Goal: Task Accomplishment & Management: Manage account settings

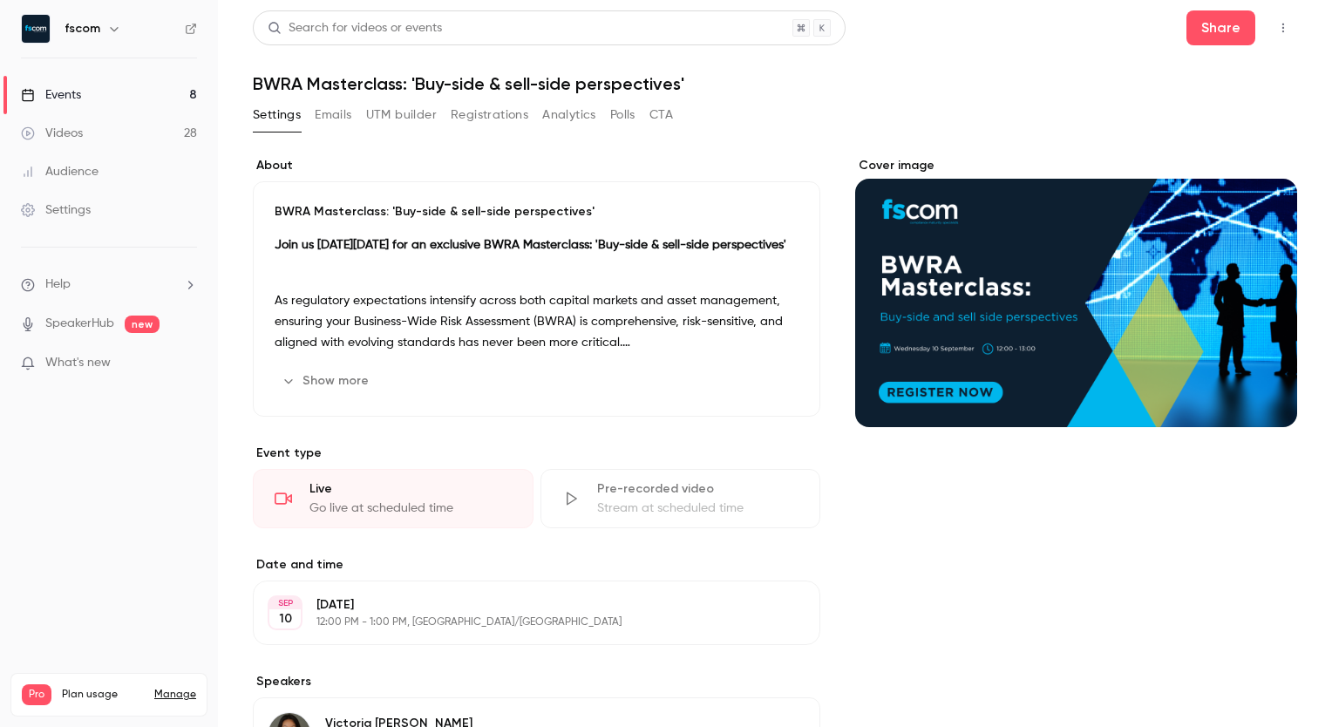
click at [344, 385] on button "Show more" at bounding box center [327, 381] width 105 height 28
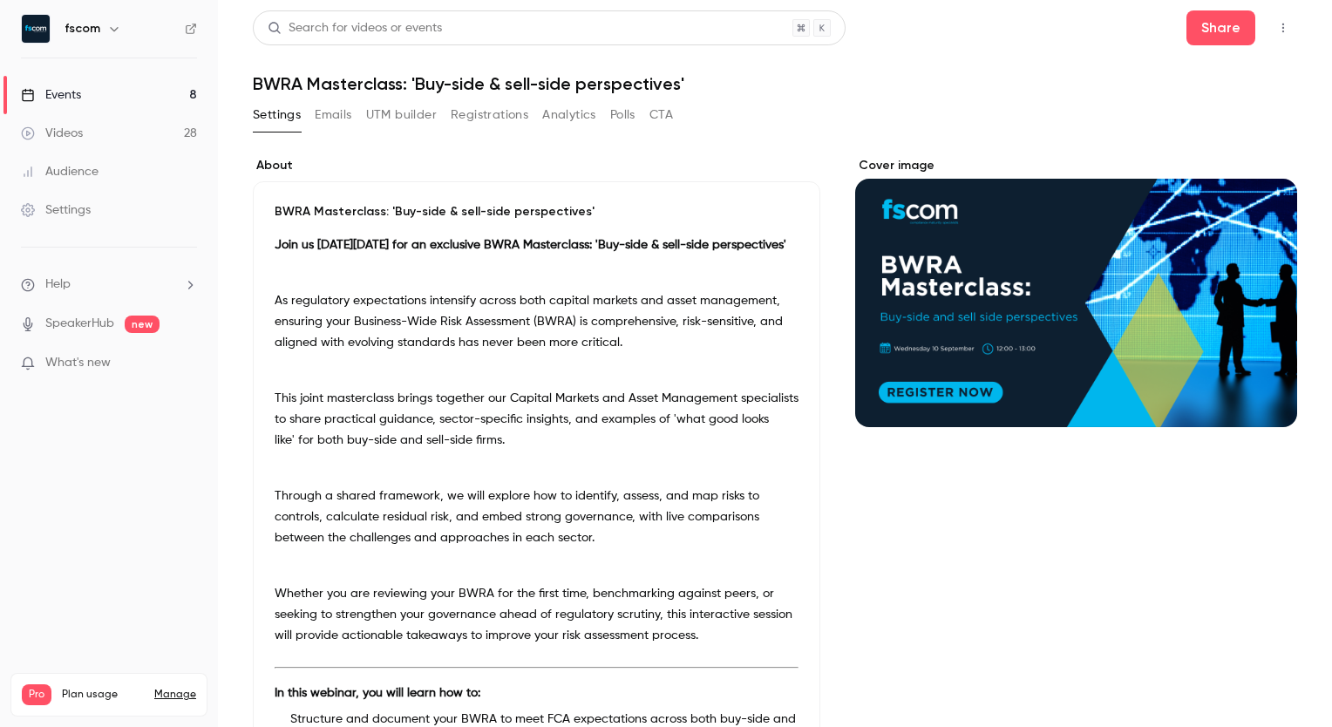
click at [498, 121] on button "Registrations" at bounding box center [490, 115] width 78 height 28
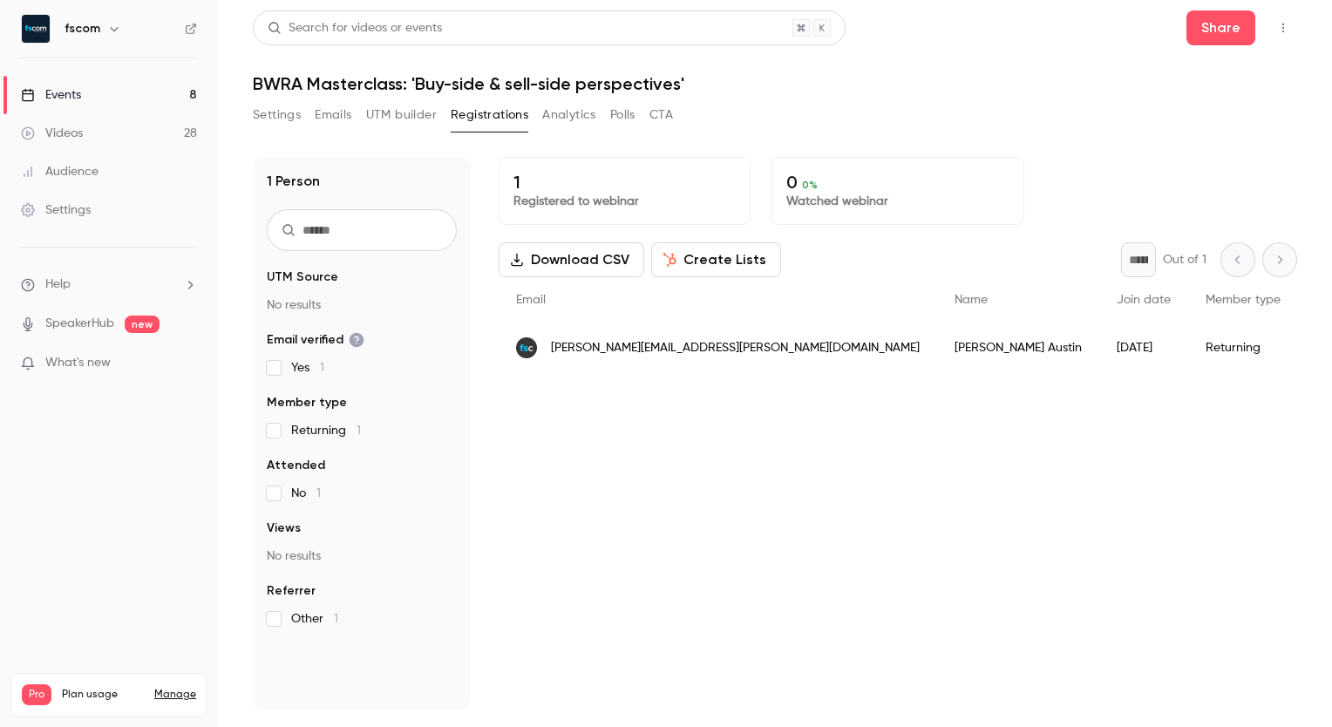
click at [668, 184] on p "1" at bounding box center [624, 182] width 222 height 21
click at [954, 350] on div "People list" at bounding box center [1004, 347] width 100 height 49
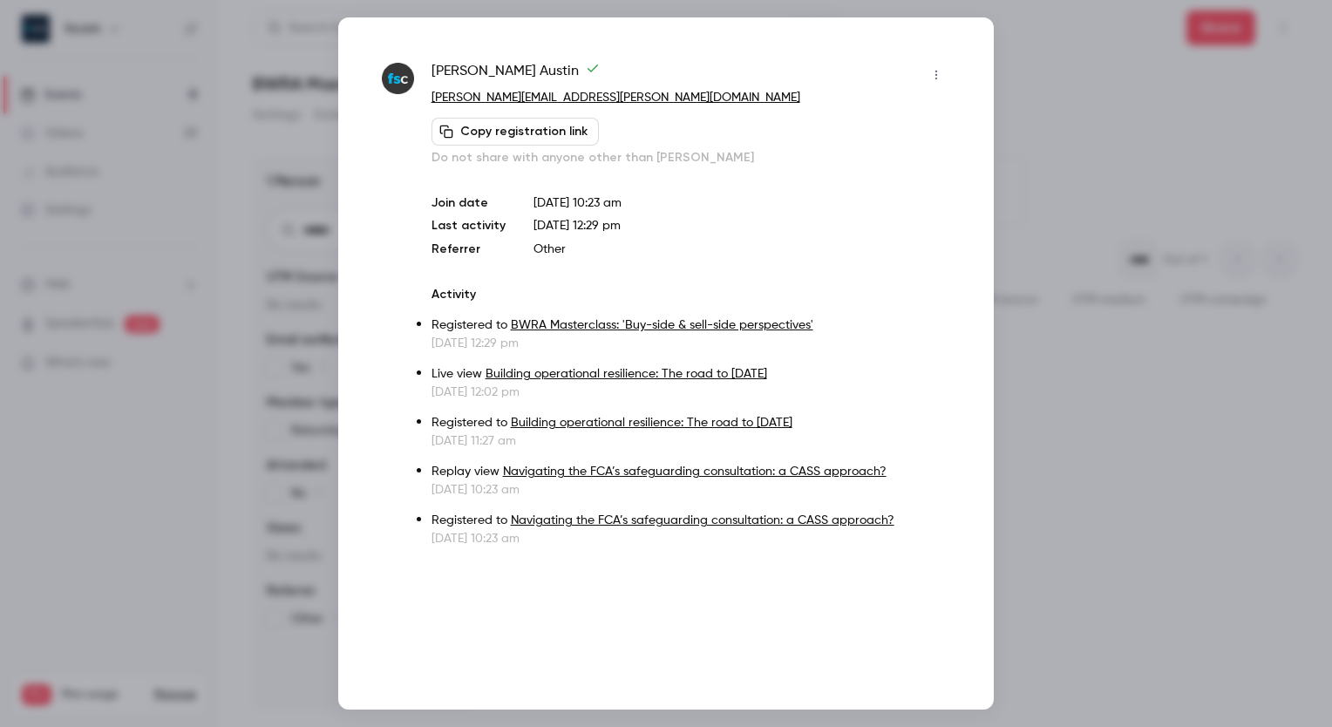
click at [934, 71] on icon "button" at bounding box center [936, 75] width 14 height 12
click at [1035, 123] on div at bounding box center [666, 363] width 1332 height 727
click at [1004, 630] on div at bounding box center [666, 363] width 1332 height 727
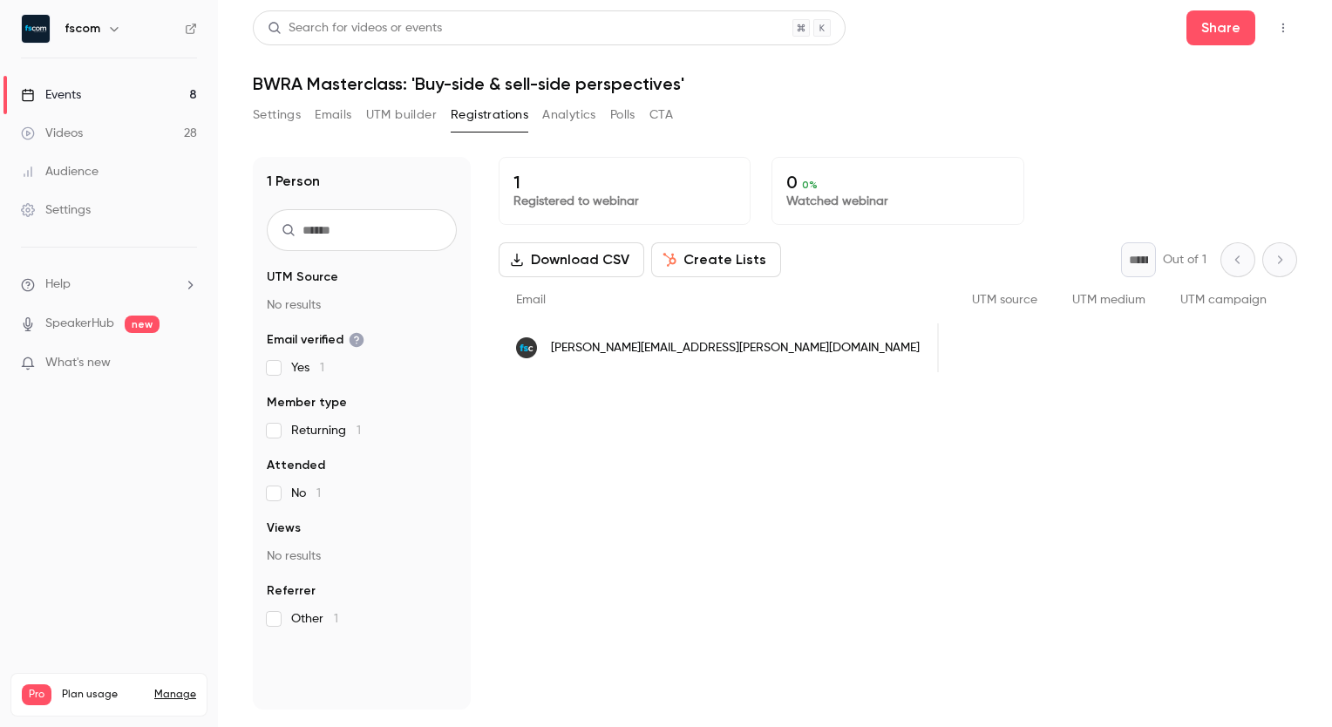
click at [408, 109] on button "UTM builder" at bounding box center [401, 115] width 71 height 28
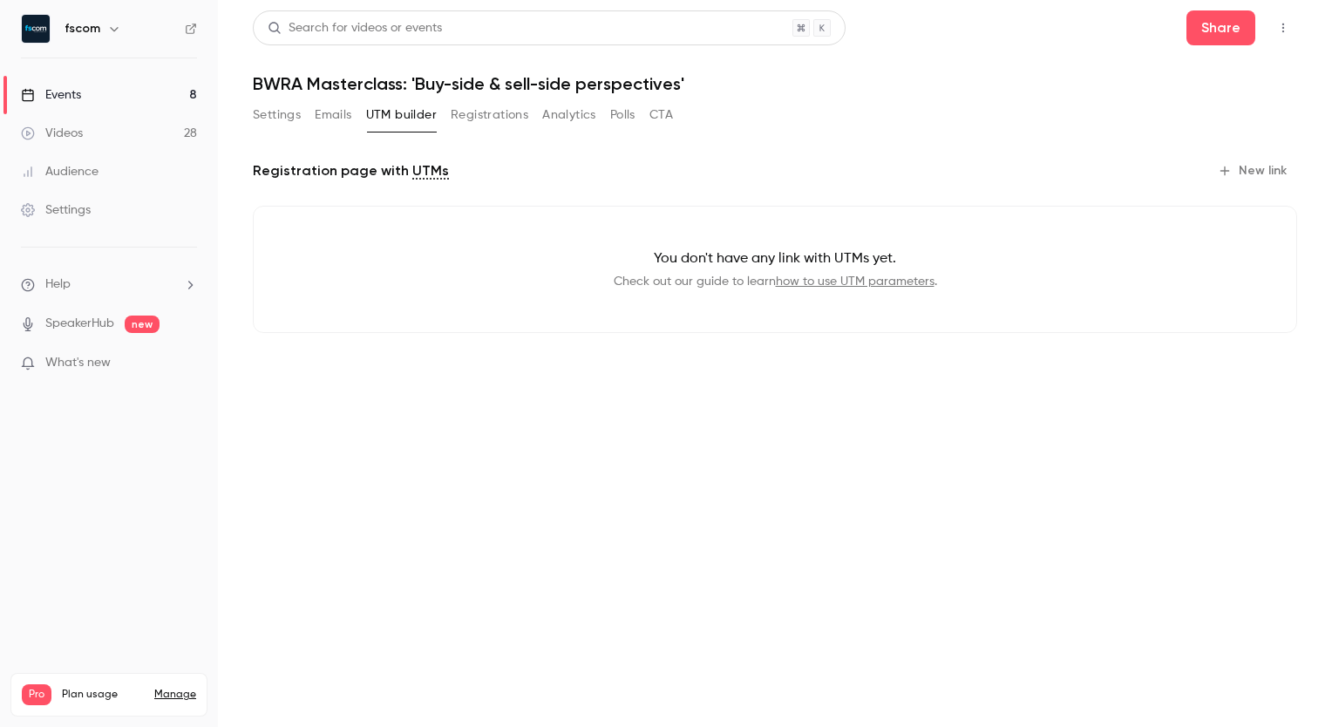
click at [330, 117] on button "Emails" at bounding box center [333, 115] width 37 height 28
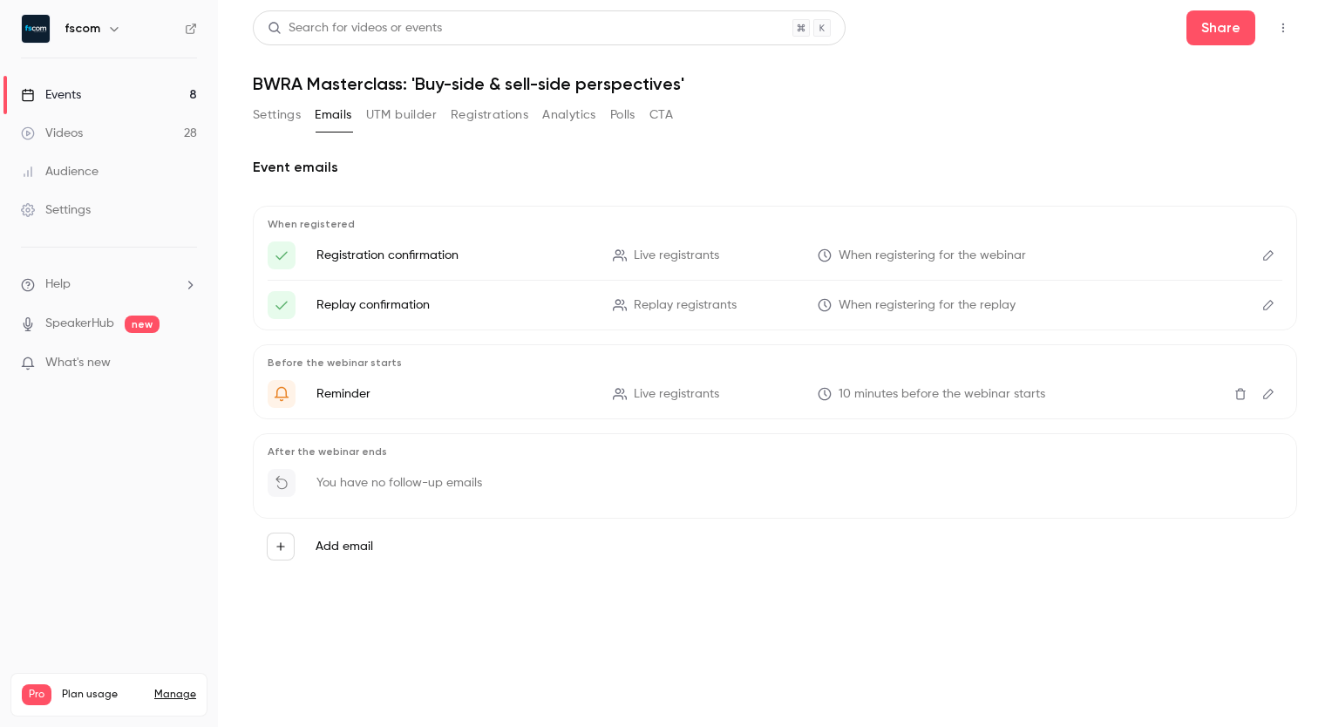
click at [553, 112] on button "Analytics" at bounding box center [569, 115] width 54 height 28
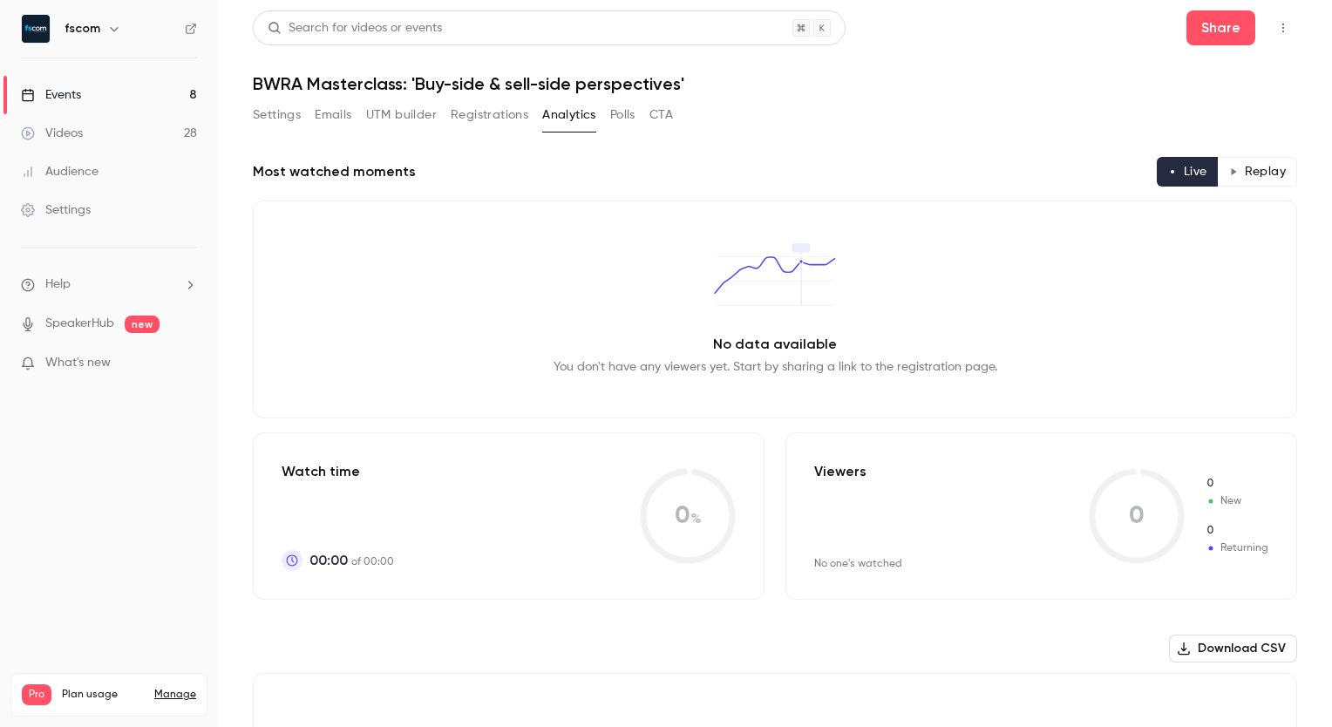
click at [91, 210] on link "Settings" at bounding box center [109, 210] width 218 height 38
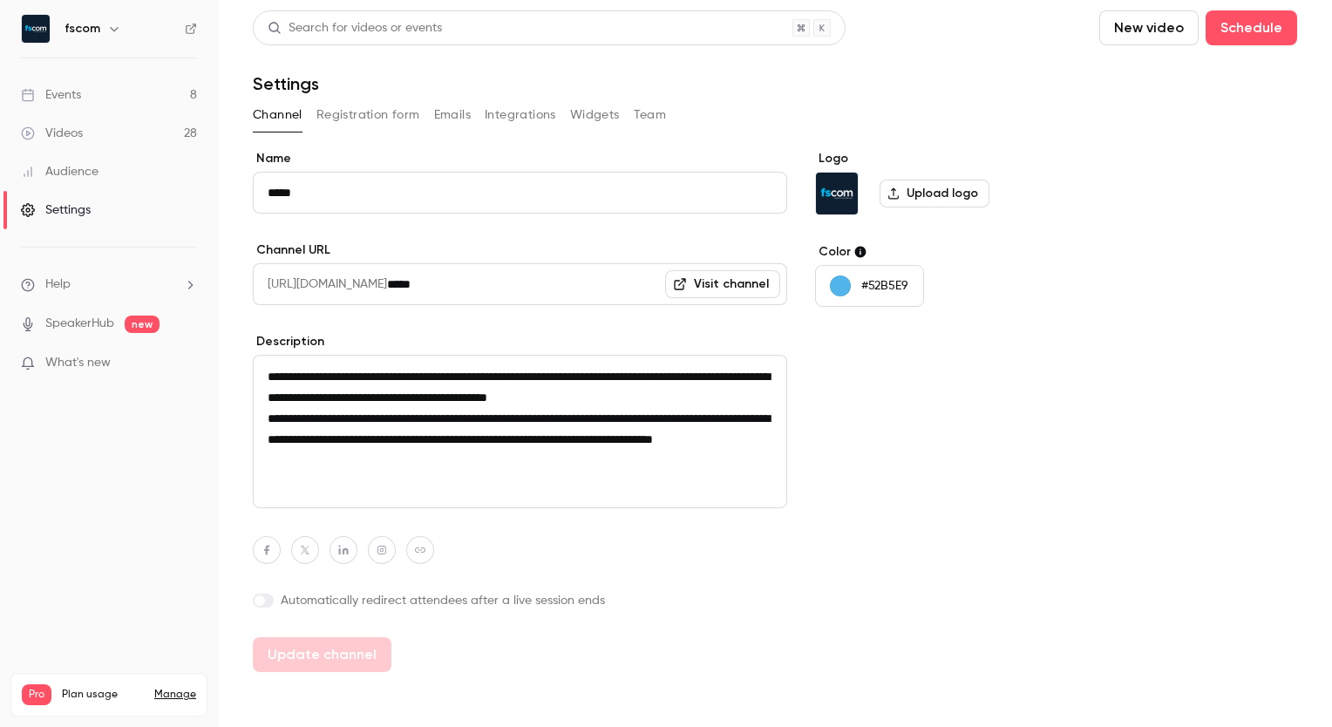
click at [370, 125] on button "Registration form" at bounding box center [368, 115] width 104 height 28
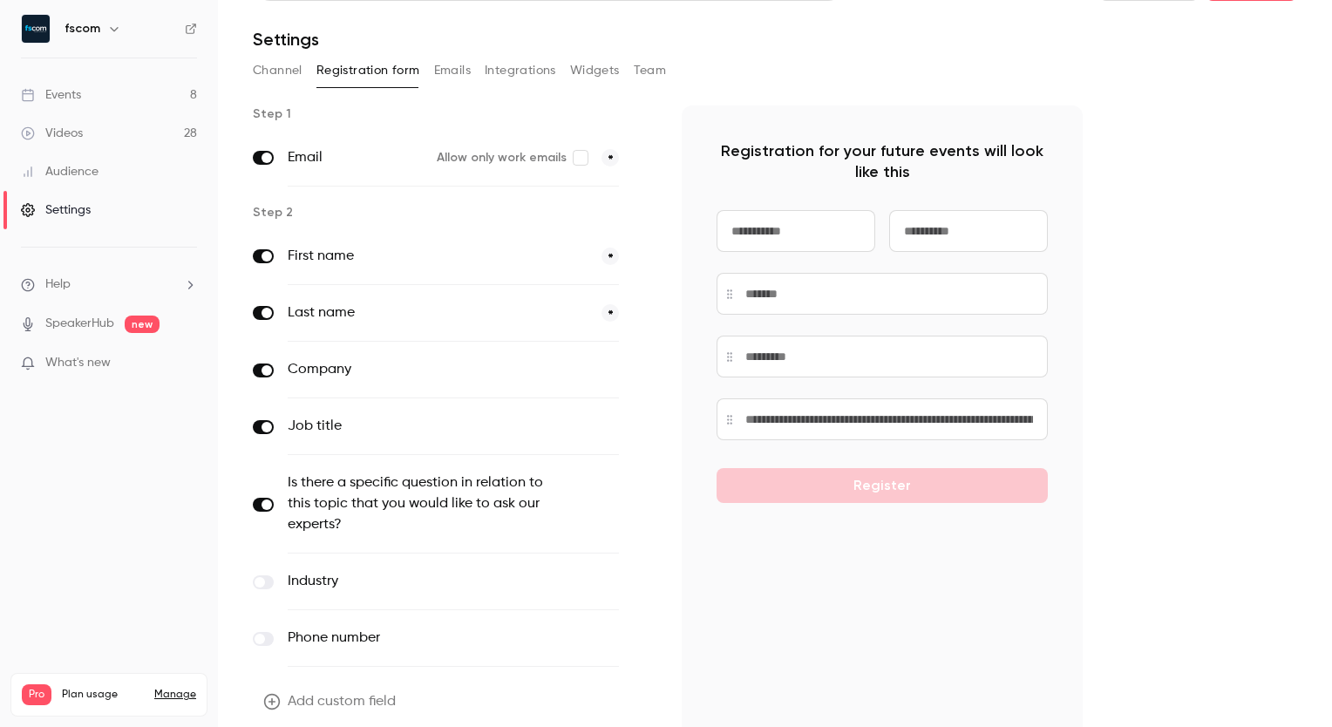
scroll to position [115, 0]
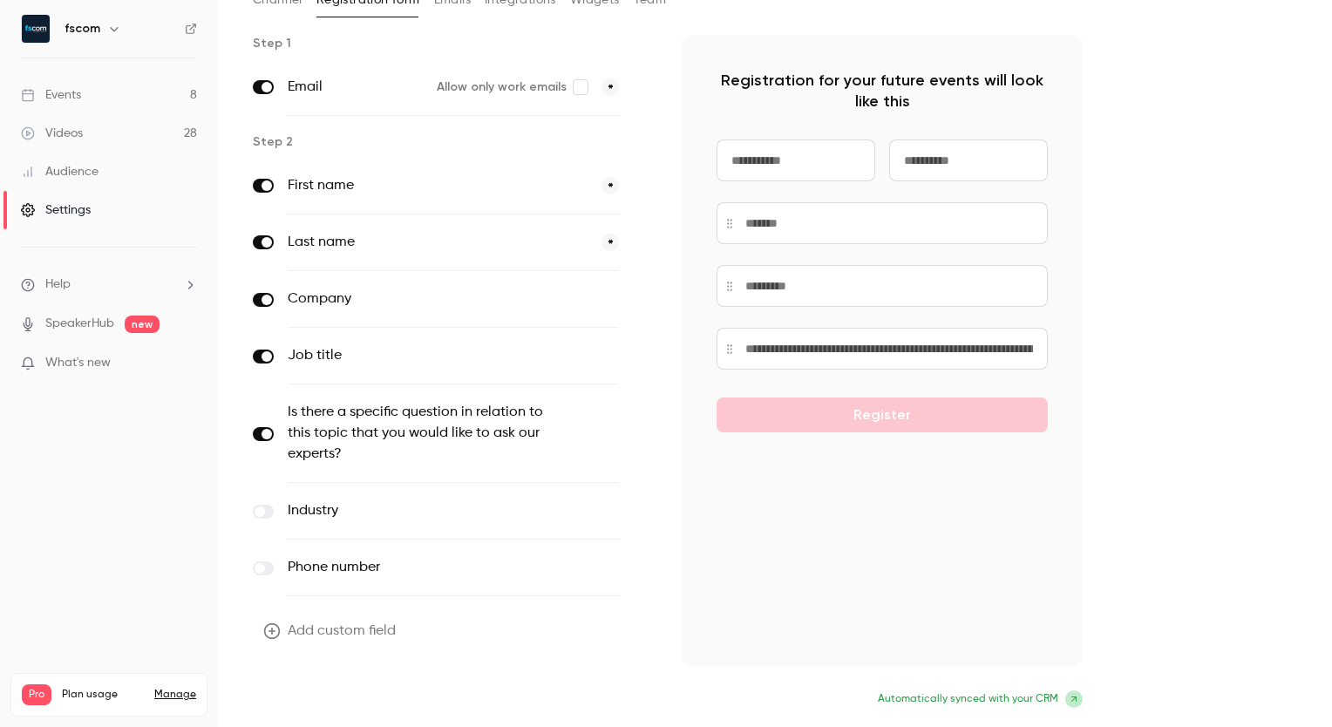
click at [331, 692] on button "Update form" at bounding box center [312, 700] width 118 height 35
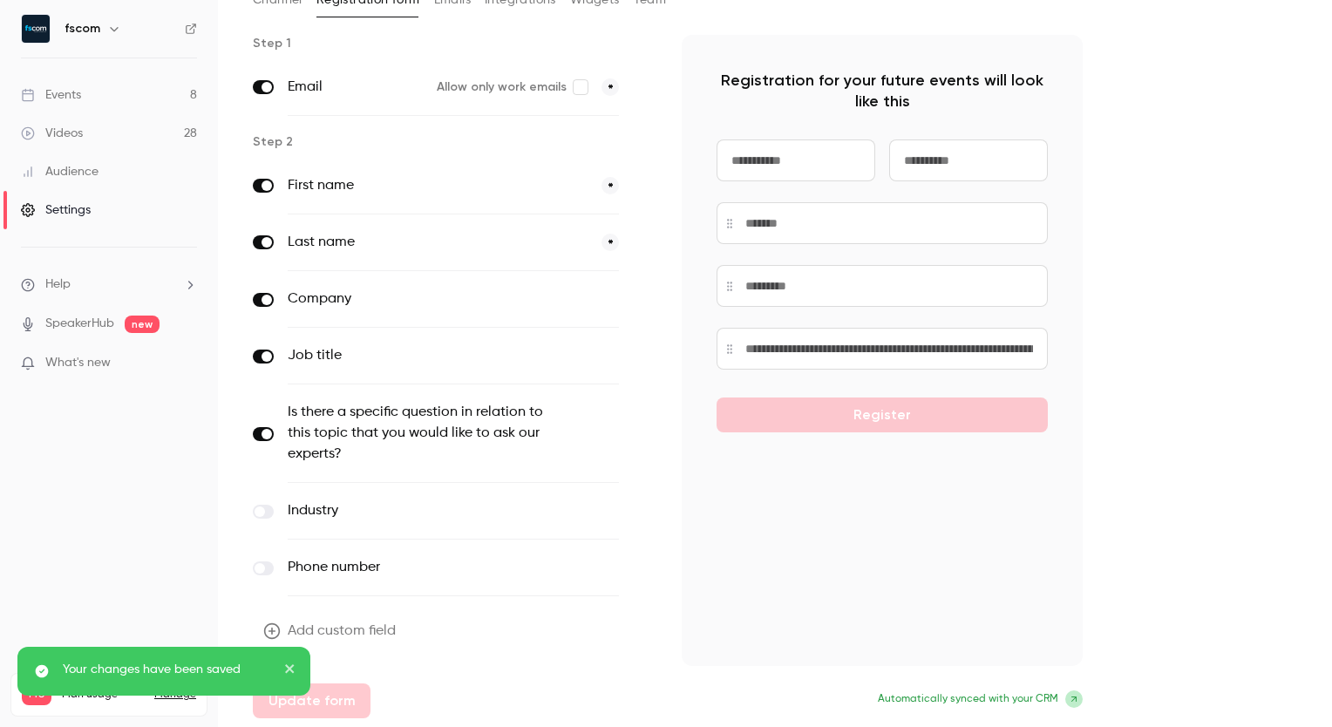
click at [289, 665] on icon "close" at bounding box center [290, 668] width 12 height 14
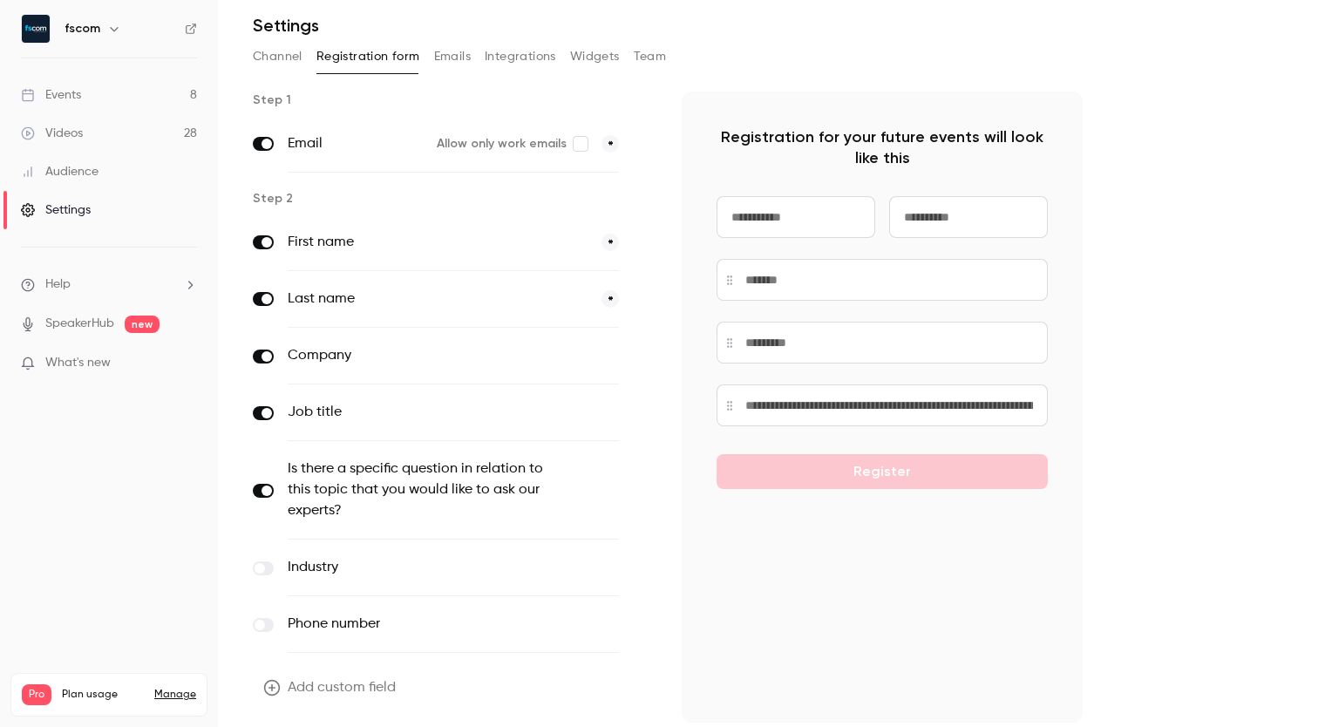
scroll to position [54, 0]
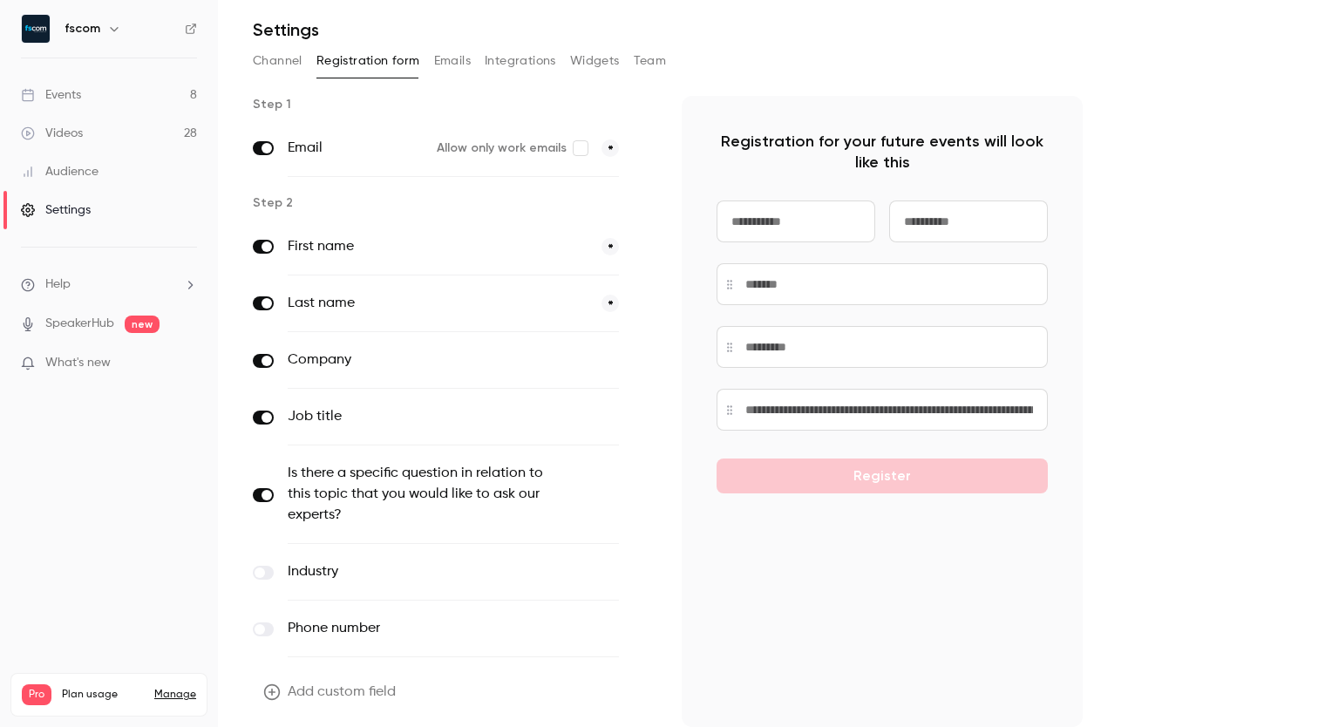
click at [258, 572] on span at bounding box center [259, 572] width 10 height 10
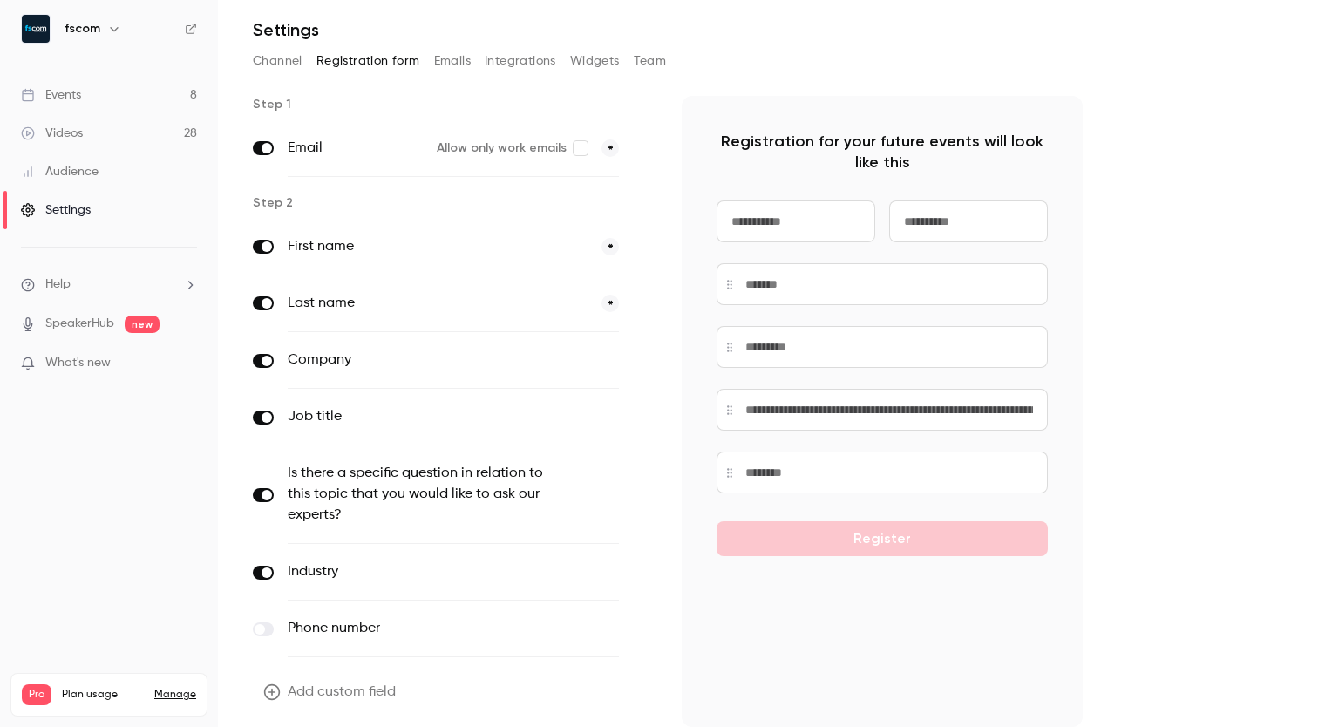
click at [638, 568] on icon "button" at bounding box center [643, 572] width 10 height 10
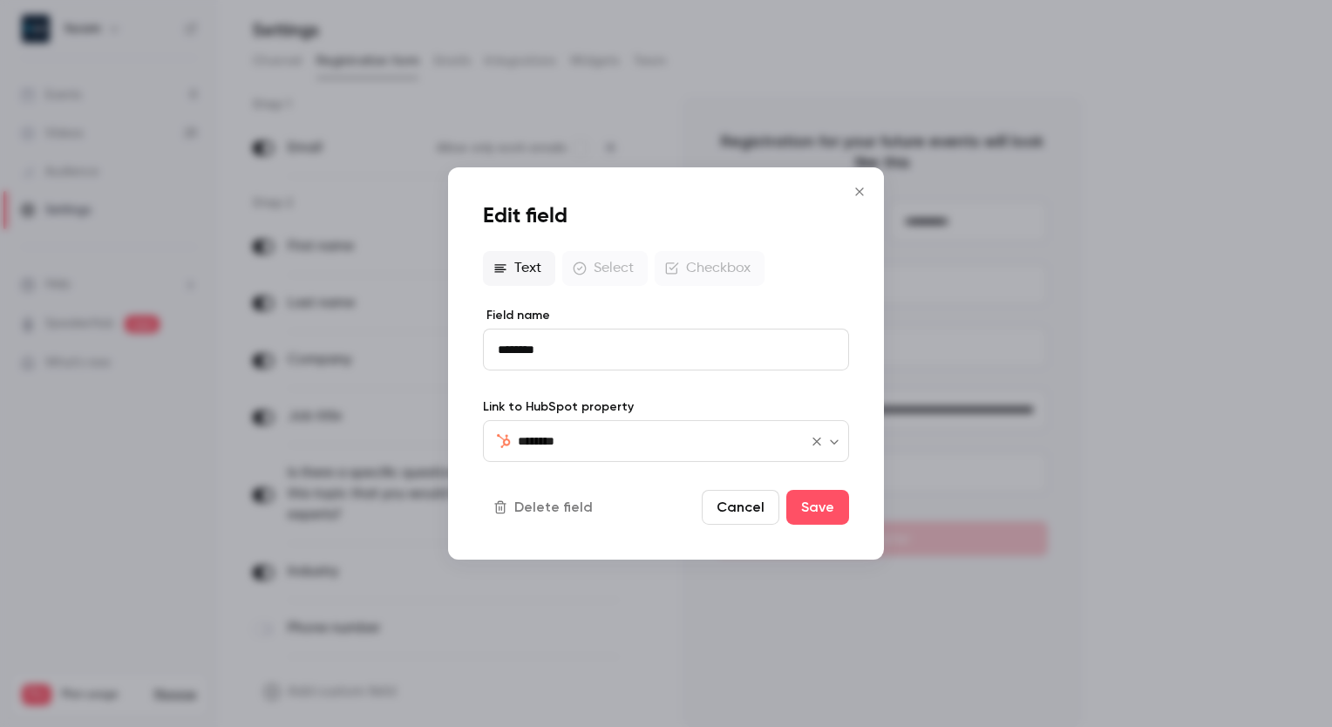
click at [832, 442] on icon "Open" at bounding box center [834, 441] width 8 height 4
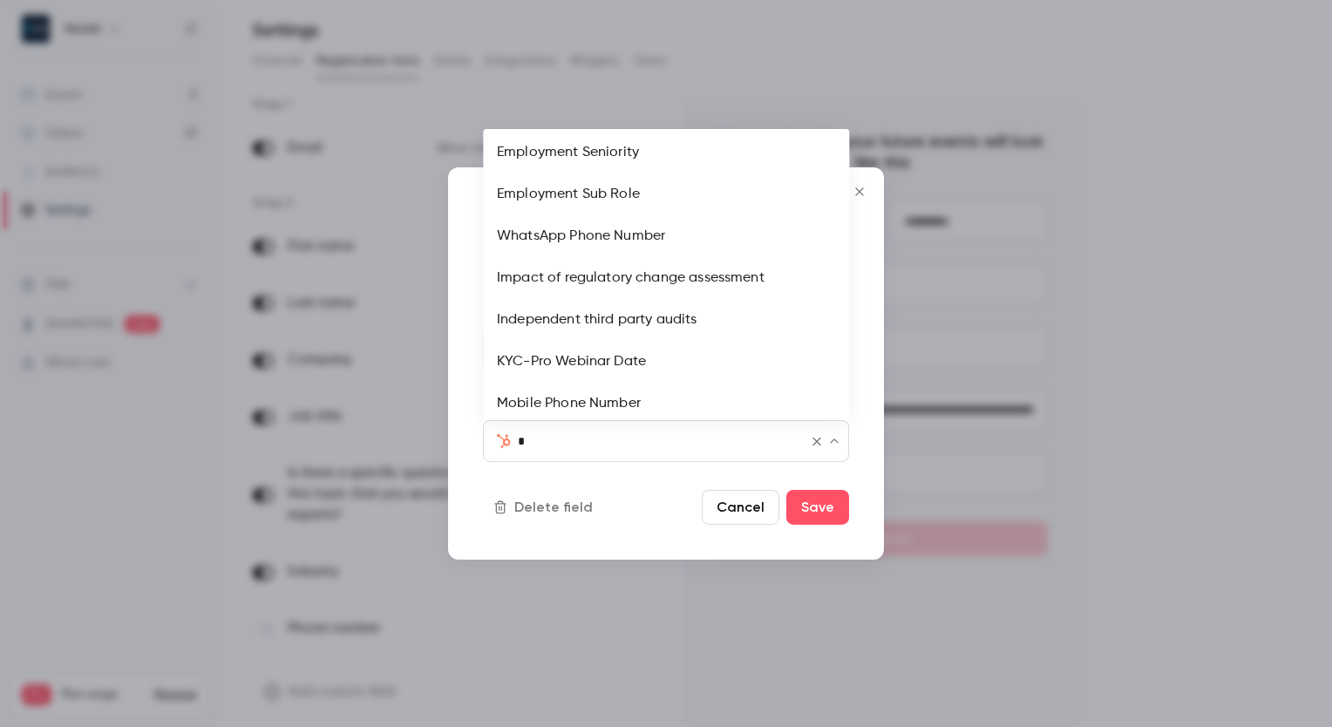
scroll to position [0, 0]
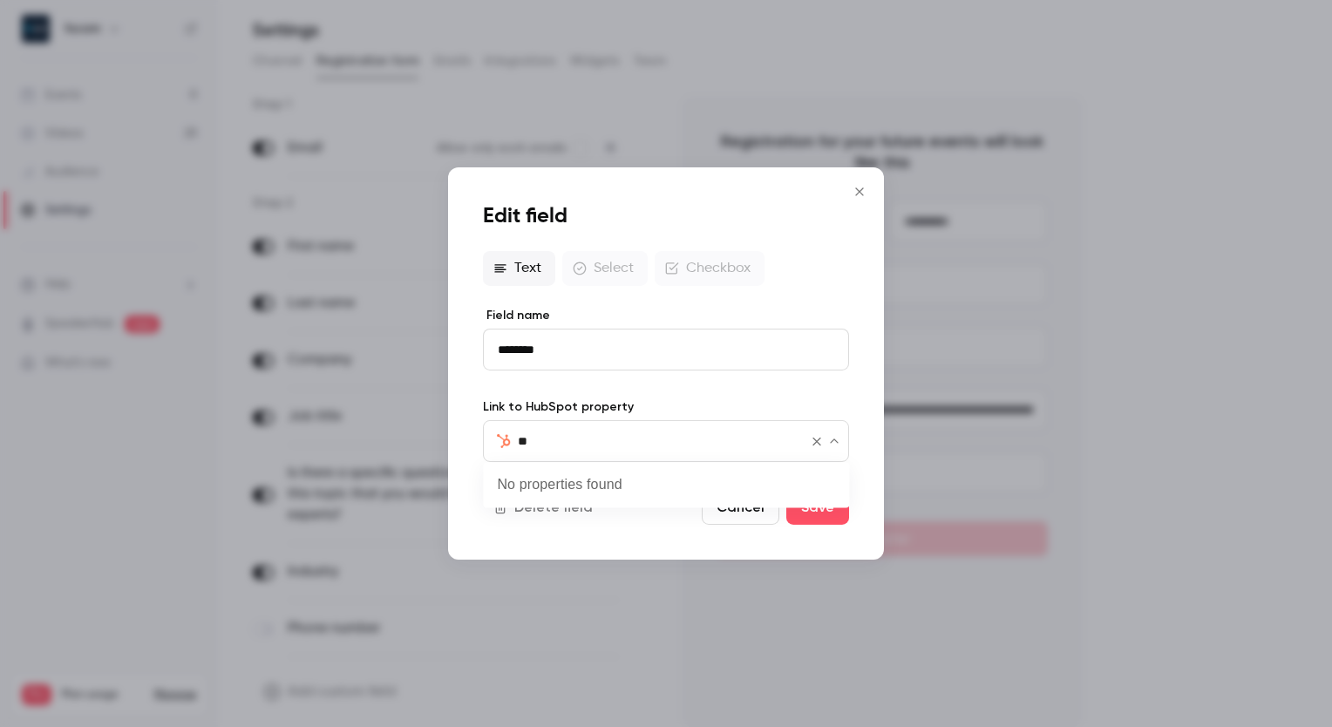
type input "*"
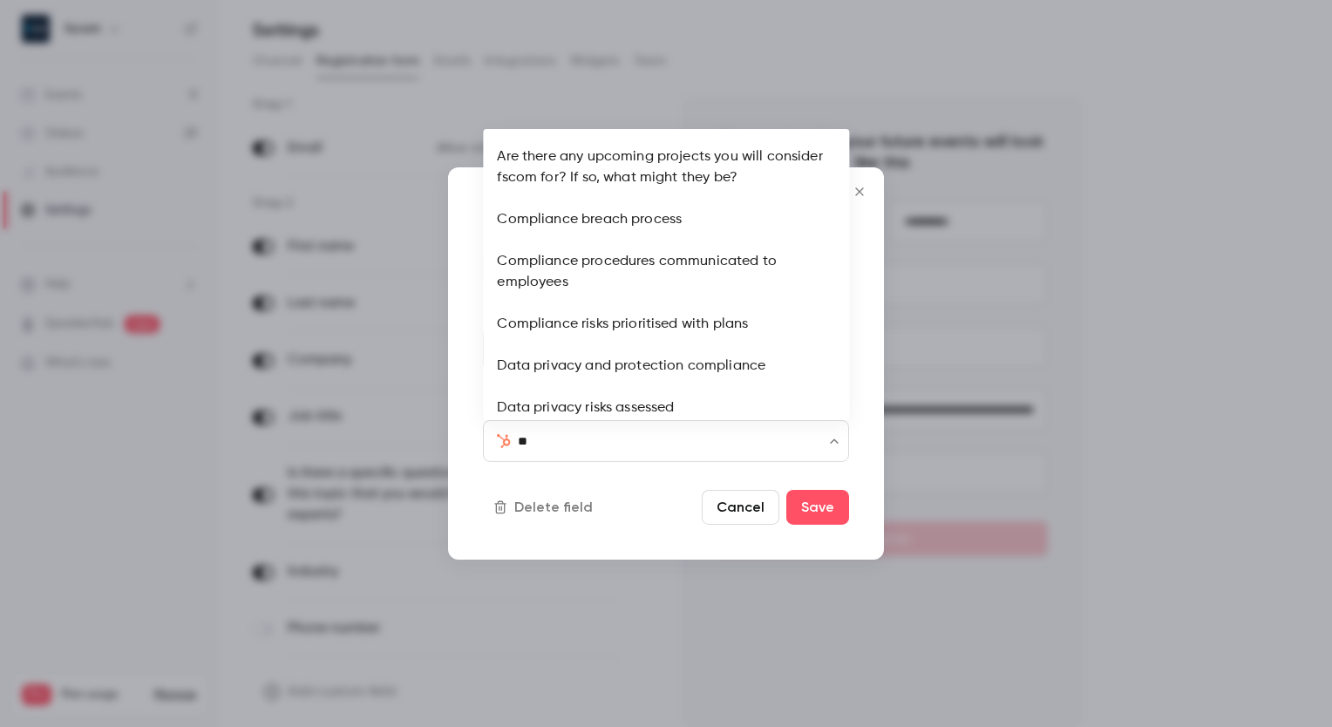
type input "*"
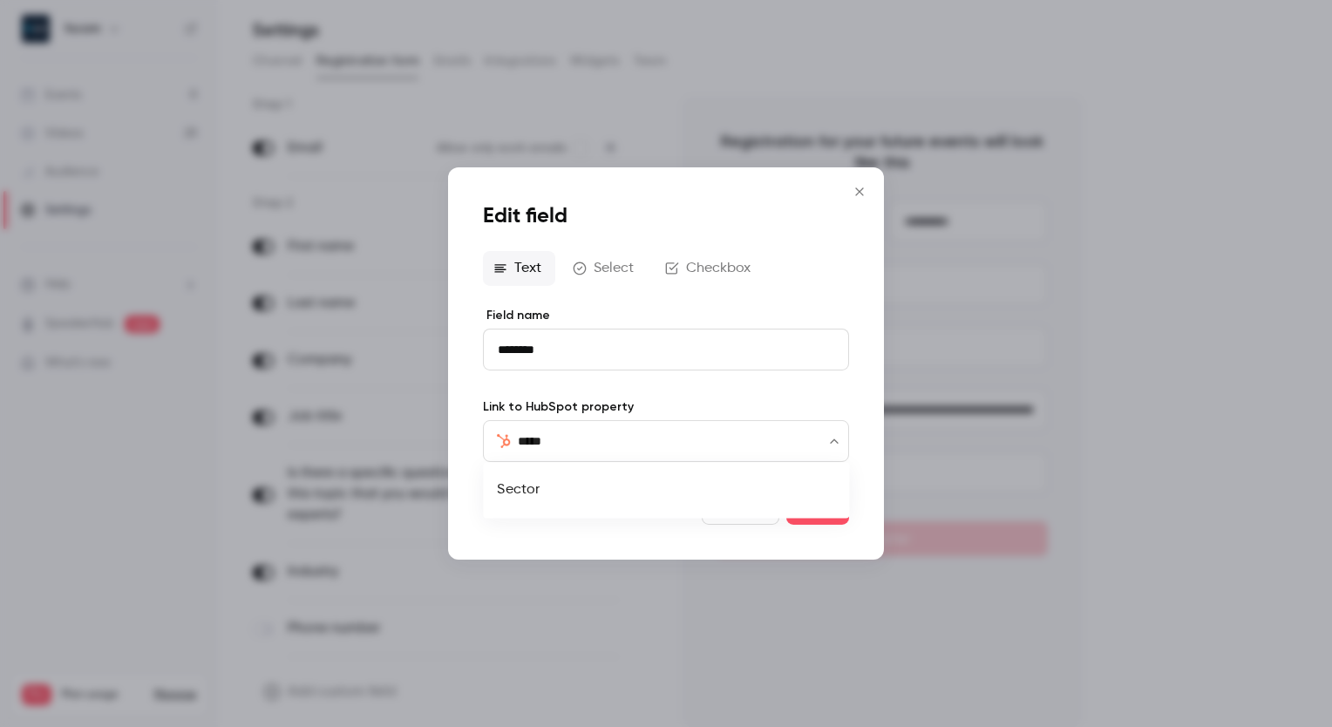
type input "******"
click at [547, 482] on li "Sector" at bounding box center [666, 490] width 366 height 42
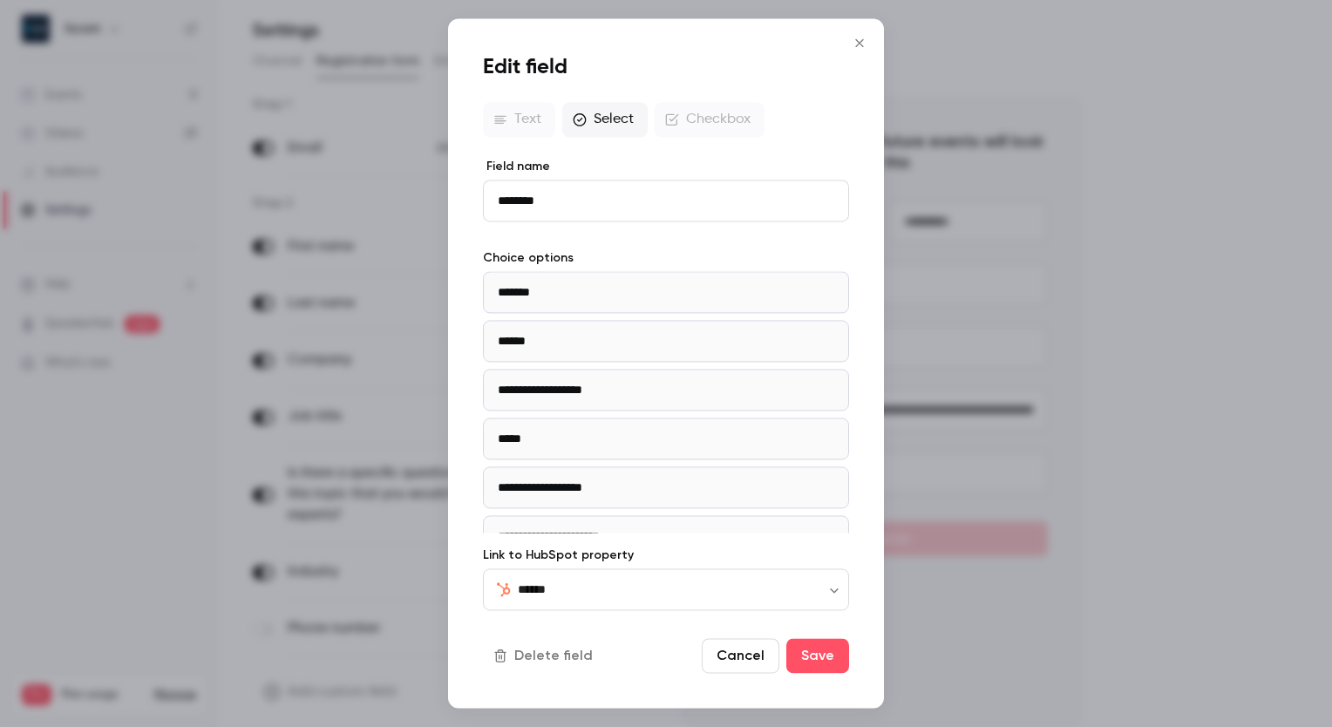
click at [749, 662] on button "Cancel" at bounding box center [741, 656] width 78 height 35
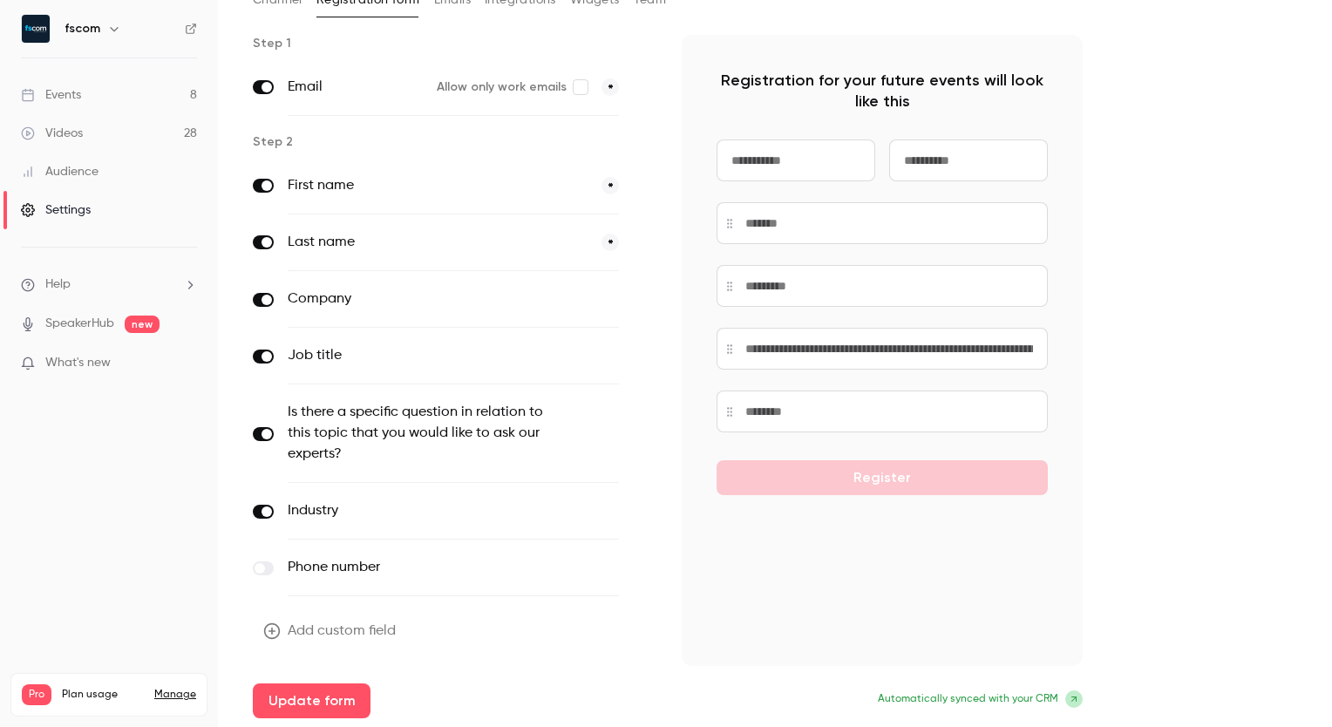
scroll to position [115, 0]
click at [488, 431] on label "Is there a specific question in relation to this topic that you would like to a…" at bounding box center [417, 433] width 259 height 63
click at [641, 512] on icon "button" at bounding box center [643, 511] width 10 height 10
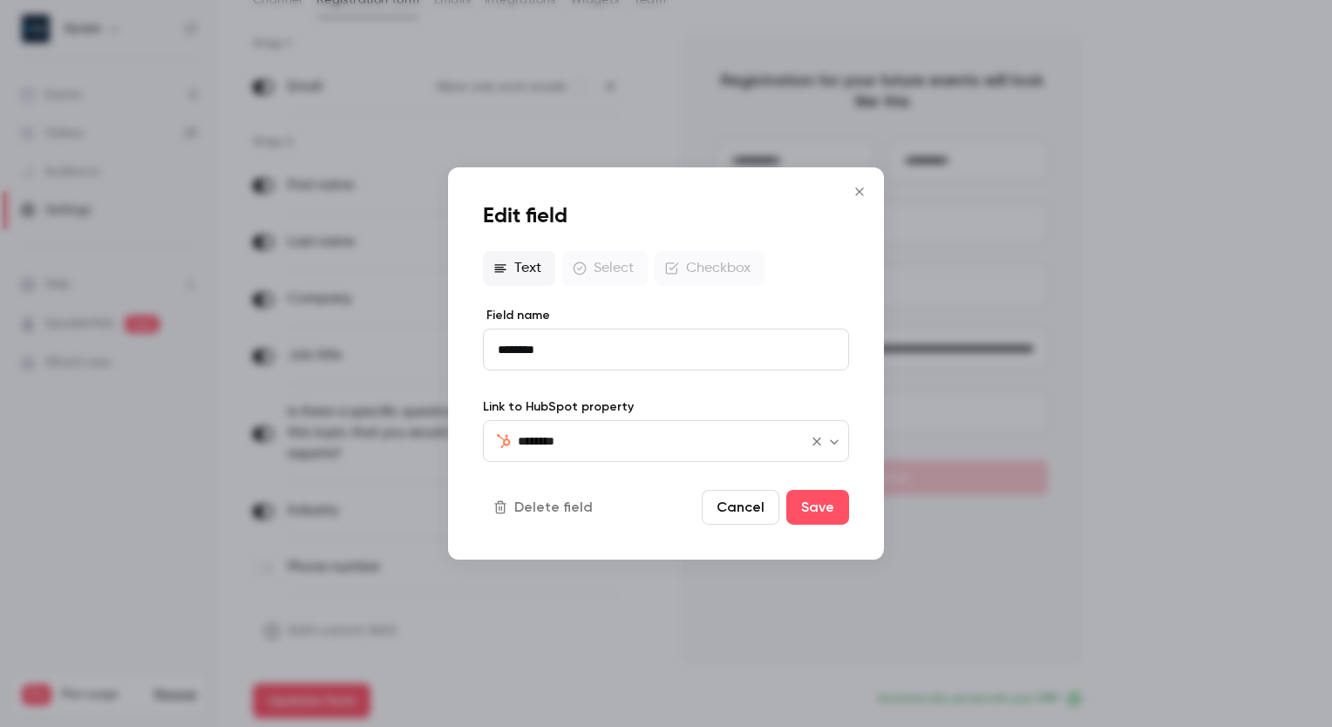
click at [637, 443] on input "********" at bounding box center [655, 441] width 275 height 21
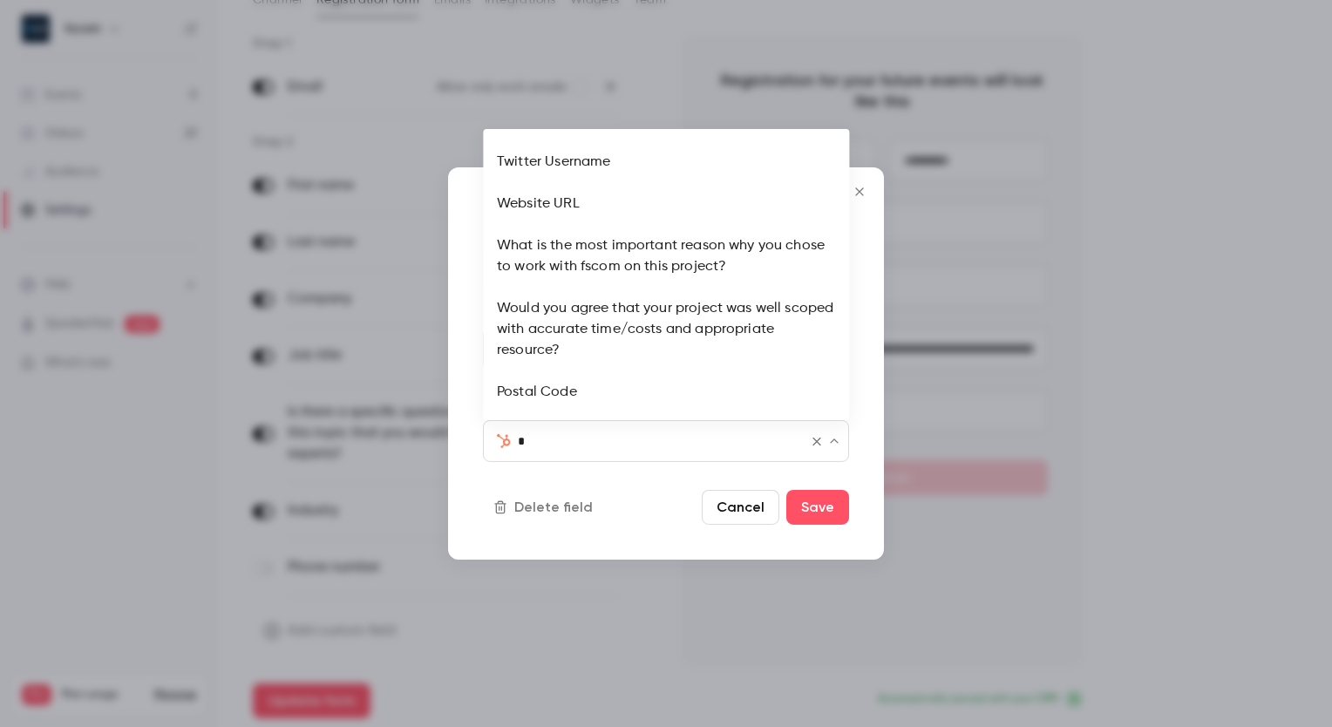
scroll to position [0, 0]
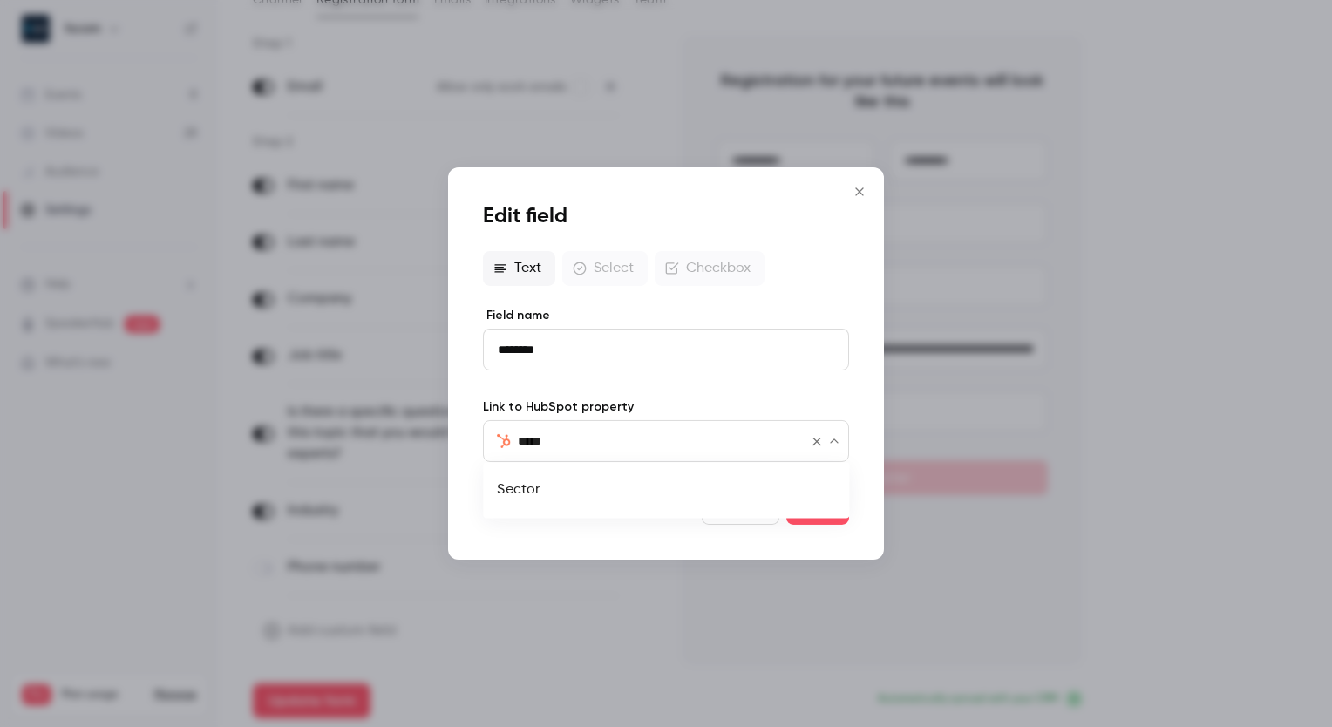
type input "******"
click at [760, 440] on input "******" at bounding box center [655, 441] width 275 height 21
click at [624, 479] on li "Sector" at bounding box center [666, 490] width 366 height 42
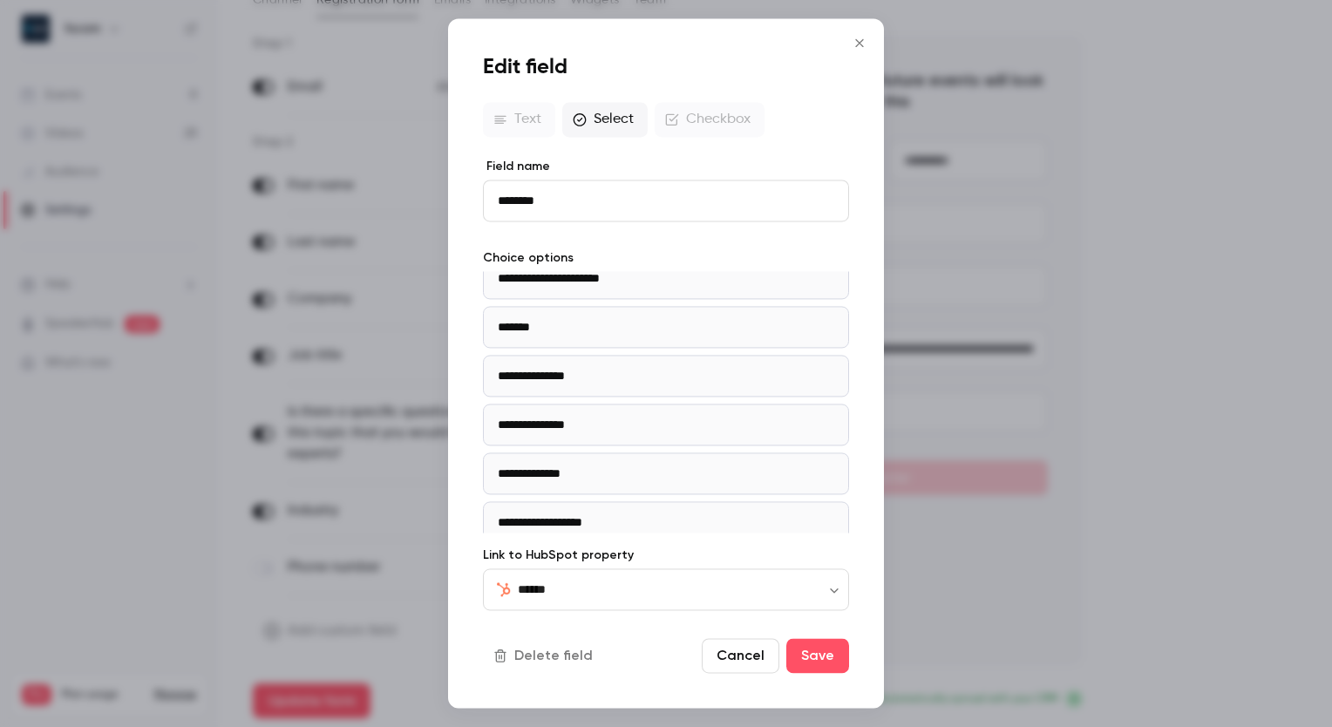
scroll to position [178, 0]
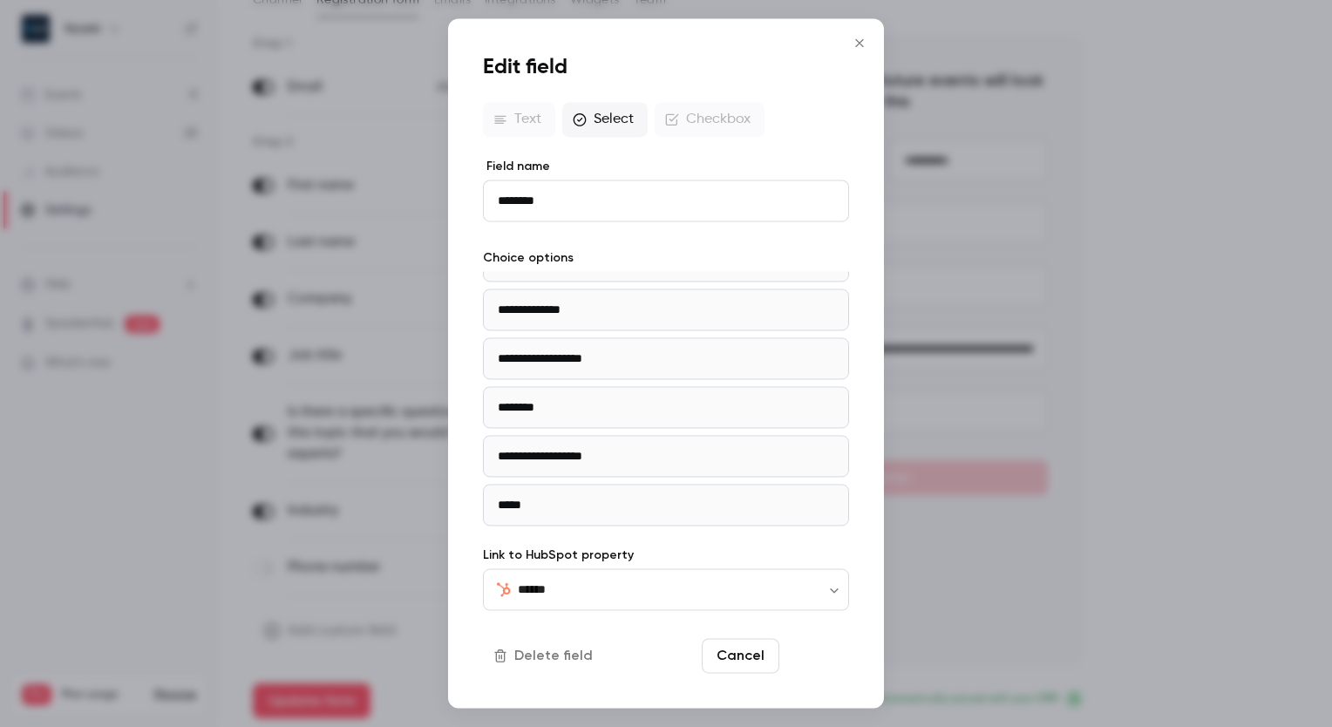
click at [817, 650] on button "Save" at bounding box center [817, 656] width 63 height 35
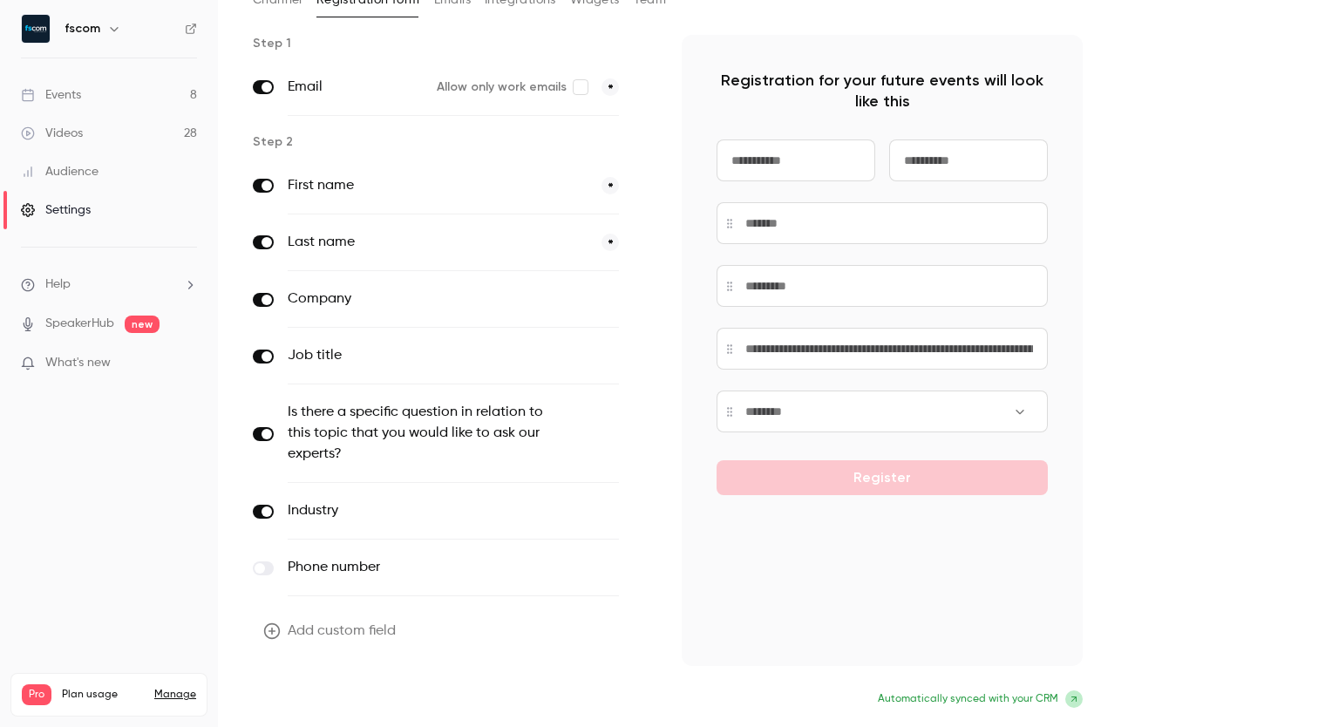
click at [342, 695] on button "Update form" at bounding box center [312, 700] width 118 height 35
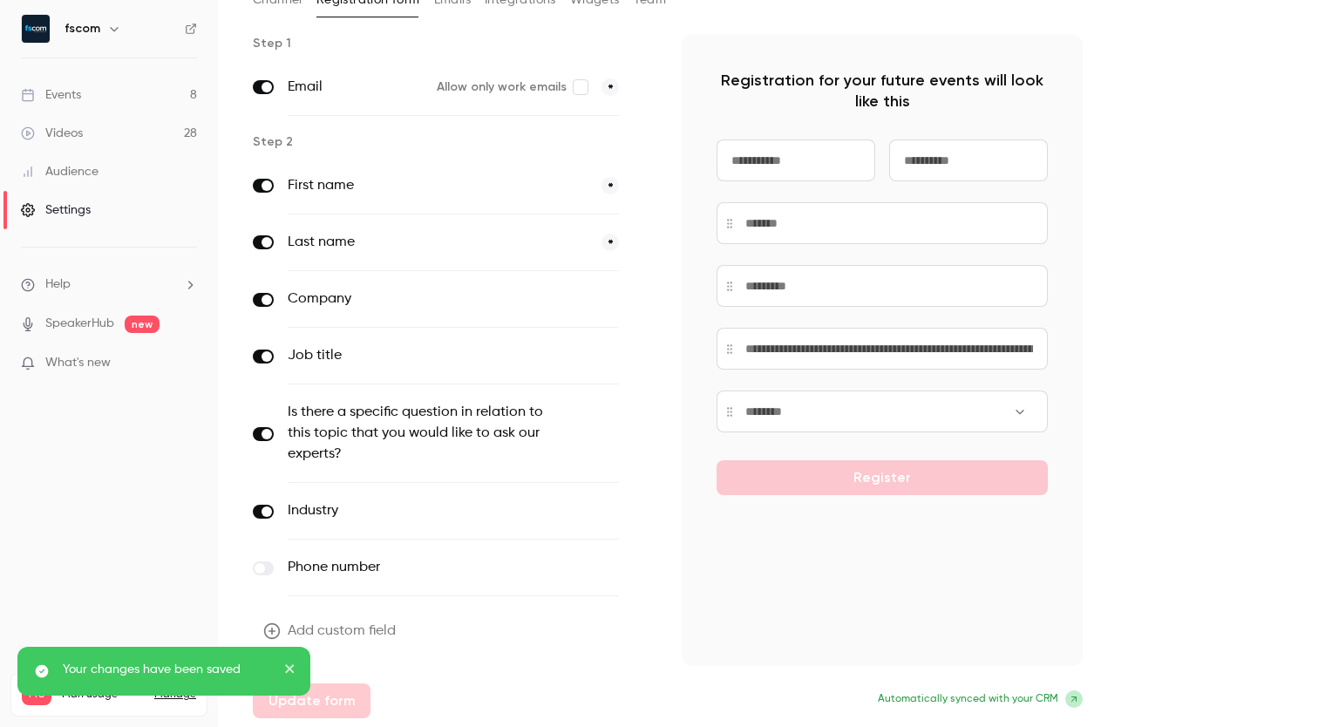
click at [290, 662] on icon "close" at bounding box center [290, 668] width 12 height 14
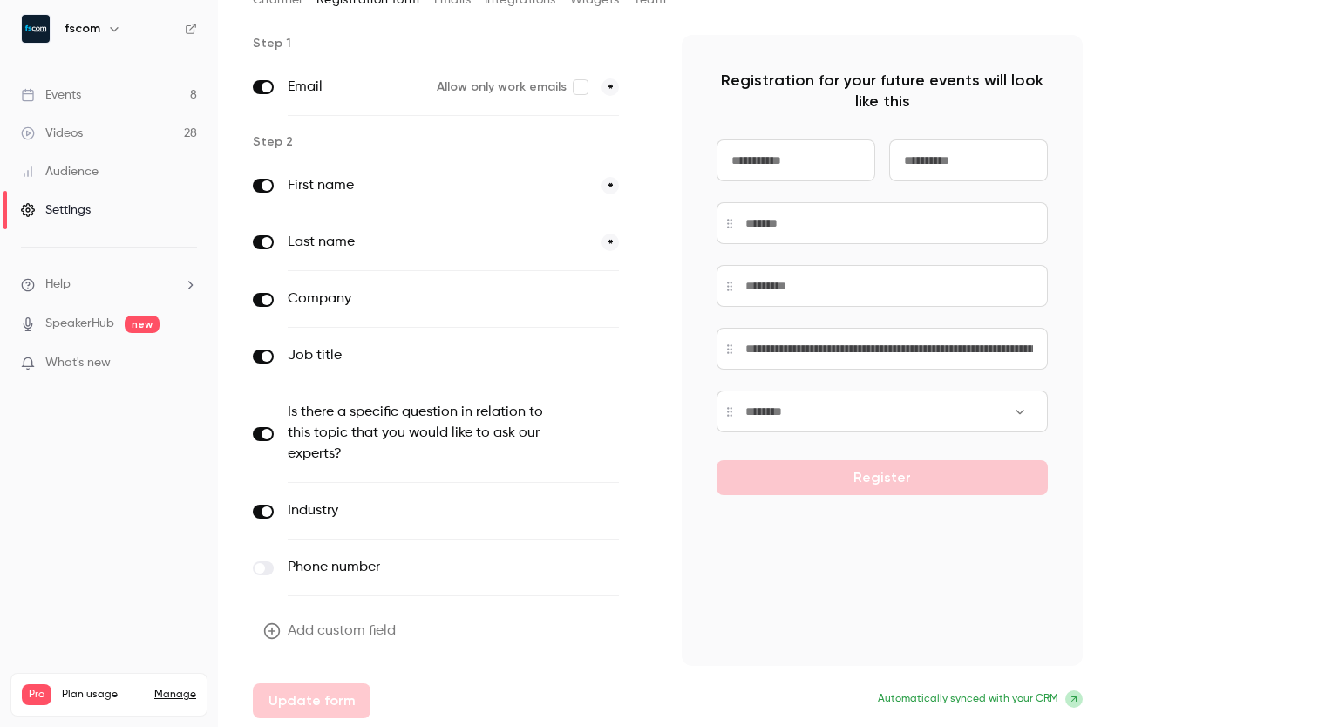
scroll to position [0, 0]
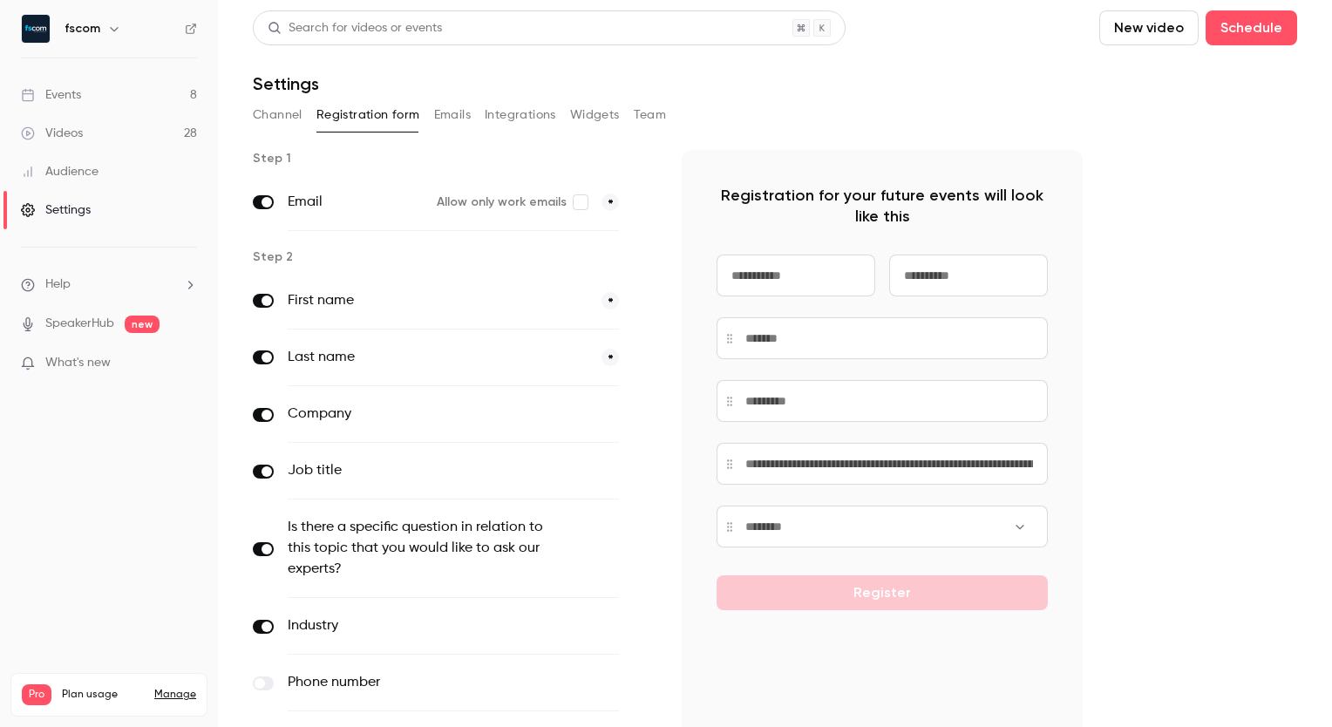
click at [920, 203] on p "Registration for your future events will look like this" at bounding box center [881, 206] width 331 height 42
drag, startPoint x: 920, startPoint y: 203, endPoint x: 1050, endPoint y: 230, distance: 132.6
click at [1050, 230] on div "Registration for your future events will look like this Register" at bounding box center [882, 465] width 401 height 631
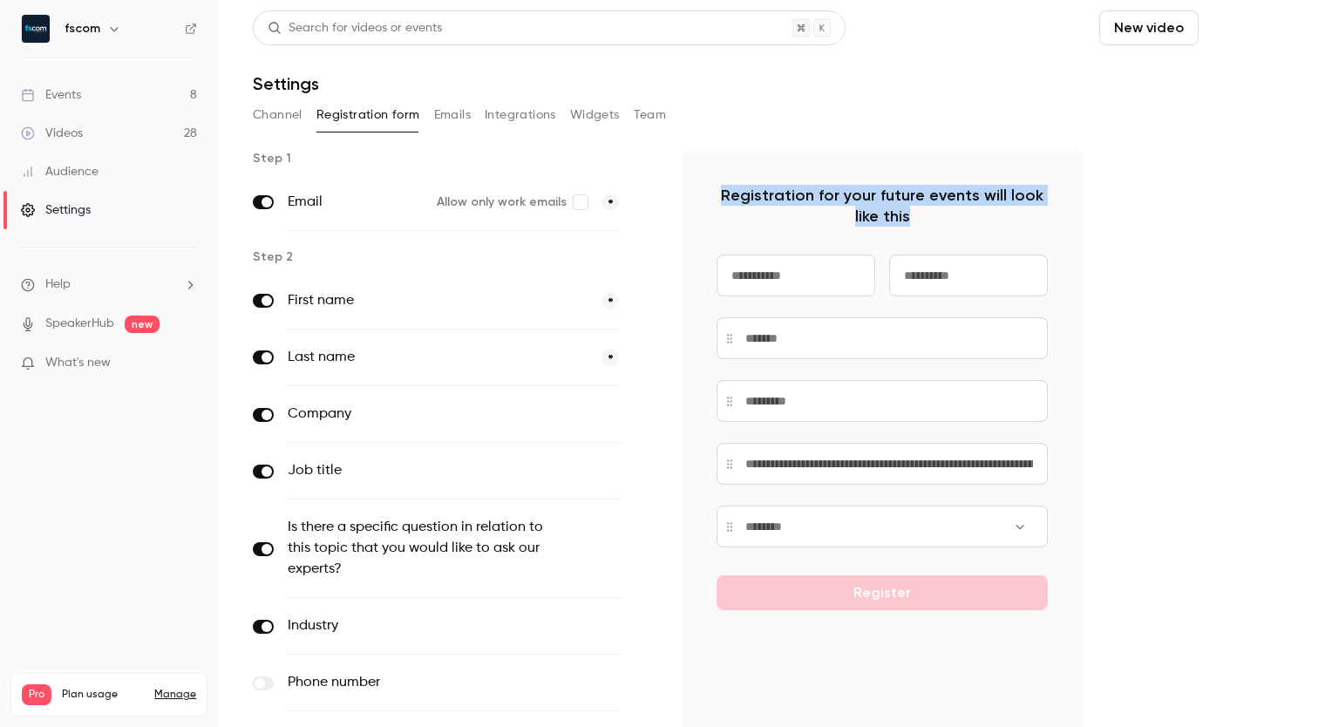
click at [1230, 42] on button "Schedule" at bounding box center [1251, 27] width 92 height 35
click at [1197, 84] on div "One time event" at bounding box center [1202, 75] width 132 height 17
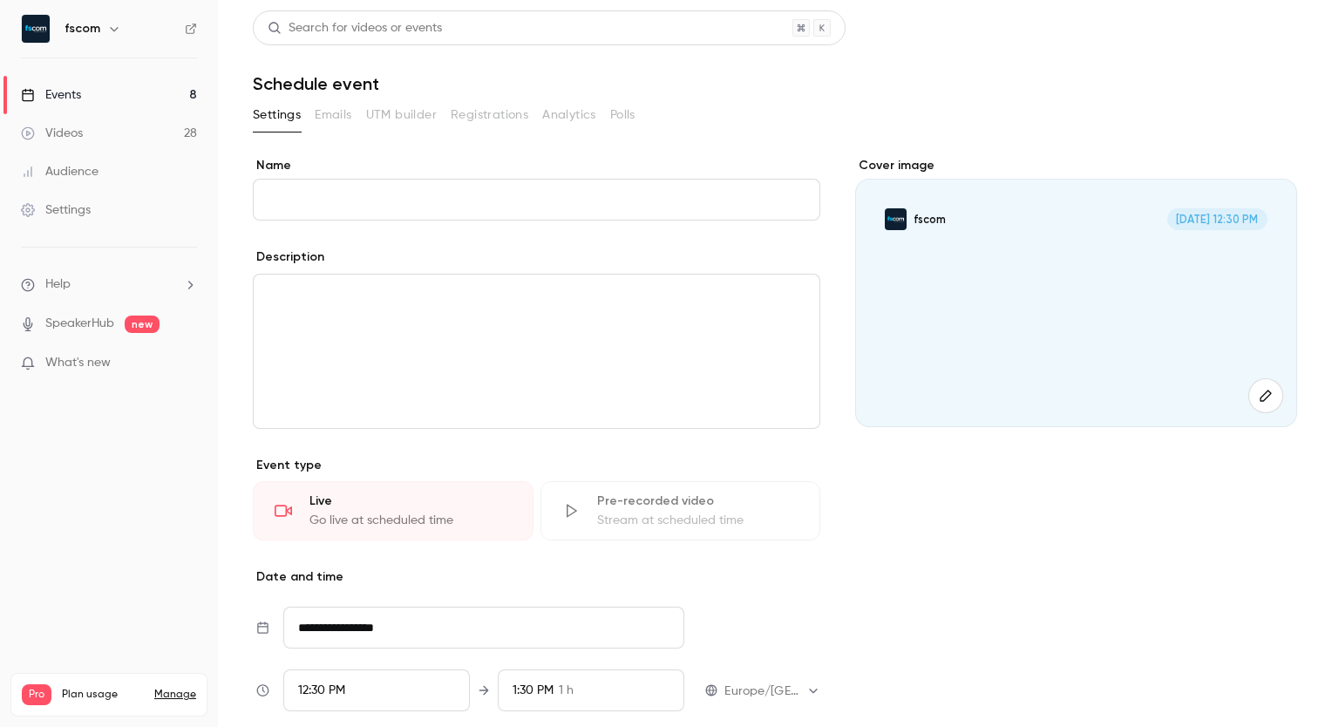
click at [75, 26] on h6 "fscom" at bounding box center [82, 28] width 36 height 17
click at [91, 31] on h6 "fscom" at bounding box center [82, 28] width 36 height 17
click at [113, 29] on icon "button" at bounding box center [114, 29] width 8 height 4
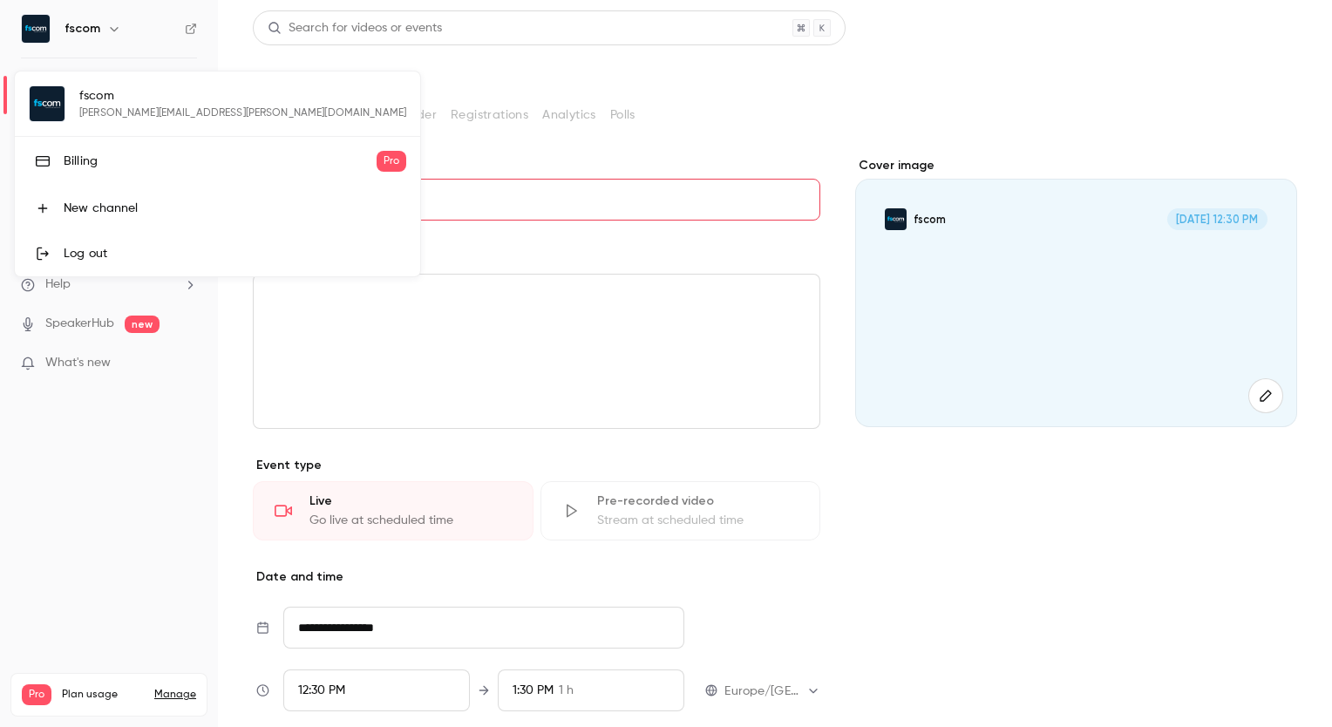
click at [167, 528] on div at bounding box center [666, 363] width 1332 height 727
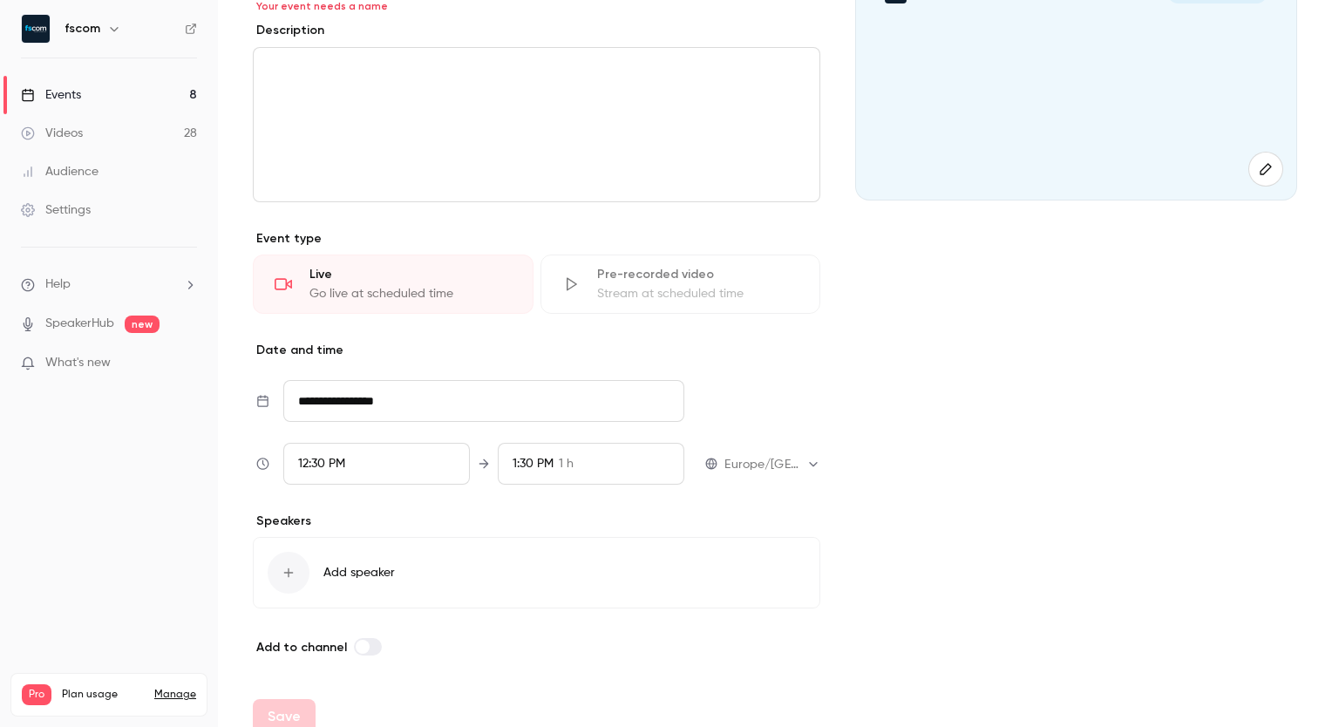
scroll to position [87, 0]
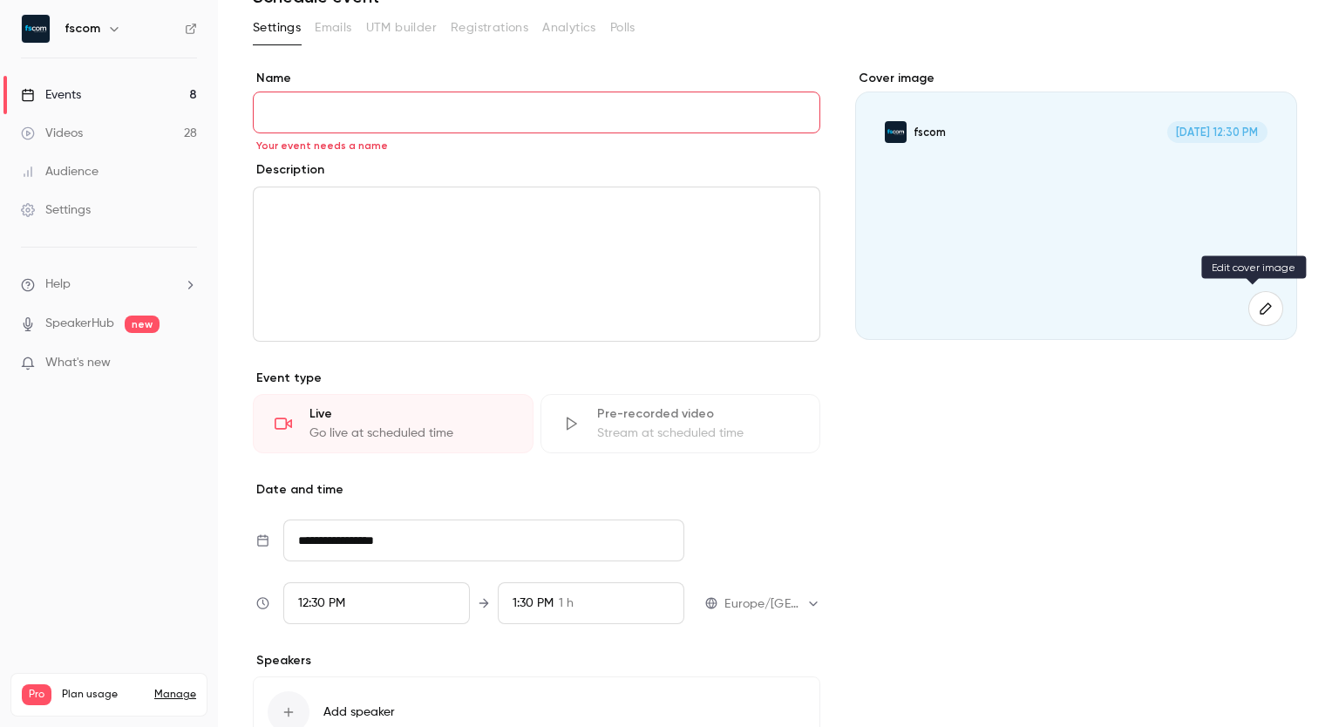
click at [1258, 320] on button "button" at bounding box center [1265, 308] width 35 height 35
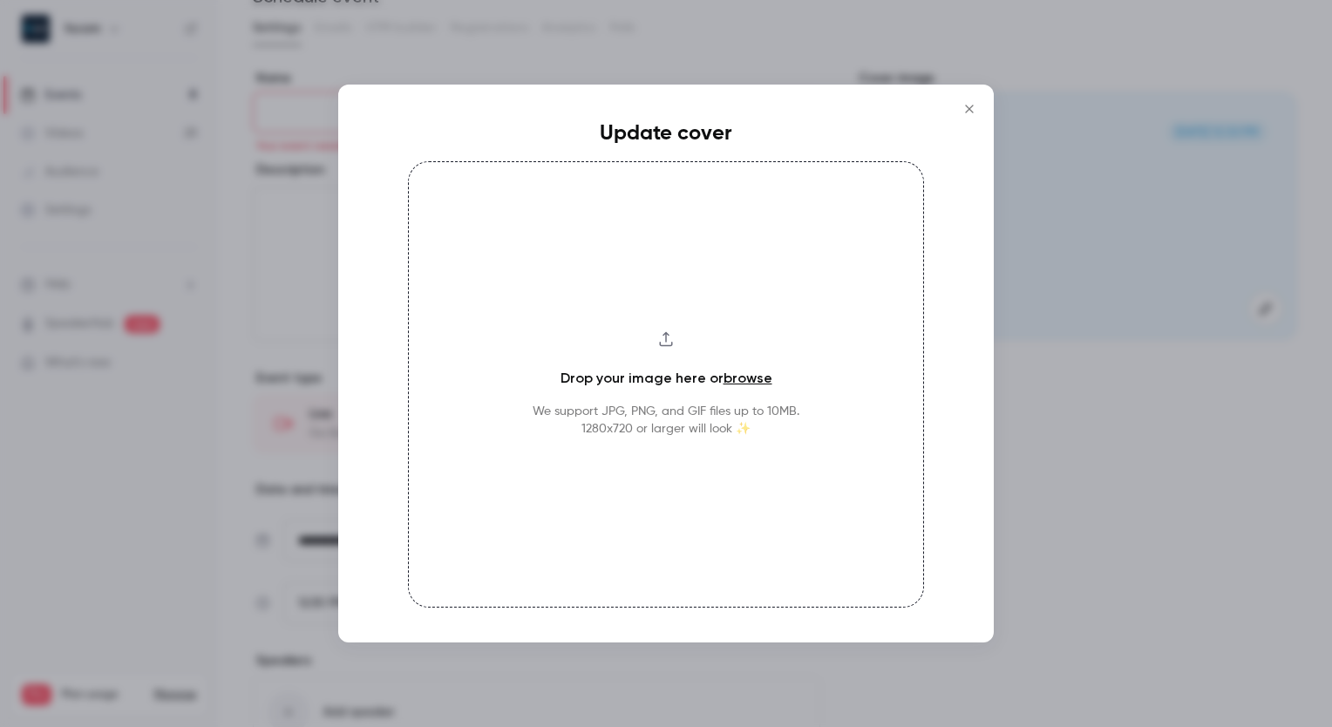
click at [957, 110] on button "Close" at bounding box center [969, 109] width 35 height 35
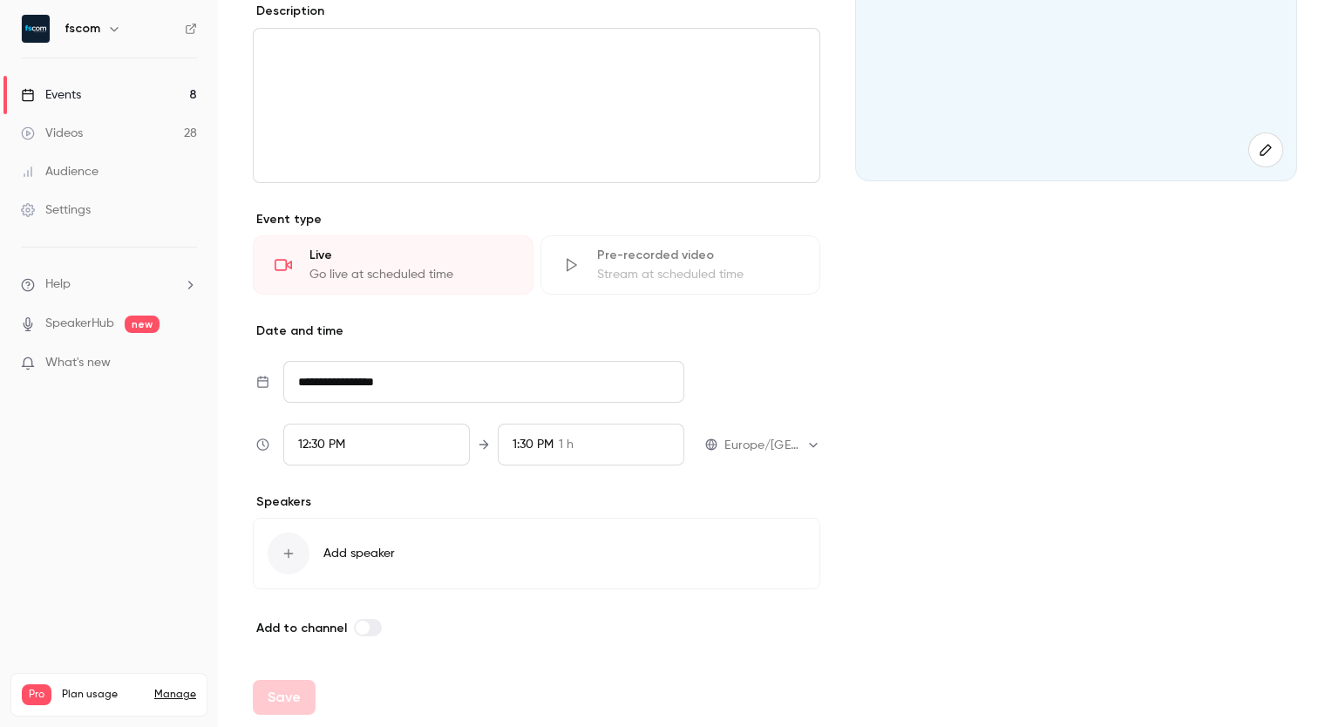
scroll to position [0, 0]
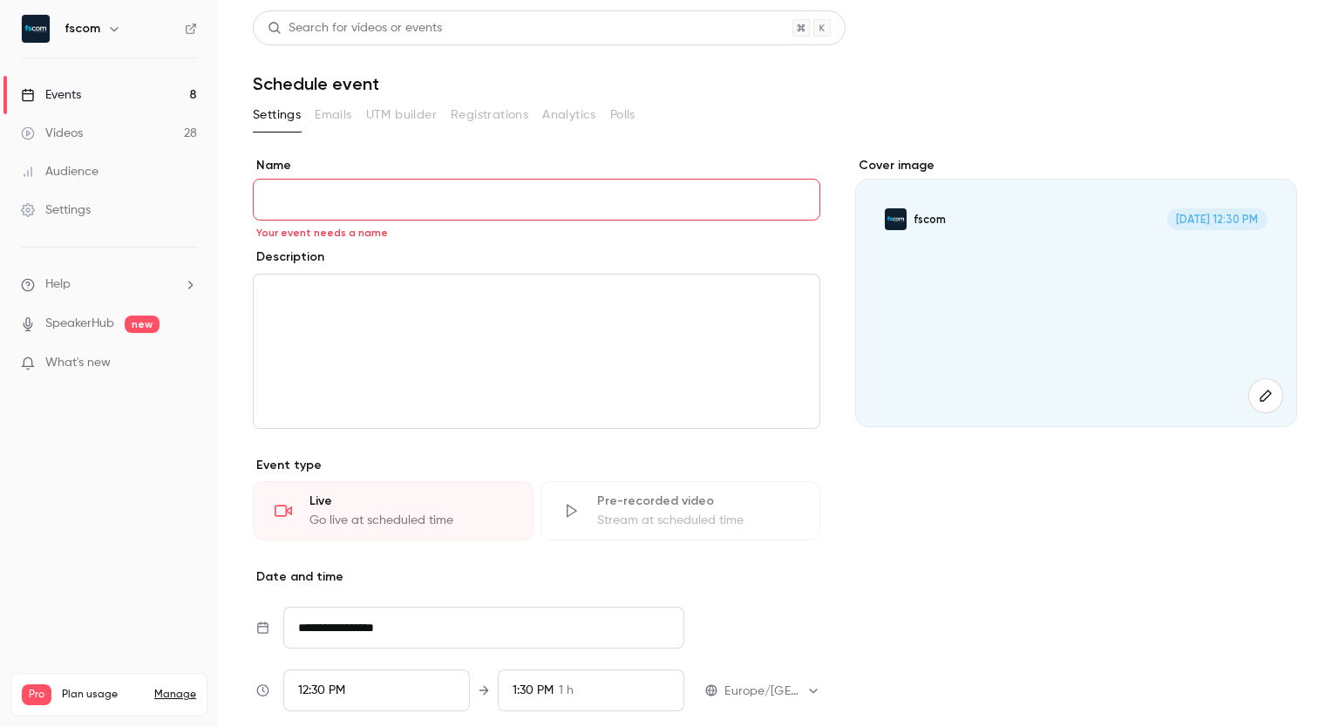
click at [103, 217] on link "Settings" at bounding box center [109, 210] width 218 height 38
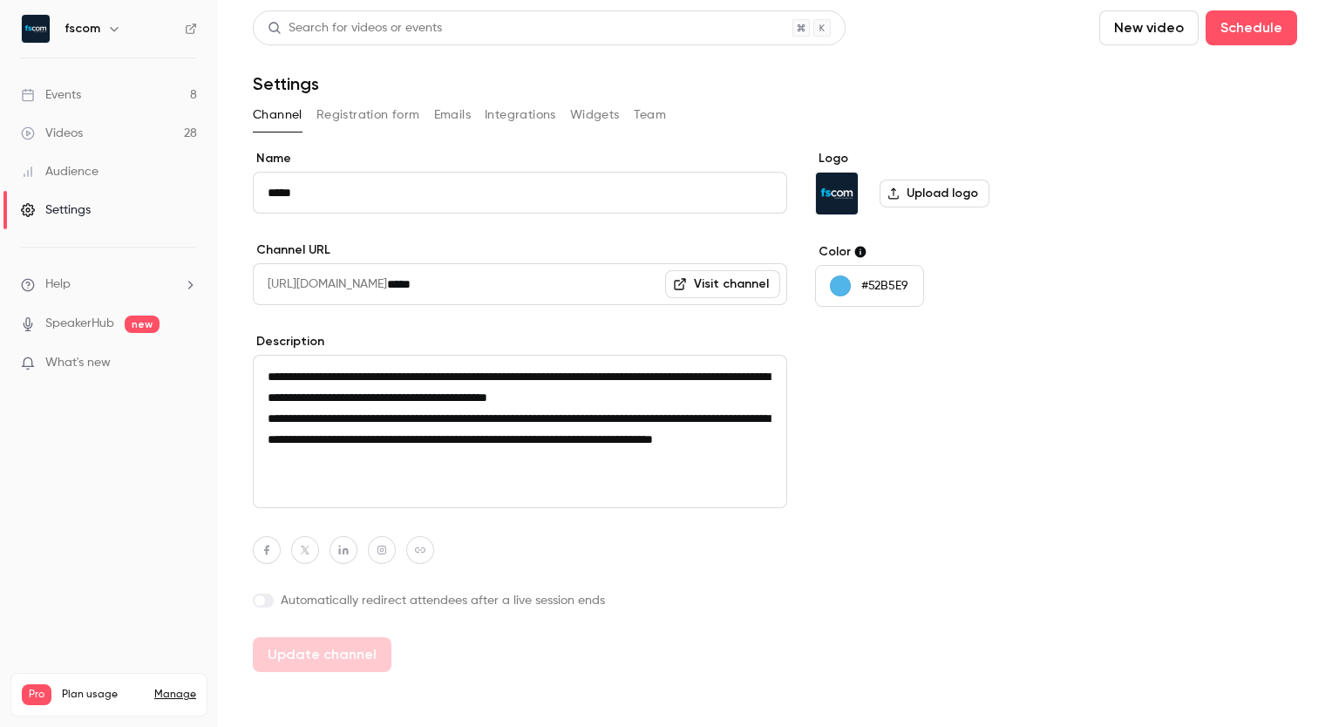
click at [337, 115] on button "Registration form" at bounding box center [368, 115] width 104 height 28
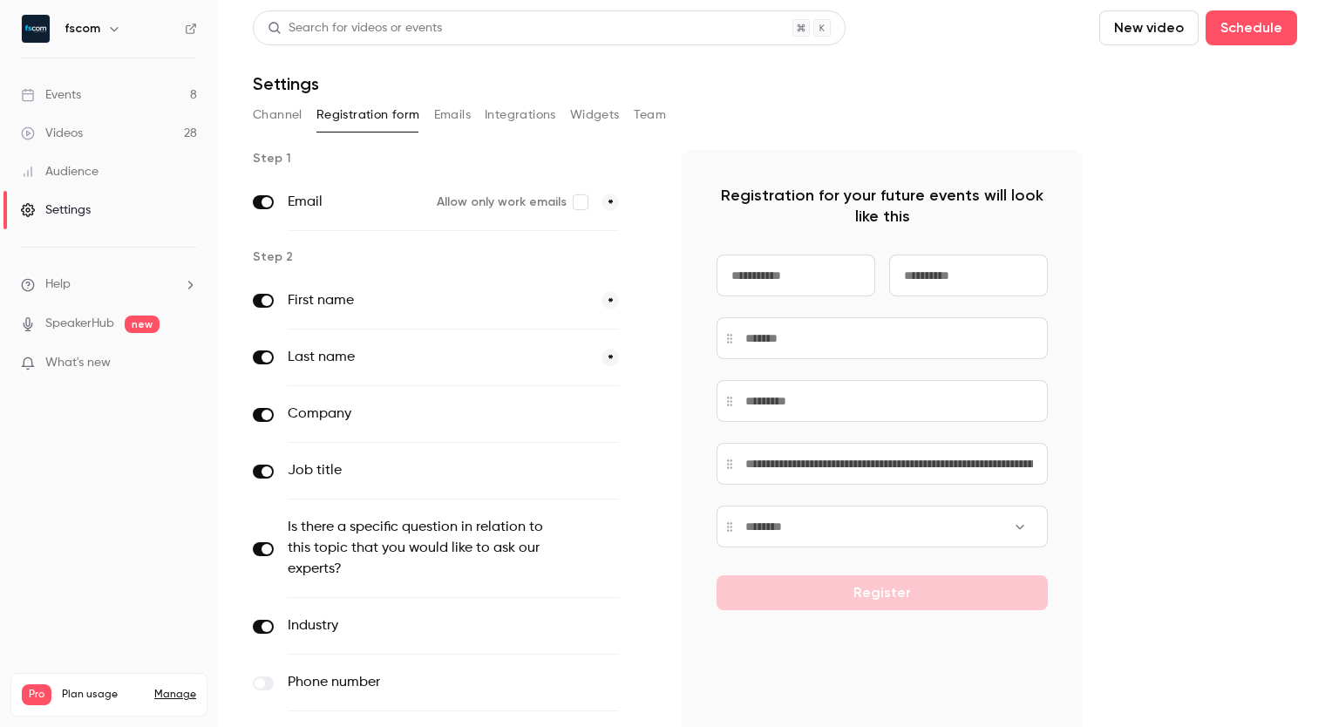
click at [650, 114] on button "Team" at bounding box center [650, 115] width 33 height 28
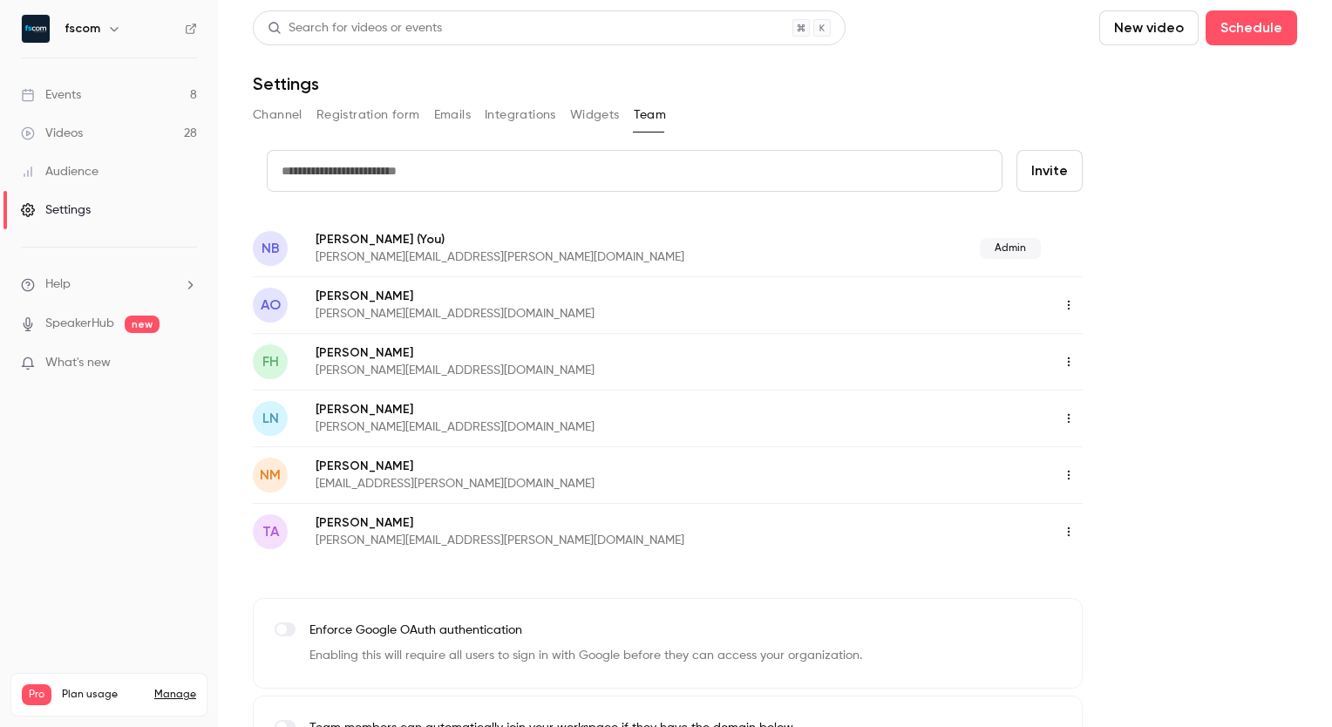
click at [1069, 526] on icon "button" at bounding box center [1069, 532] width 14 height 12
click at [1170, 585] on li "Assign admin role" at bounding box center [1149, 575] width 188 height 45
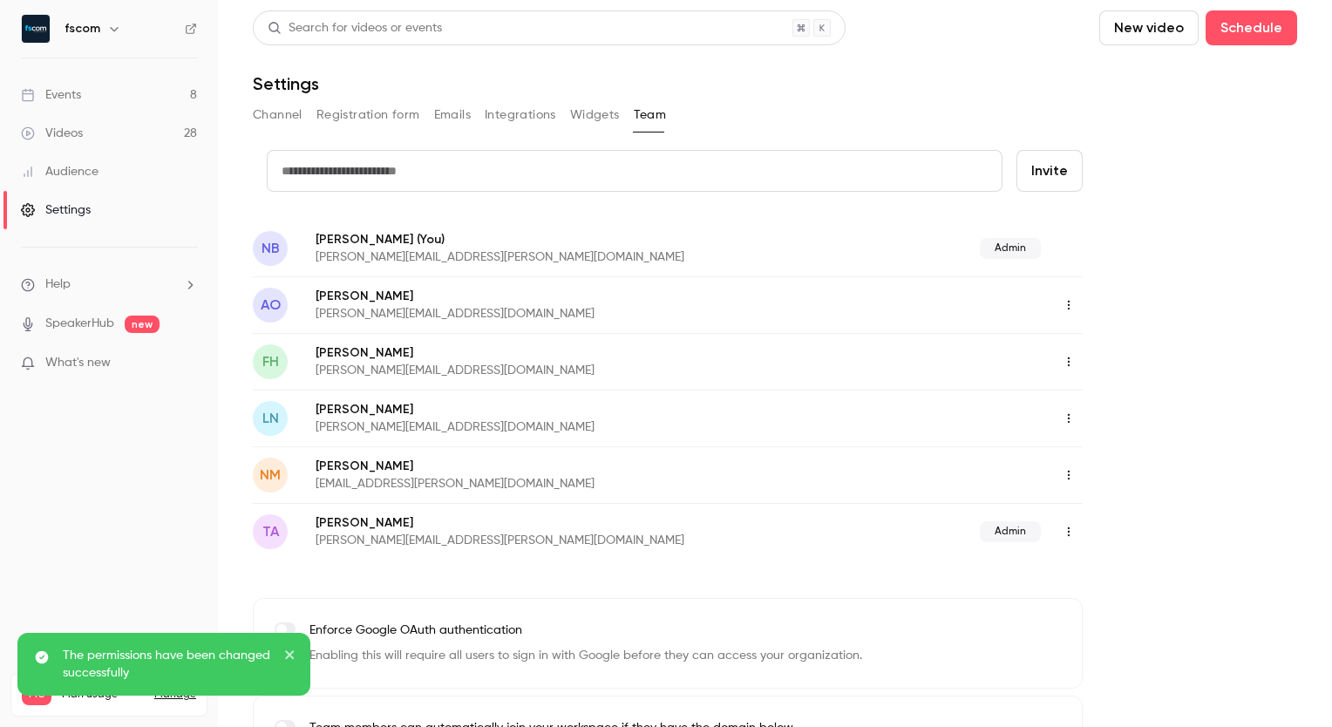
click at [1074, 475] on icon "button" at bounding box center [1069, 475] width 14 height 12
click at [1112, 524] on div "Assign admin role" at bounding box center [1163, 518] width 132 height 17
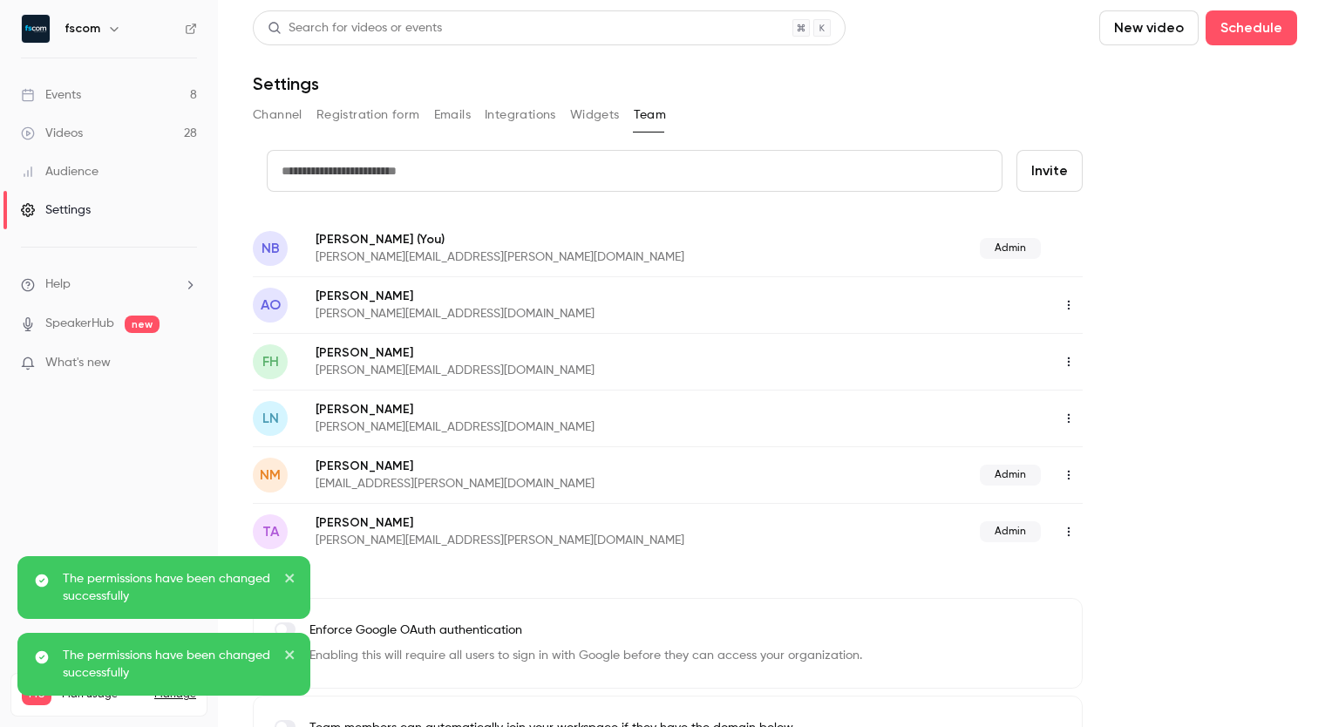
scroll to position [67, 0]
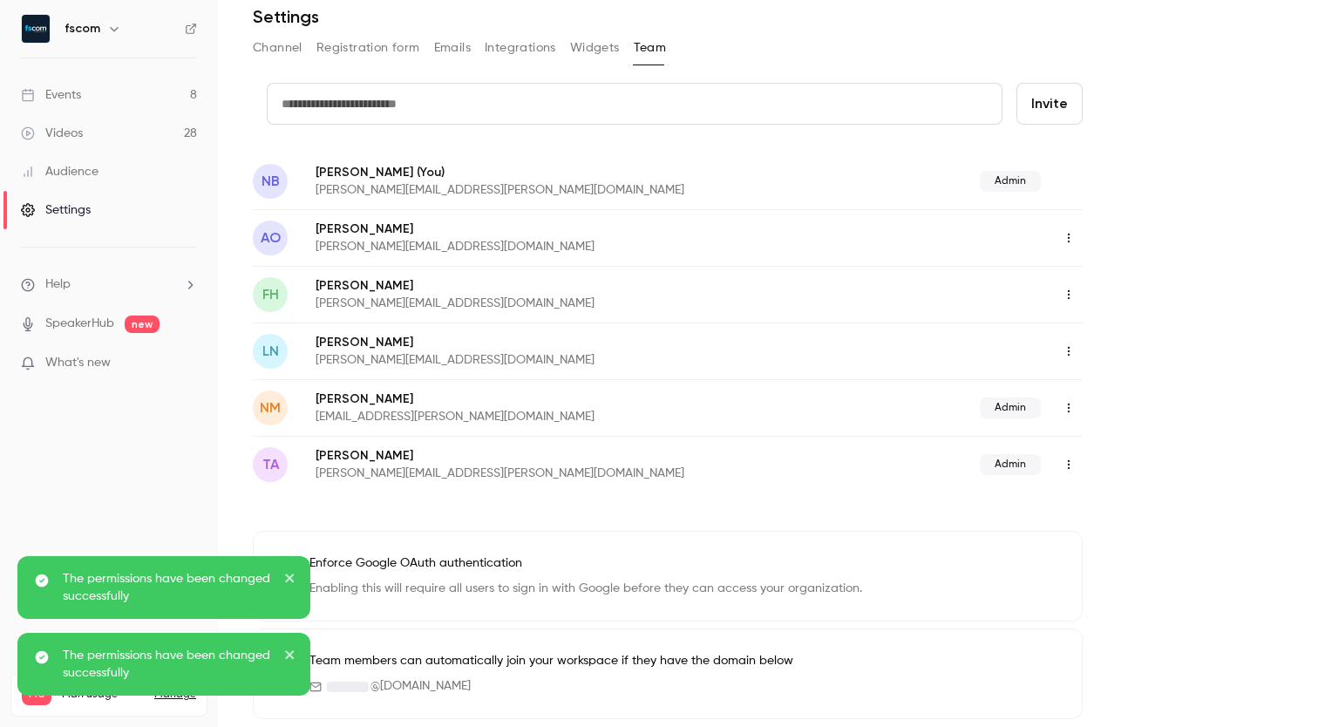
click at [285, 577] on icon "close" at bounding box center [290, 578] width 12 height 14
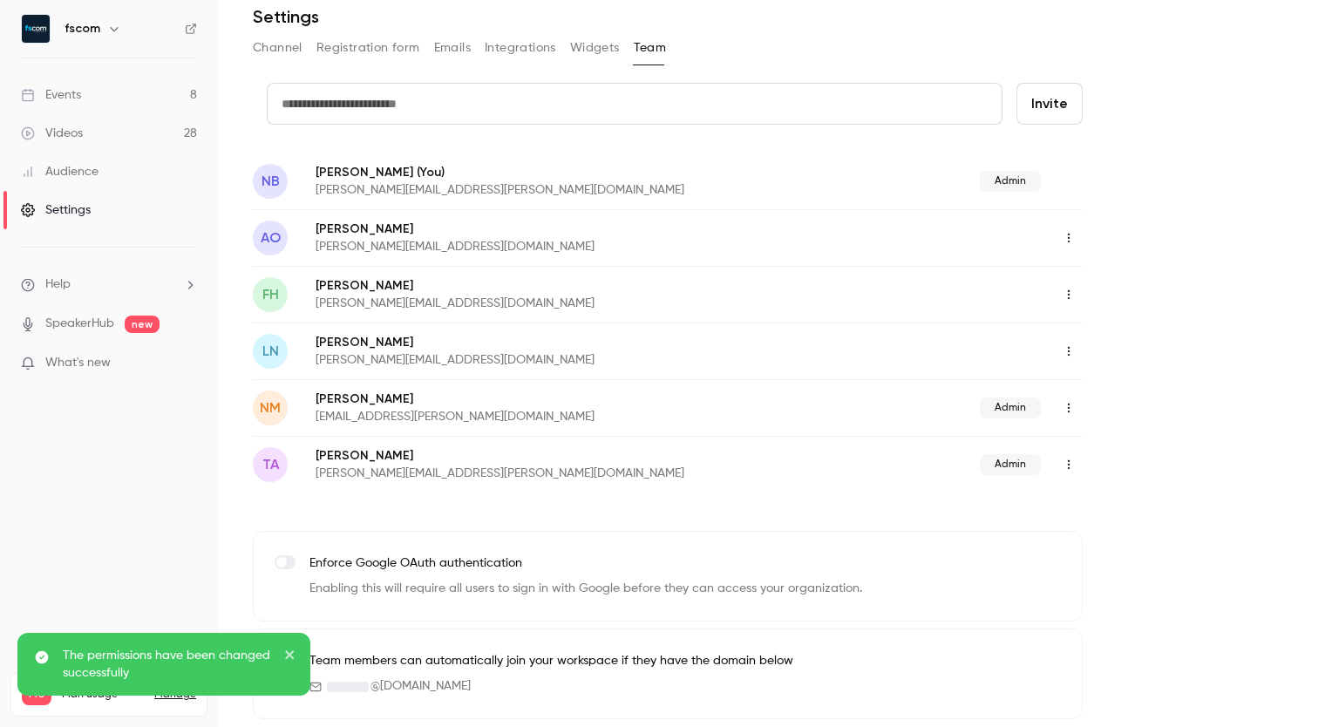
click at [290, 652] on icon "close" at bounding box center [290, 655] width 12 height 14
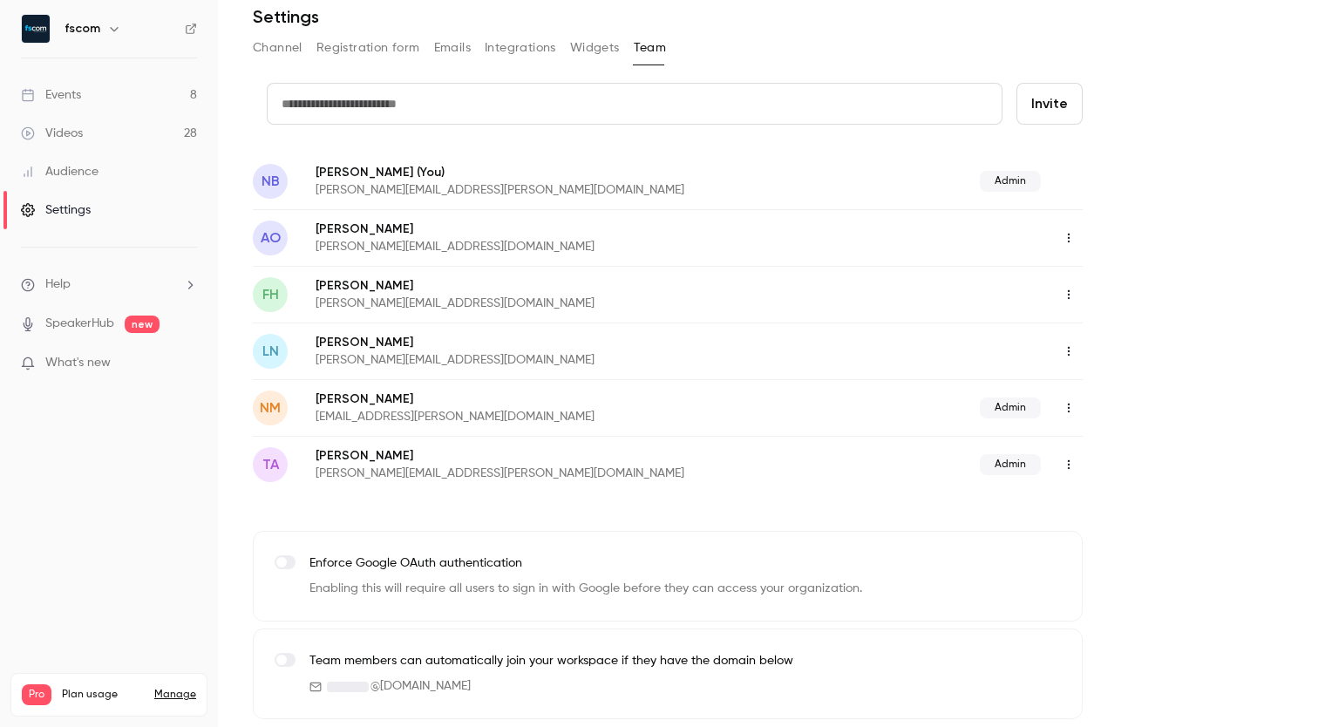
click at [185, 283] on icon "help-dropdown-opener" at bounding box center [190, 285] width 14 height 14
click at [187, 99] on div at bounding box center [666, 363] width 1332 height 727
click at [167, 98] on link "Events 8" at bounding box center [109, 95] width 218 height 38
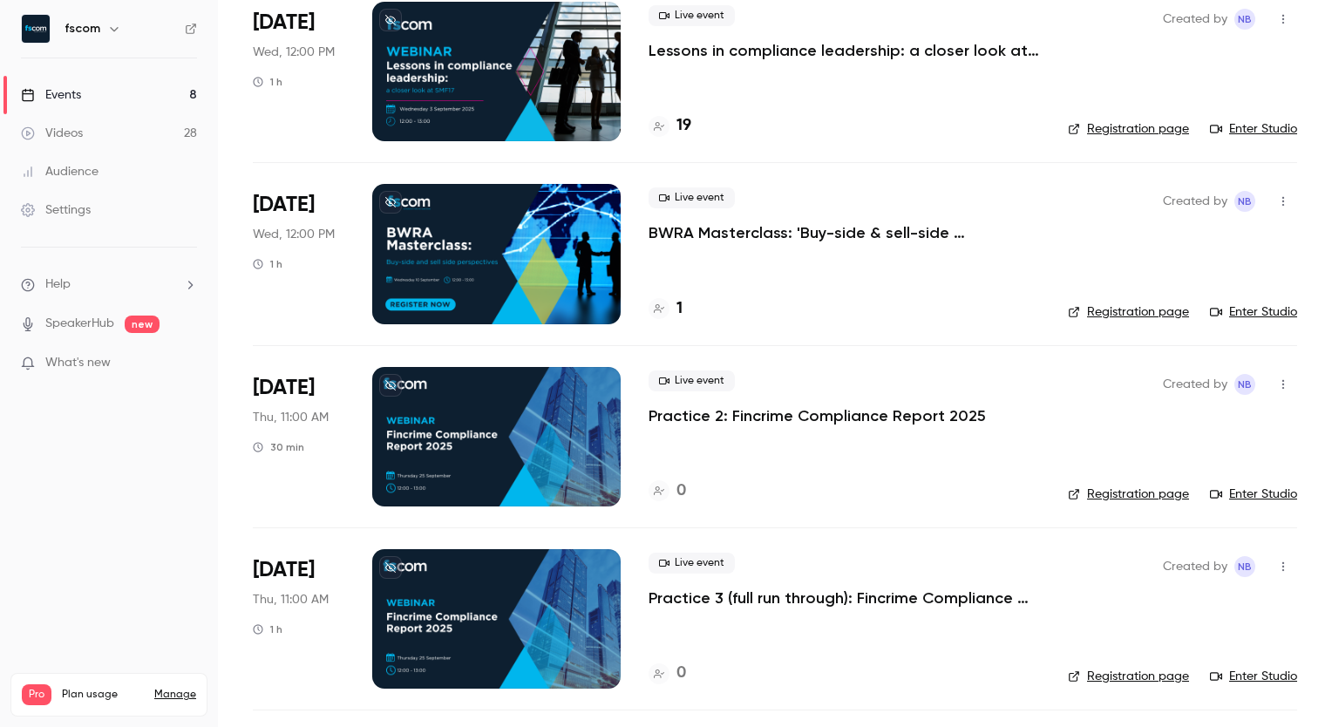
scroll to position [694, 0]
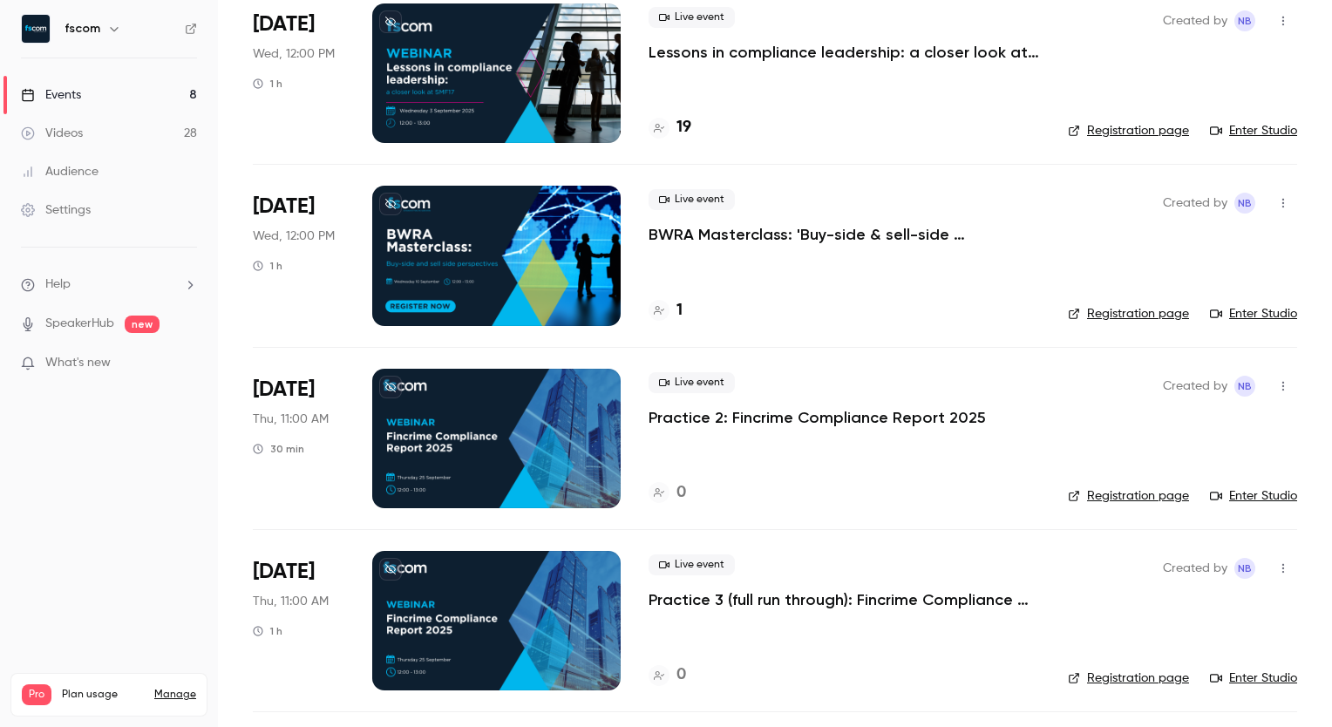
click at [1276, 200] on icon "button" at bounding box center [1283, 203] width 14 height 12
click at [1170, 375] on div "Delete" at bounding box center [1202, 382] width 132 height 17
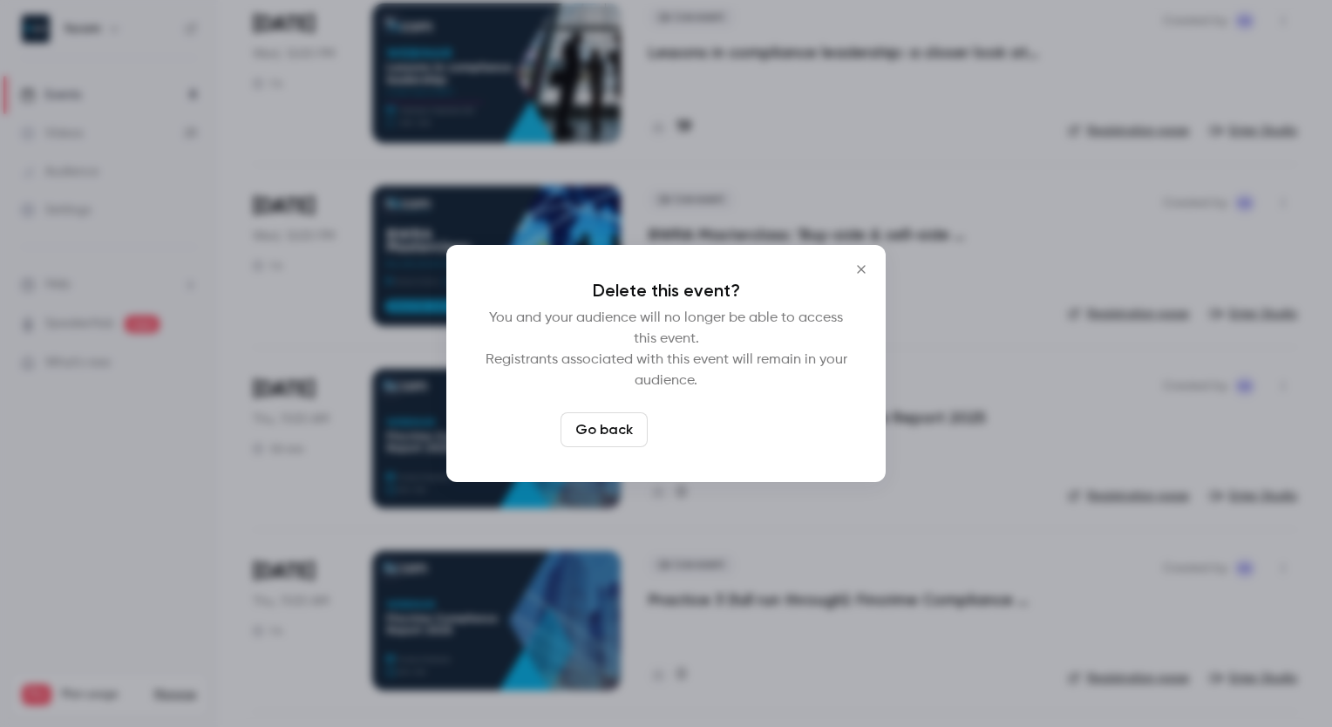
click at [723, 424] on button "Delete event" at bounding box center [713, 429] width 117 height 35
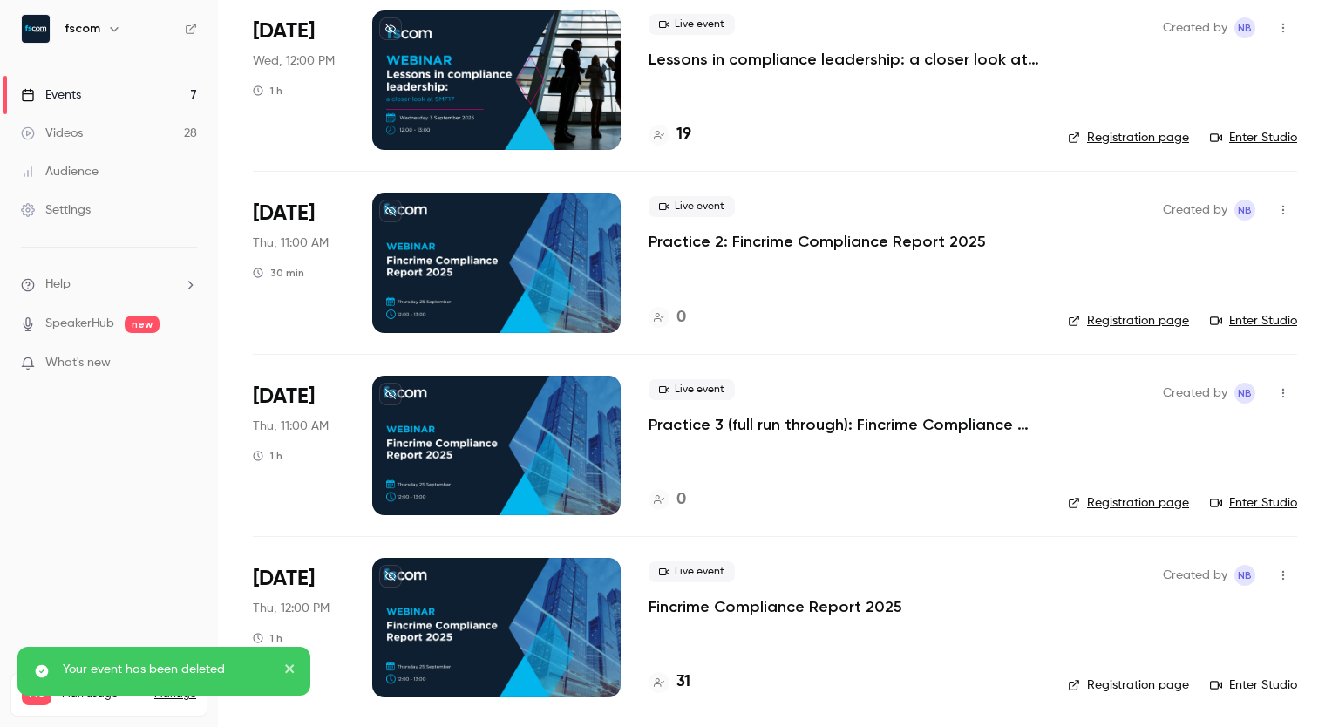
scroll to position [0, 0]
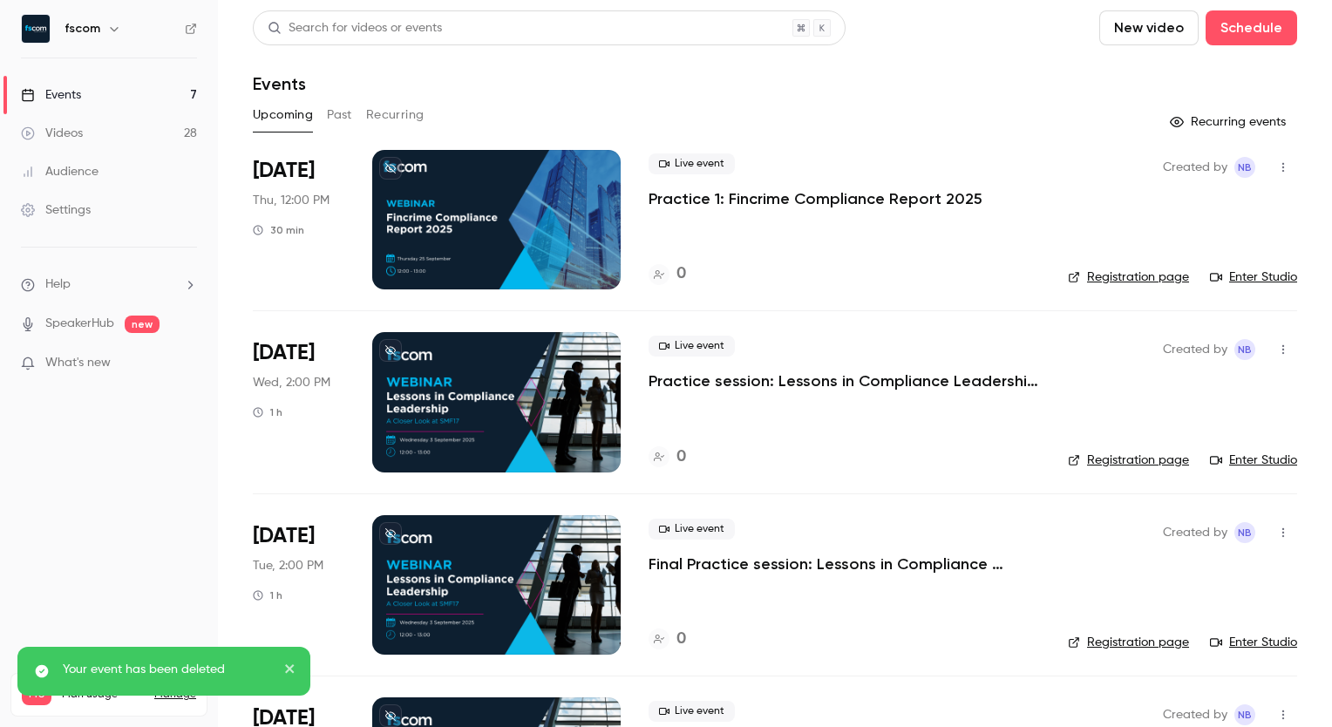
click at [1276, 163] on icon "button" at bounding box center [1283, 167] width 14 height 12
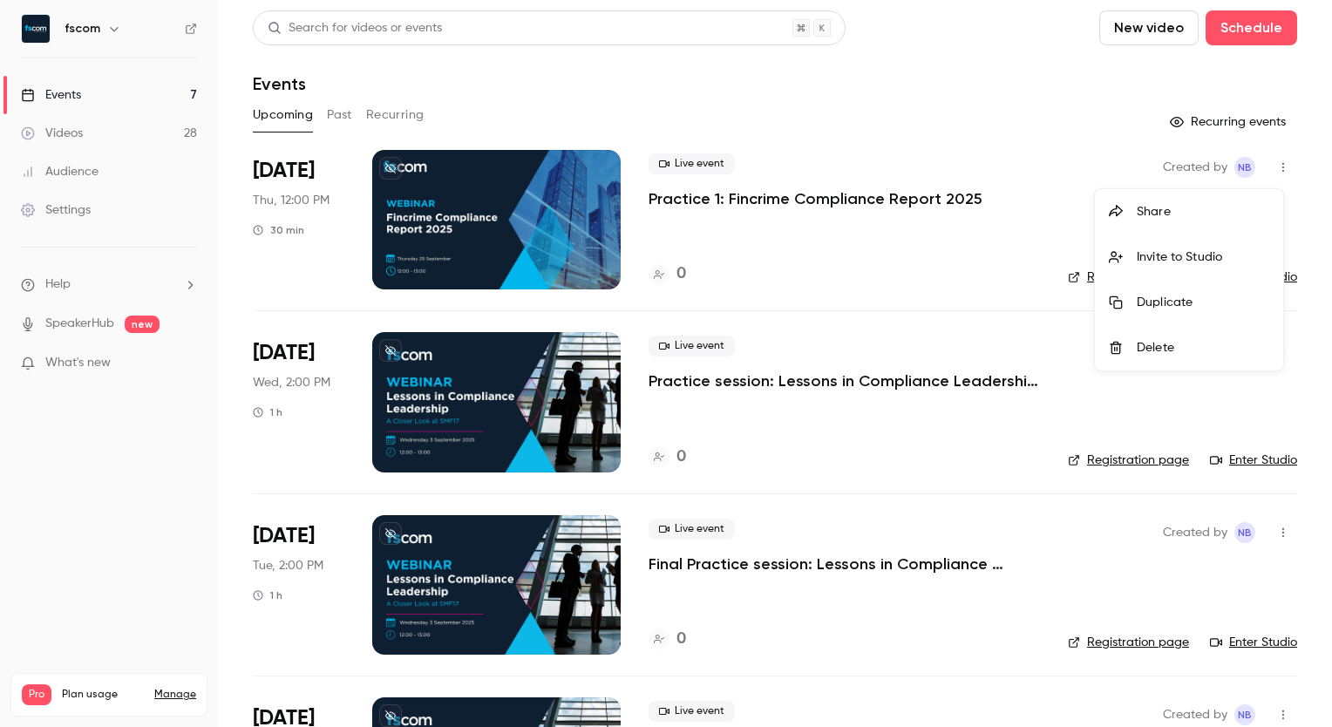
click at [1170, 298] on div "Duplicate" at bounding box center [1202, 302] width 132 height 17
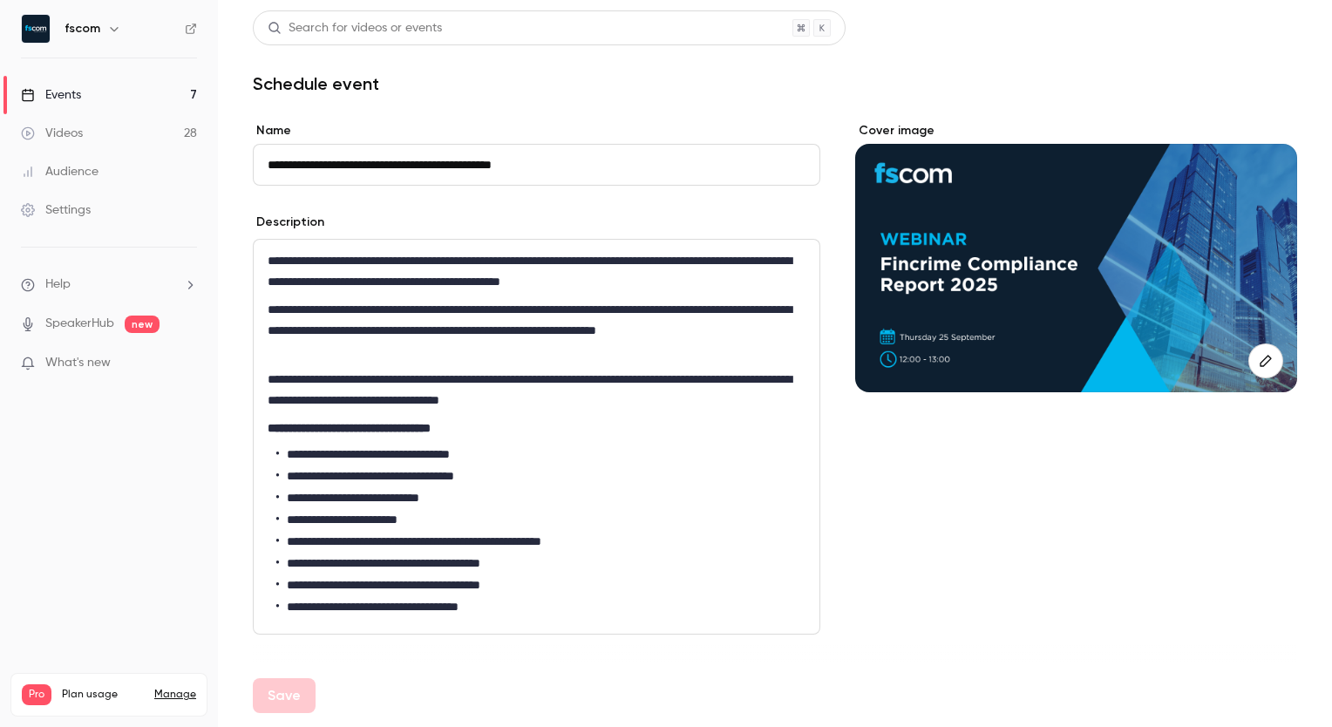
click at [568, 166] on input "**********" at bounding box center [536, 165] width 567 height 42
paste input "**"
type input "**********"
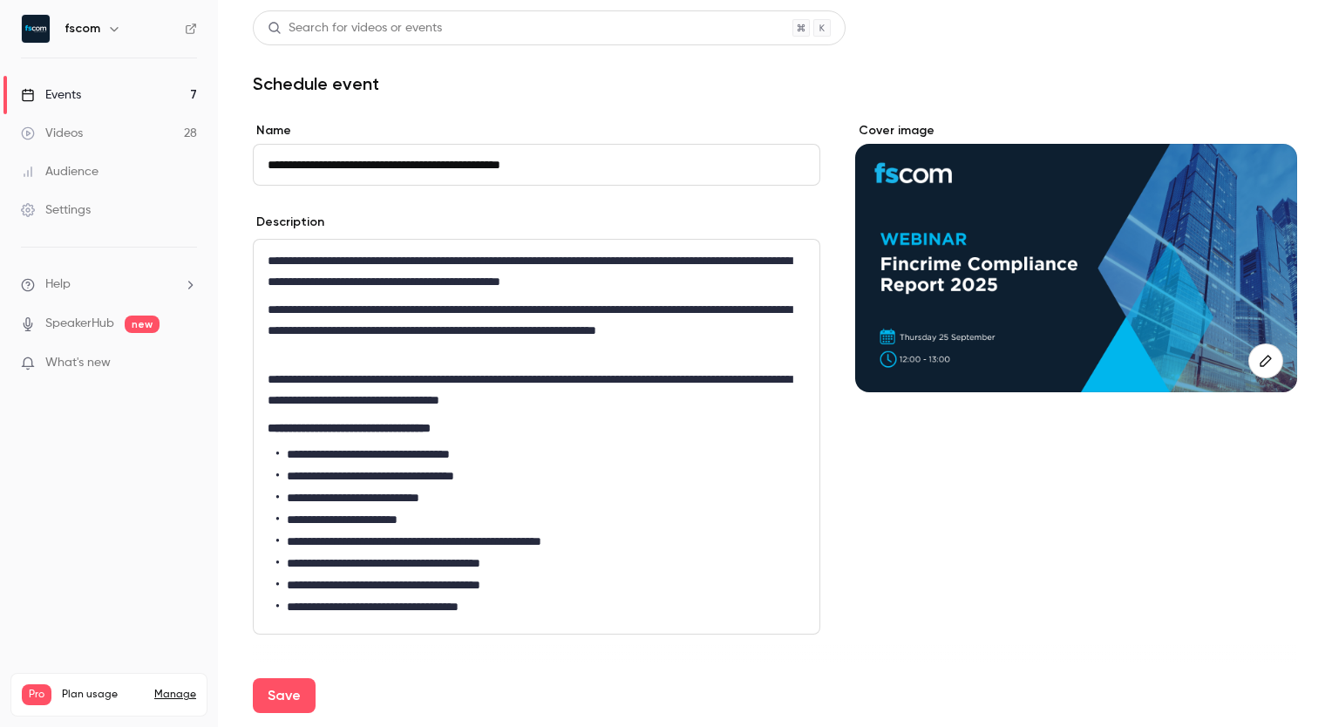
click at [1150, 295] on div at bounding box center [1076, 268] width 442 height 248
click at [1256, 354] on icon "button" at bounding box center [1265, 361] width 19 height 14
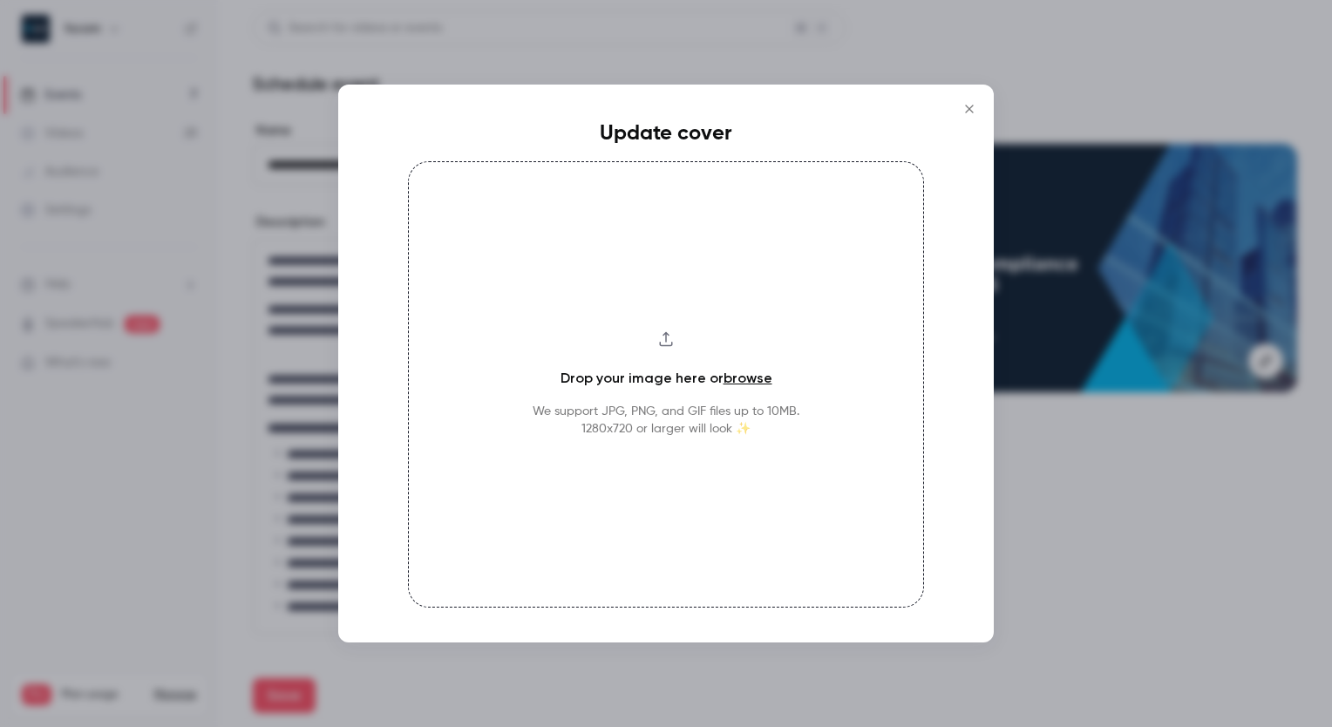
click at [732, 374] on link "browse" at bounding box center [747, 378] width 49 height 17
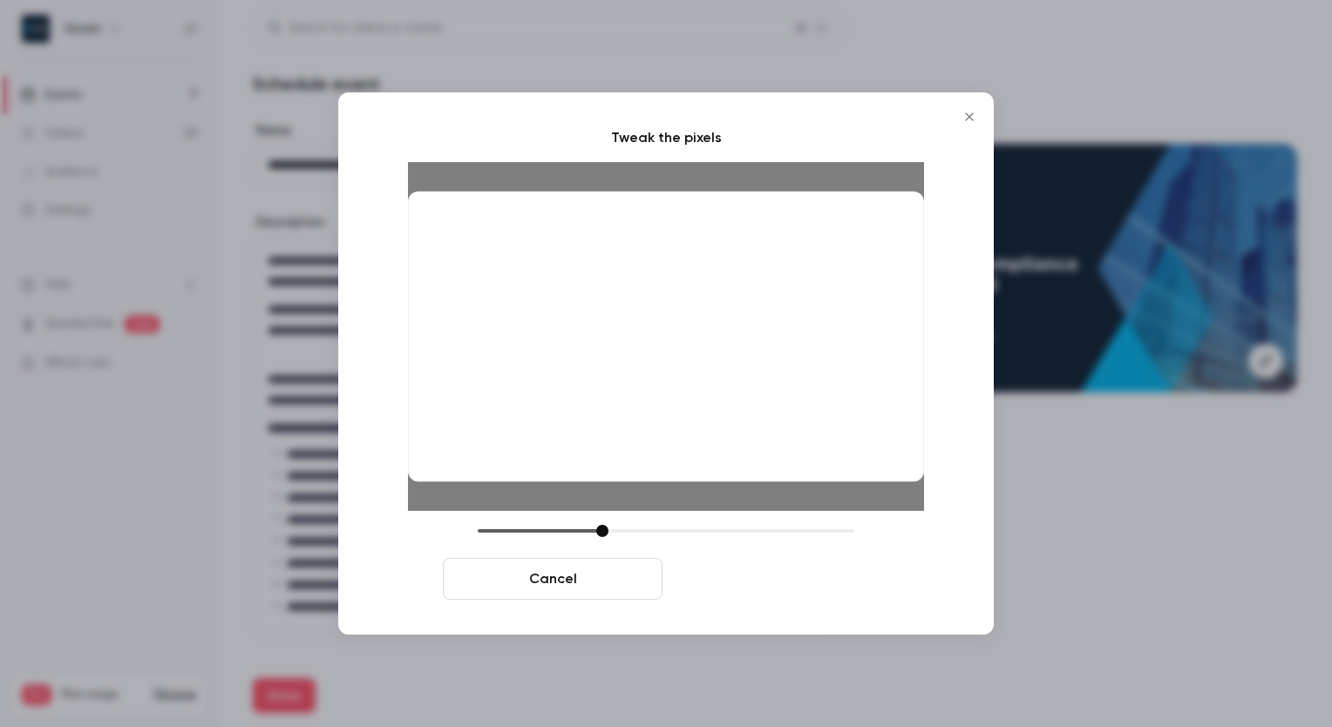
click at [745, 576] on button "Crop and save" at bounding box center [779, 579] width 220 height 42
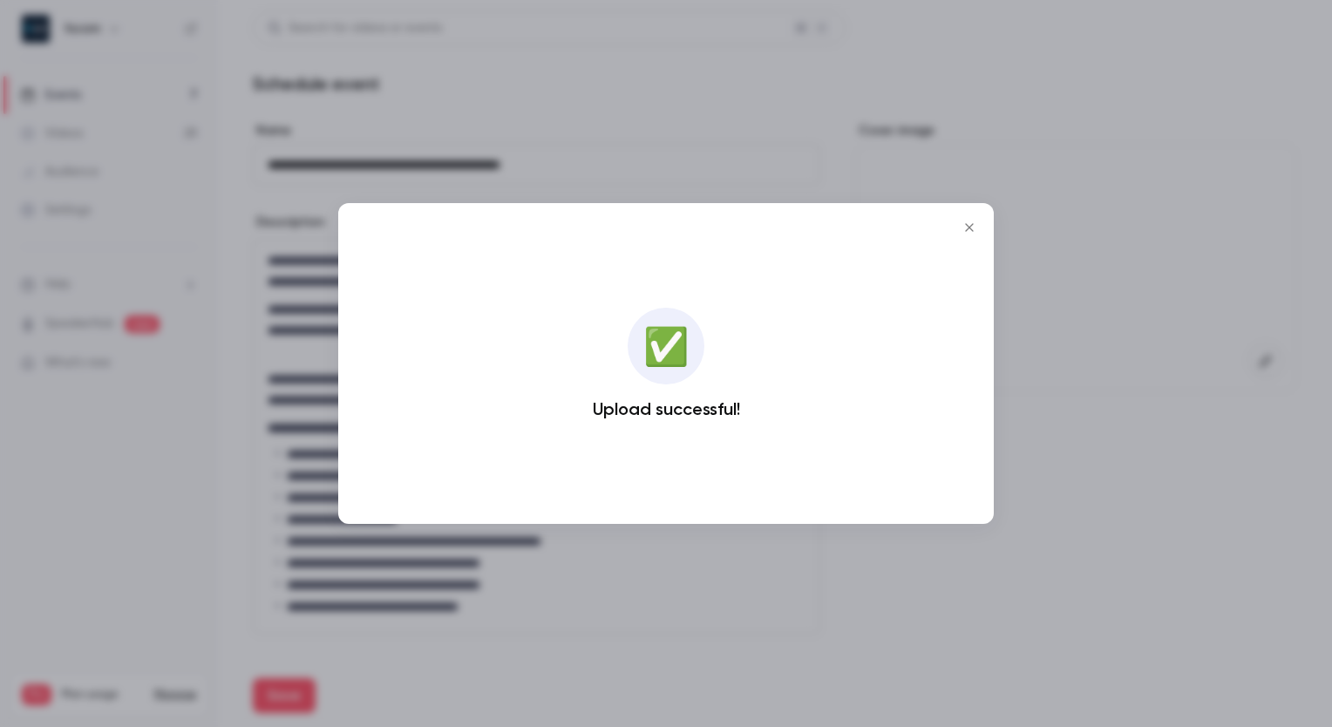
click at [965, 226] on icon "Close" at bounding box center [969, 227] width 21 height 14
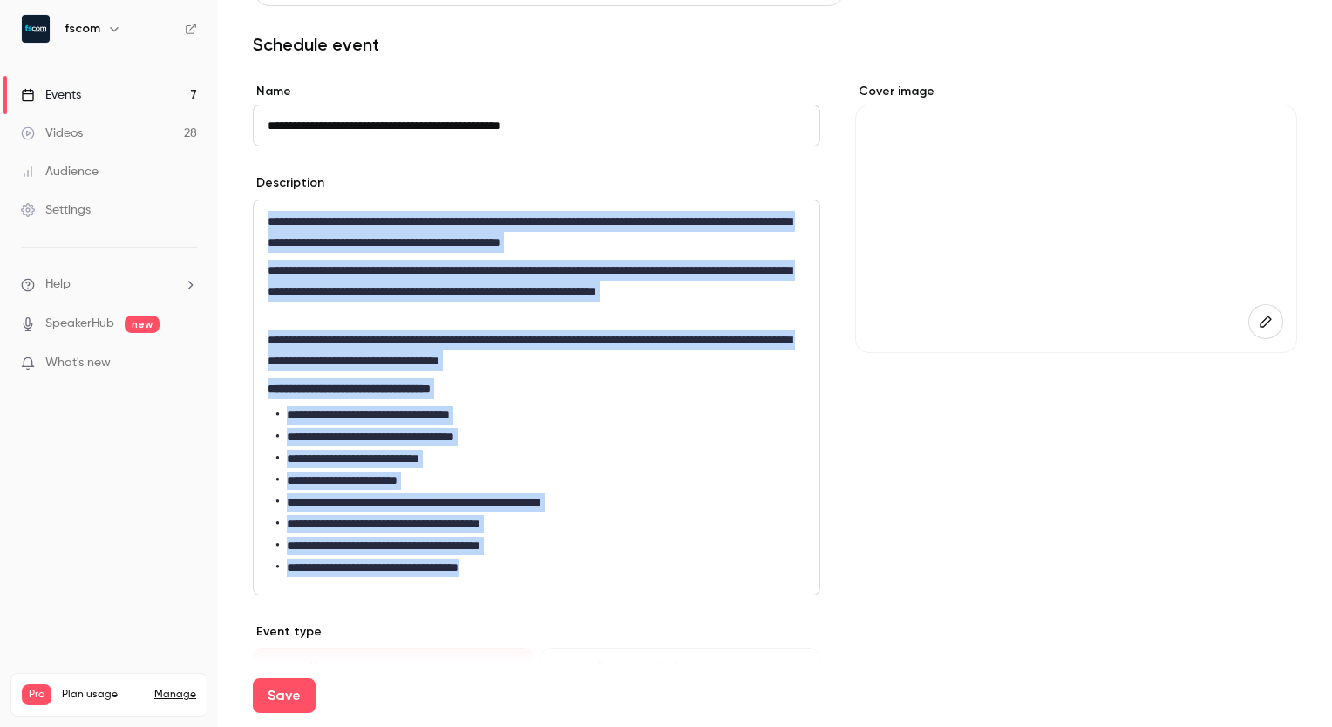
scroll to position [48, 0]
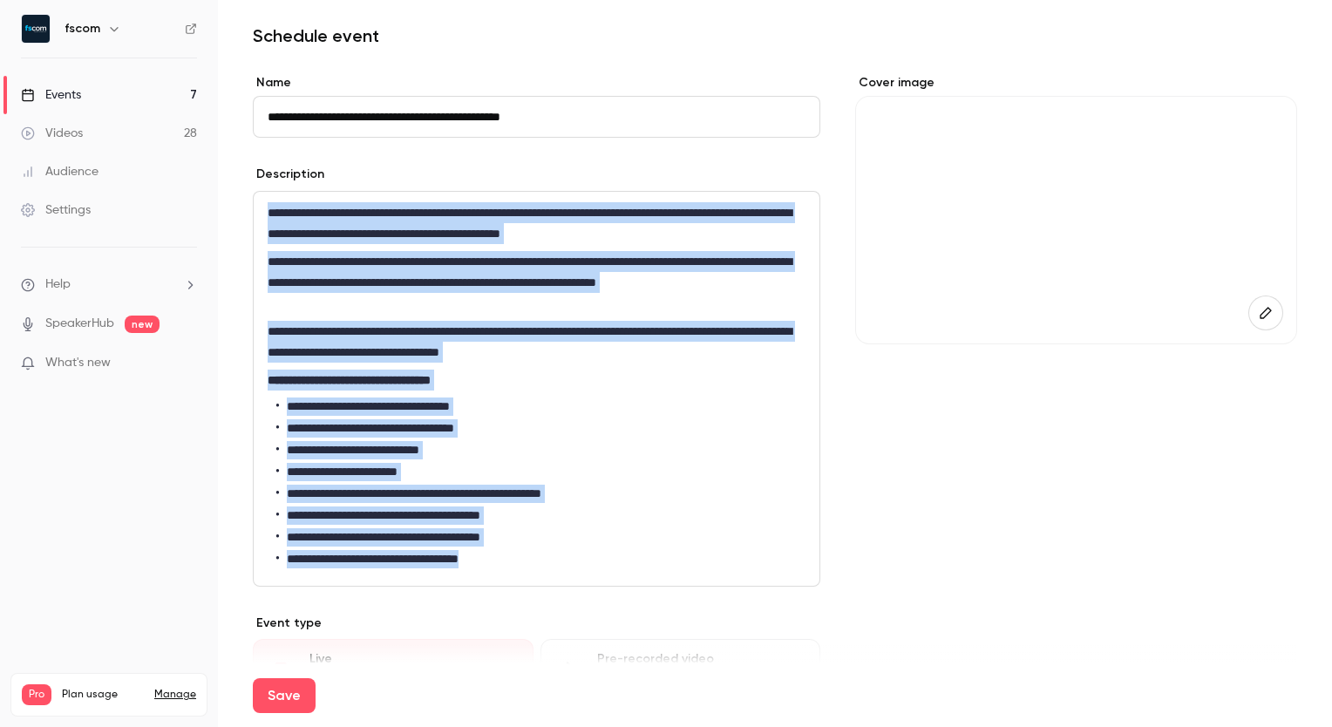
drag, startPoint x: 268, startPoint y: 262, endPoint x: 586, endPoint y: 702, distance: 543.1
click at [586, 702] on form "**********" at bounding box center [775, 676] width 1044 height 1204
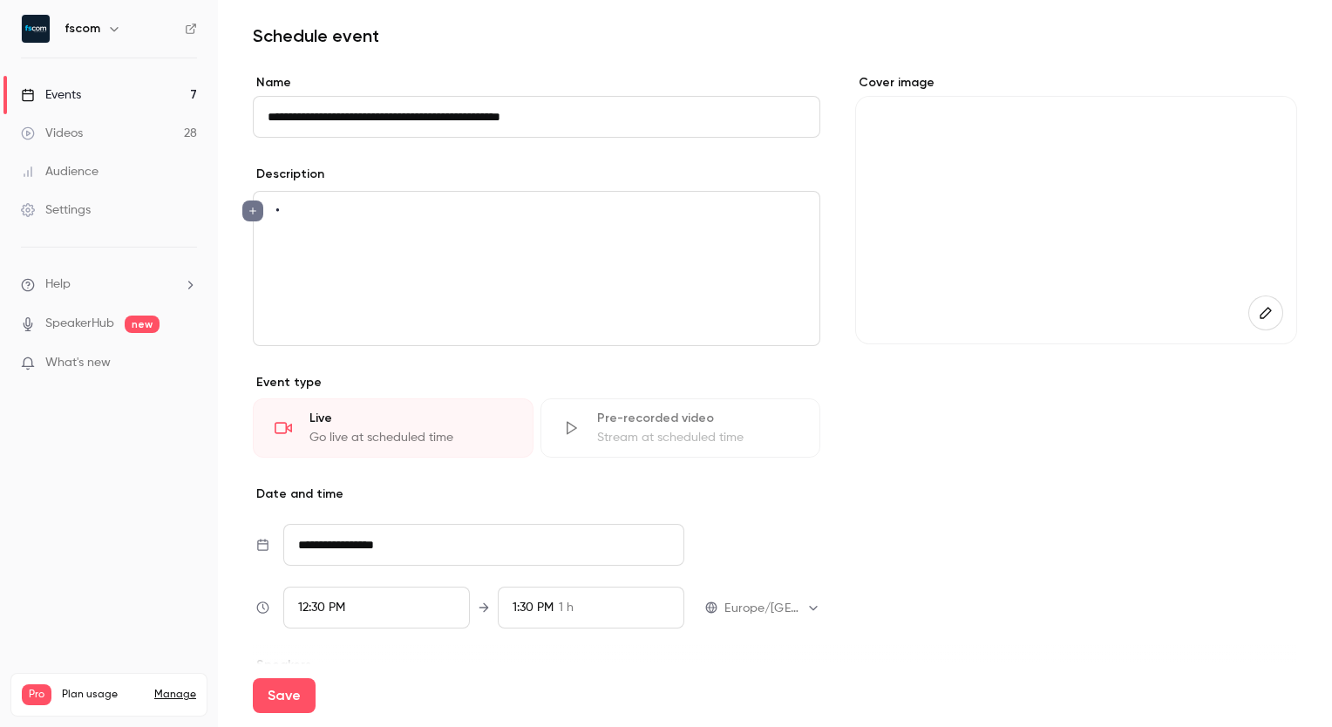
scroll to position [0, 0]
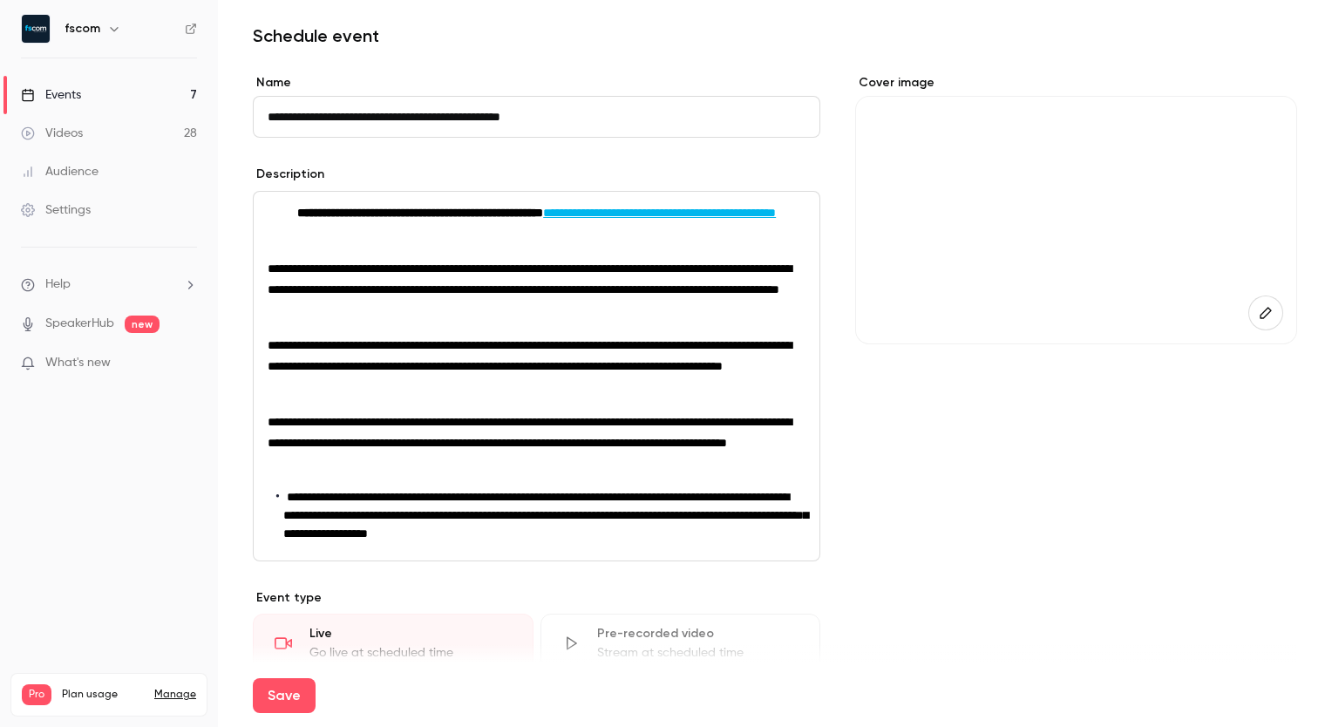
click at [622, 223] on p "**********" at bounding box center [537, 212] width 538 height 21
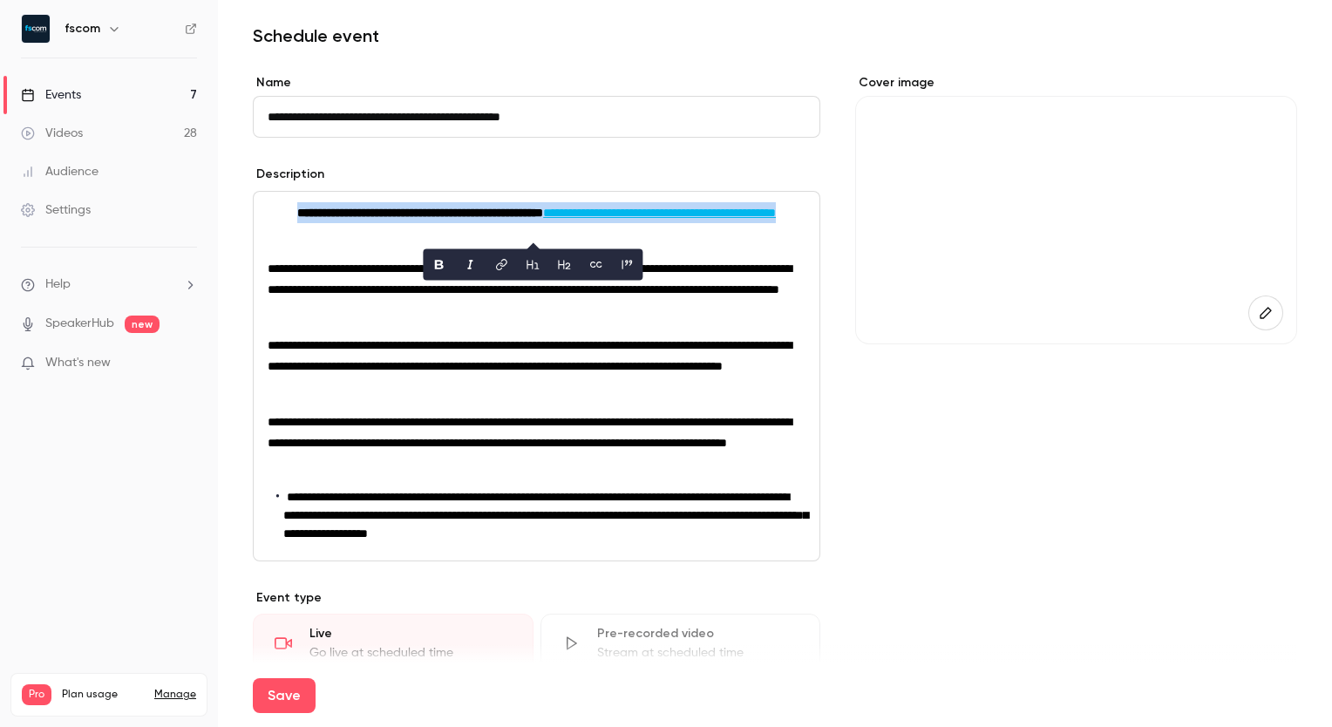
click at [439, 261] on icon "bold" at bounding box center [438, 265] width 14 height 12
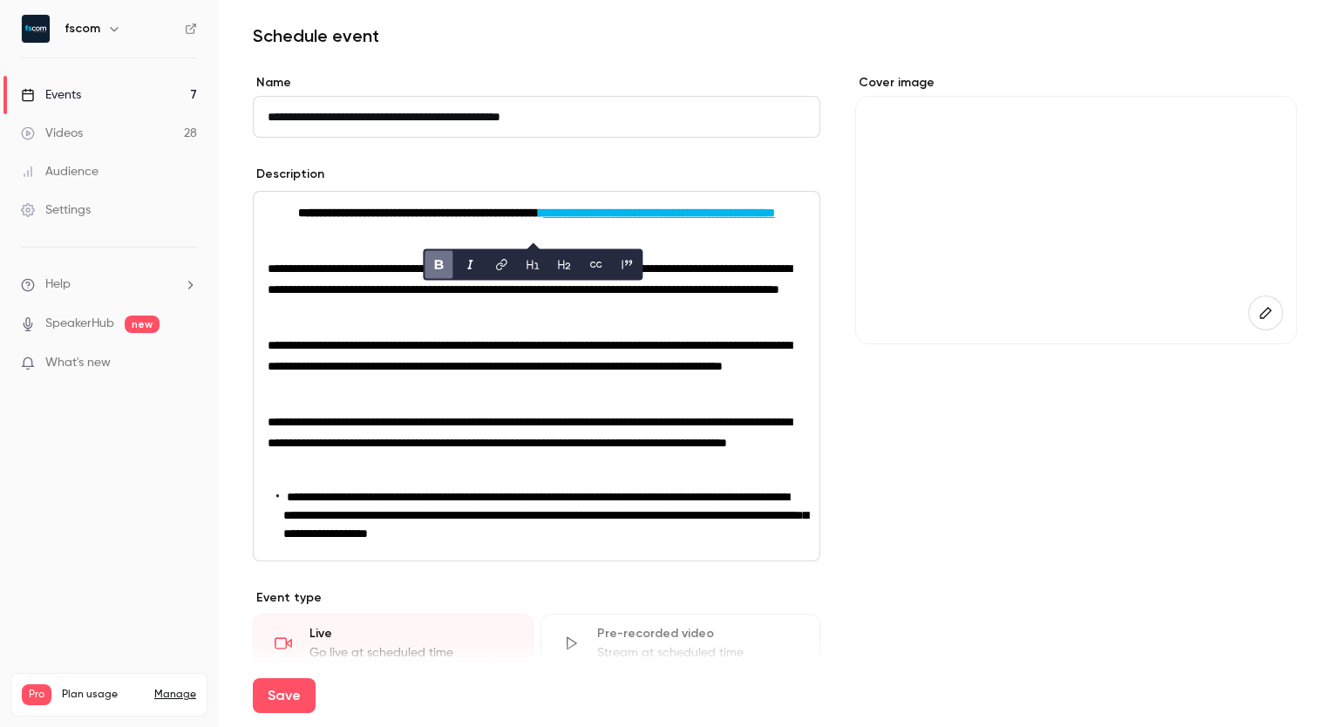
click at [388, 290] on span "**********" at bounding box center [530, 278] width 524 height 33
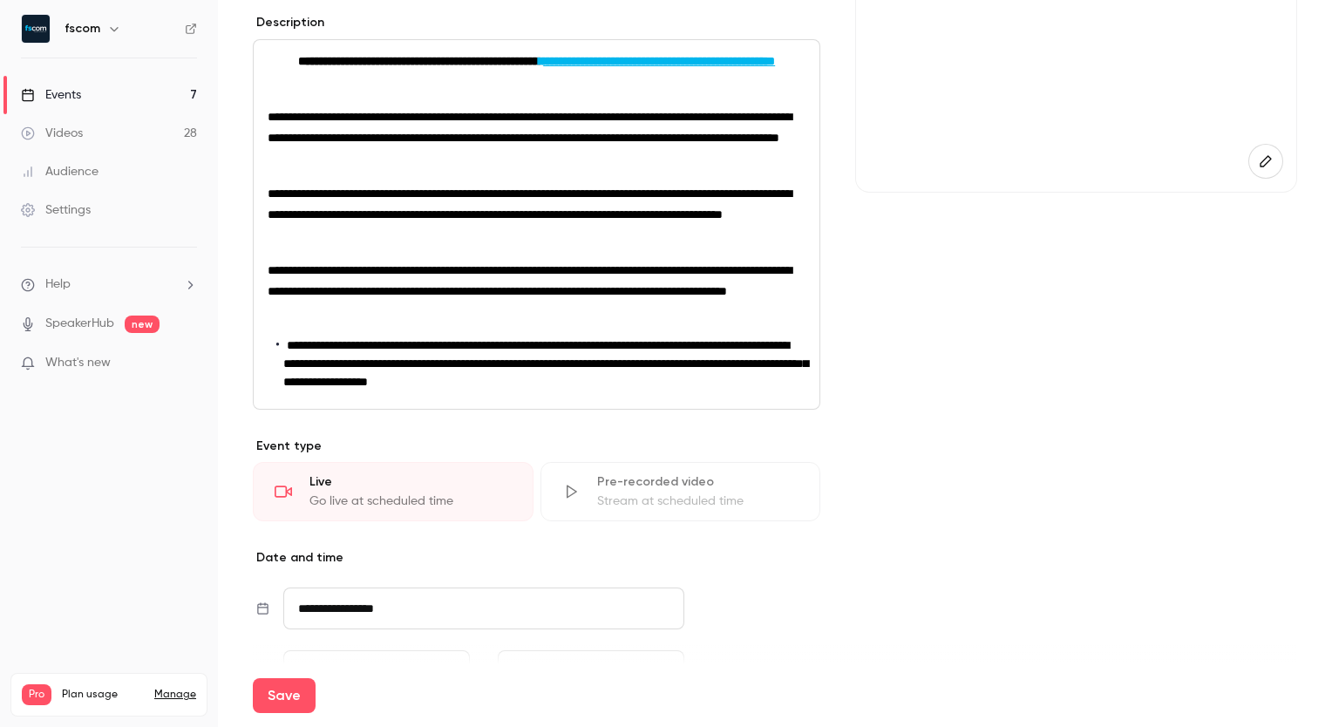
scroll to position [200, 0]
click at [725, 408] on div "**********" at bounding box center [537, 223] width 566 height 369
click at [287, 387] on span "**********" at bounding box center [545, 362] width 525 height 49
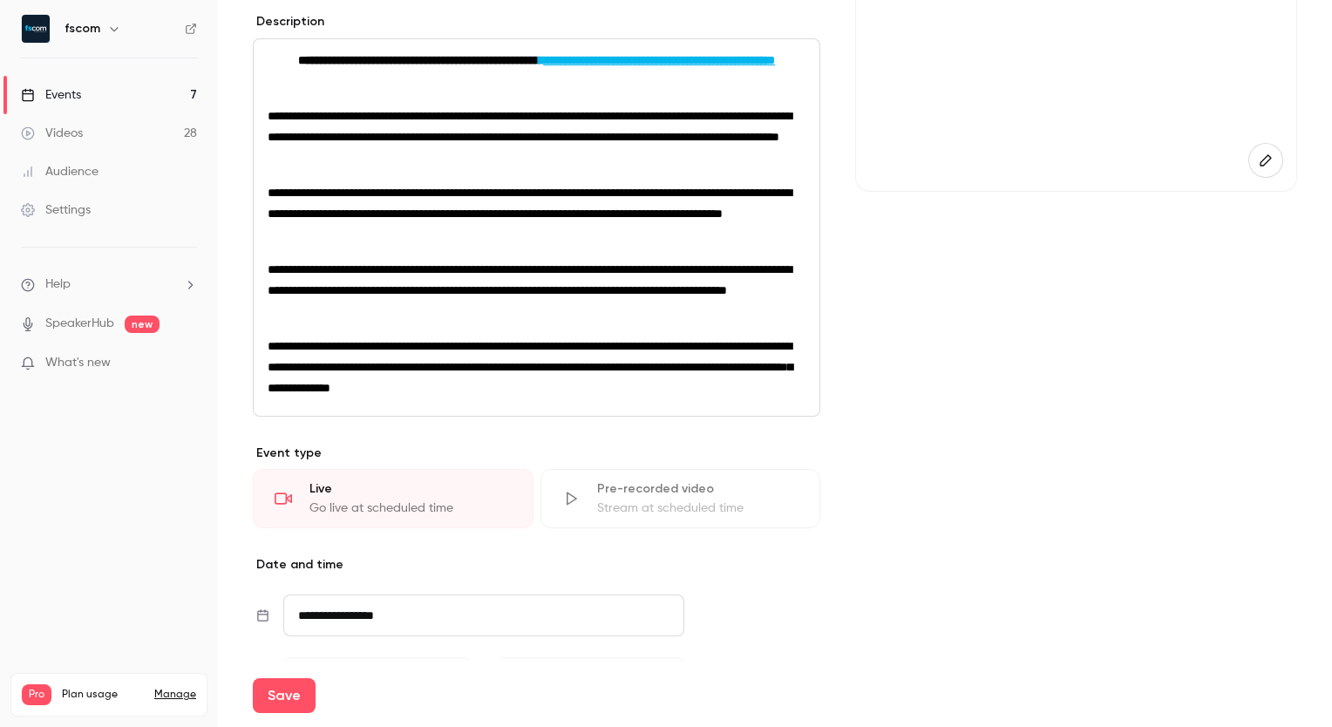
click at [697, 398] on p "**********" at bounding box center [537, 367] width 538 height 63
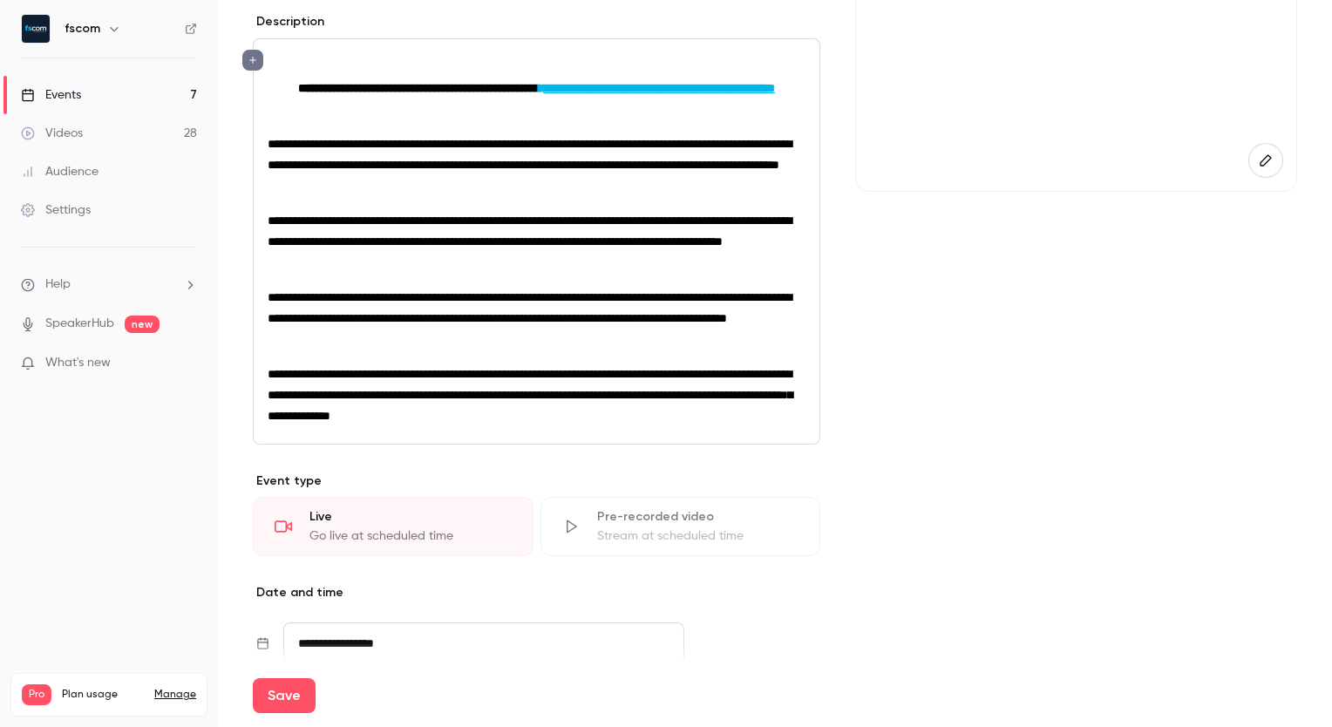
click at [298, 87] on strong "**********" at bounding box center [418, 88] width 241 height 12
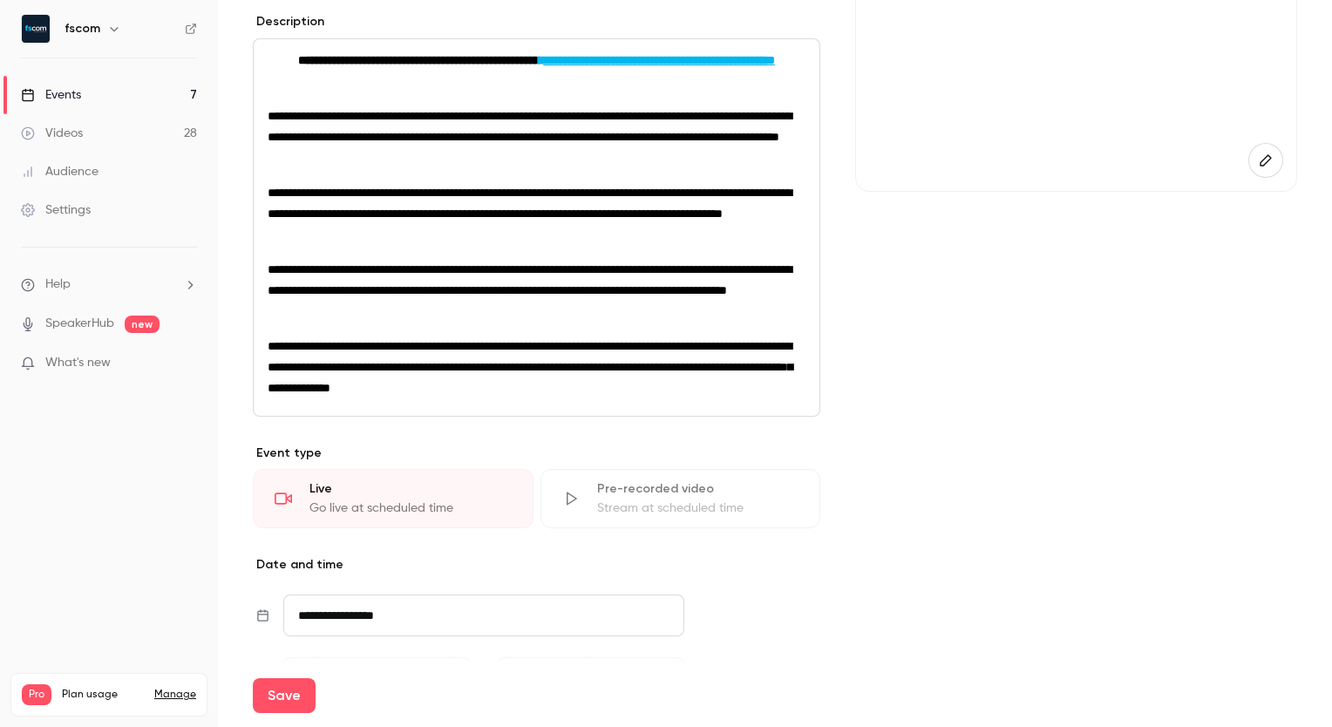
click at [737, 398] on p "**********" at bounding box center [537, 367] width 538 height 63
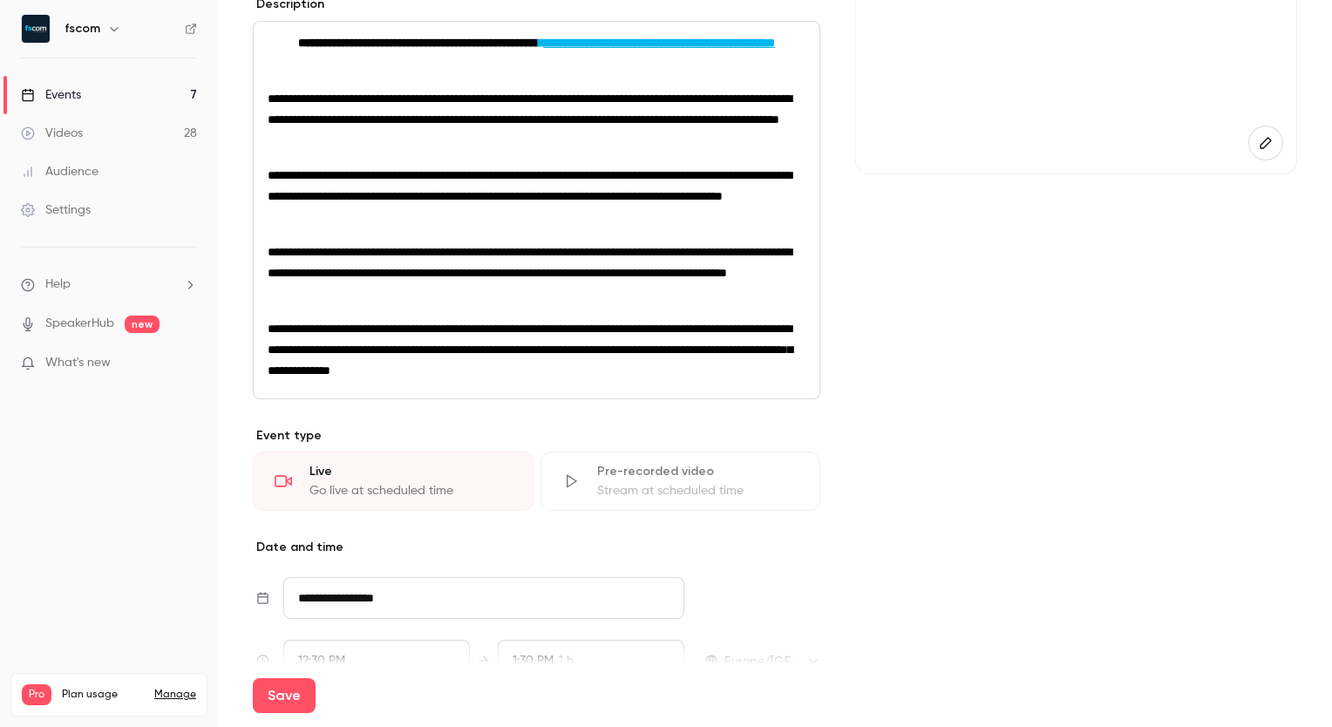
click at [713, 381] on p "**********" at bounding box center [537, 349] width 538 height 63
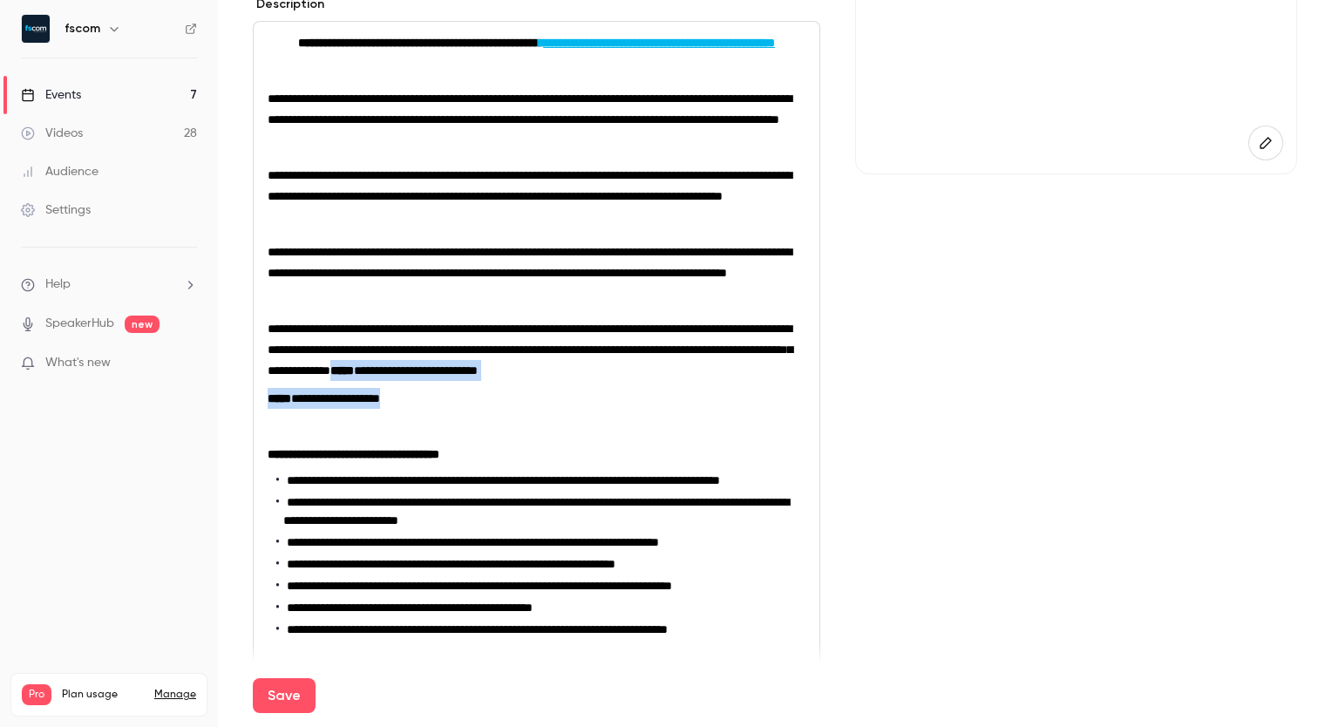
drag, startPoint x: 687, startPoint y: 453, endPoint x: 702, endPoint y: 504, distance: 52.7
click at [702, 504] on div "**********" at bounding box center [537, 530] width 566 height 1016
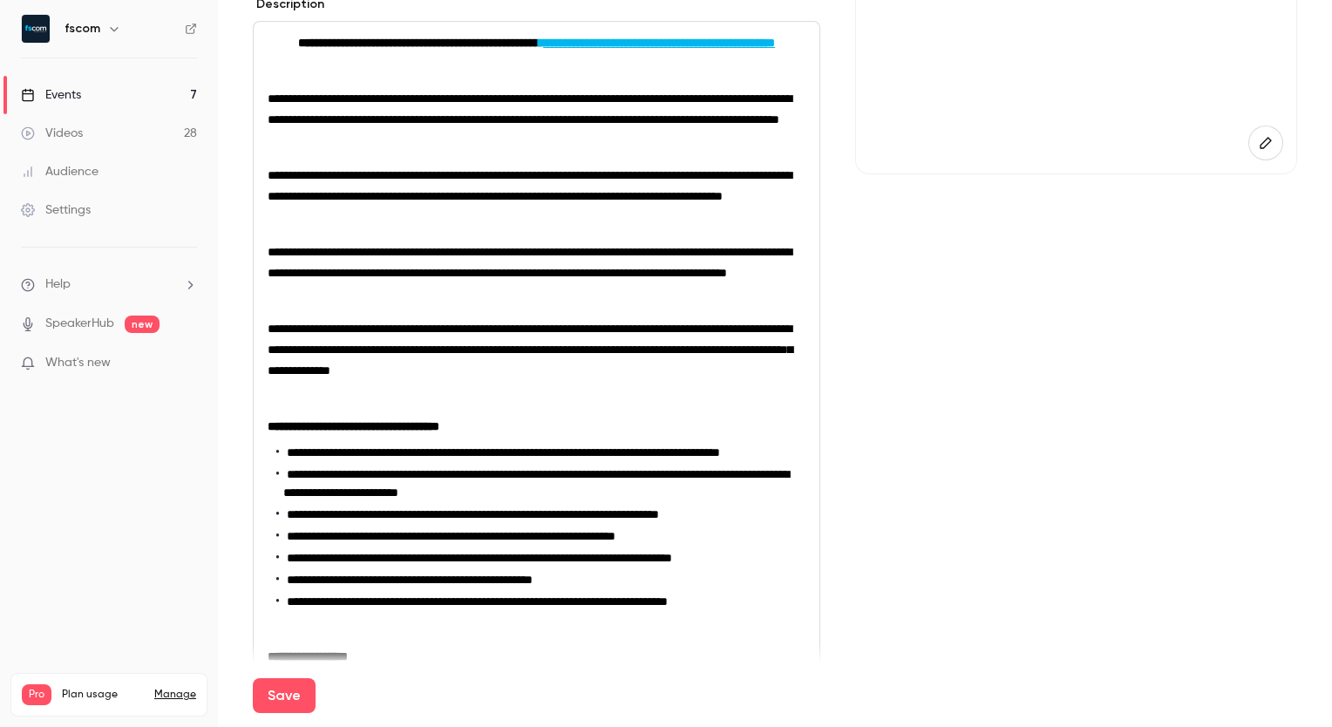
click at [673, 377] on span "**********" at bounding box center [530, 349] width 525 height 54
click at [563, 462] on li "**********" at bounding box center [540, 453] width 529 height 18
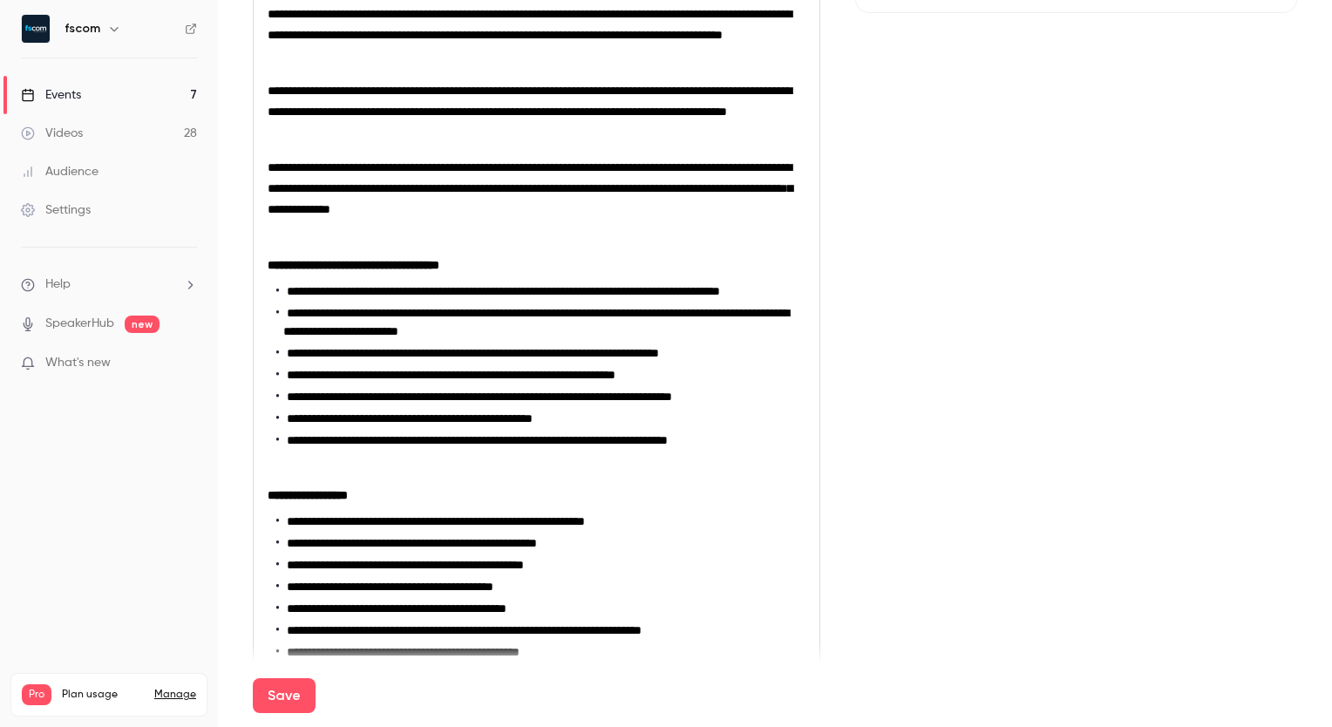
scroll to position [774, 0]
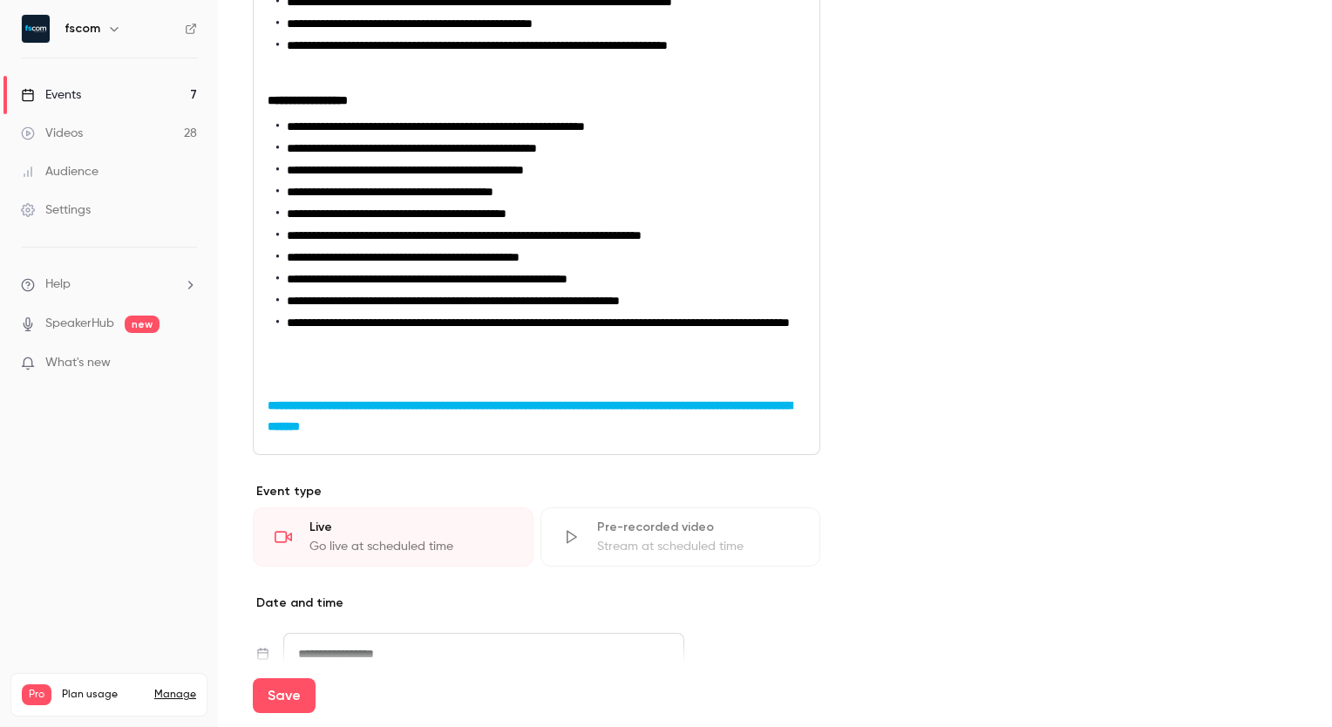
click at [317, 83] on p "editor" at bounding box center [537, 72] width 538 height 21
click at [288, 360] on p "editor" at bounding box center [537, 349] width 538 height 21
click at [275, 432] on strong "**********" at bounding box center [530, 415] width 524 height 33
click at [275, 388] on p "editor" at bounding box center [537, 377] width 538 height 21
click at [275, 360] on p "editor" at bounding box center [537, 349] width 538 height 21
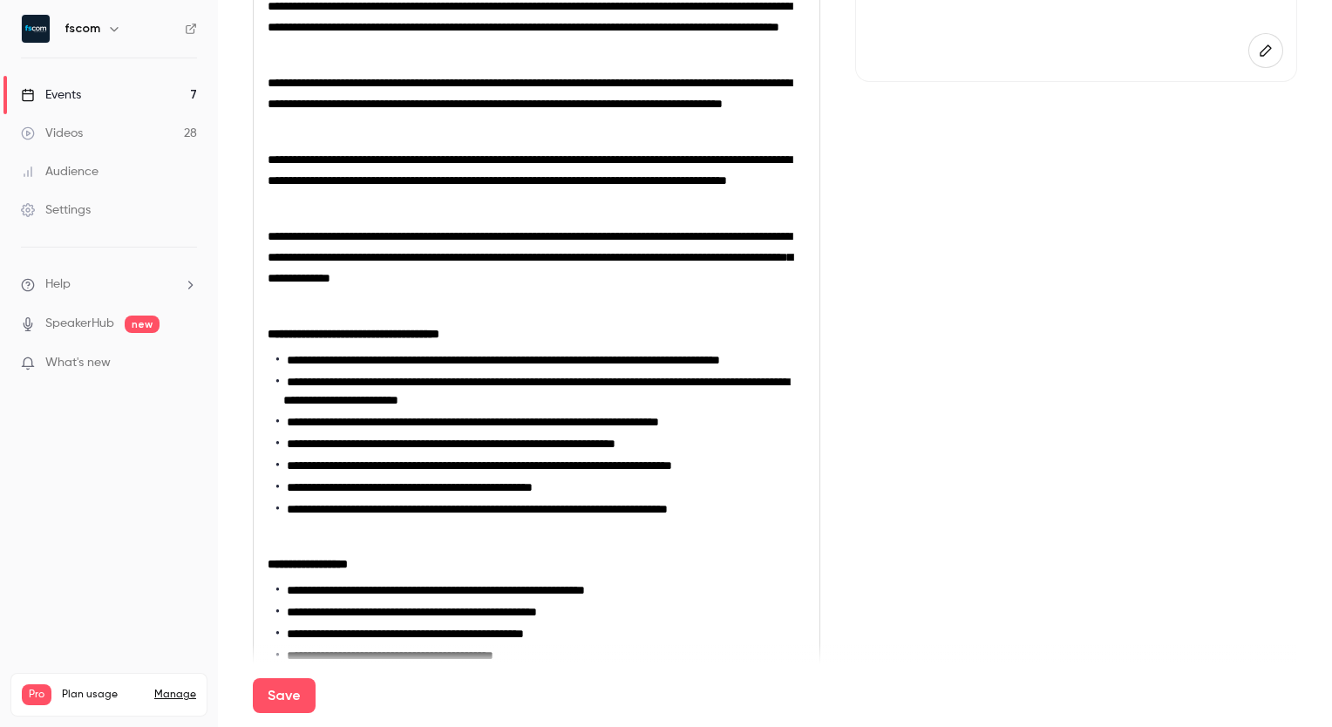
scroll to position [309, 0]
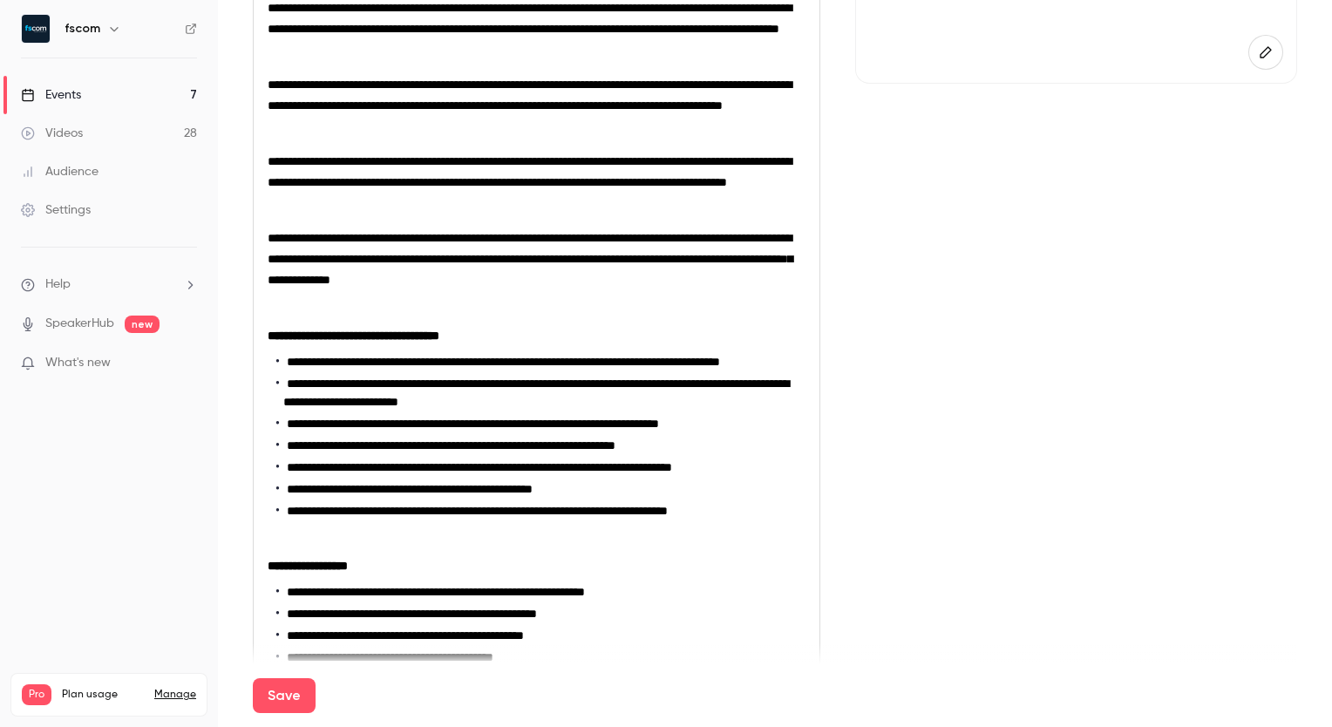
click at [415, 144] on p "editor" at bounding box center [537, 133] width 538 height 21
click at [277, 220] on p "editor" at bounding box center [537, 210] width 538 height 21
click at [271, 188] on span "**********" at bounding box center [530, 171] width 524 height 33
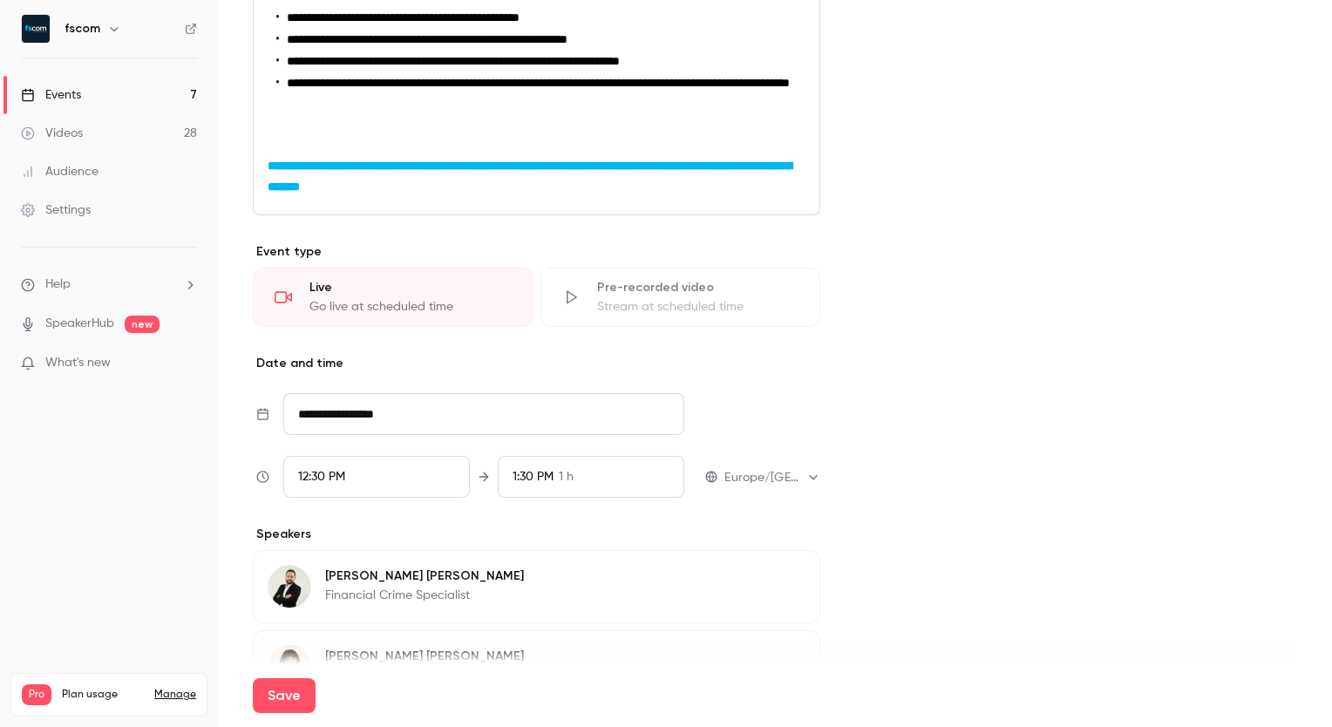
scroll to position [1089, 0]
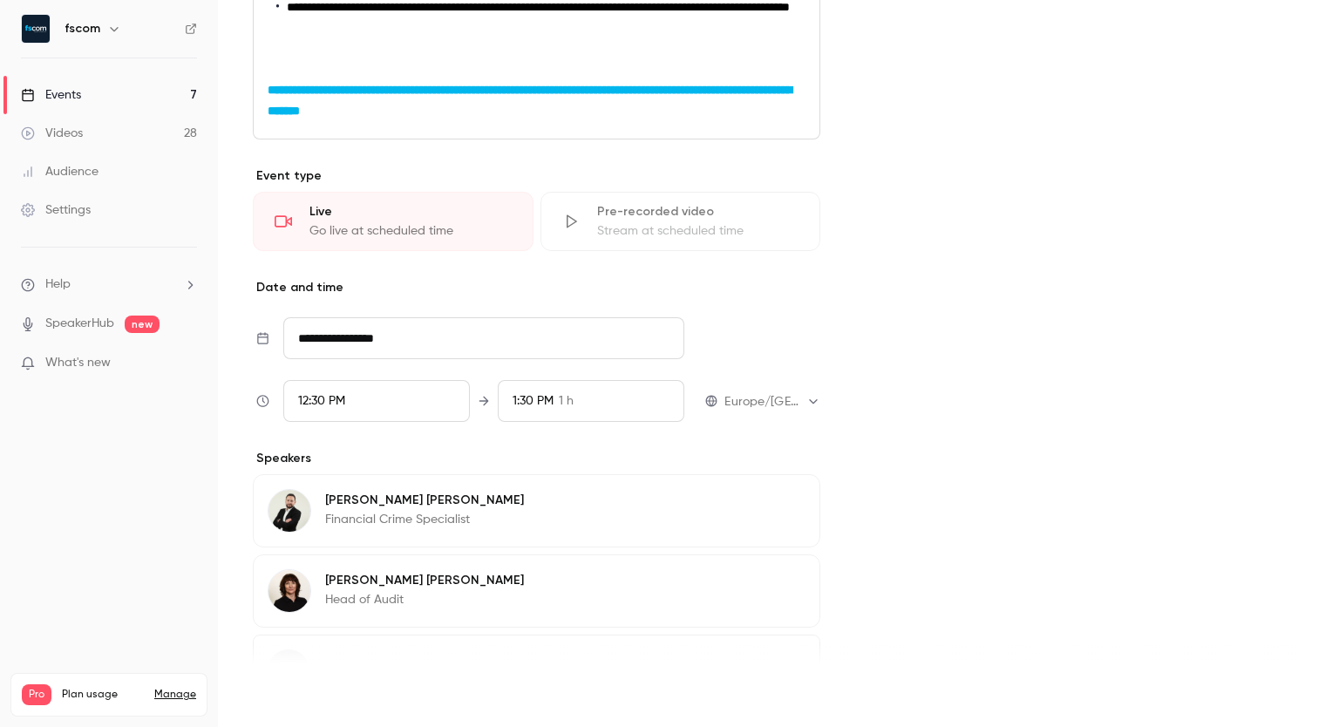
click at [293, 705] on button "Save" at bounding box center [284, 695] width 63 height 35
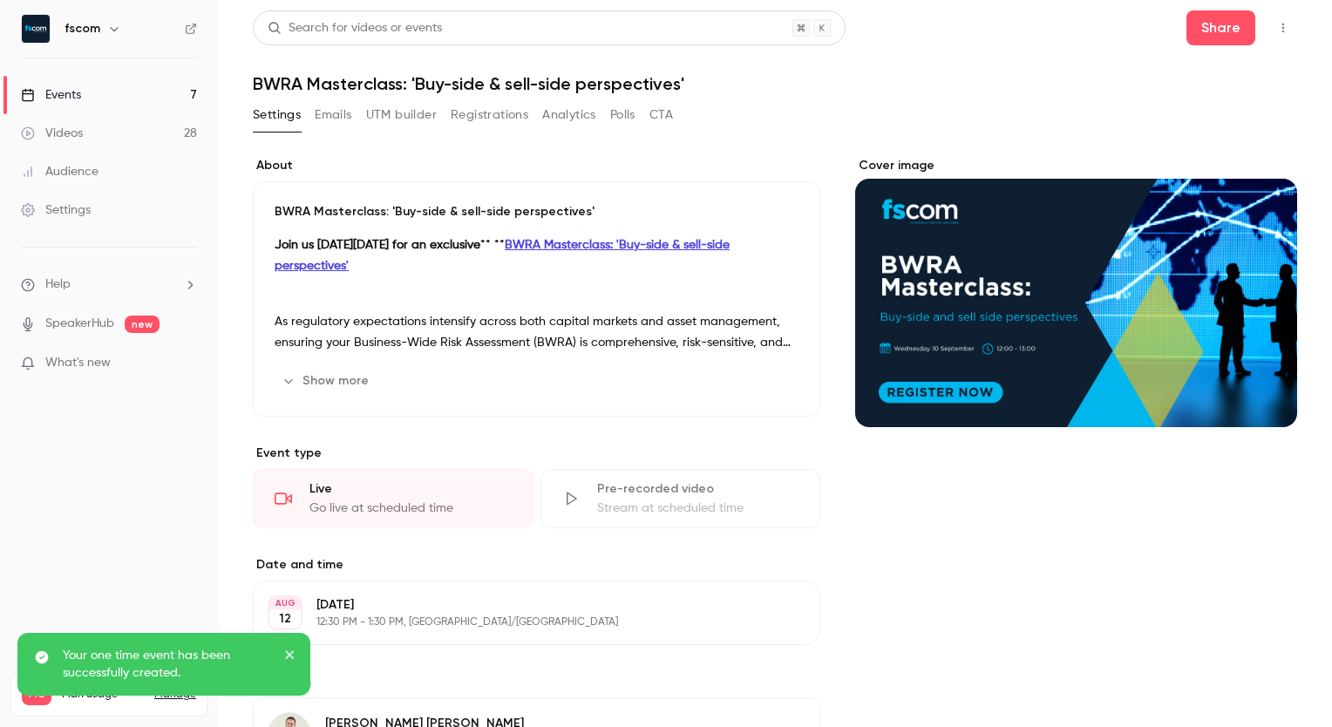
scroll to position [192, 0]
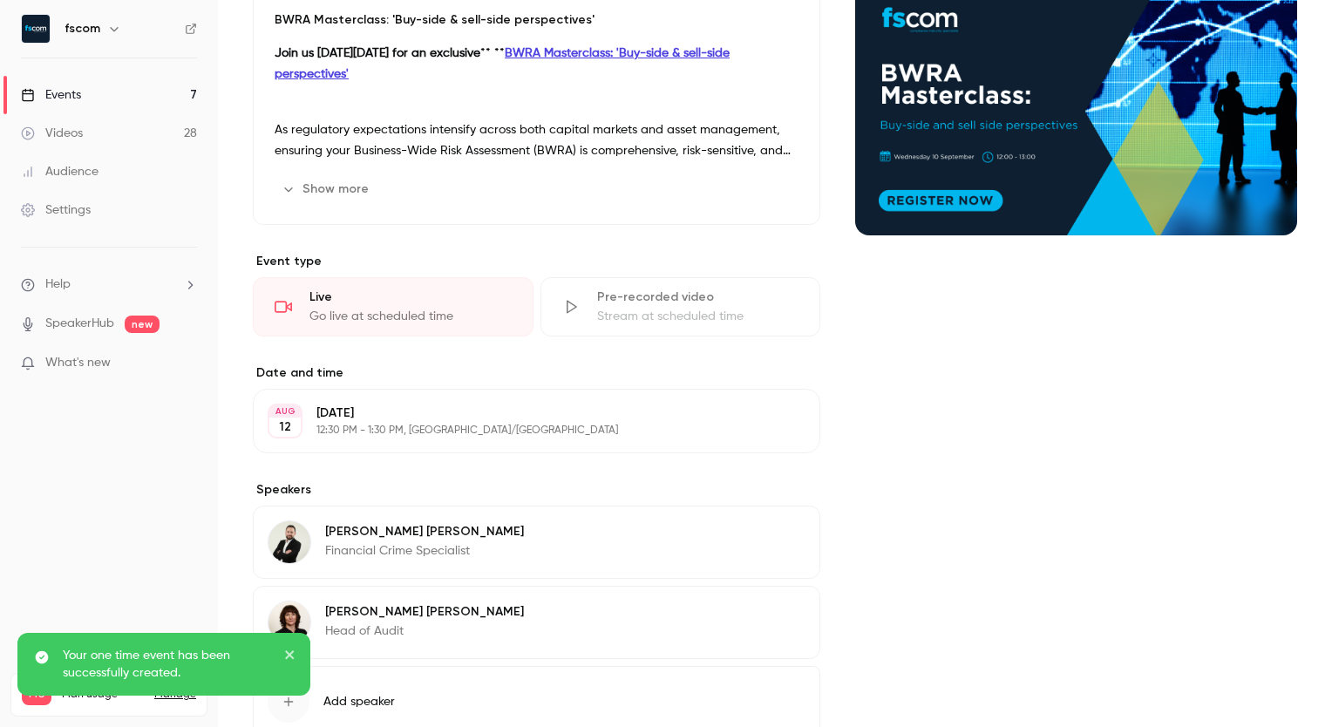
click at [412, 417] on p "[DATE]" at bounding box center [521, 412] width 411 height 17
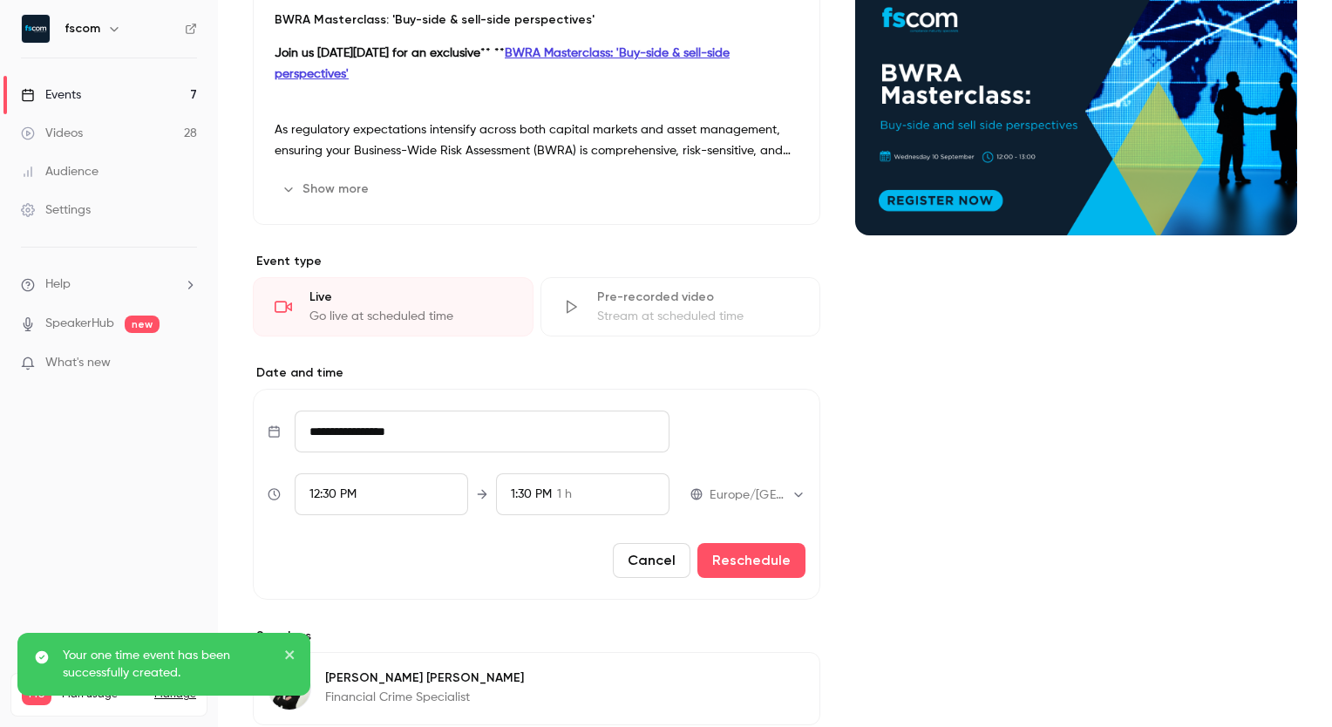
click at [381, 421] on input "**********" at bounding box center [482, 431] width 375 height 42
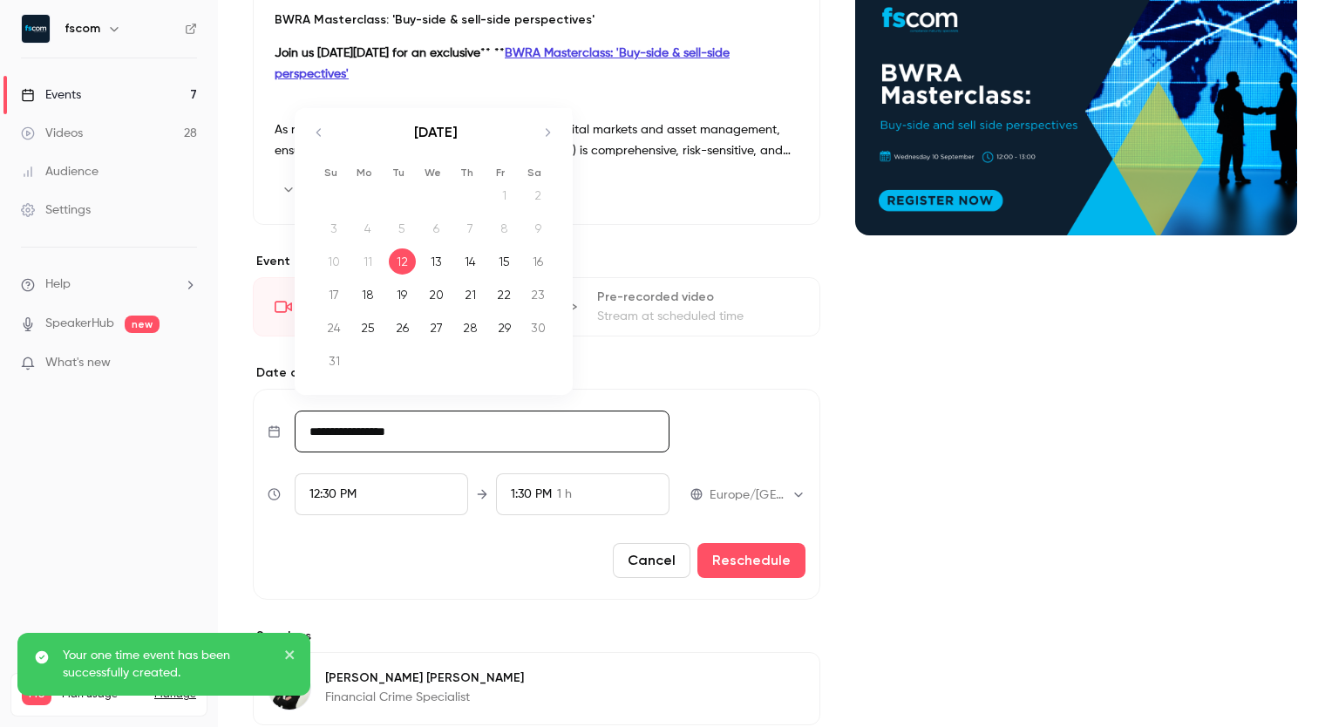
click at [551, 127] on icon "Move forward to switch to the next month." at bounding box center [547, 132] width 21 height 21
click at [433, 256] on div "10" at bounding box center [436, 254] width 27 height 26
type input "**********"
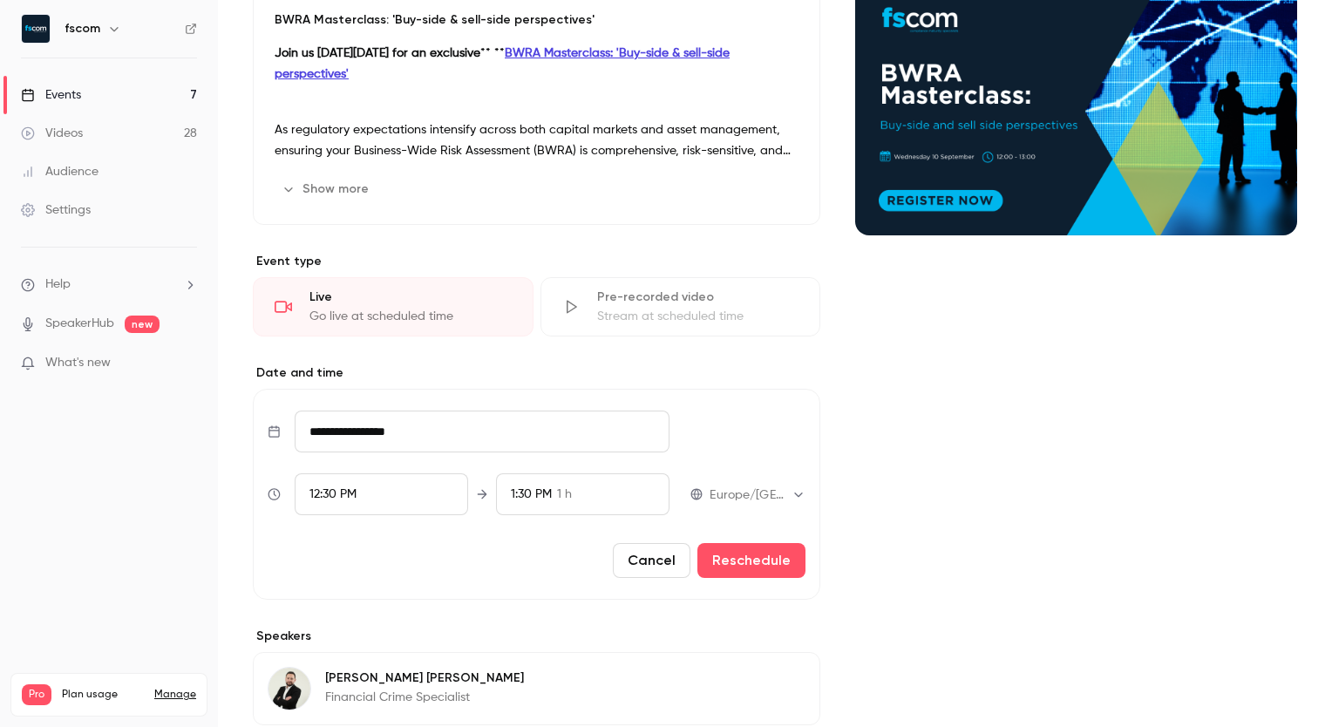
click at [404, 479] on div "12:30 PM" at bounding box center [381, 494] width 173 height 42
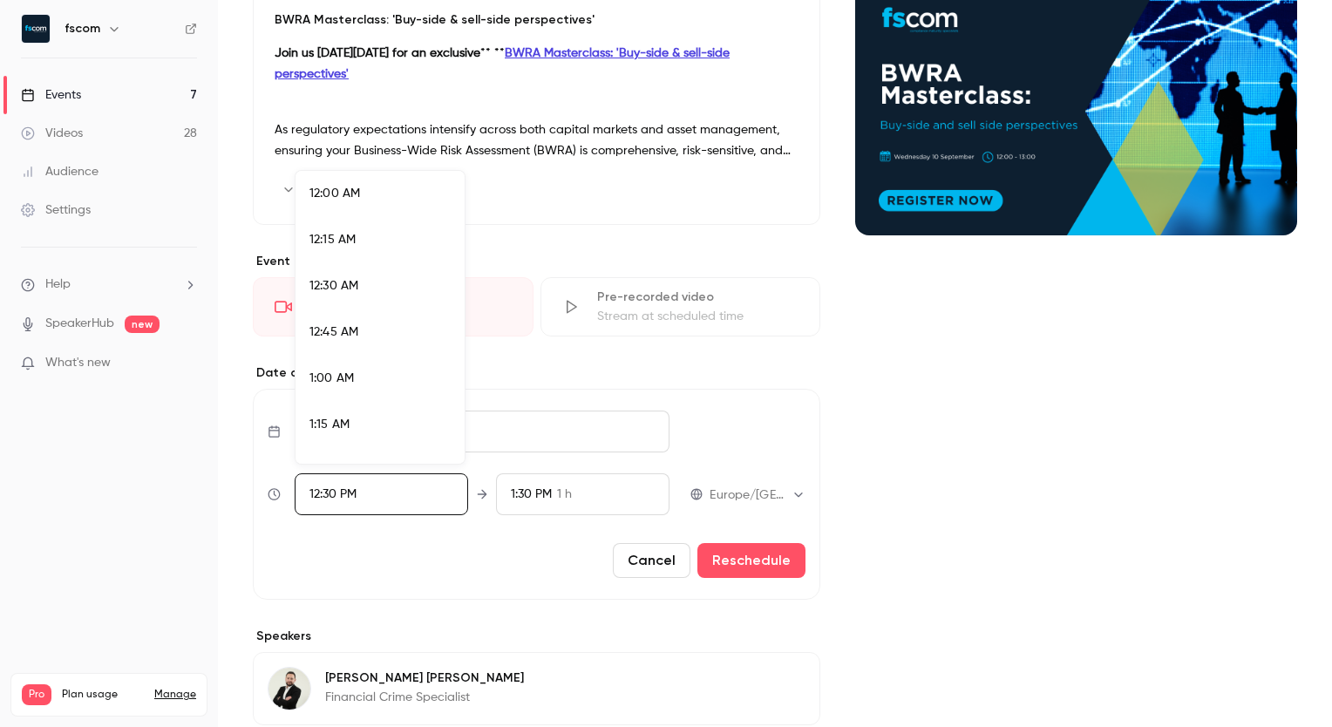
scroll to position [2186, 0]
click at [370, 234] on li "12:00 PM" at bounding box center [379, 225] width 169 height 46
click at [701, 556] on div at bounding box center [666, 363] width 1332 height 727
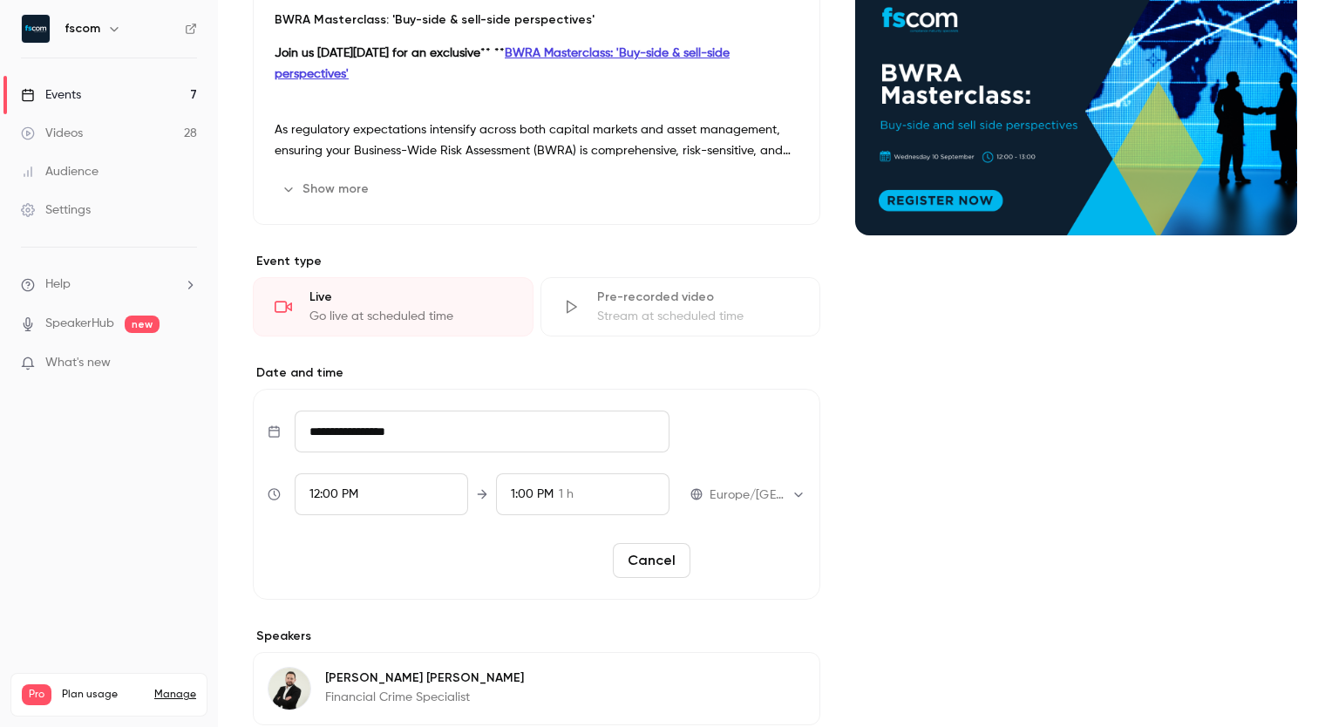
click at [736, 563] on button "Reschedule" at bounding box center [751, 560] width 108 height 35
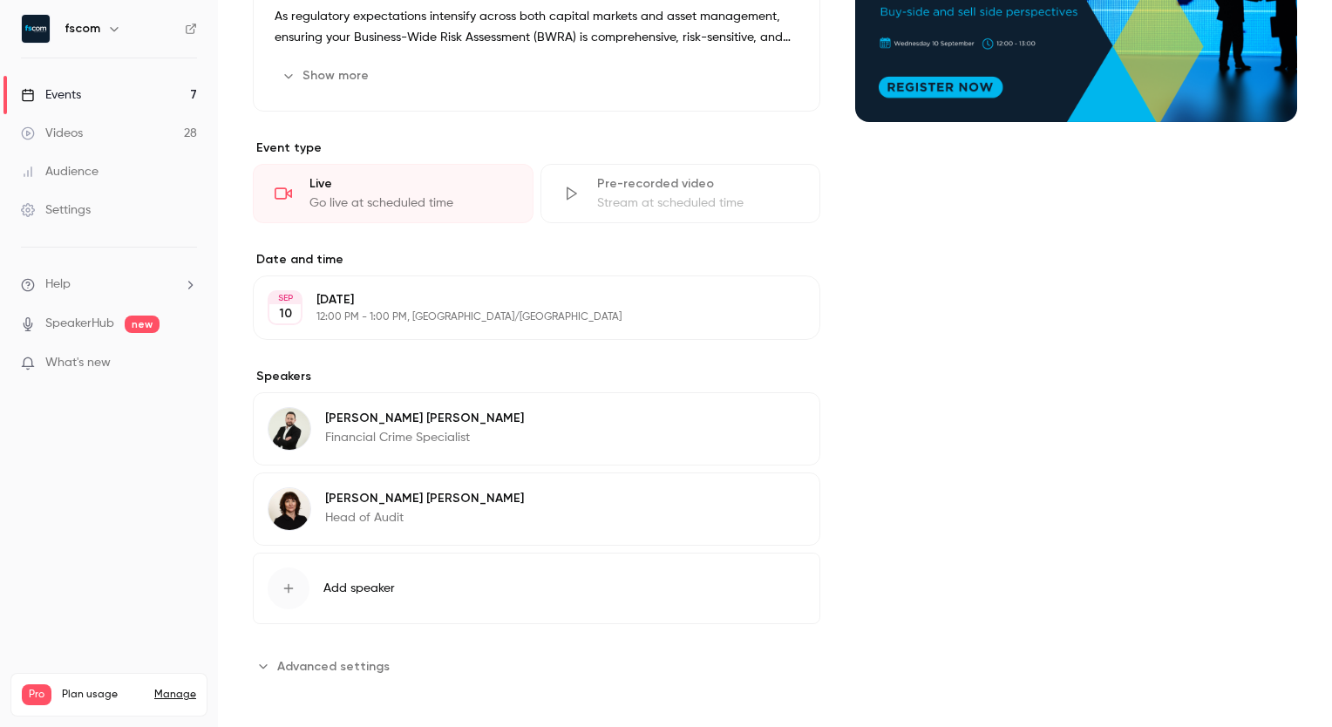
scroll to position [308, 0]
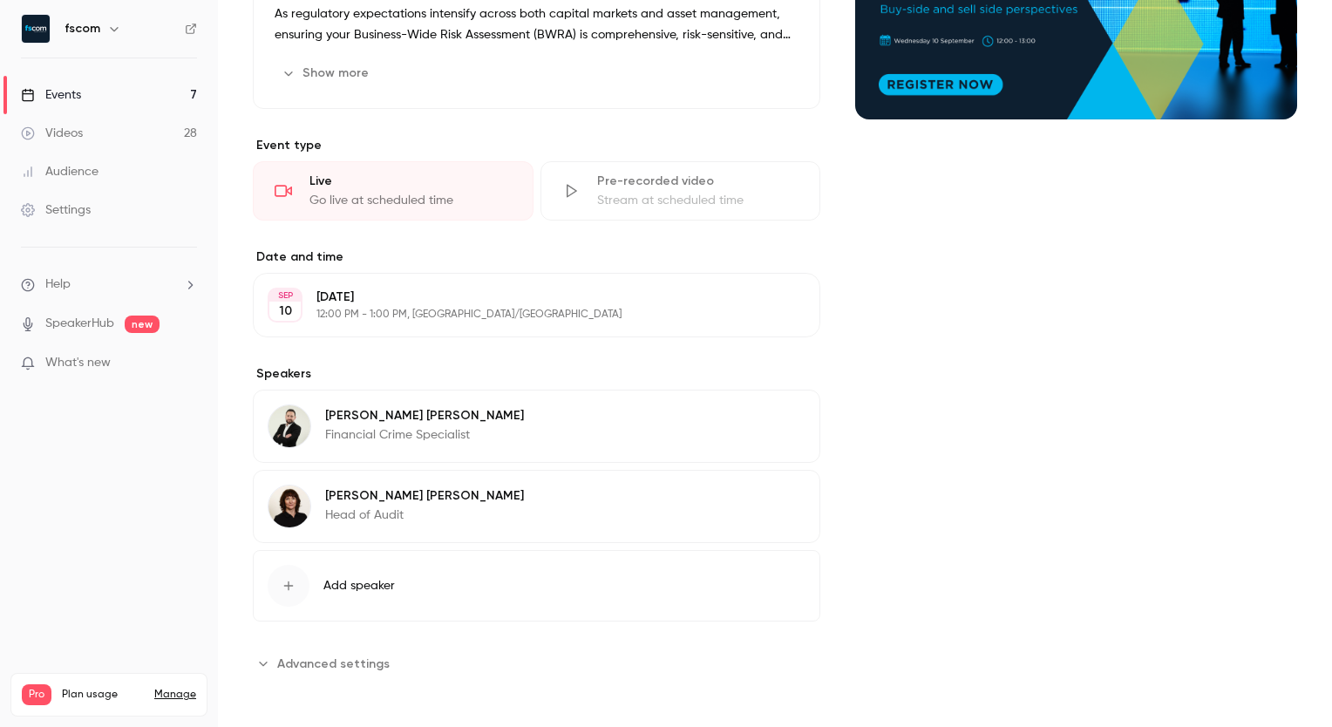
click at [768, 417] on button "Edit" at bounding box center [774, 418] width 64 height 28
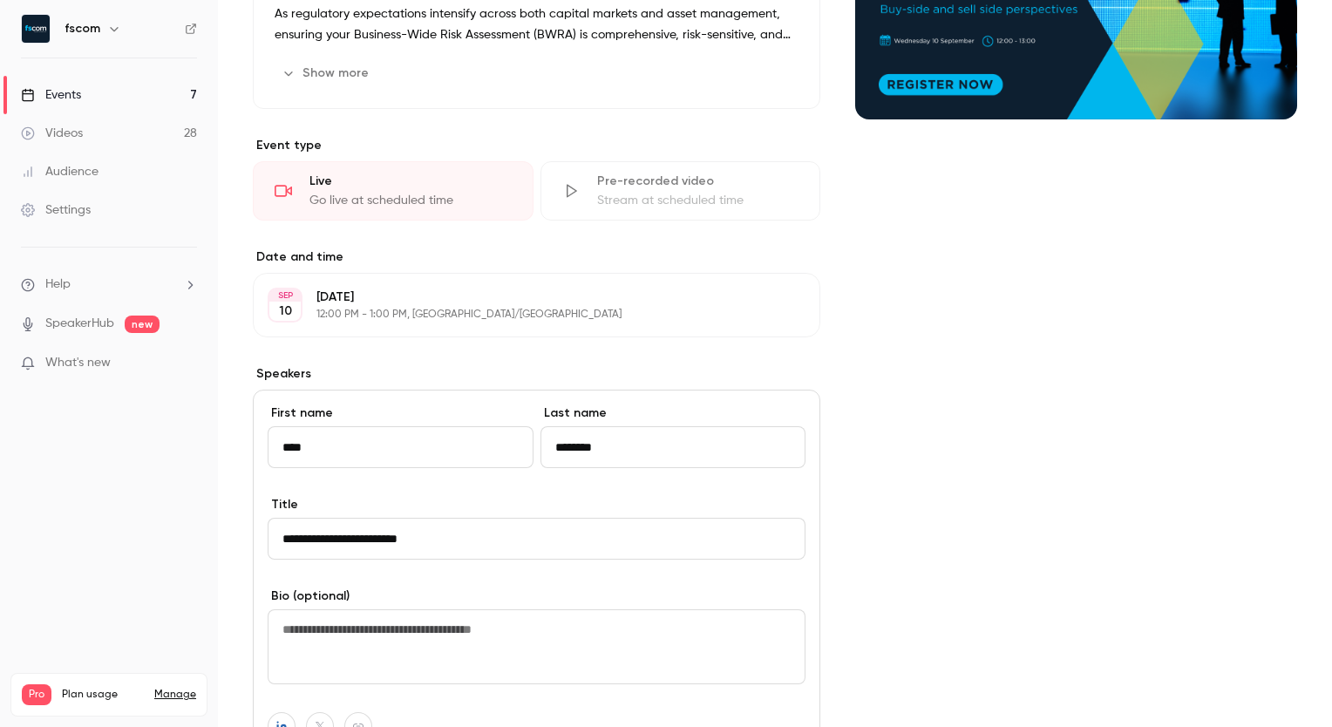
click at [369, 462] on input "****" at bounding box center [401, 447] width 266 height 42
type input "********"
click at [418, 463] on input "********" at bounding box center [401, 447] width 266 height 42
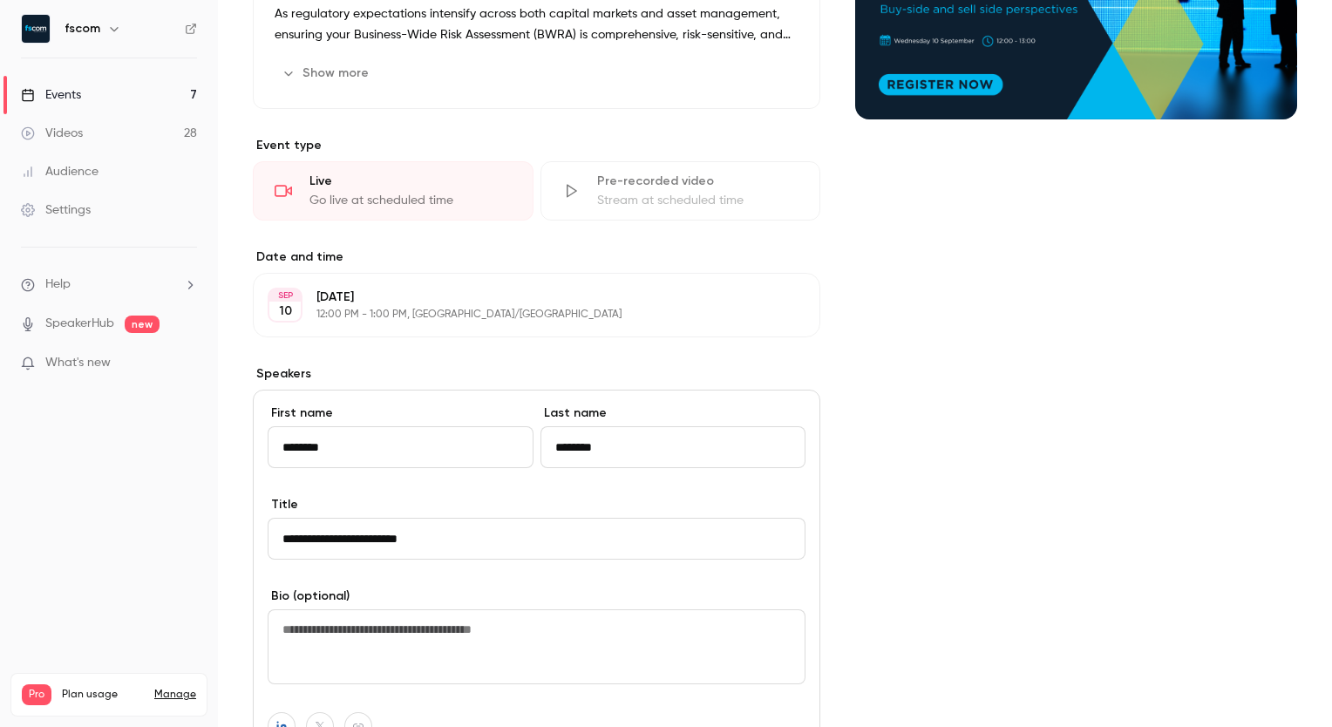
click at [600, 456] on input "********" at bounding box center [673, 447] width 266 height 42
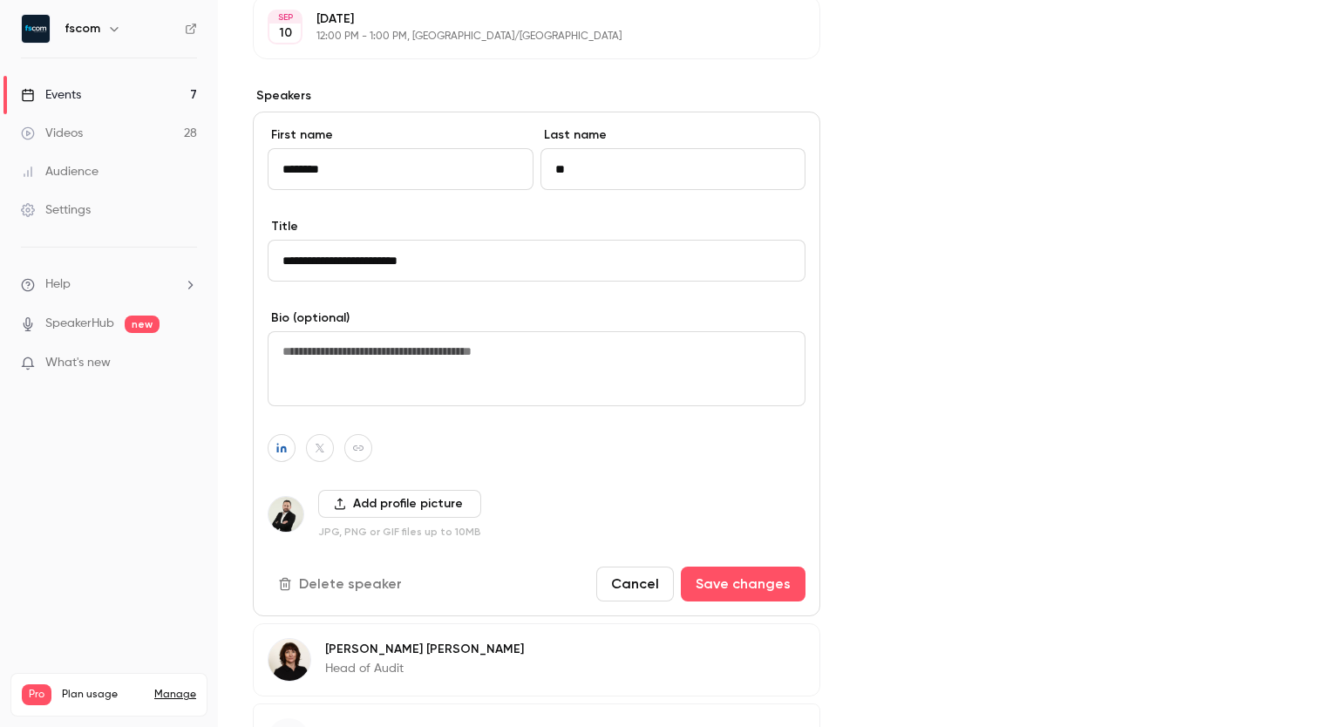
scroll to position [591, 0]
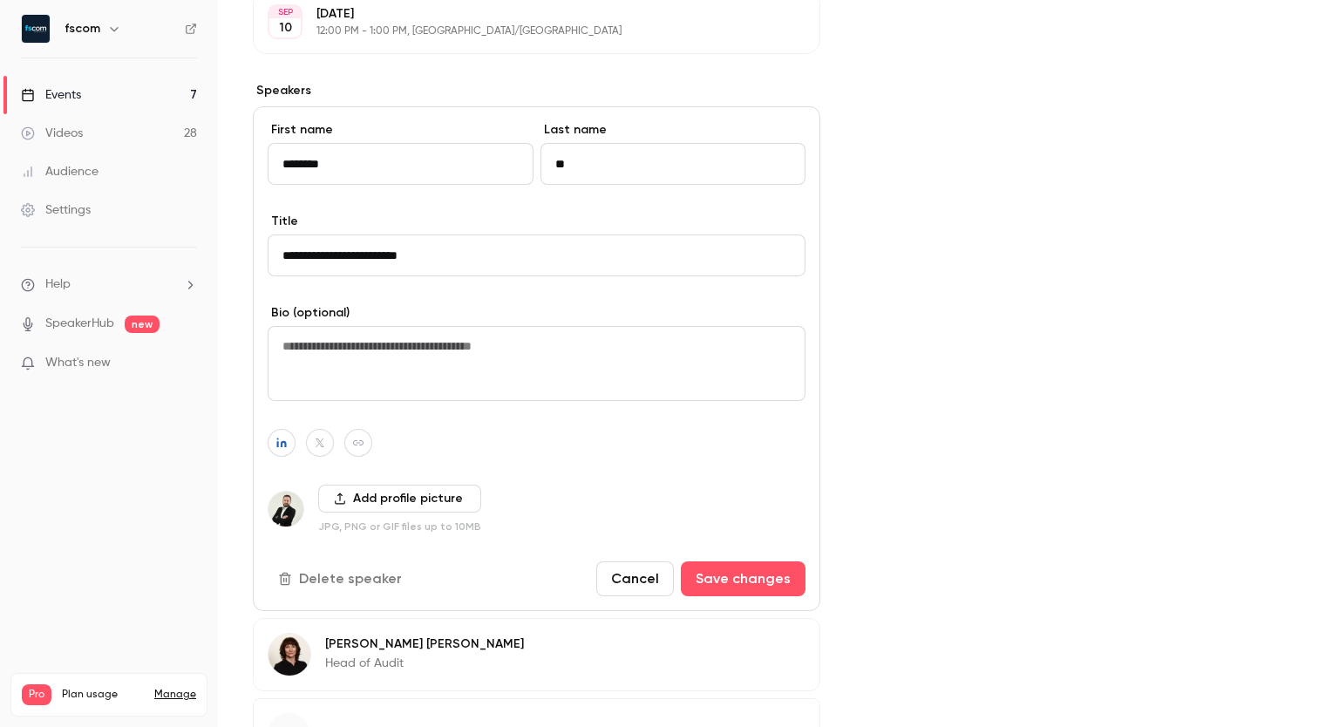
type input "**"
click at [642, 576] on button "Cancel" at bounding box center [635, 578] width 78 height 35
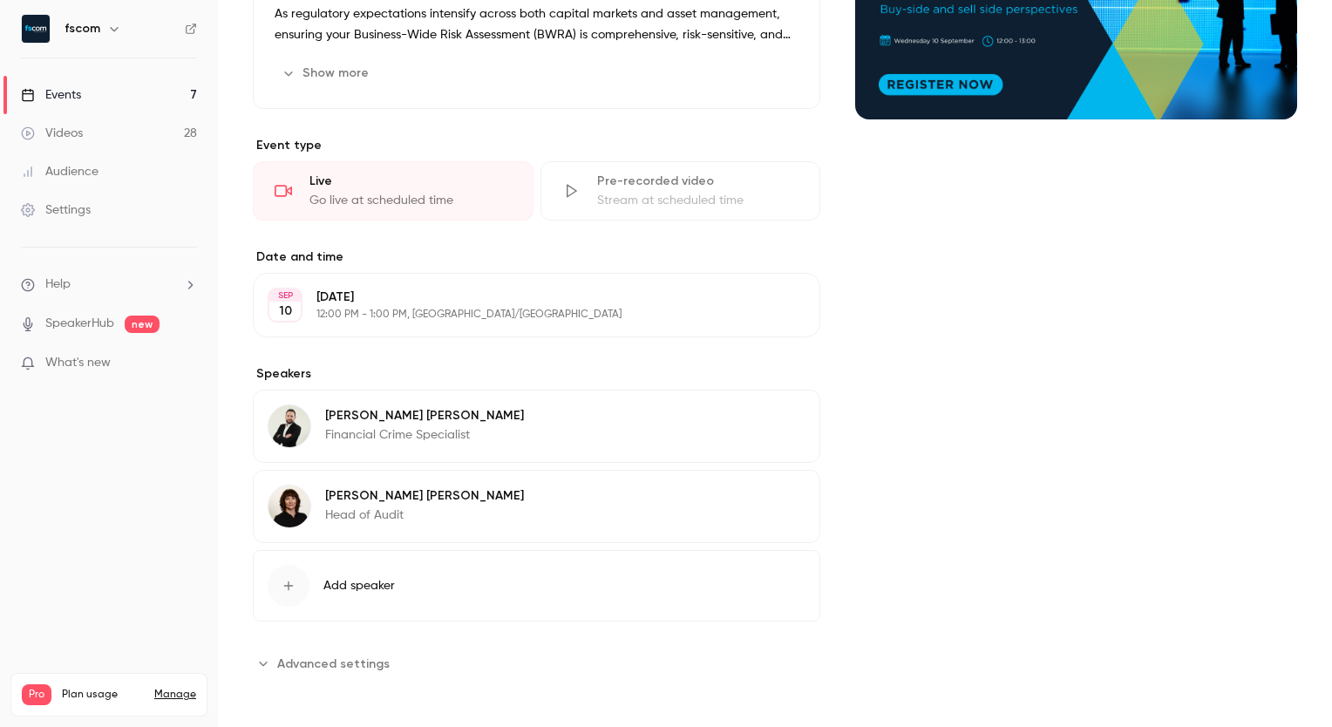
click at [775, 410] on button "Edit" at bounding box center [774, 418] width 64 height 28
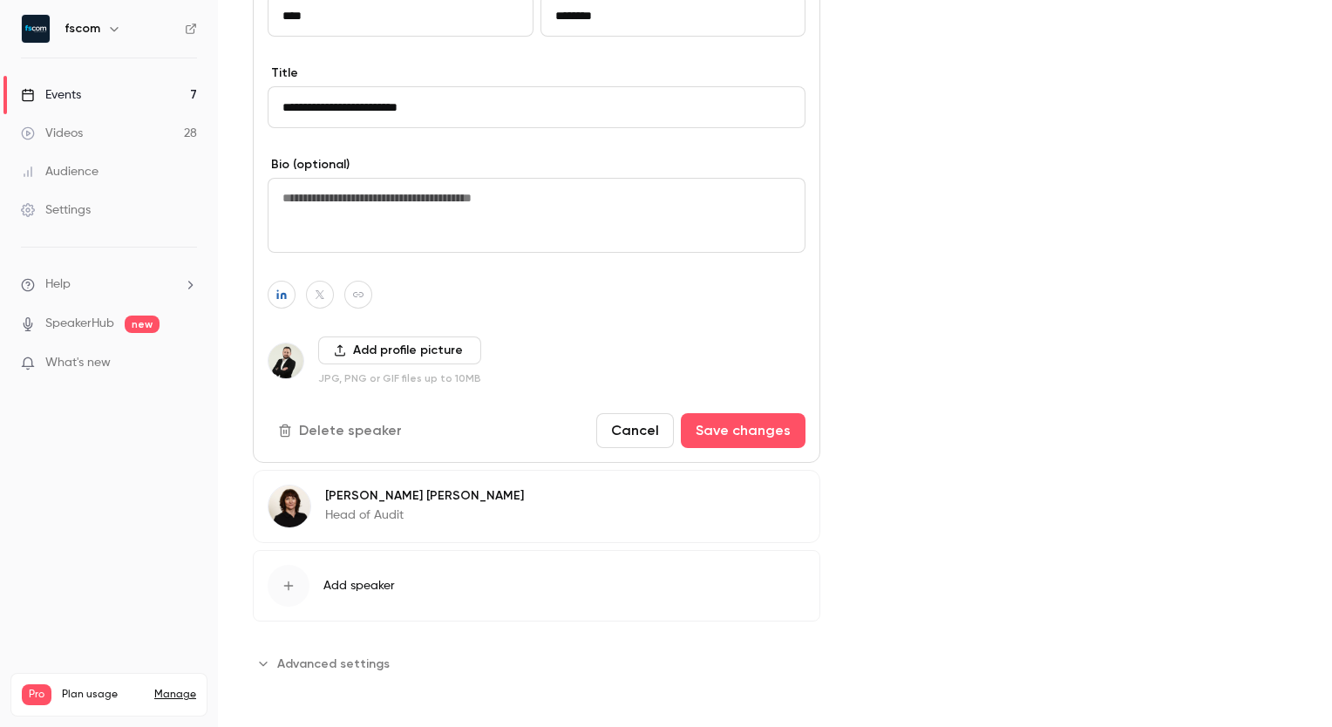
scroll to position [738, 0]
click at [346, 424] on button "Delete speaker" at bounding box center [342, 431] width 148 height 35
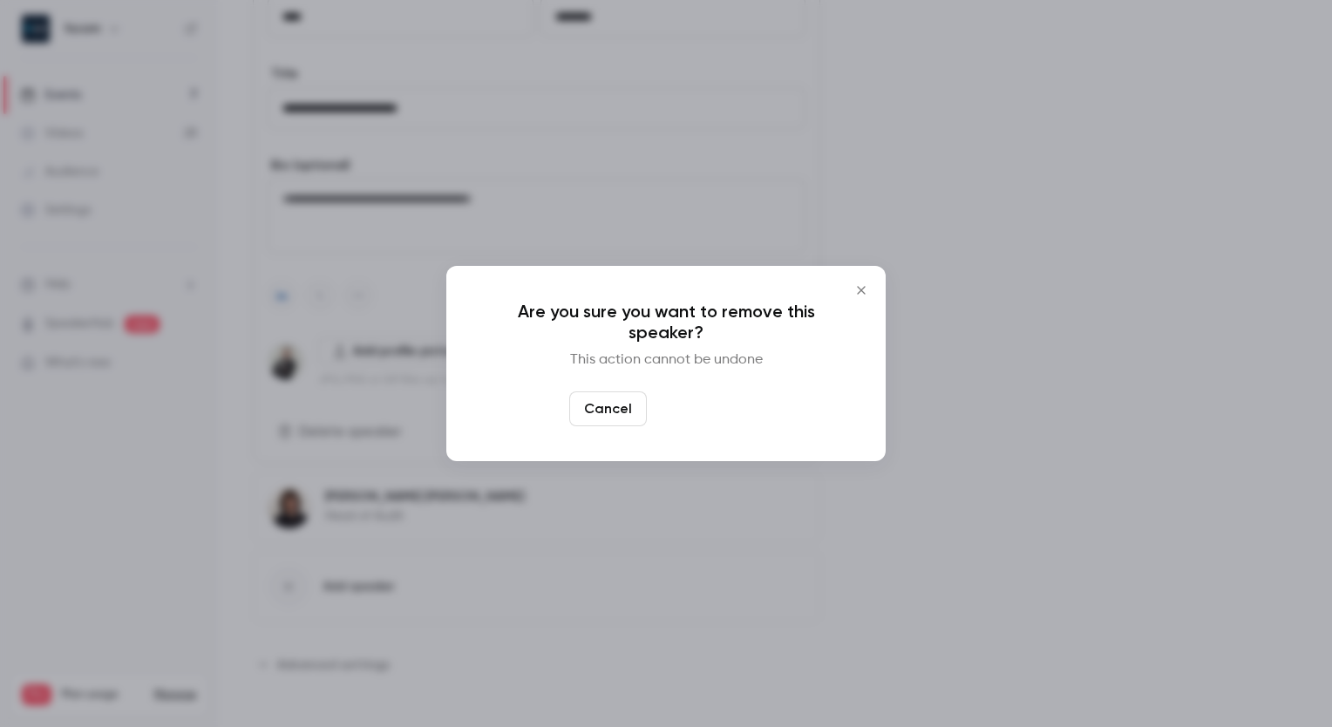
click at [702, 414] on button "Yes, remove" at bounding box center [709, 408] width 110 height 35
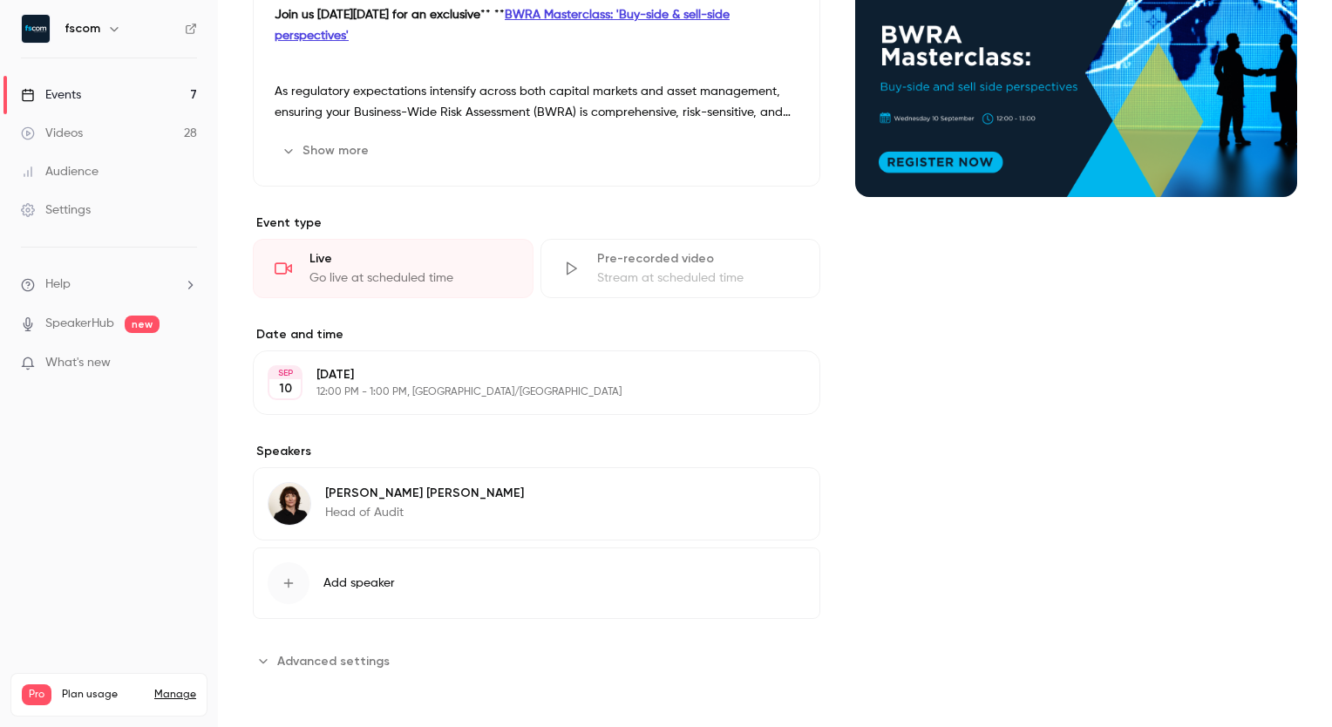
scroll to position [227, 0]
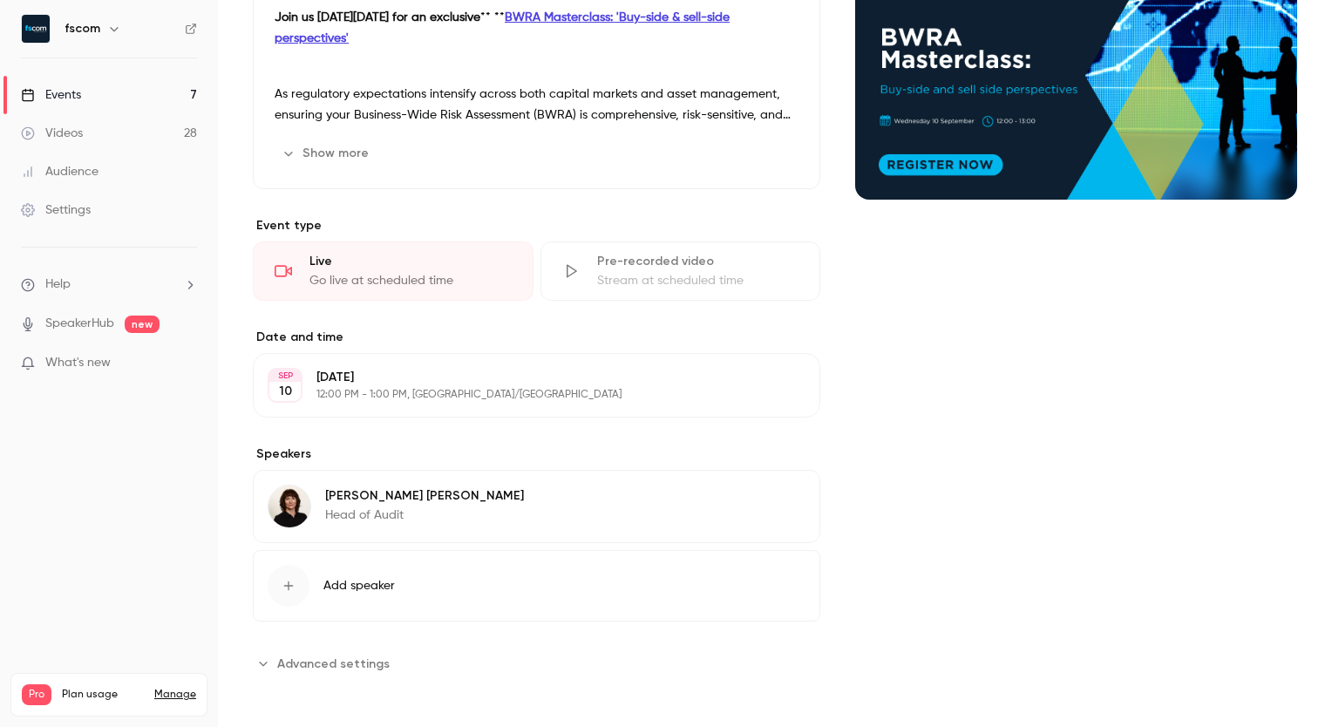
click at [751, 497] on icon "button" at bounding box center [757, 499] width 14 height 14
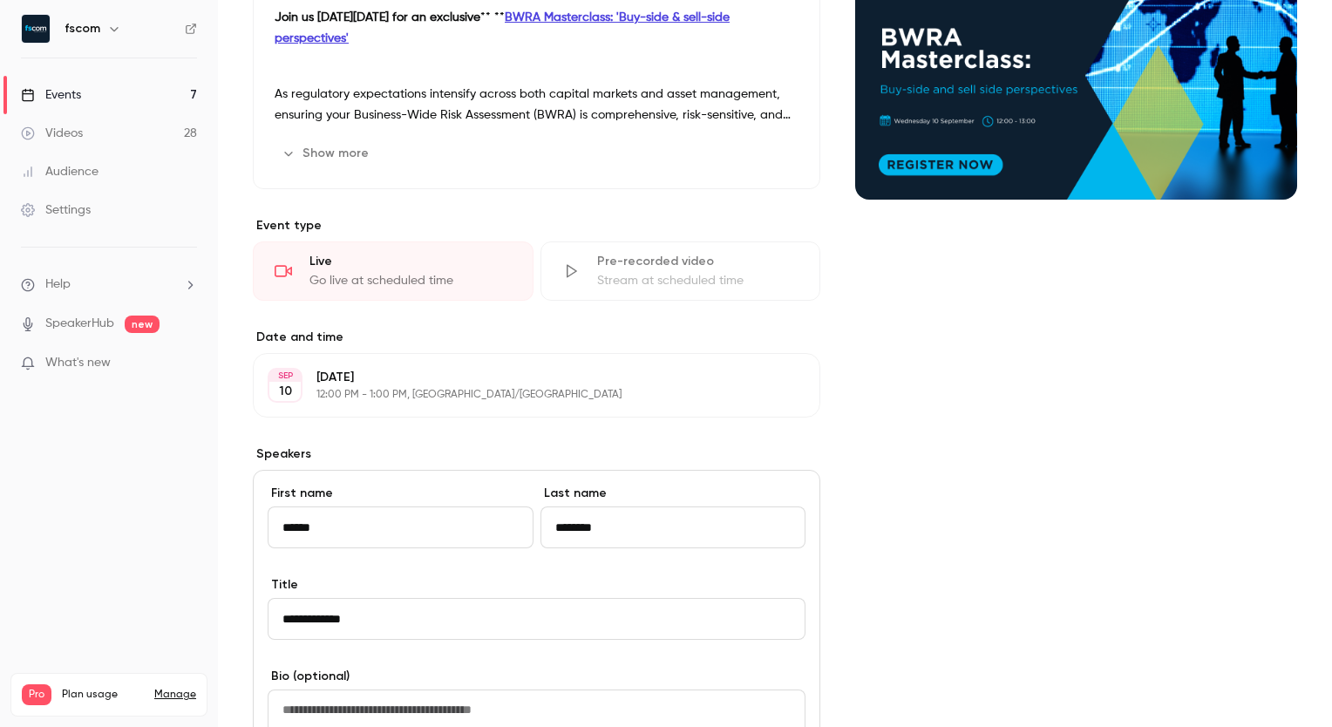
scroll to position [659, 0]
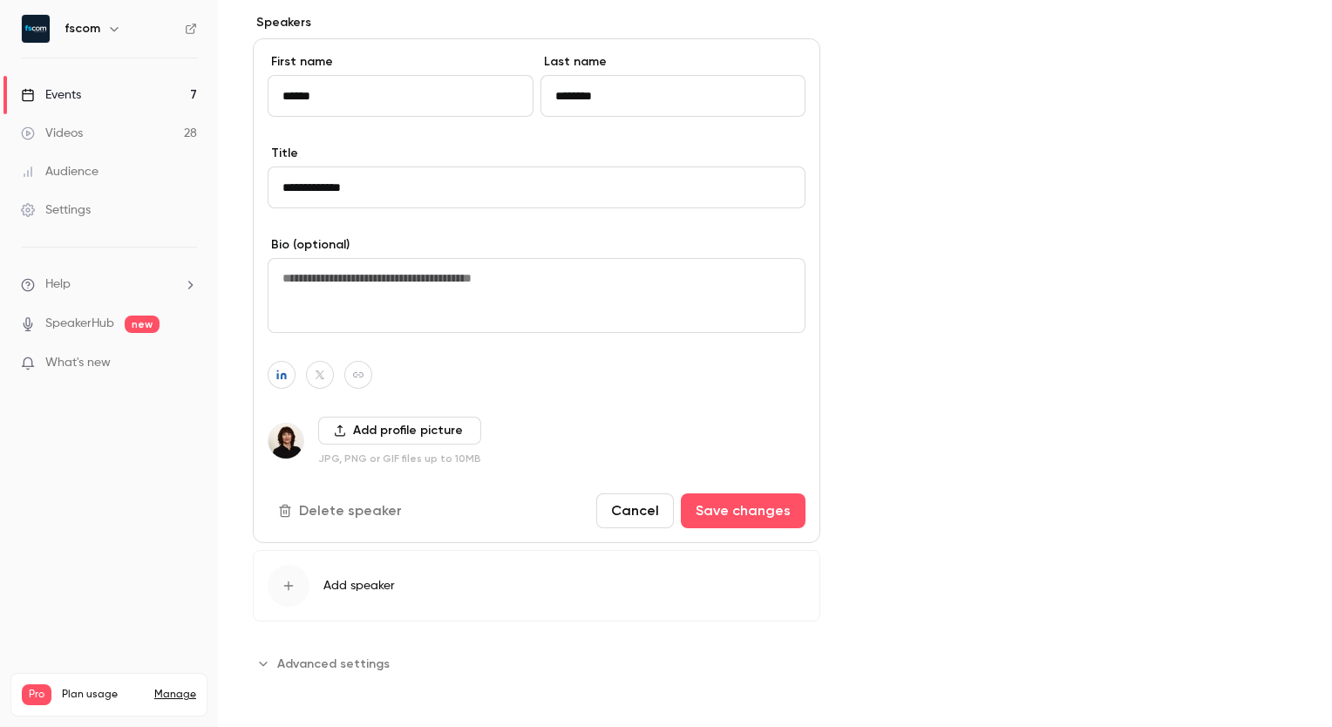
click at [349, 519] on button "Delete speaker" at bounding box center [342, 510] width 148 height 35
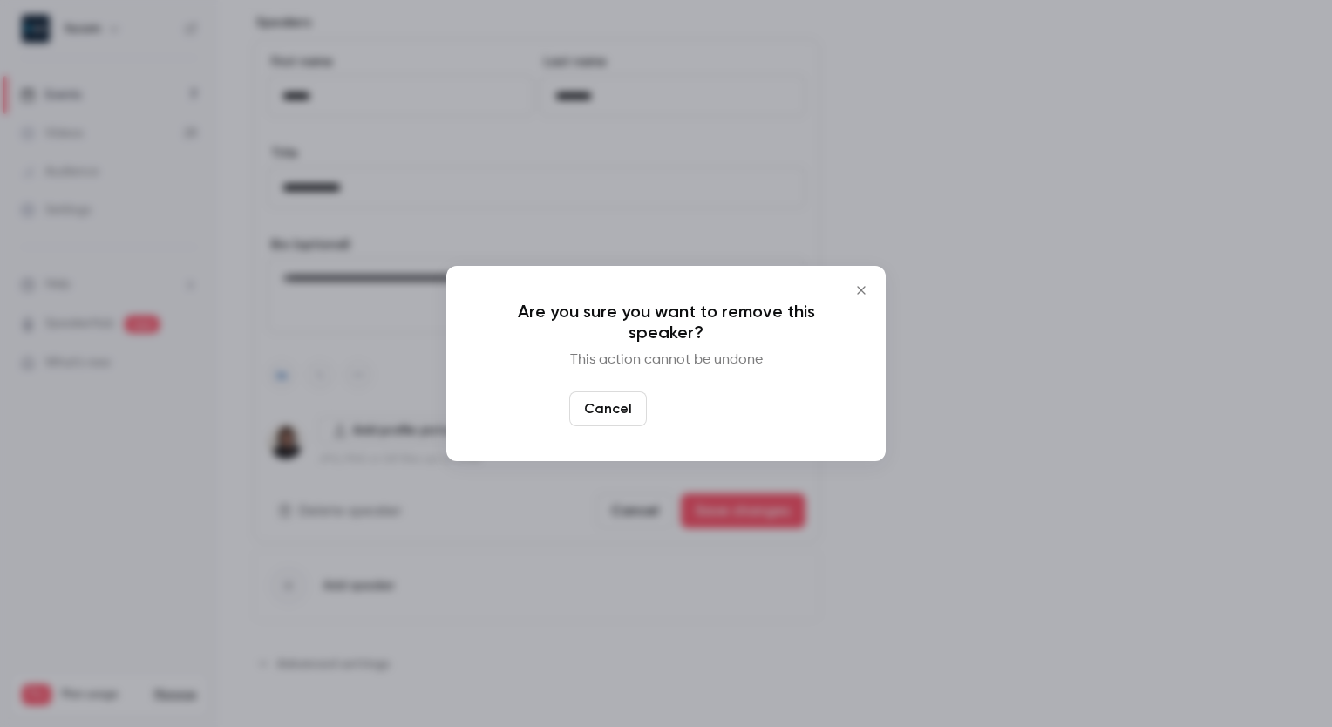
click at [696, 406] on button "Yes, remove" at bounding box center [709, 408] width 110 height 35
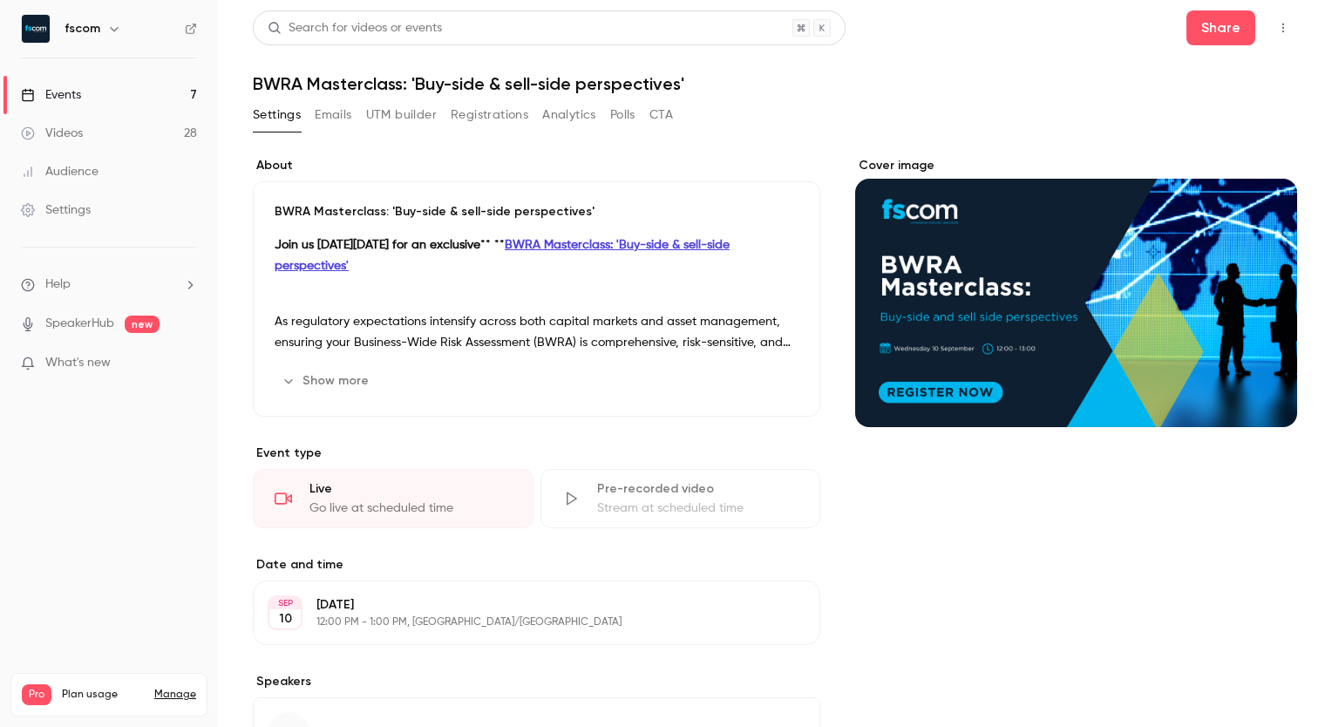
scroll to position [148, 0]
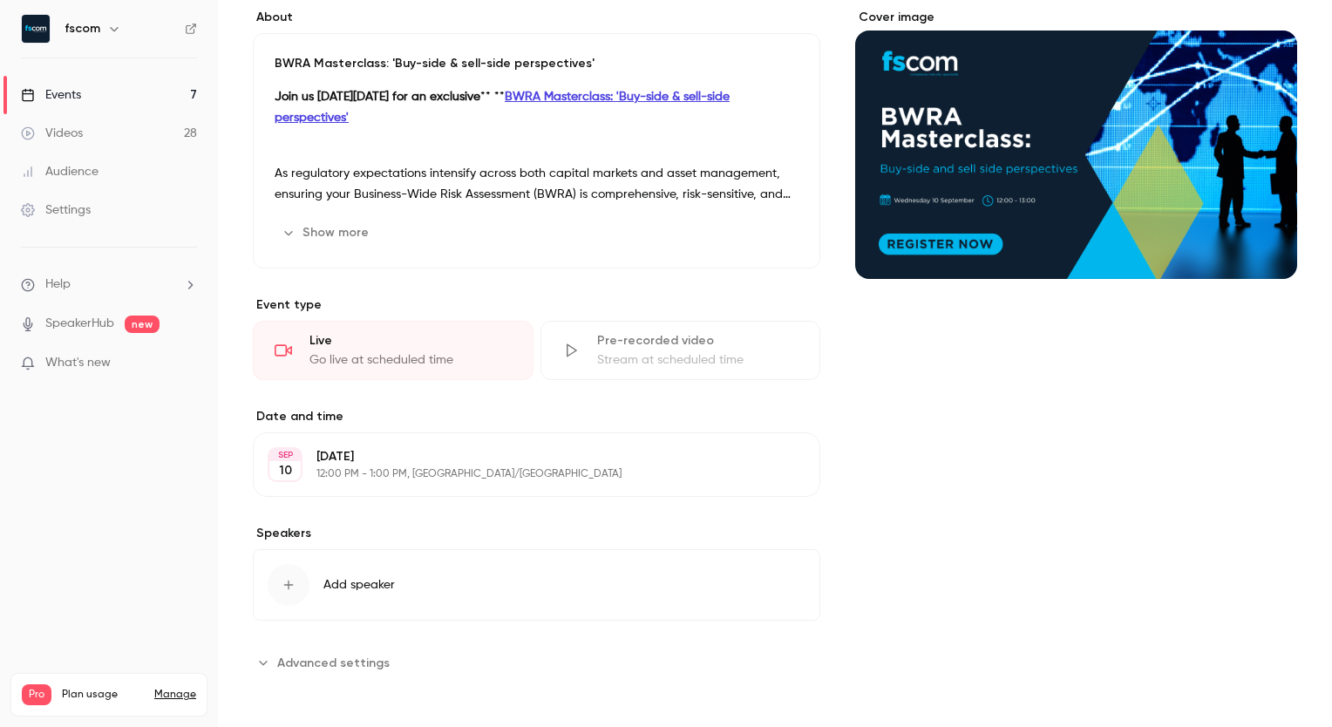
click at [369, 566] on button "Add speaker" at bounding box center [536, 584] width 567 height 71
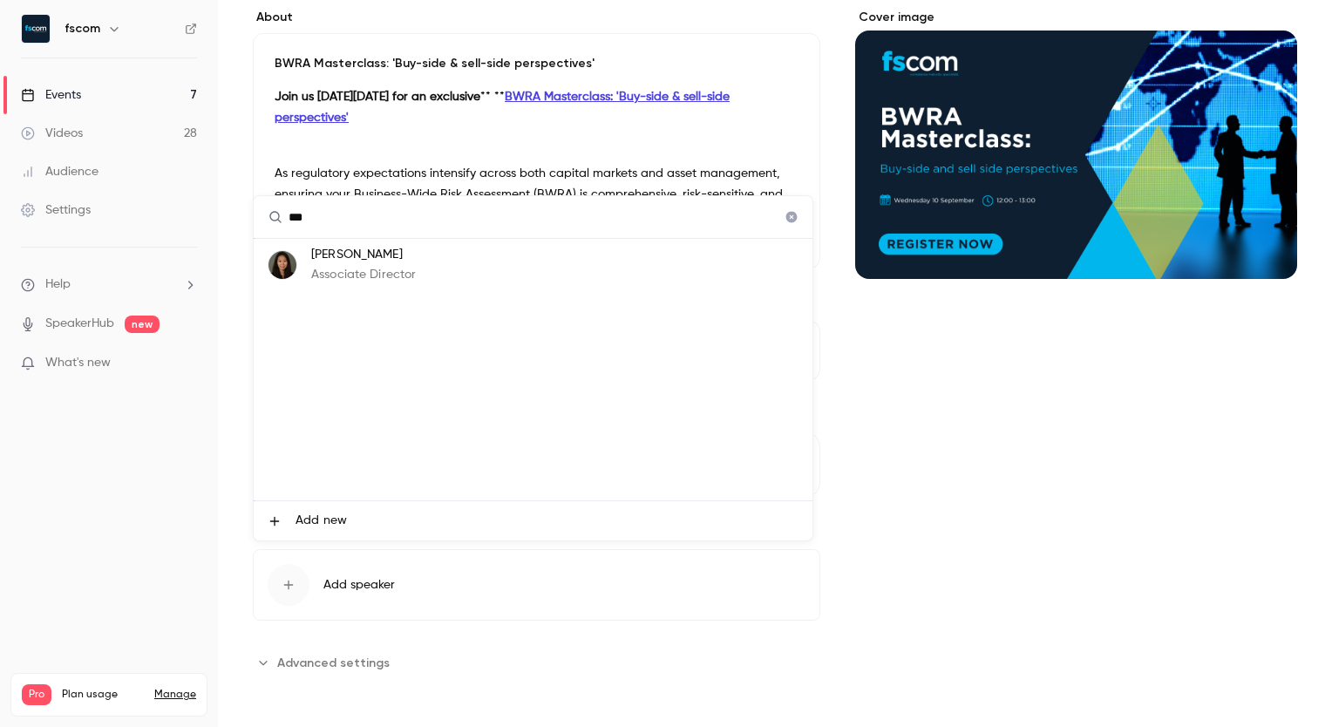
type input "***"
click at [375, 277] on p "Associate Director" at bounding box center [363, 275] width 105 height 18
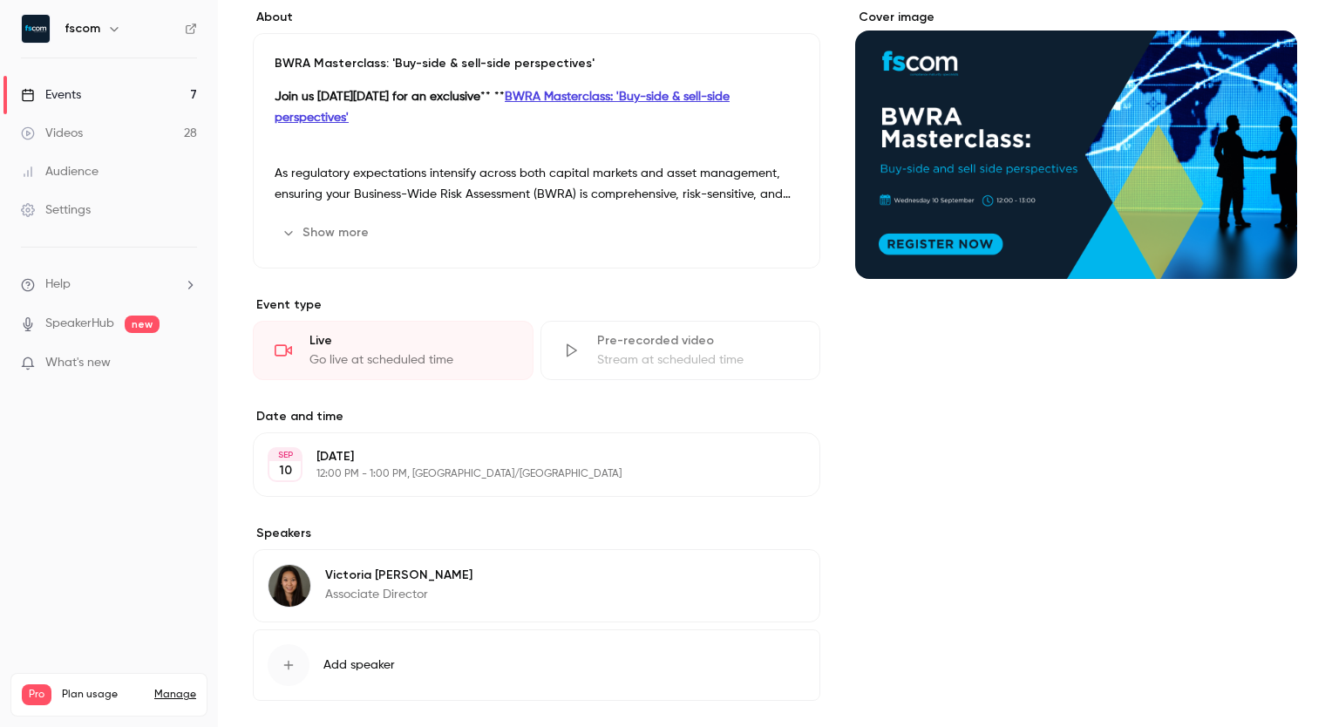
click at [357, 646] on button "Add speaker" at bounding box center [536, 664] width 567 height 71
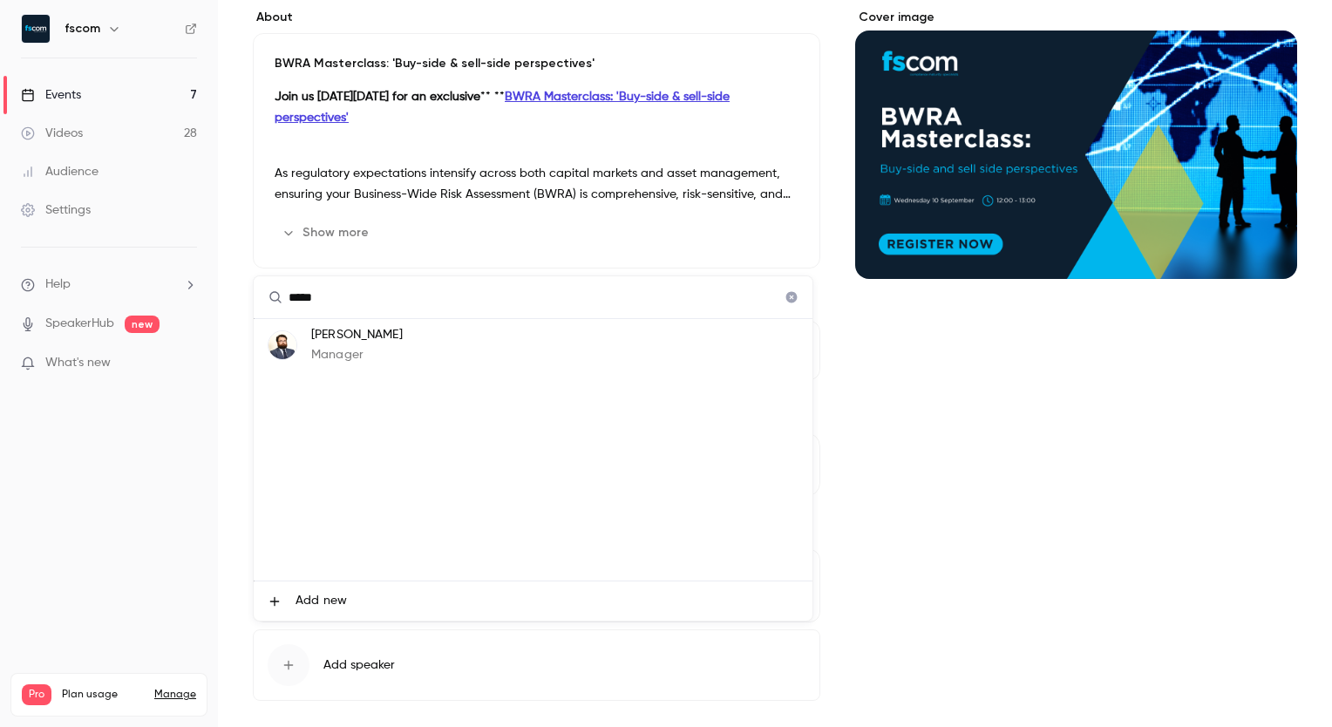
type input "*****"
click at [403, 339] on p "[PERSON_NAME]" at bounding box center [357, 335] width 92 height 18
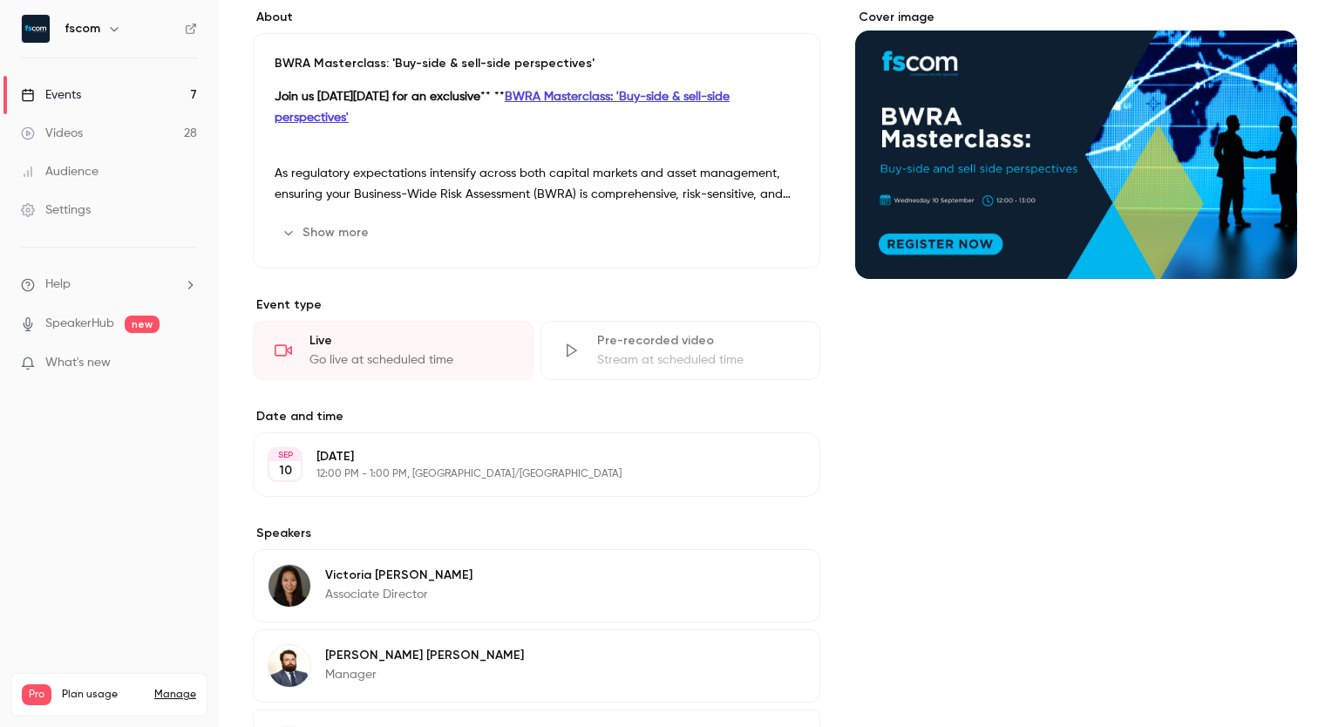
scroll to position [308, 0]
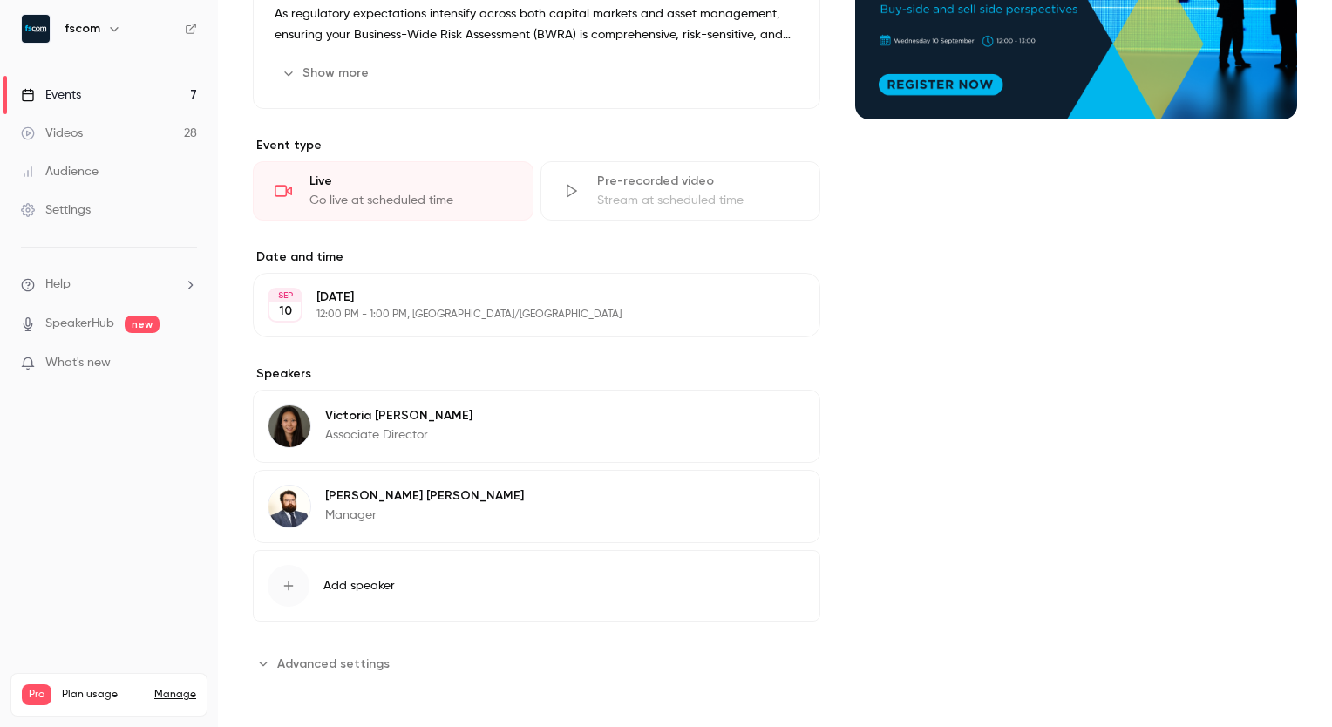
click at [328, 581] on span "Add speaker" at bounding box center [358, 585] width 71 height 17
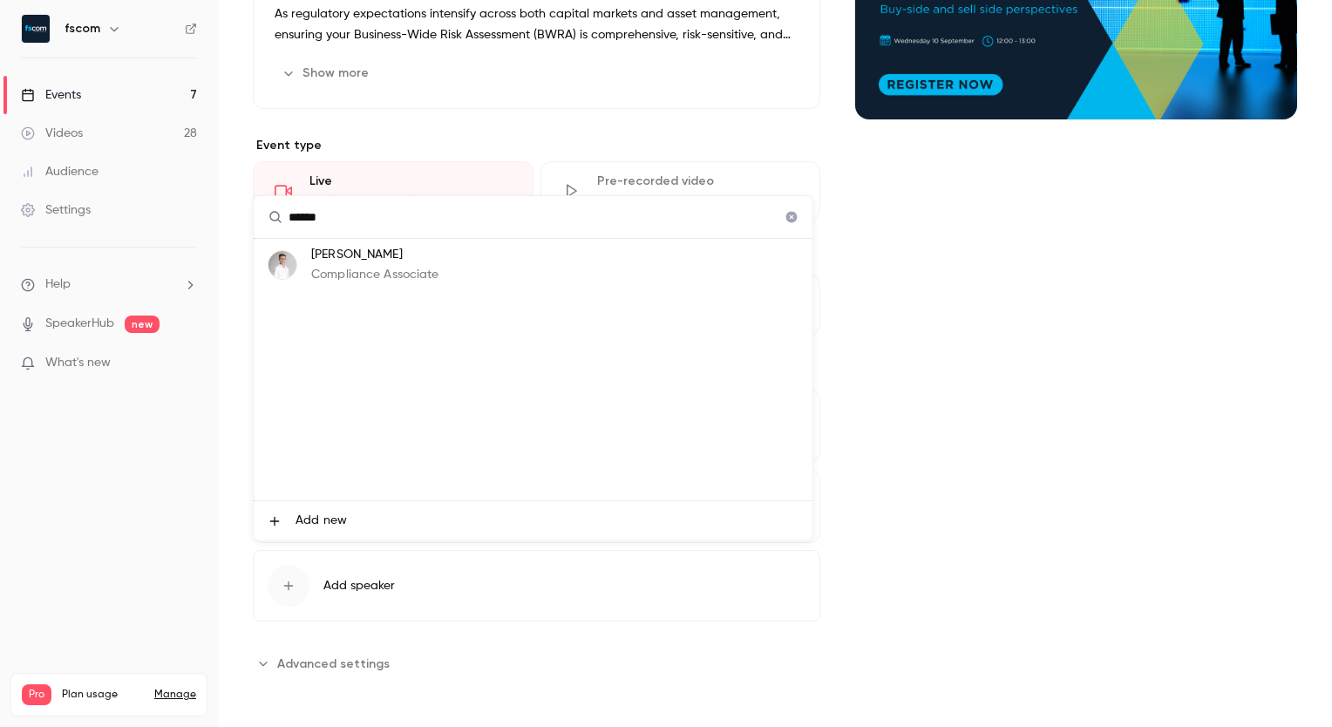
type input "******"
click at [410, 270] on p "Compliance Associate" at bounding box center [375, 275] width 128 height 18
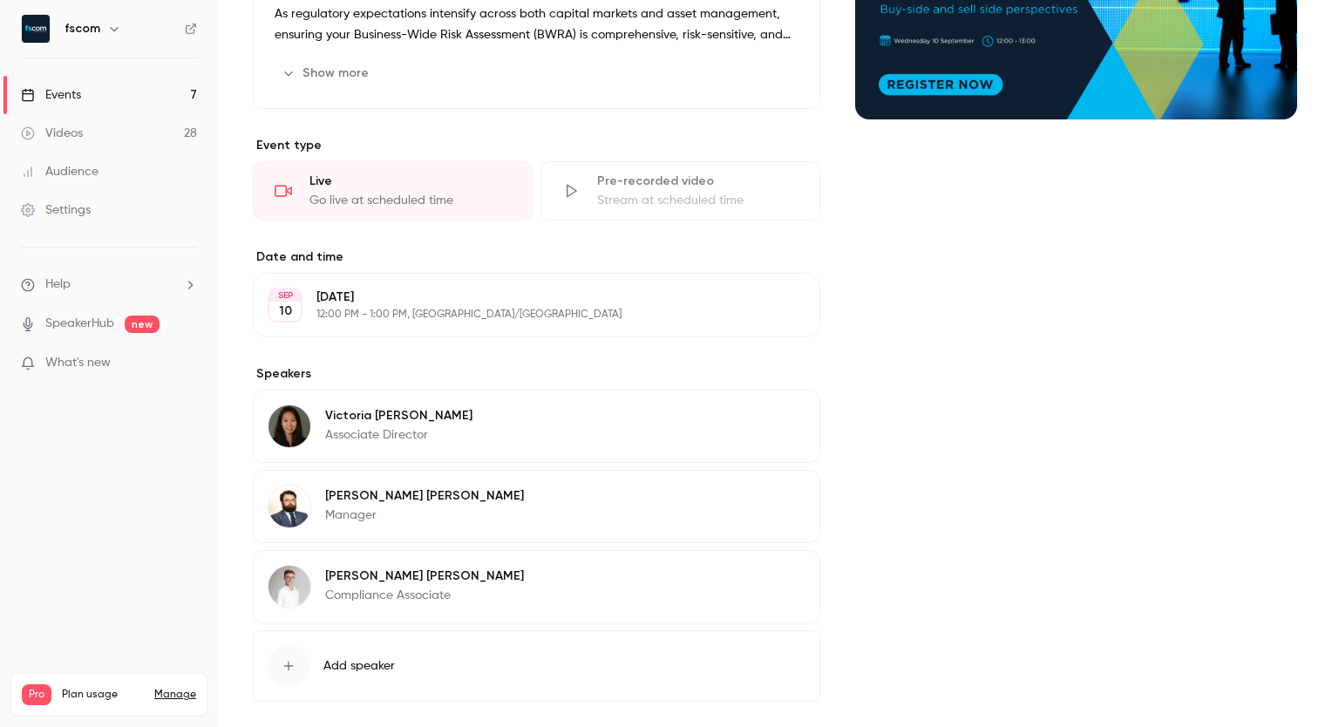
scroll to position [387, 0]
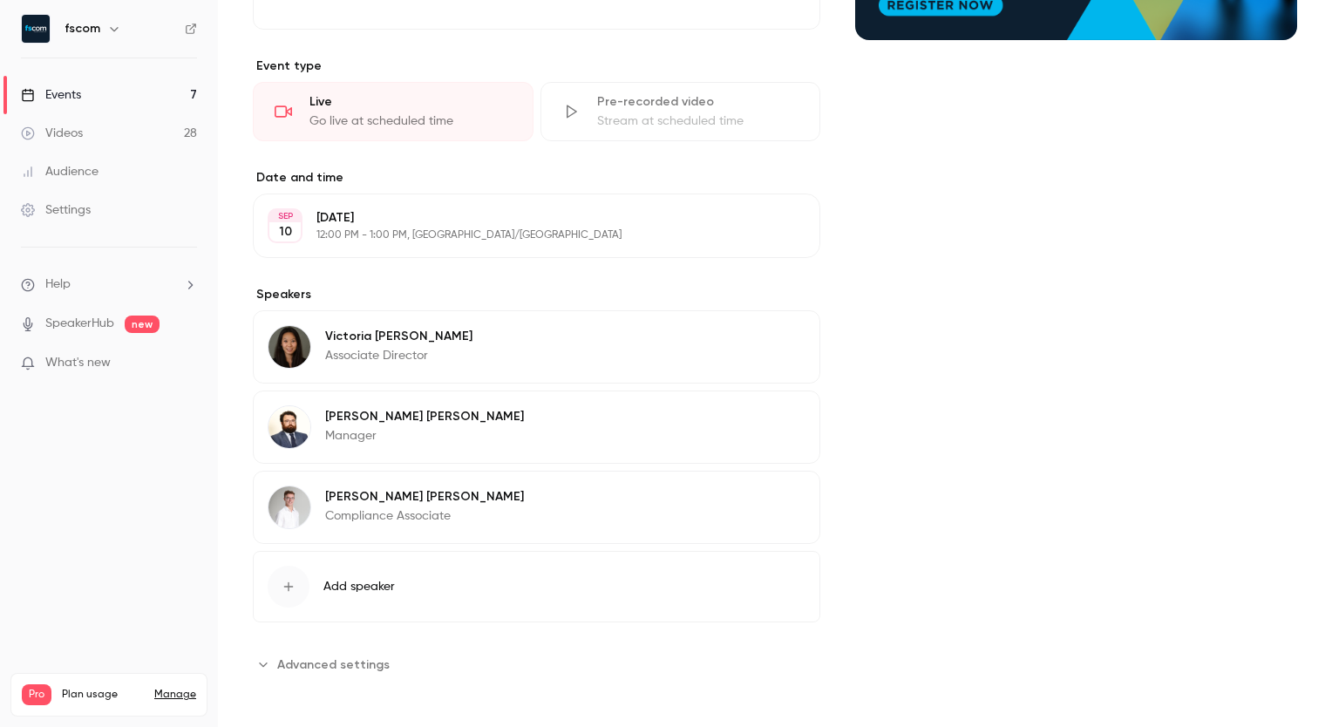
click at [338, 668] on span "Advanced settings" at bounding box center [333, 664] width 112 height 18
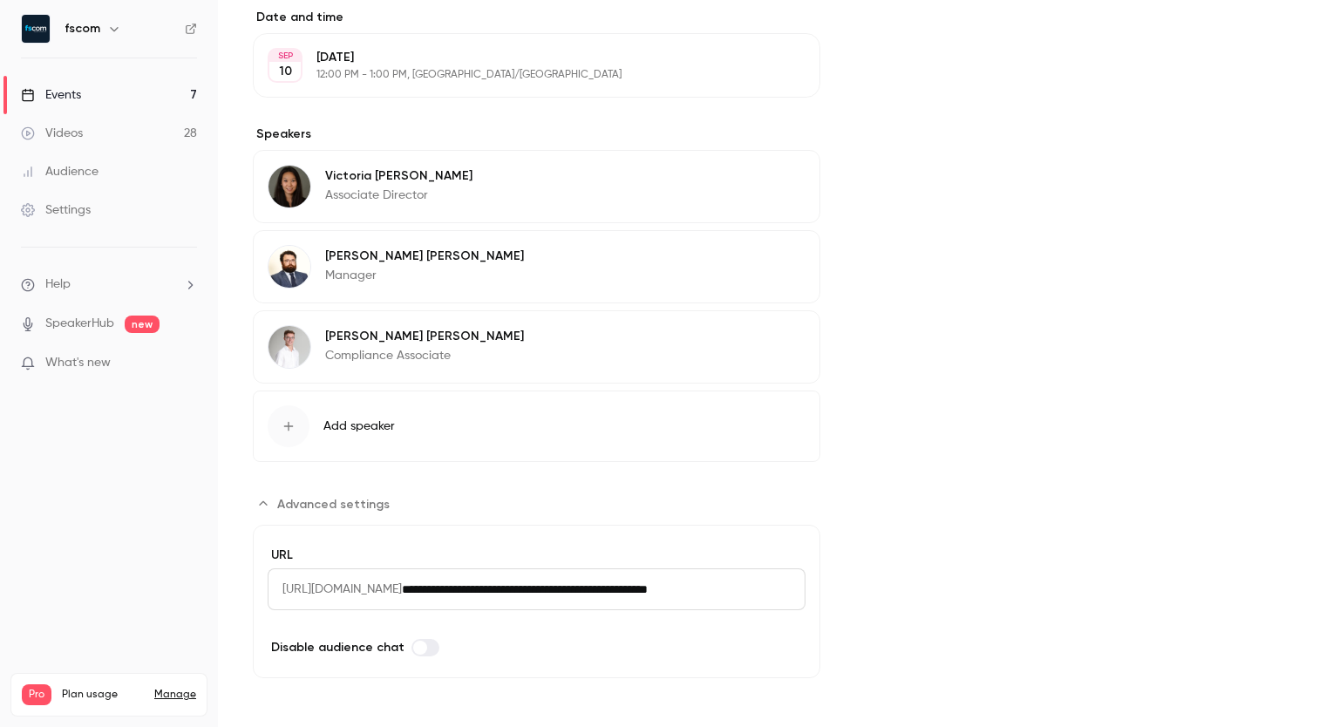
scroll to position [547, 0]
click at [624, 592] on input "**********" at bounding box center [604, 589] width 404 height 42
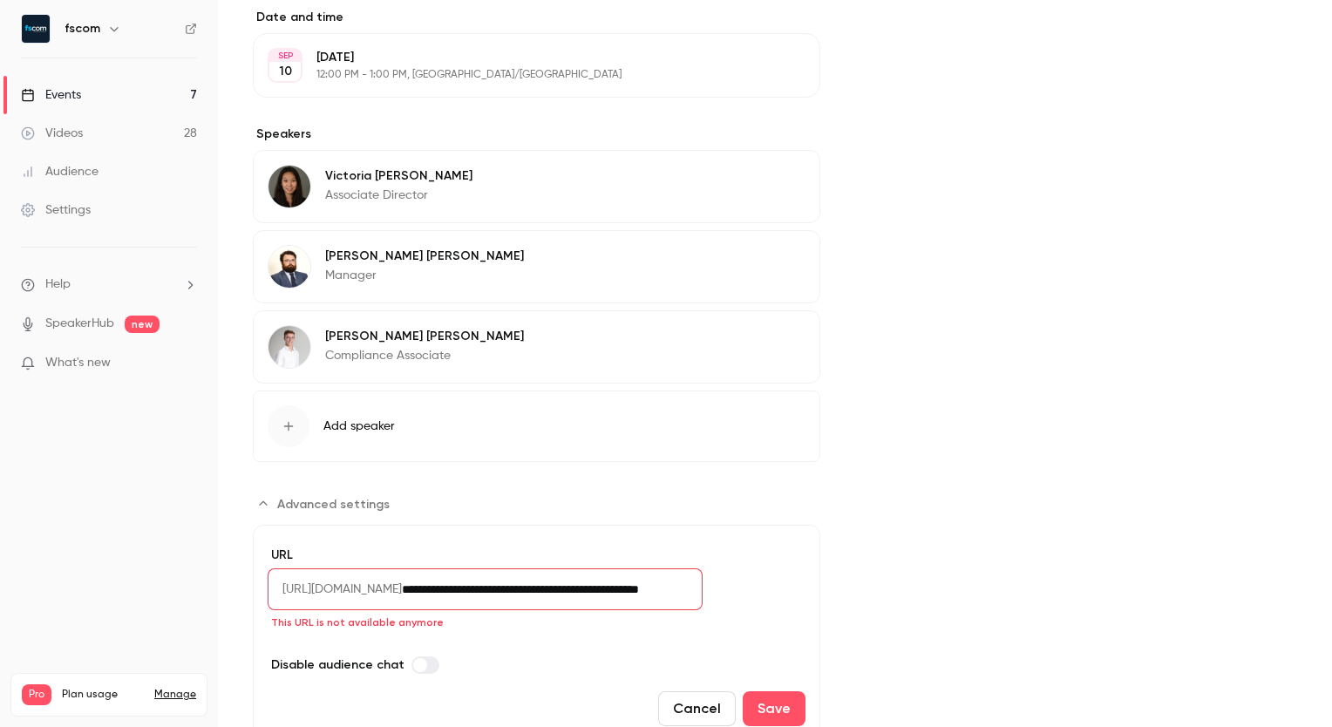
scroll to position [0, 42]
click at [402, 589] on span "[URL][DOMAIN_NAME]" at bounding box center [335, 589] width 134 height 42
click at [533, 581] on input "**********" at bounding box center [552, 589] width 301 height 42
click at [537, 586] on input "**********" at bounding box center [552, 589] width 301 height 42
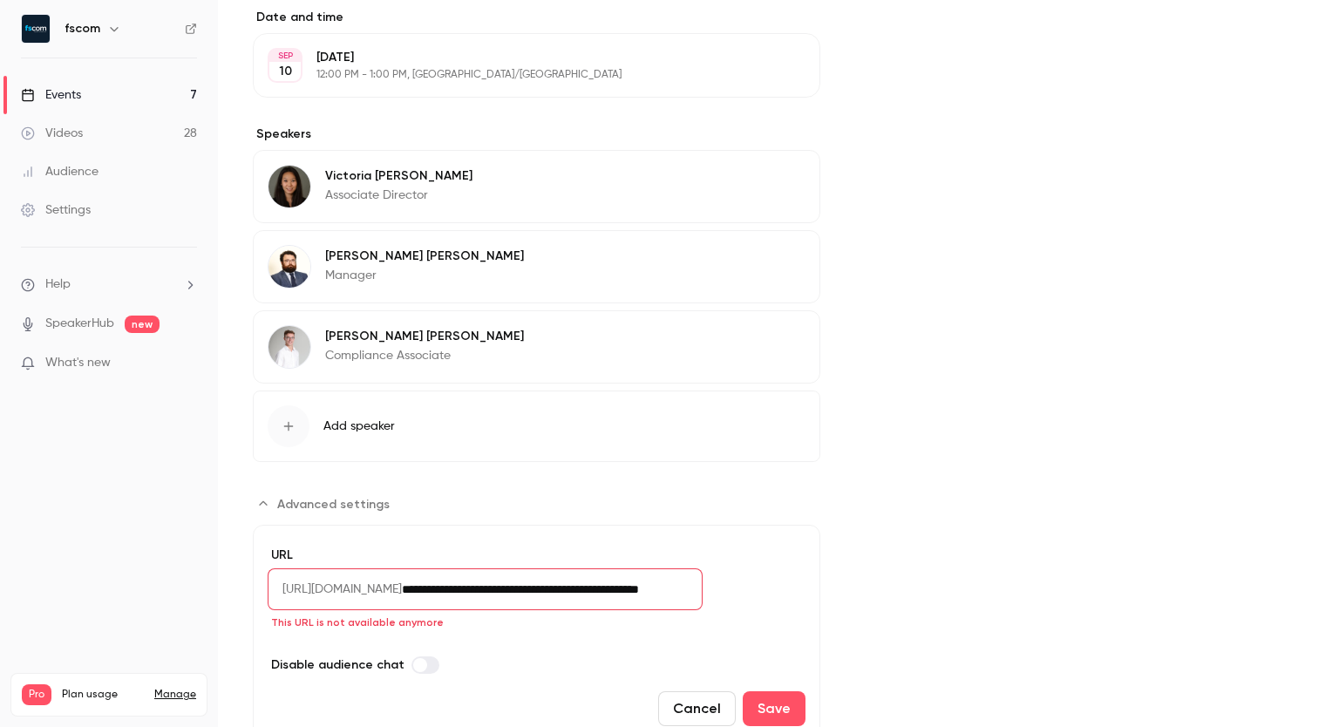
click at [702, 592] on input "**********" at bounding box center [552, 589] width 301 height 42
click at [702, 587] on input "**********" at bounding box center [552, 589] width 301 height 42
type input "**********"
click at [866, 595] on div "Cover image" at bounding box center [1076, 179] width 442 height 1138
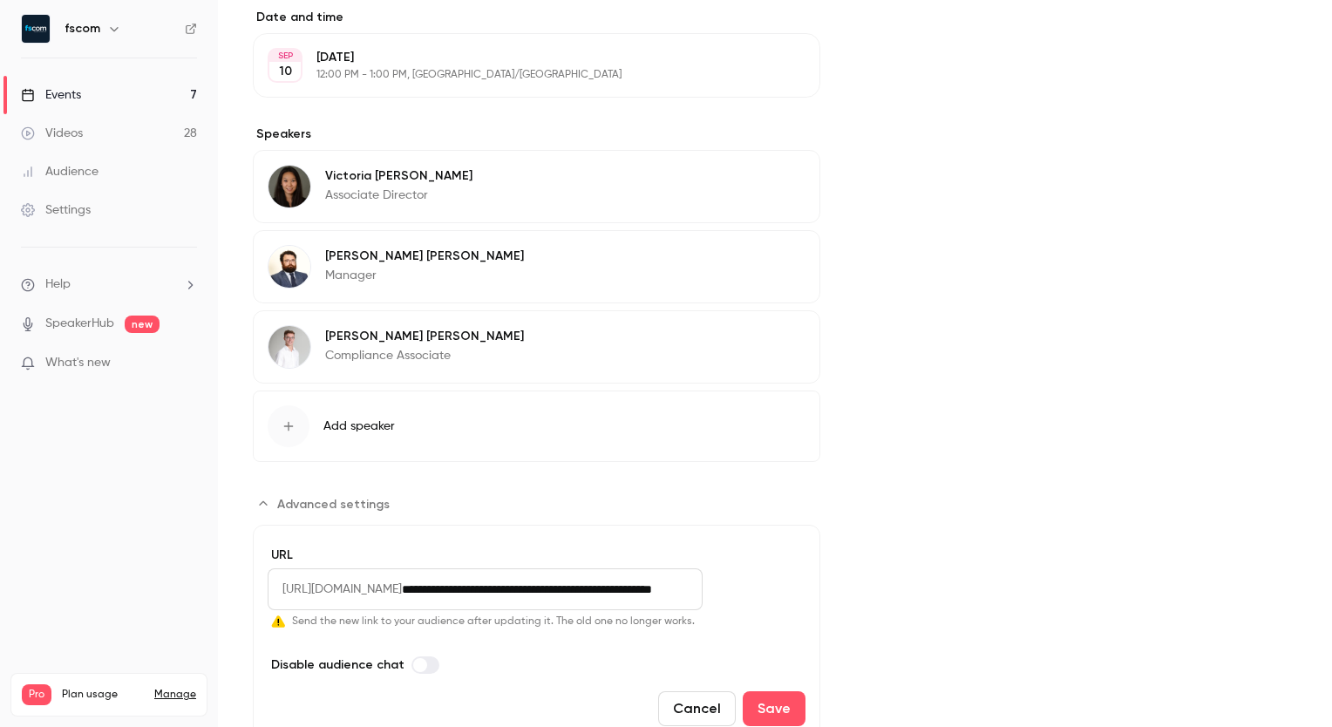
scroll to position [0, 0]
click at [757, 692] on button "Save" at bounding box center [774, 708] width 63 height 35
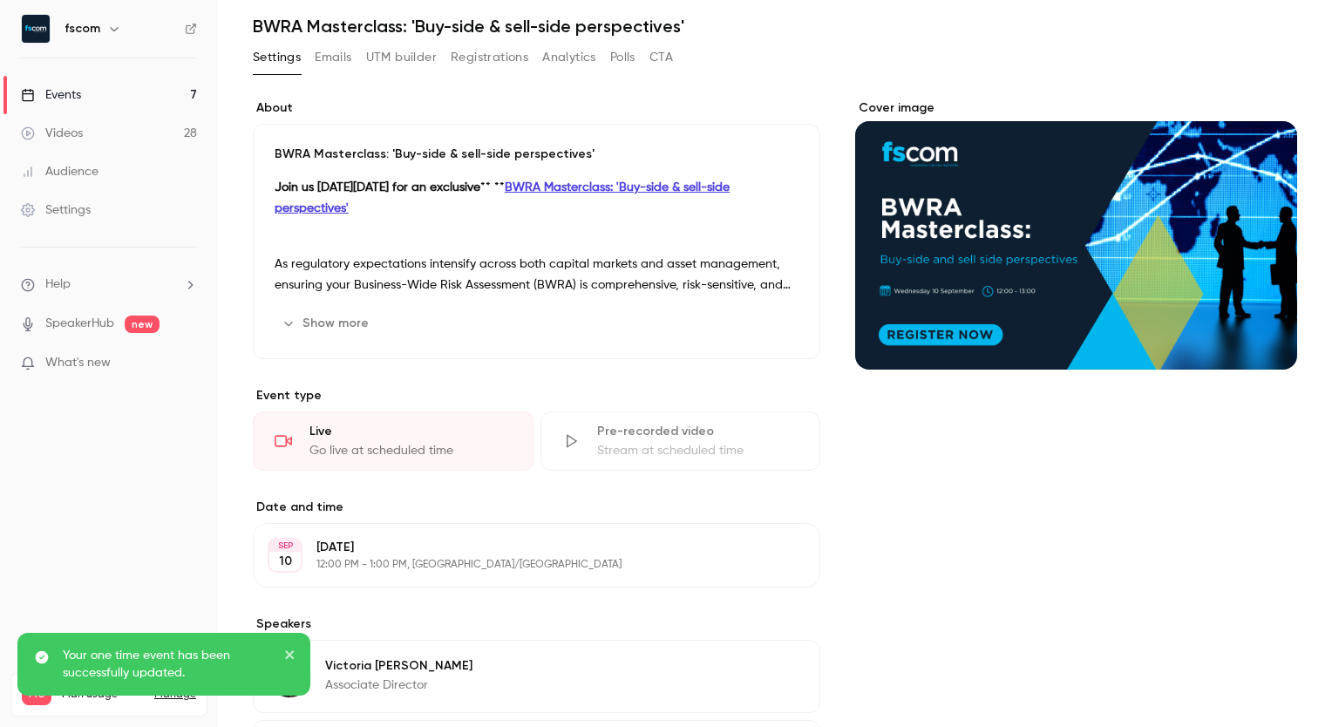
scroll to position [66, 0]
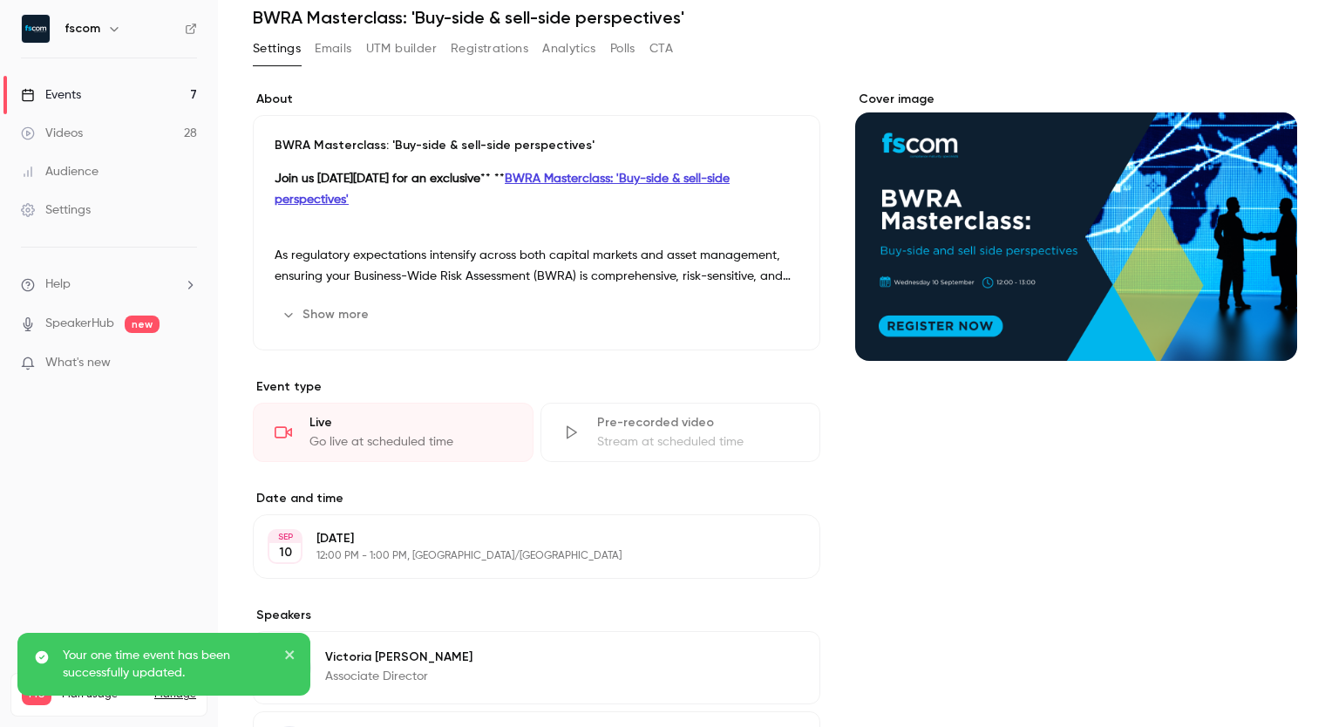
click at [505, 204] on p "Join us [DATE][DATE] for an exclusive ** ** BWRA Masterclass: 'Buy-side & sell-…" at bounding box center [537, 189] width 524 height 42
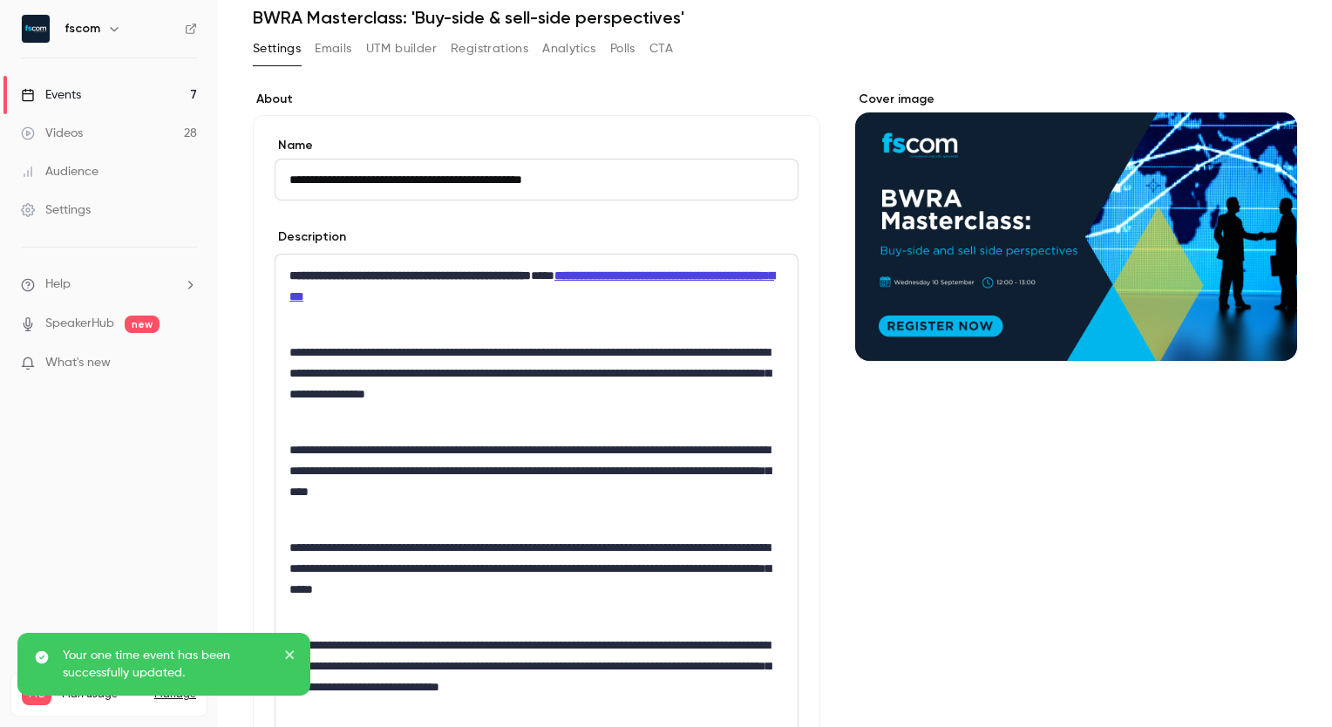
click at [686, 282] on strong "**********" at bounding box center [531, 285] width 485 height 33
click at [631, 274] on p "**********" at bounding box center [533, 286] width 488 height 42
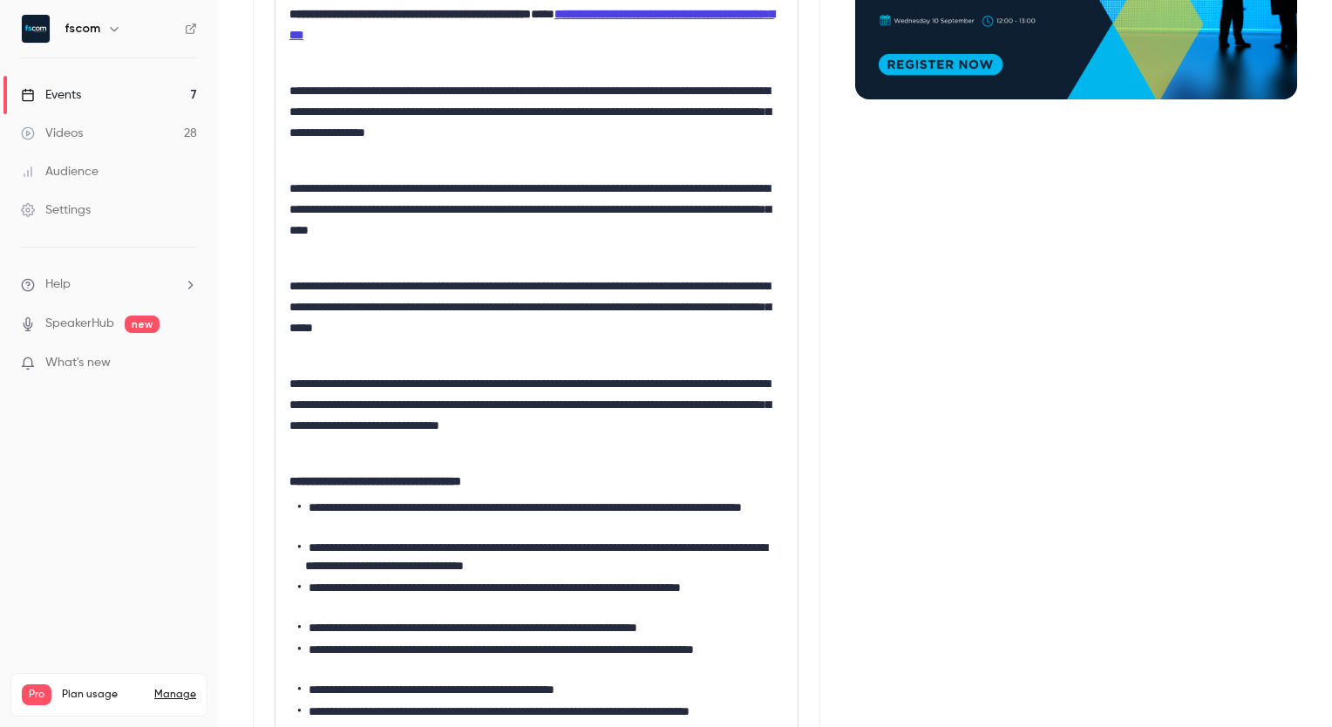
scroll to position [220, 0]
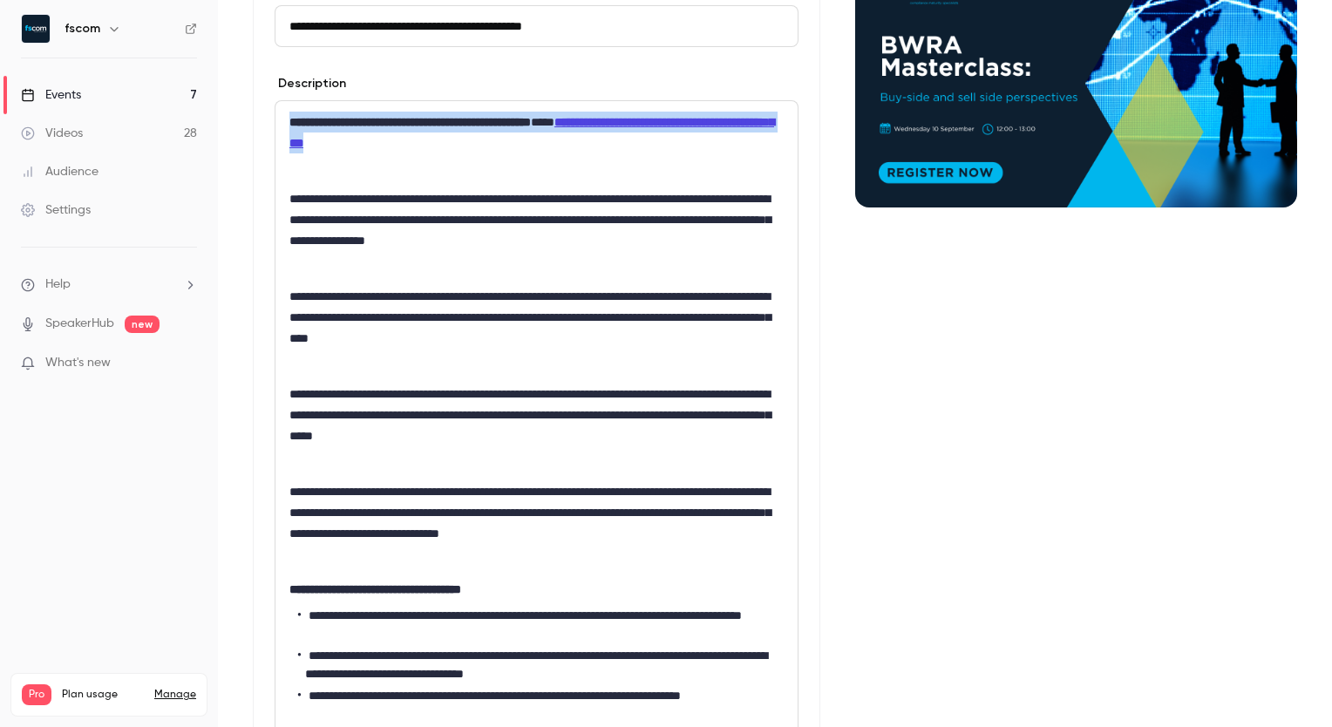
drag, startPoint x: 621, startPoint y: 153, endPoint x: 268, endPoint y: 110, distance: 355.5
click at [268, 110] on div "**********" at bounding box center [536, 656] width 567 height 1388
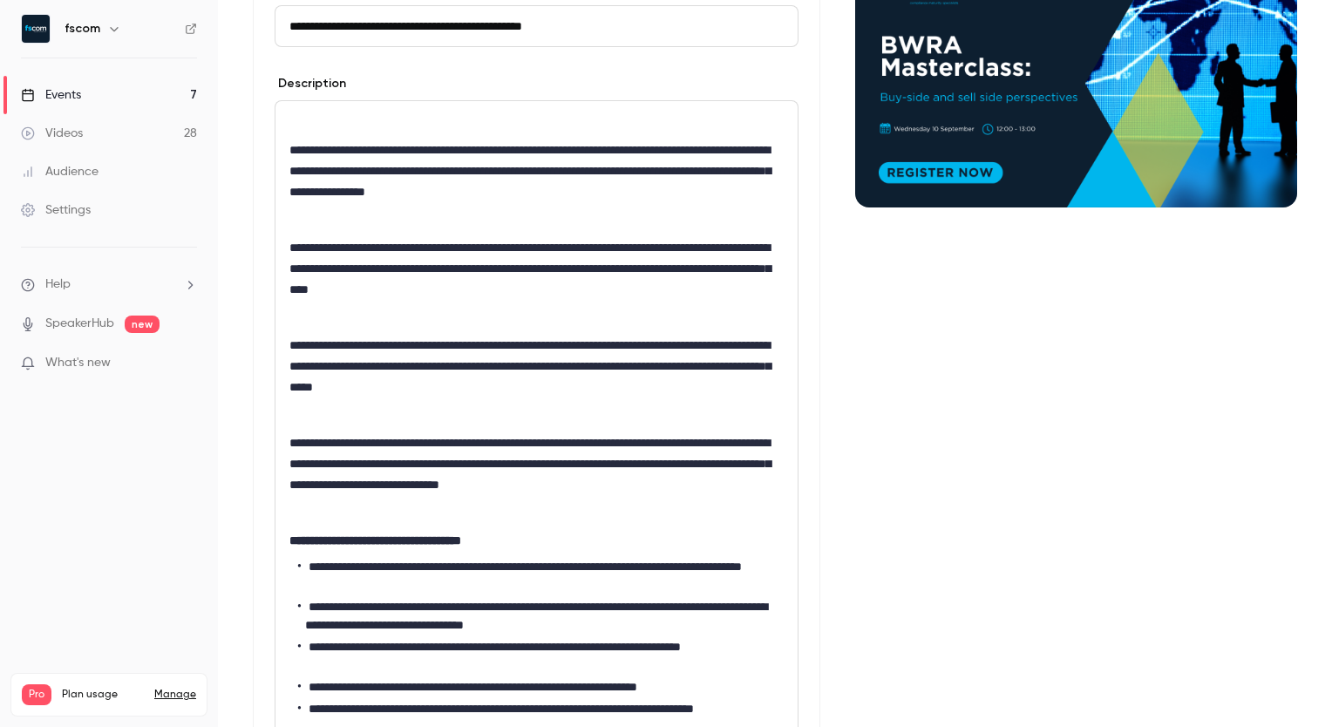
scroll to position [192, 0]
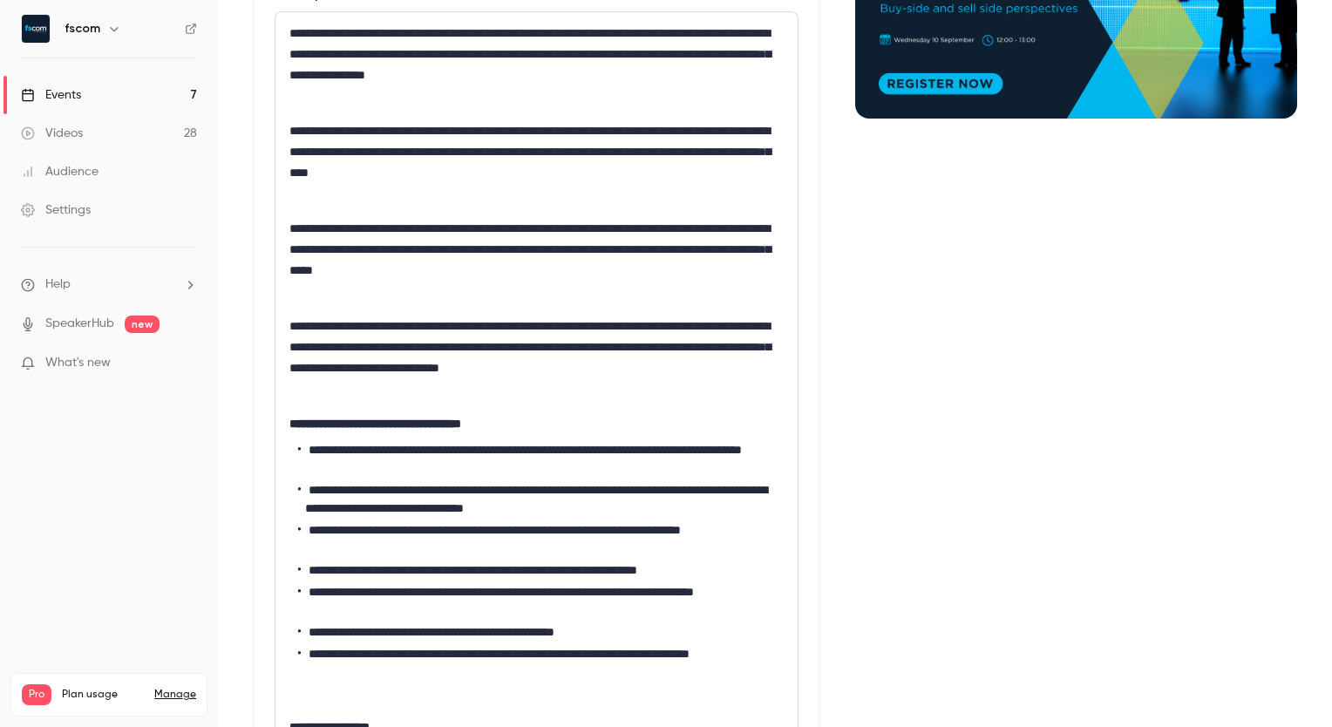
scroll to position [783, 0]
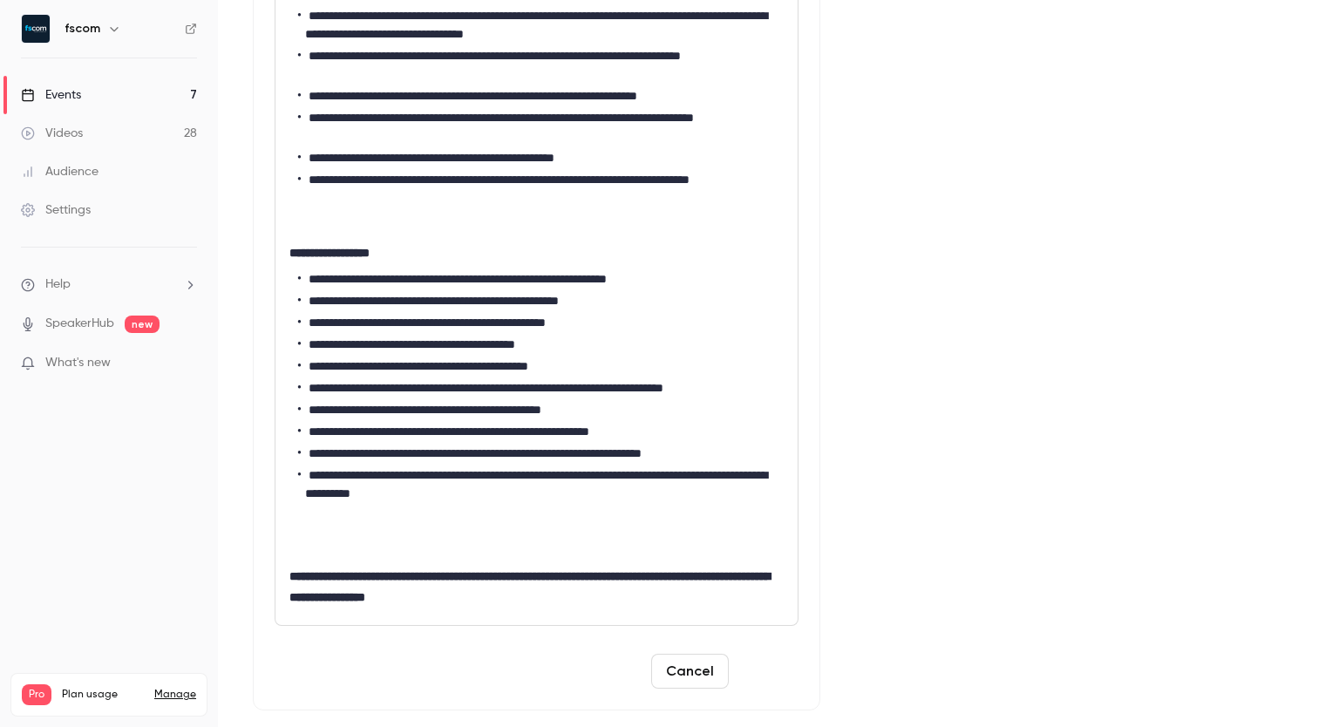
click at [762, 683] on button "Save" at bounding box center [767, 671] width 63 height 35
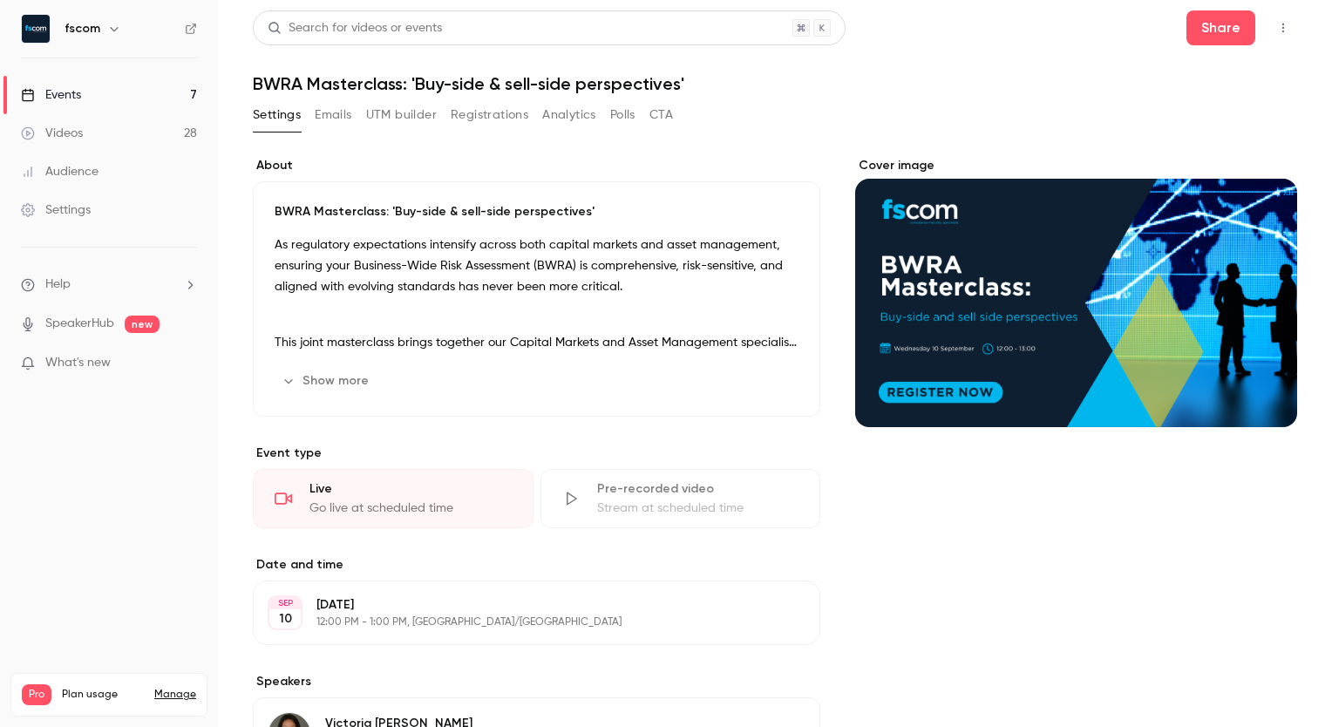
scroll to position [0, 0]
click at [781, 375] on button "Edit" at bounding box center [767, 381] width 64 height 28
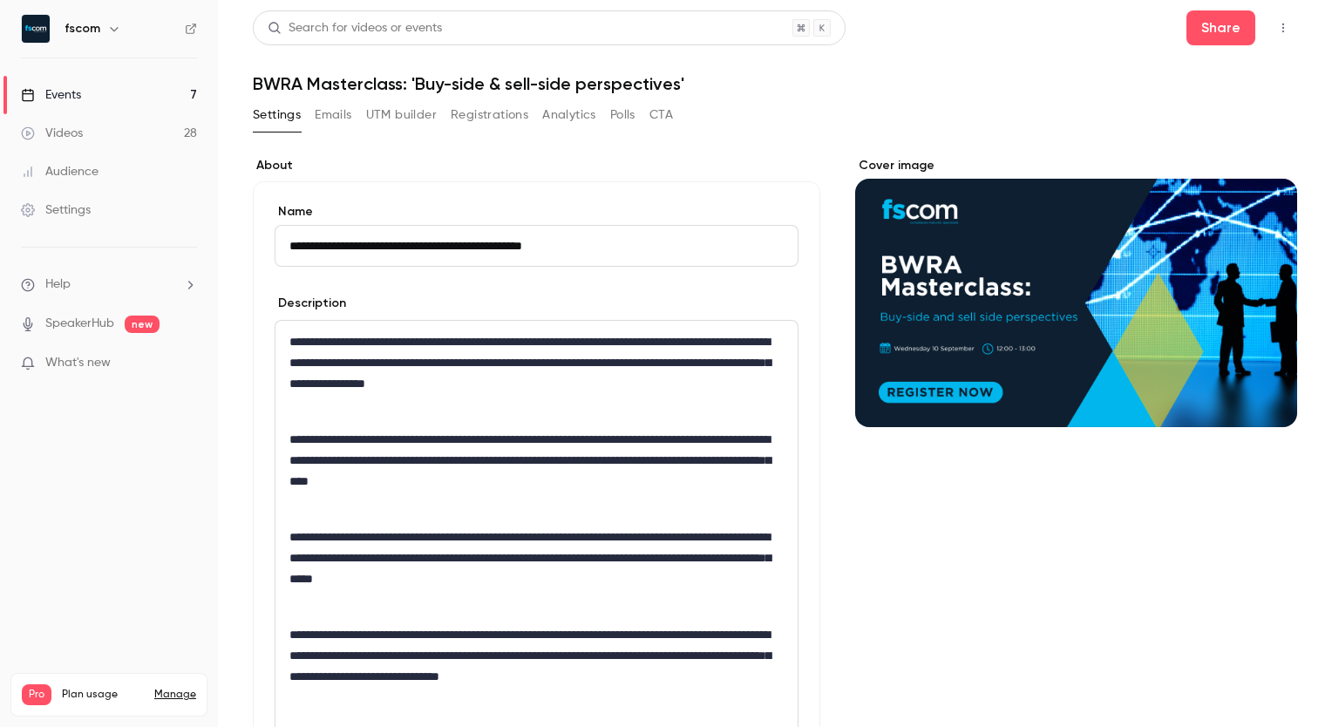
drag, startPoint x: 291, startPoint y: 127, endPoint x: 310, endPoint y: 124, distance: 19.5
click at [310, 124] on div "Settings Emails UTM builder Registrations Analytics Polls CTA" at bounding box center [463, 115] width 420 height 28
click at [342, 118] on button "Emails" at bounding box center [333, 115] width 37 height 28
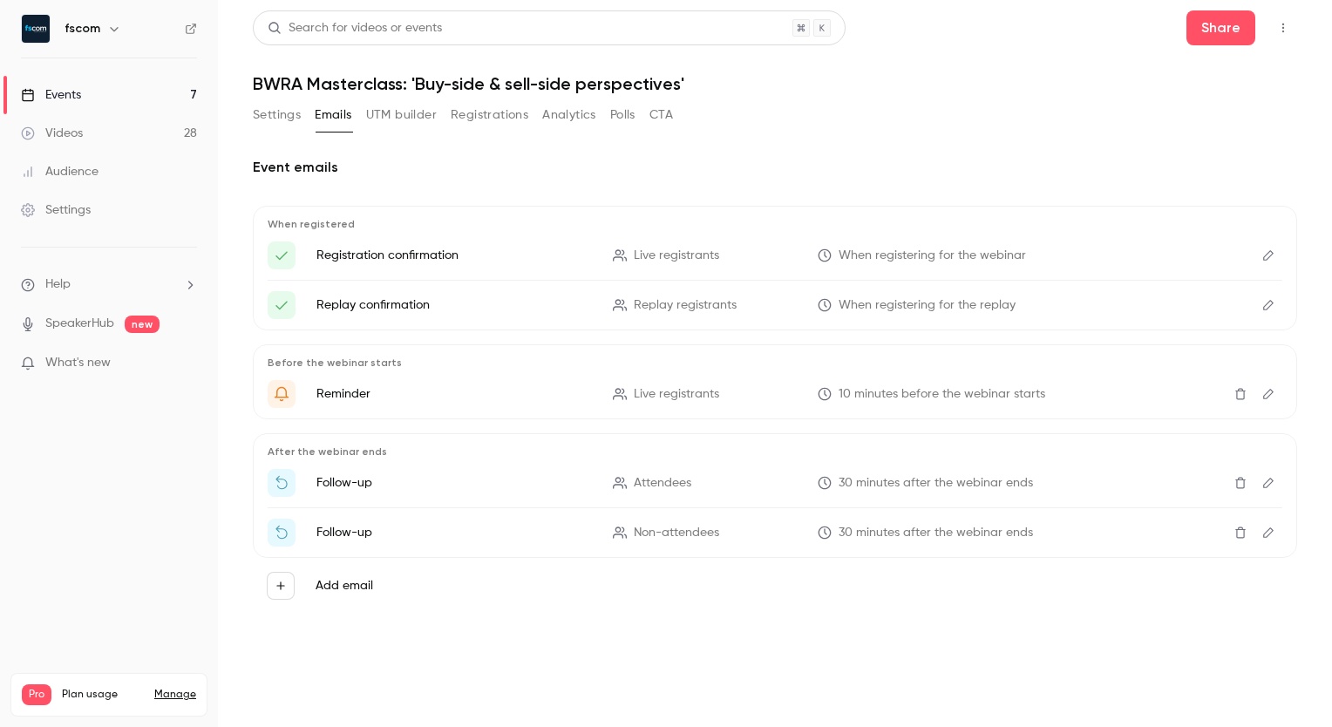
click at [1243, 487] on icon "Delete" at bounding box center [1240, 483] width 14 height 12
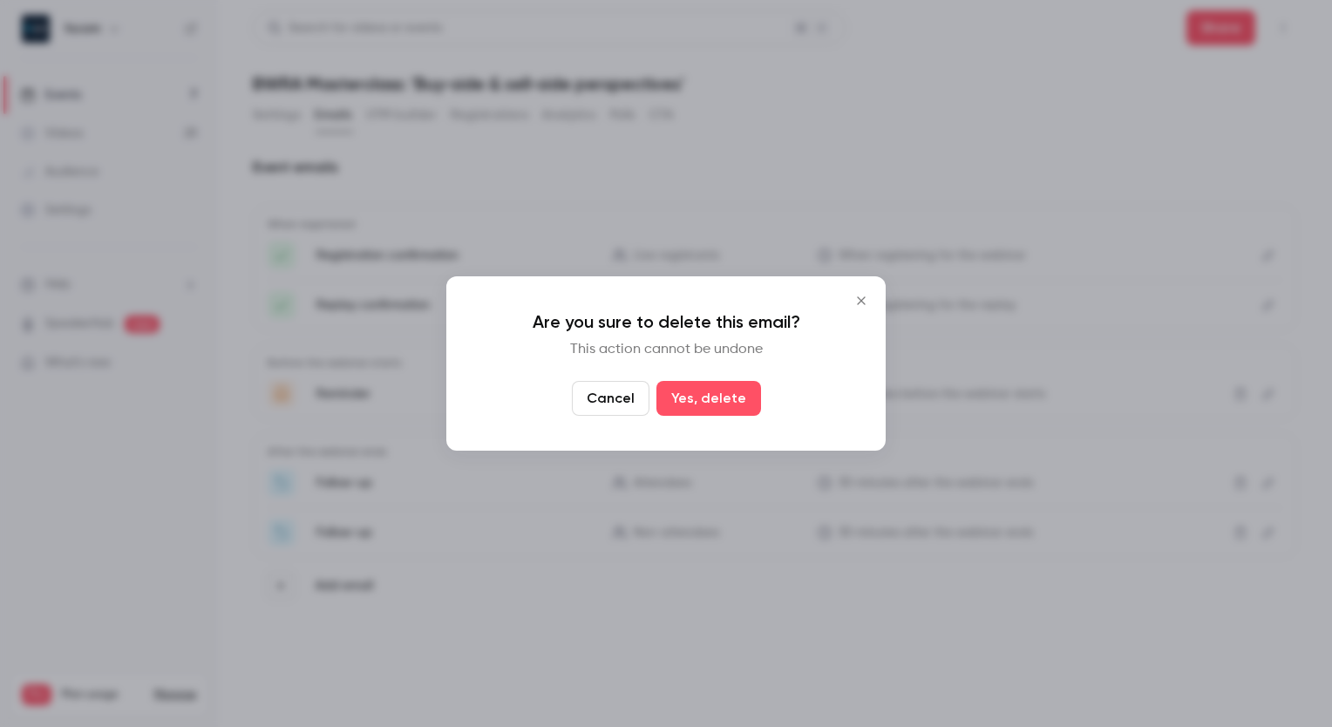
click at [683, 378] on div "Are you sure to delete this email? This action cannot be undone Cancel Yes, del…" at bounding box center [665, 363] width 439 height 174
click at [719, 403] on button "Yes, delete" at bounding box center [708, 398] width 105 height 35
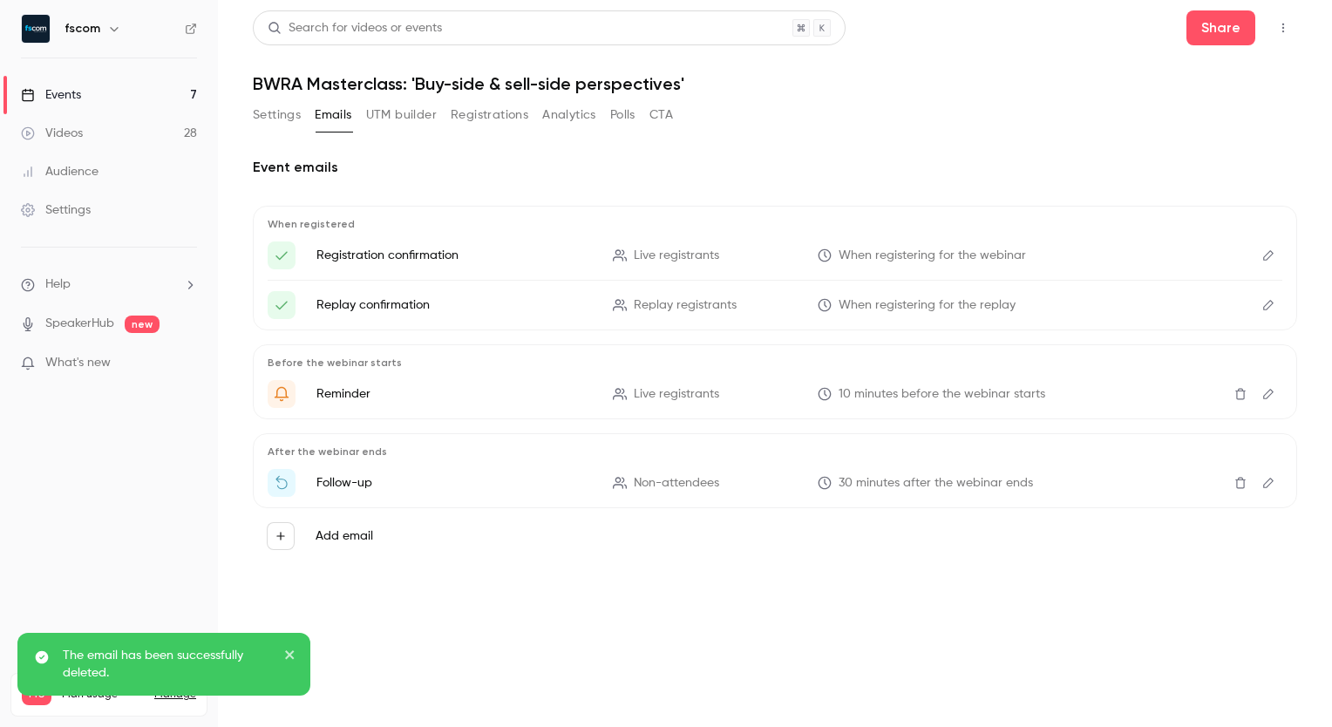
click at [1243, 484] on icon "Delete" at bounding box center [1240, 483] width 14 height 12
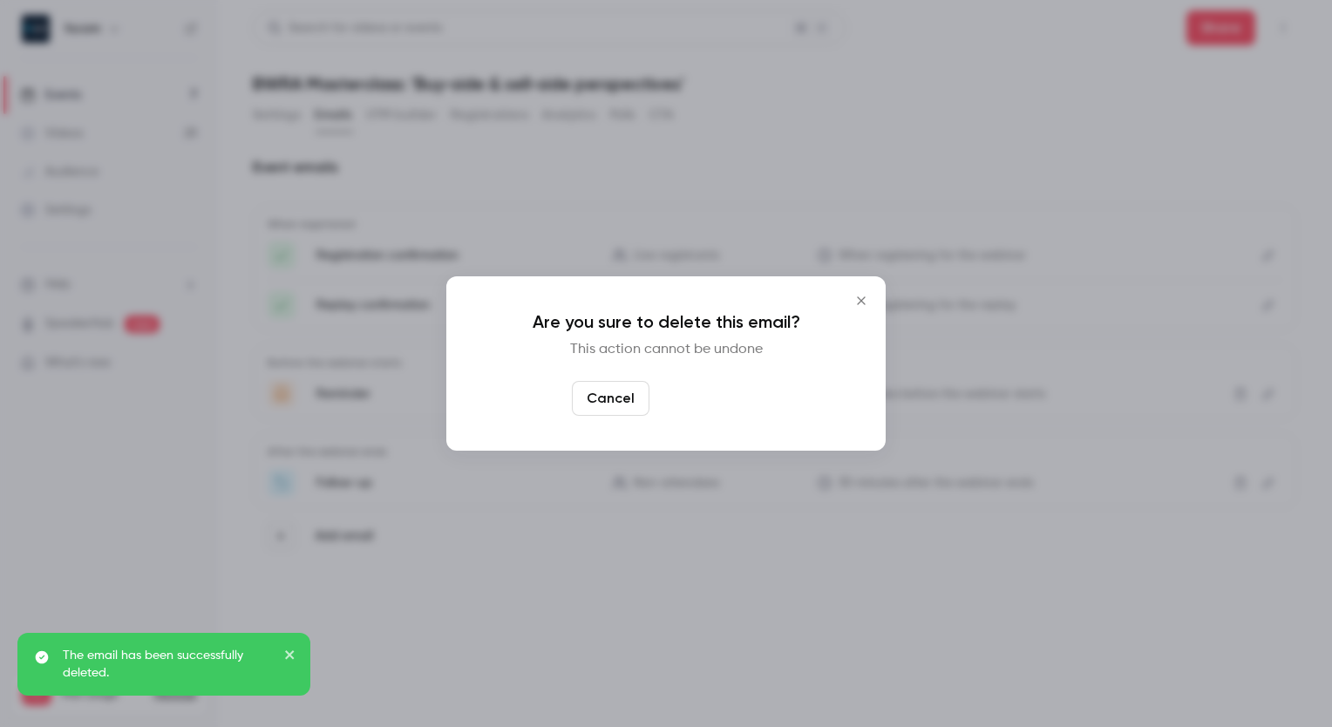
click at [714, 401] on button "Yes, delete" at bounding box center [708, 398] width 105 height 35
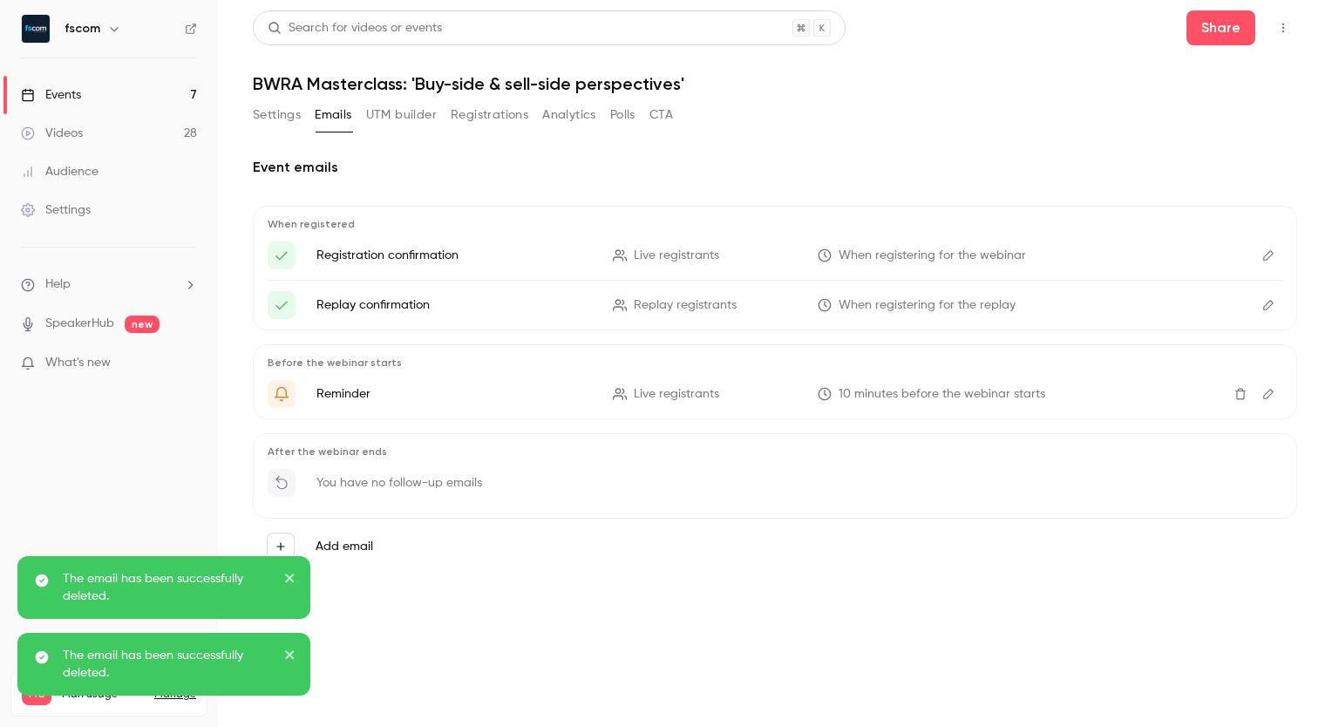
click at [398, 119] on button "UTM builder" at bounding box center [401, 115] width 71 height 28
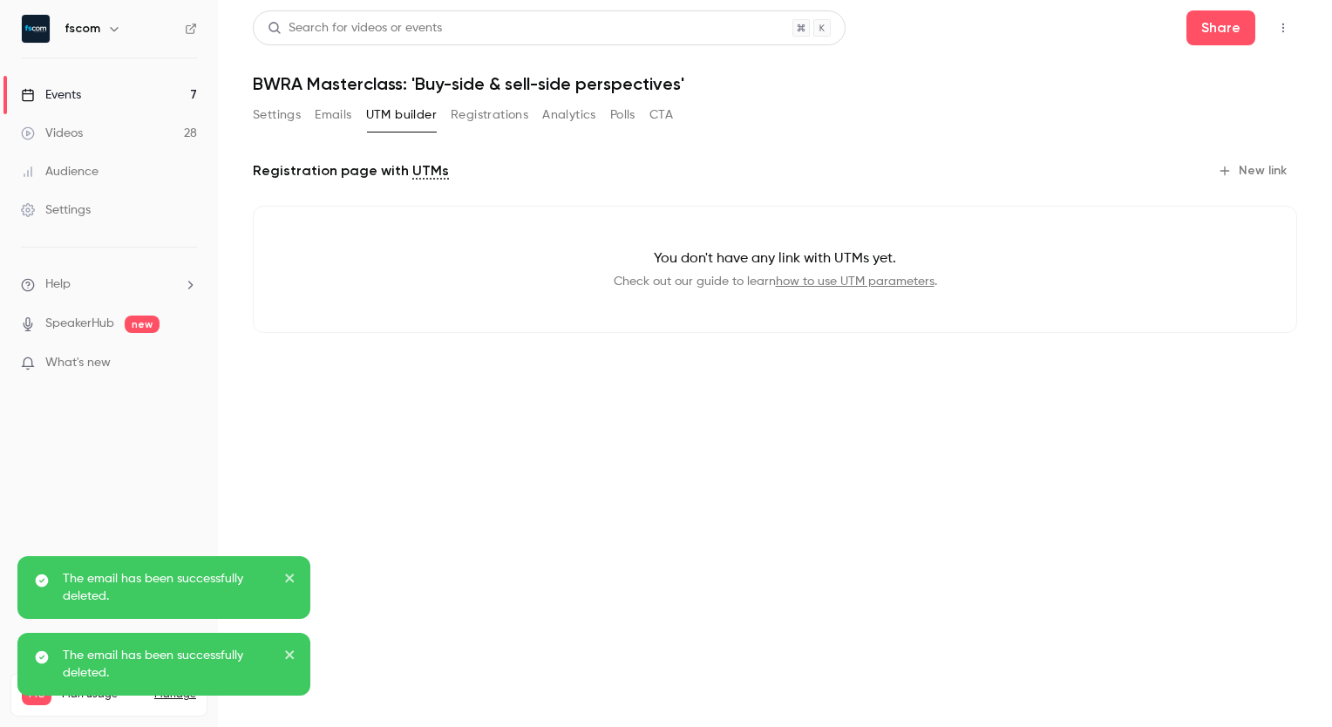
click at [475, 127] on button "Registrations" at bounding box center [490, 115] width 78 height 28
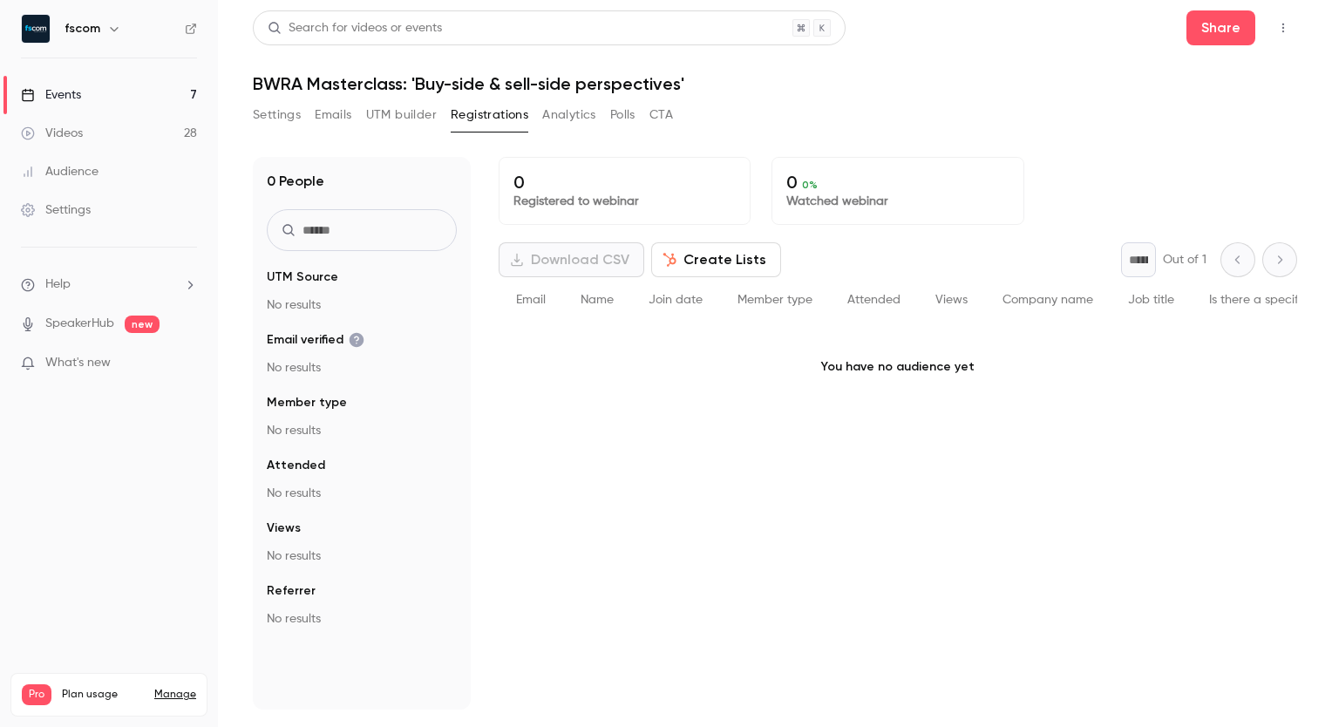
click at [652, 119] on button "CTA" at bounding box center [661, 115] width 24 height 28
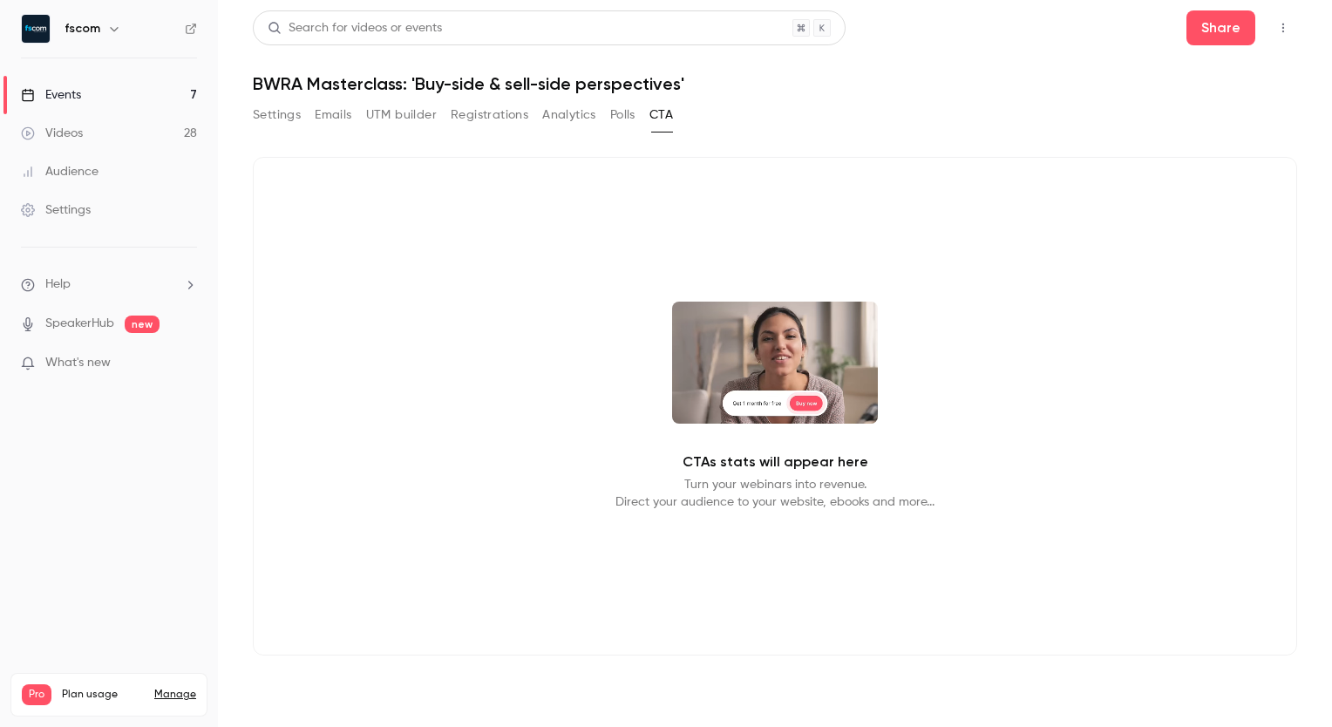
click at [634, 119] on button "Polls" at bounding box center [622, 115] width 25 height 28
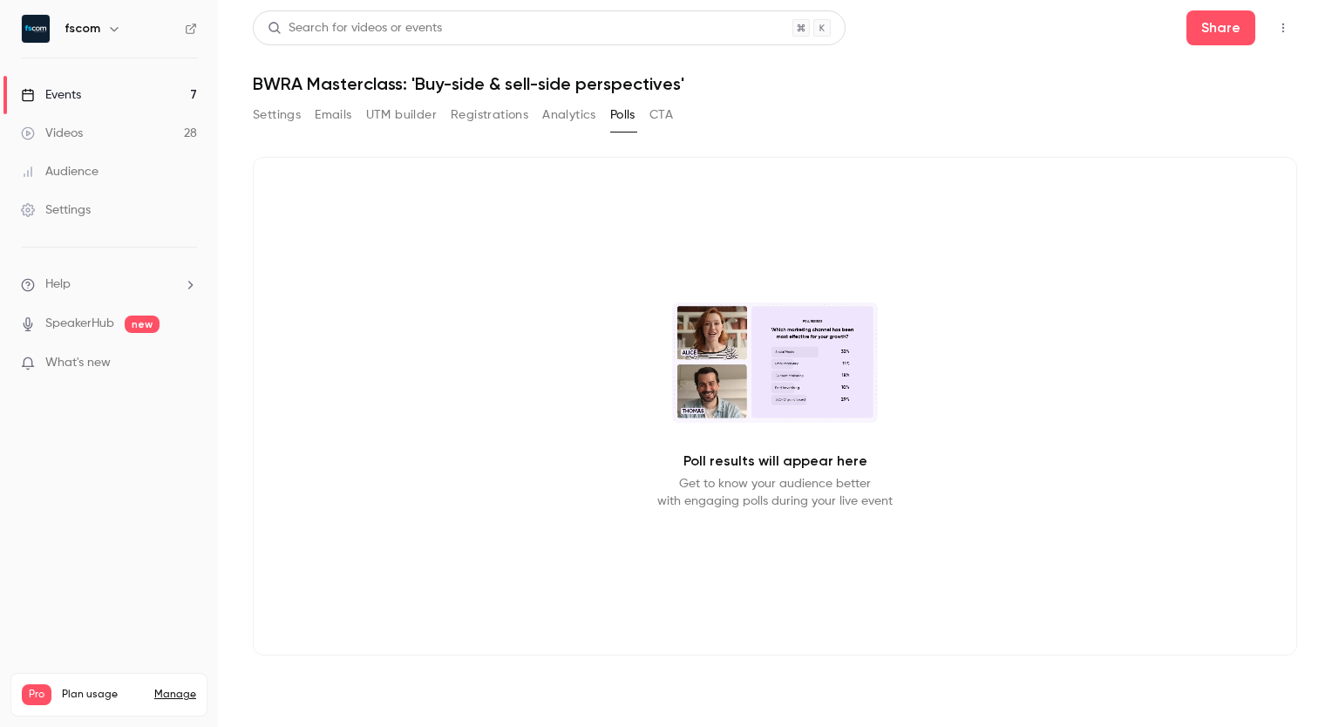
click at [561, 117] on button "Analytics" at bounding box center [569, 115] width 54 height 28
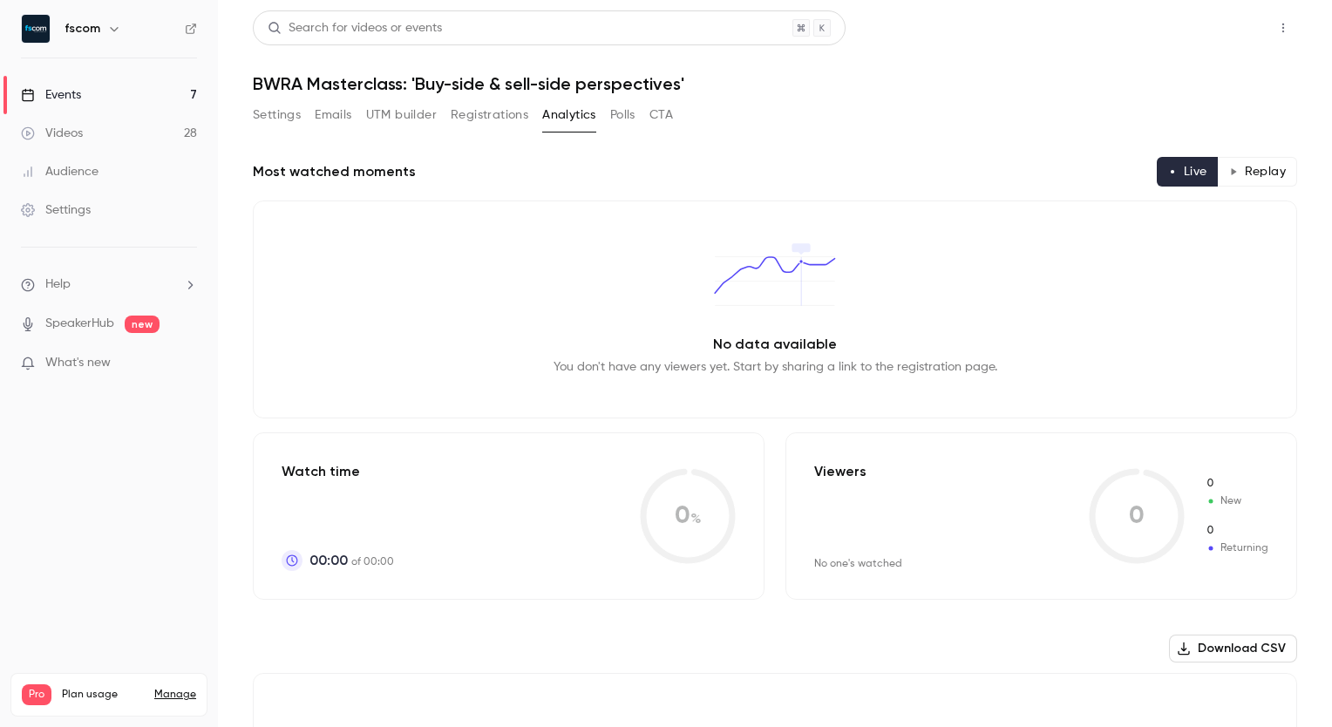
click at [1200, 35] on button "Share" at bounding box center [1220, 27] width 69 height 35
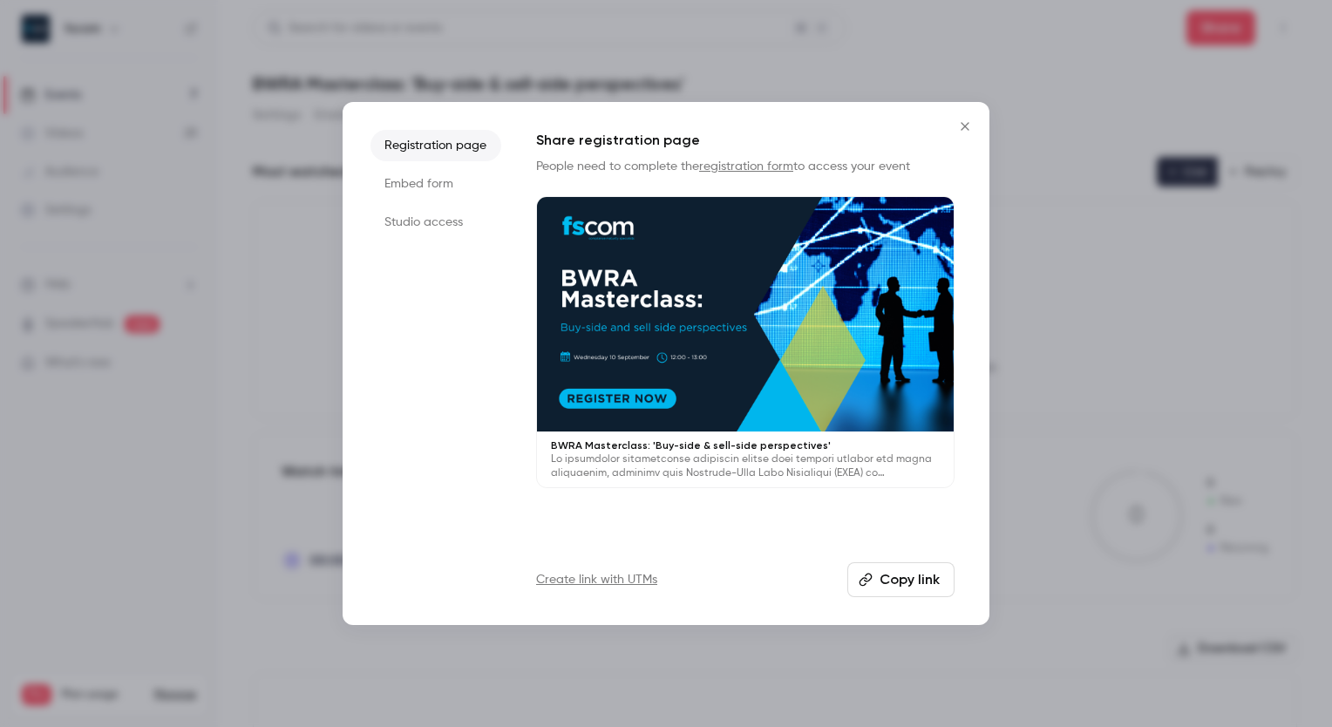
click at [890, 575] on button "Copy link" at bounding box center [900, 579] width 107 height 35
click at [961, 133] on button "Close" at bounding box center [964, 126] width 35 height 35
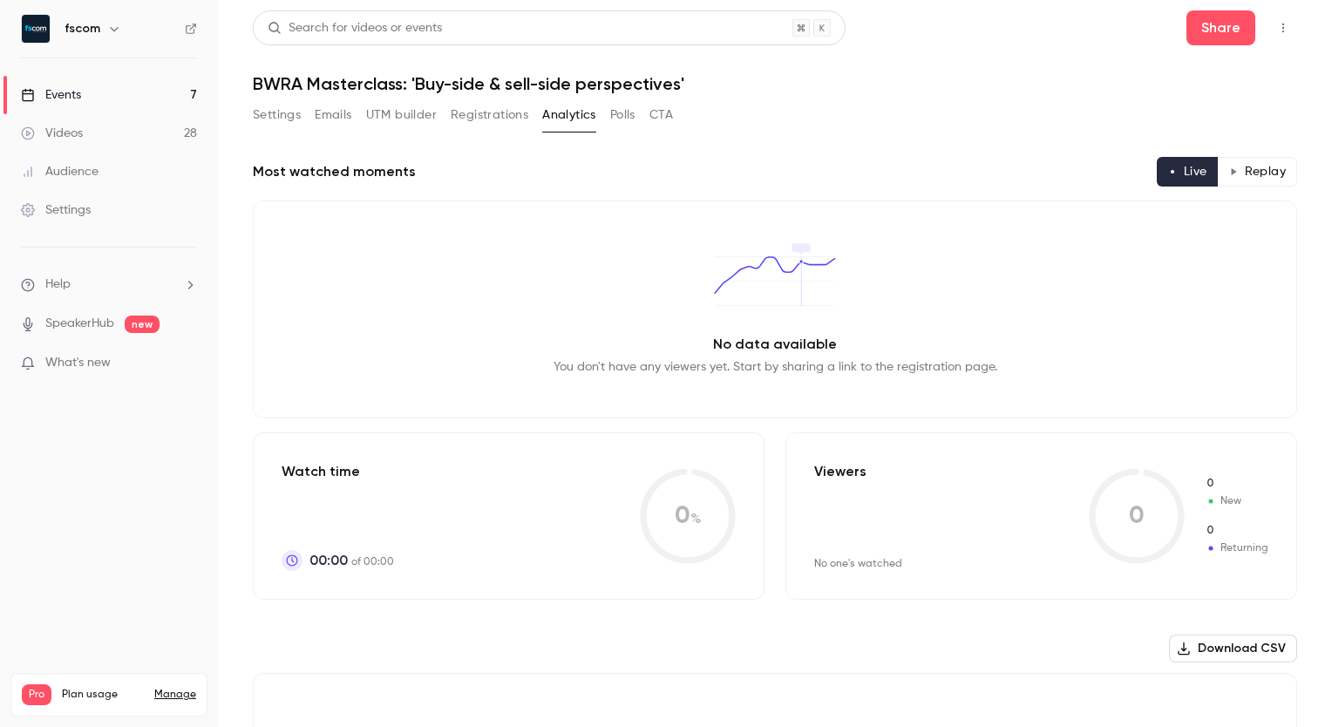
click at [92, 212] on link "Settings" at bounding box center [109, 210] width 218 height 38
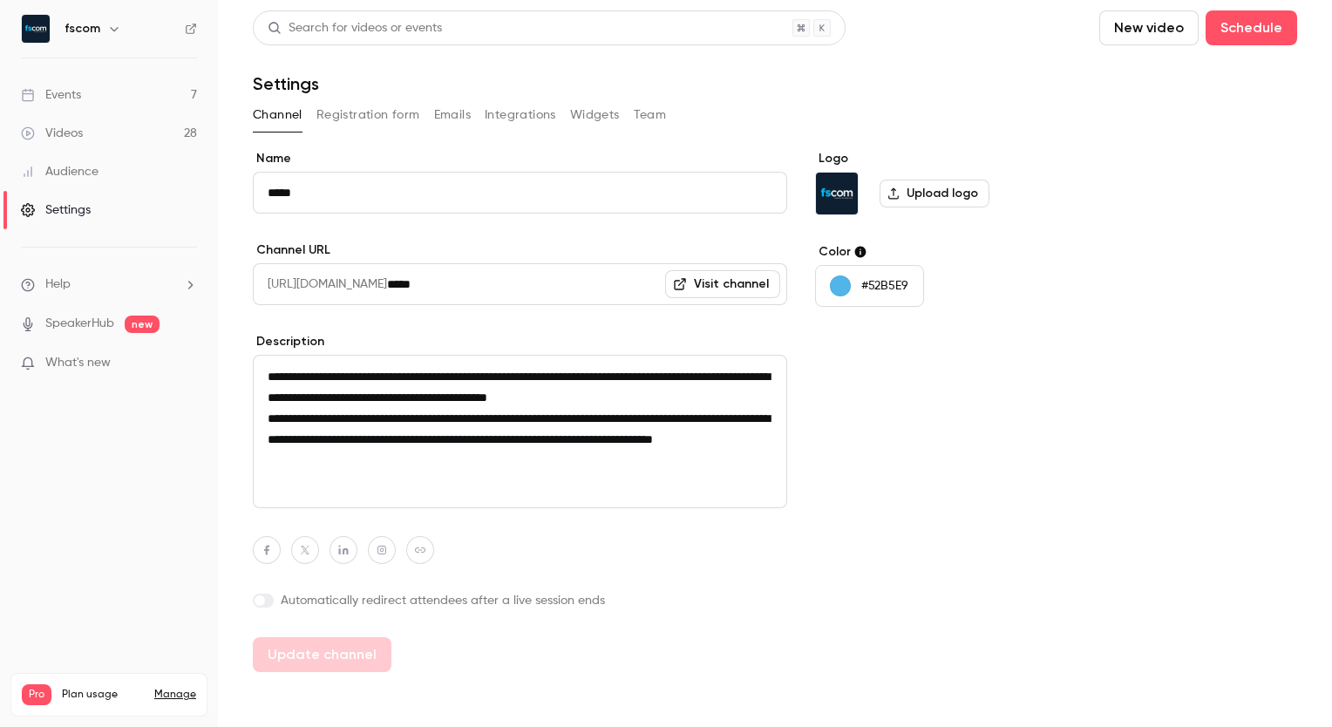
click at [373, 112] on button "Registration form" at bounding box center [368, 115] width 104 height 28
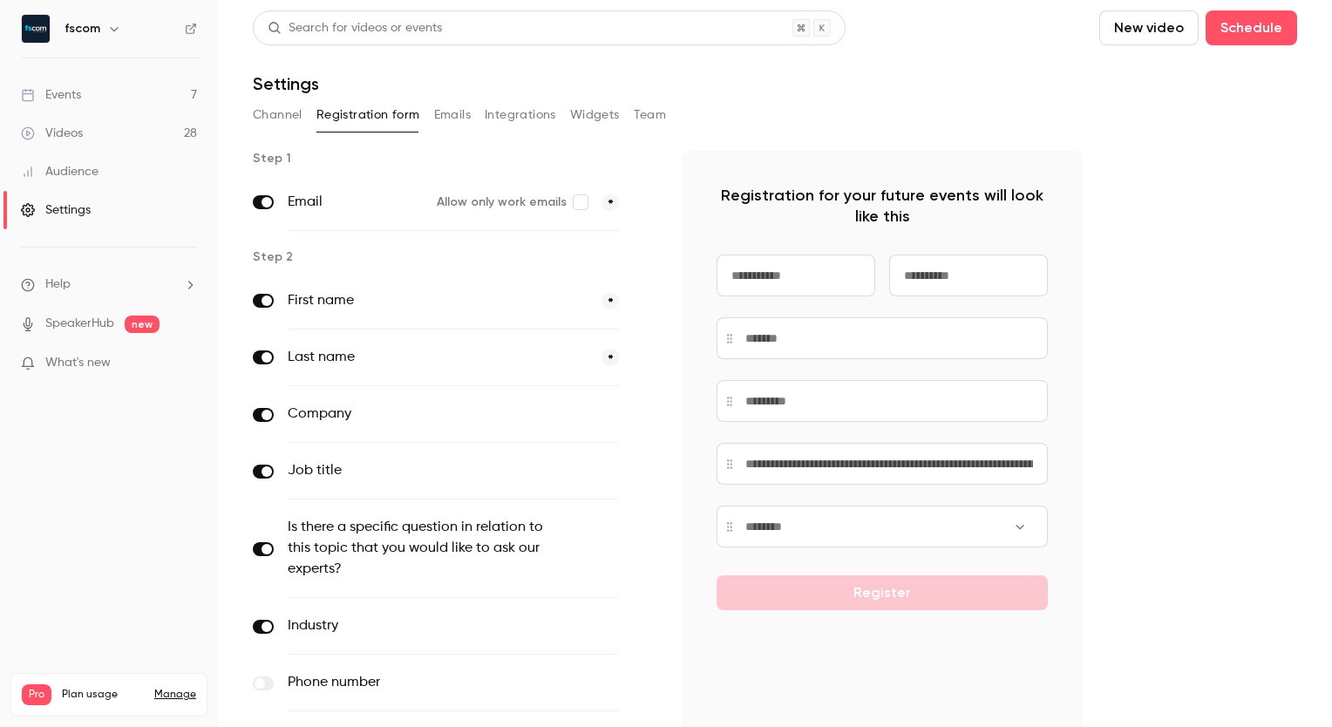
click at [1019, 191] on p "Registration for your future events will look like this" at bounding box center [881, 206] width 331 height 42
click at [929, 200] on p "Registration for your future events will look like this" at bounding box center [881, 206] width 331 height 42
drag, startPoint x: 929, startPoint y: 200, endPoint x: 842, endPoint y: 115, distance: 122.0
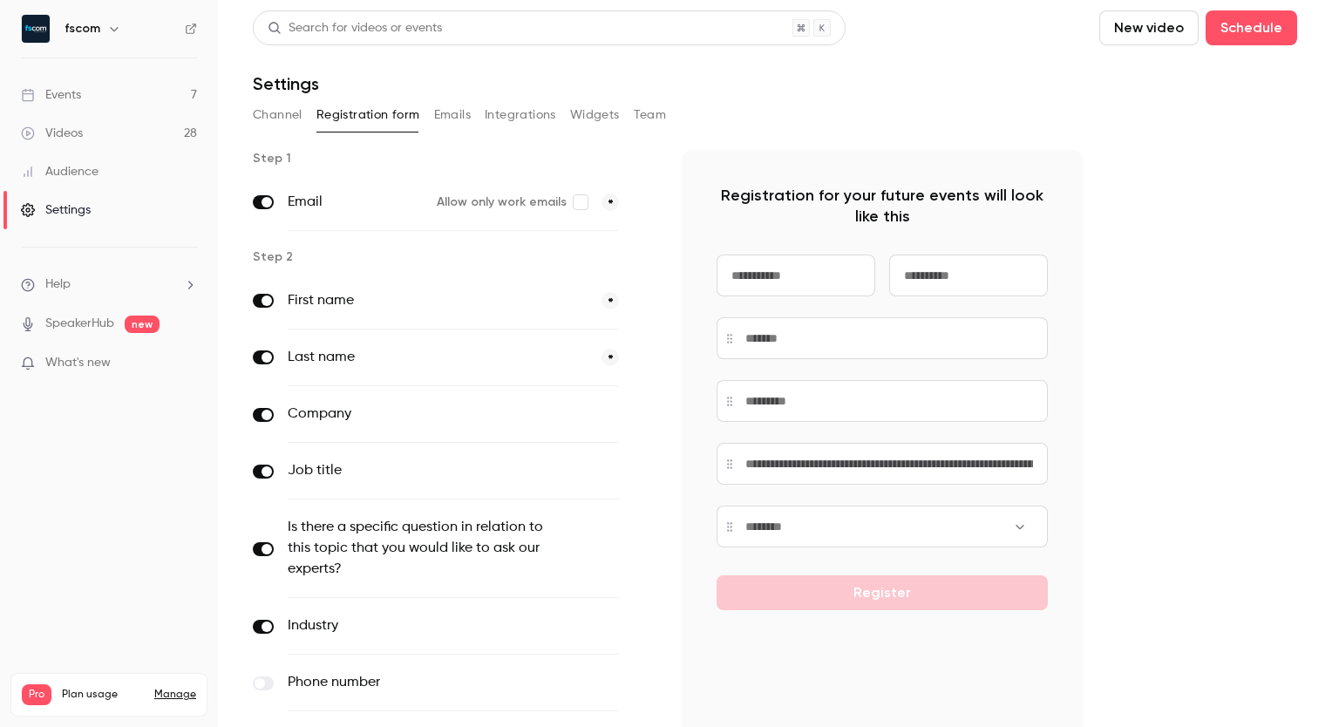
click at [842, 115] on div "Channel Registration form Emails Integrations Widgets Team" at bounding box center [775, 115] width 1044 height 28
click at [1242, 39] on button "Schedule" at bounding box center [1251, 27] width 92 height 35
click at [896, 89] on div at bounding box center [666, 363] width 1332 height 727
click at [102, 92] on link "Events 7" at bounding box center [109, 95] width 218 height 38
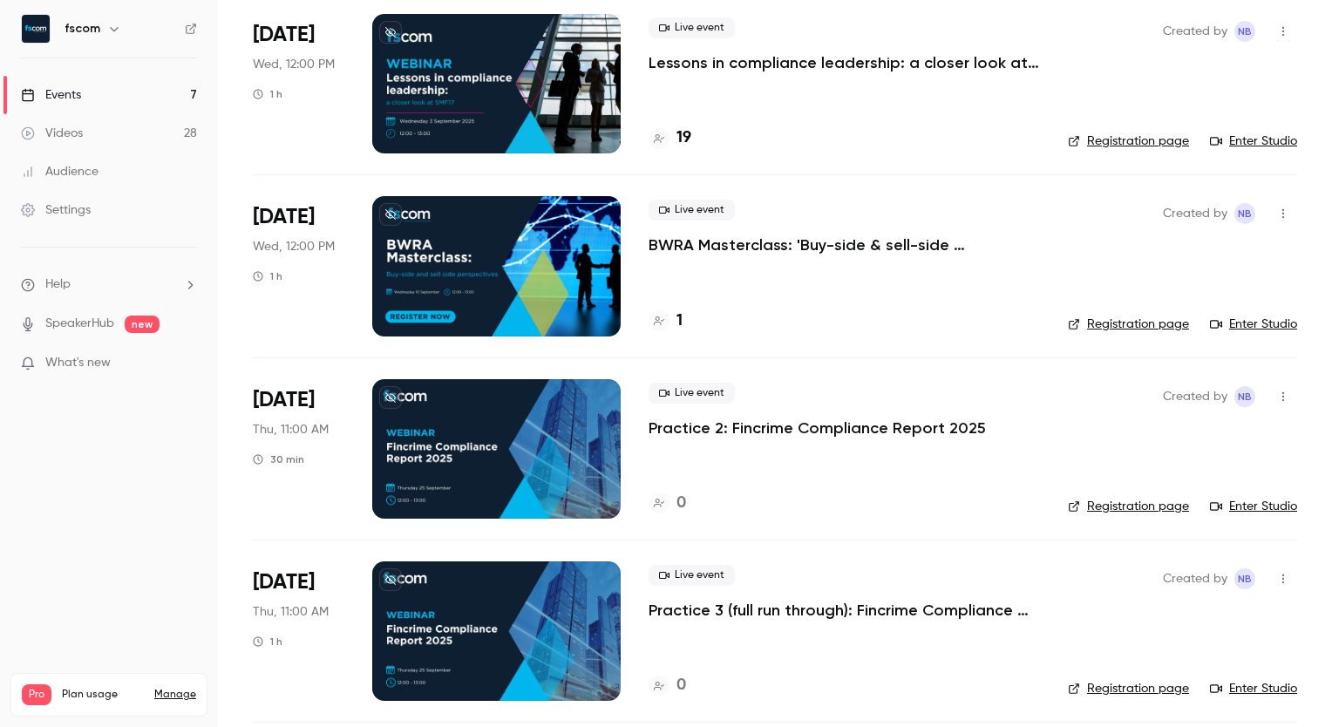
click at [525, 233] on div at bounding box center [496, 265] width 248 height 139
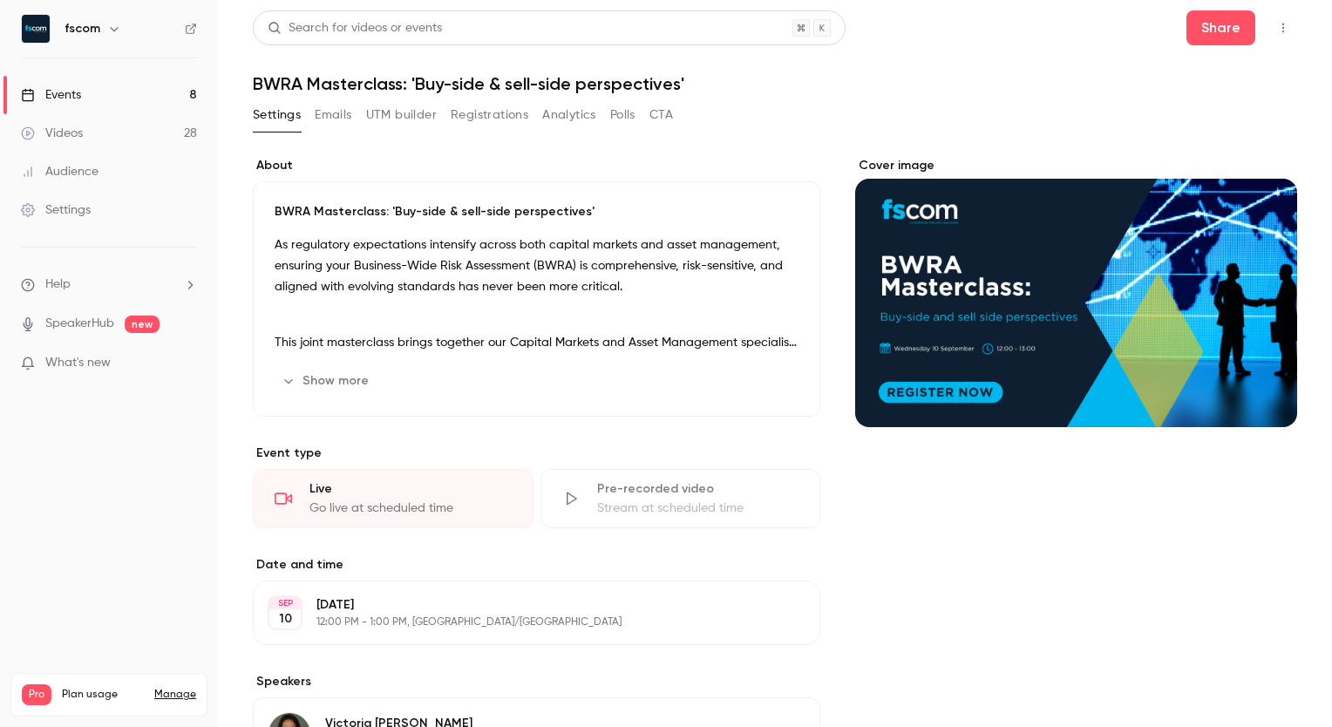
click at [1269, 18] on button "button" at bounding box center [1283, 28] width 28 height 28
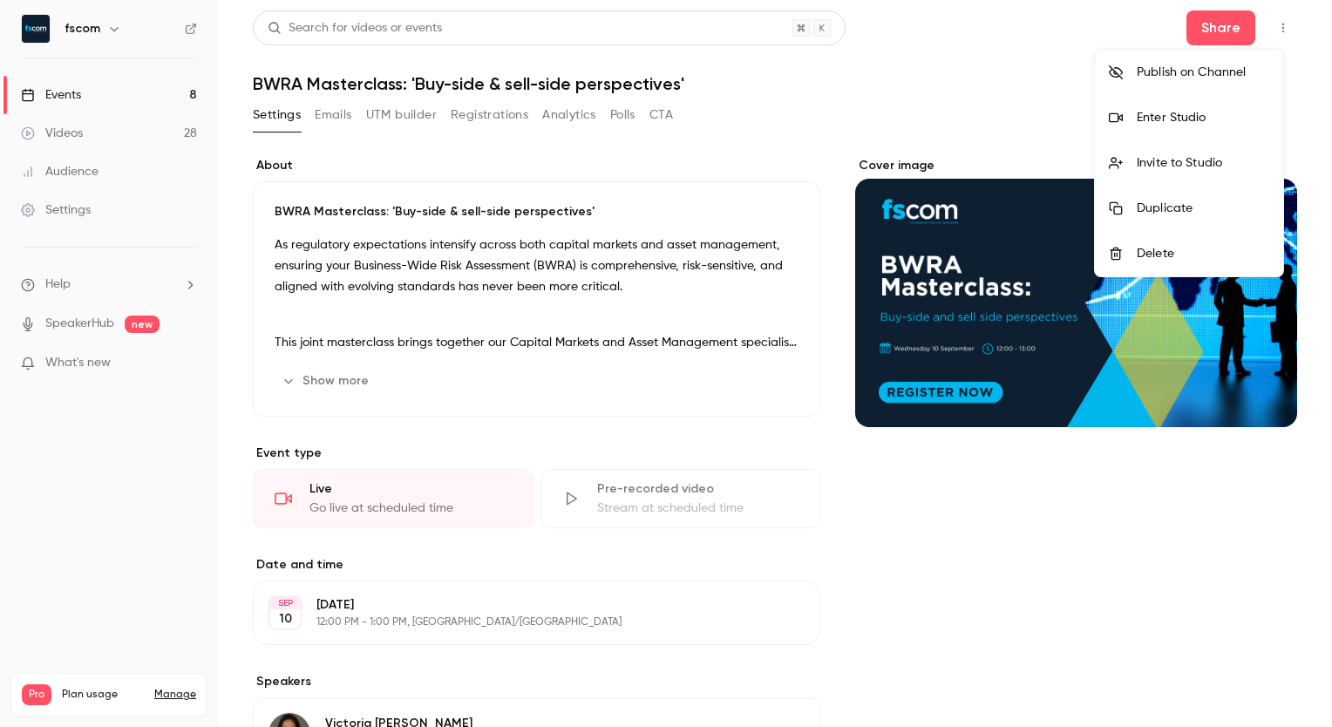
click at [1063, 45] on div at bounding box center [666, 363] width 1332 height 727
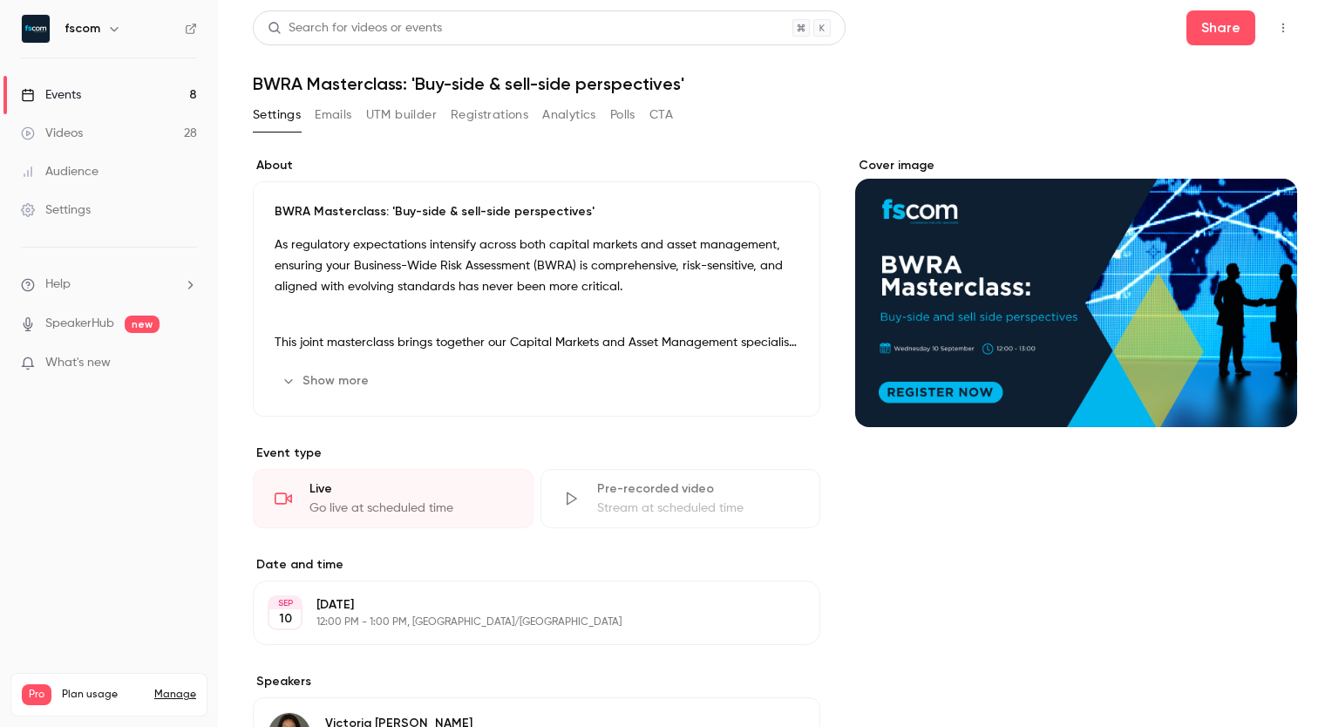
click at [77, 204] on div "Settings" at bounding box center [56, 209] width 70 height 17
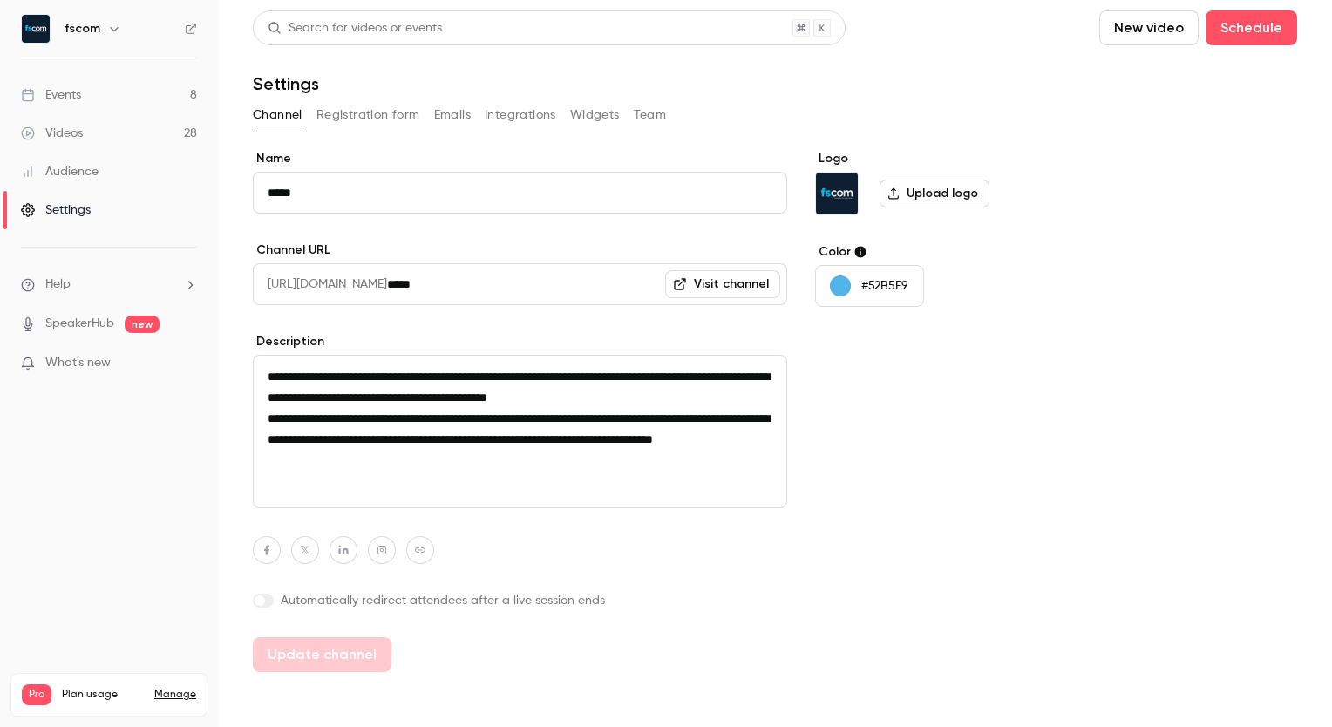
click at [342, 105] on button "Registration form" at bounding box center [368, 115] width 104 height 28
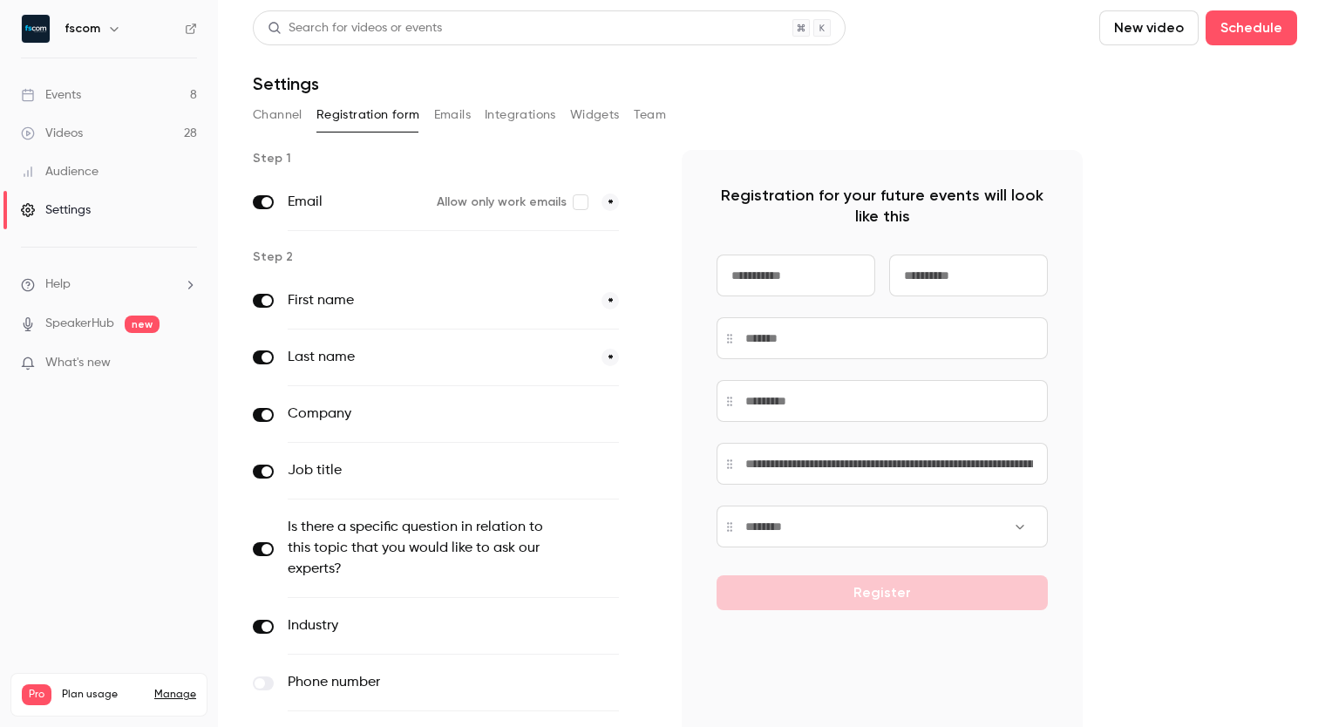
click at [73, 92] on div "Events" at bounding box center [51, 94] width 60 height 17
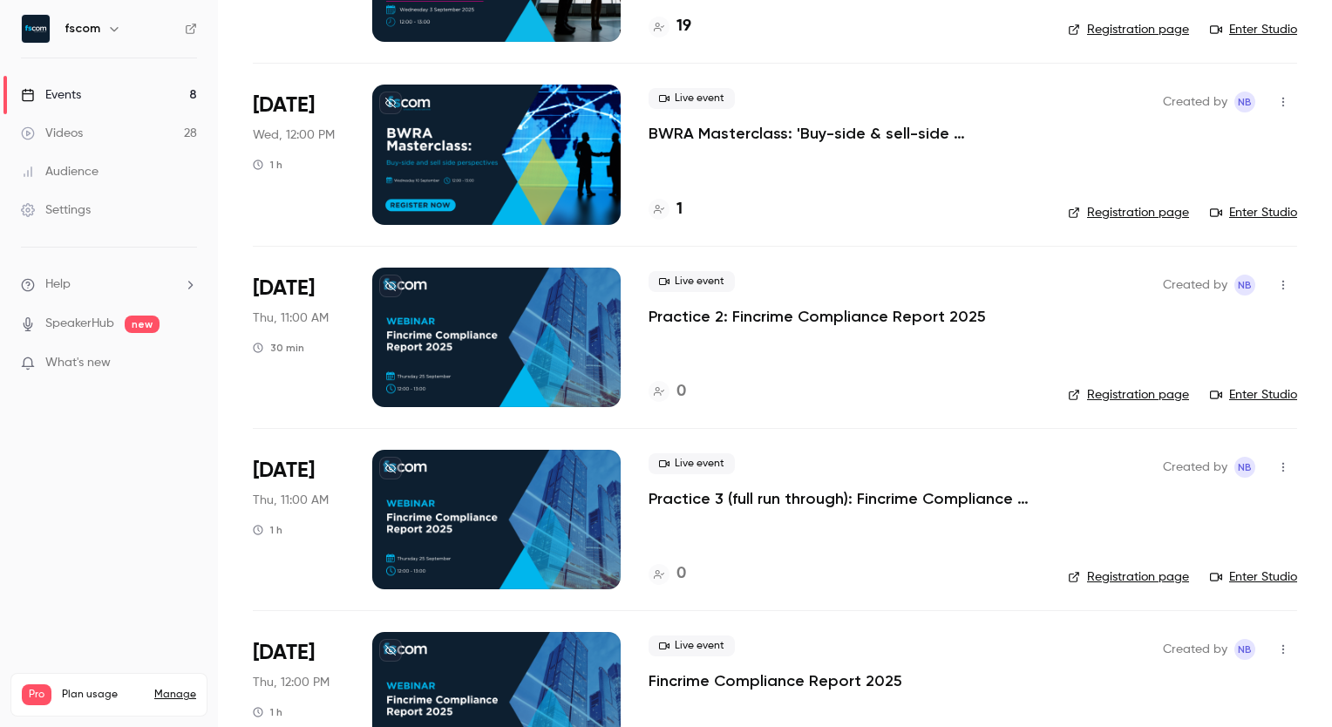
click at [457, 148] on div at bounding box center [496, 154] width 248 height 139
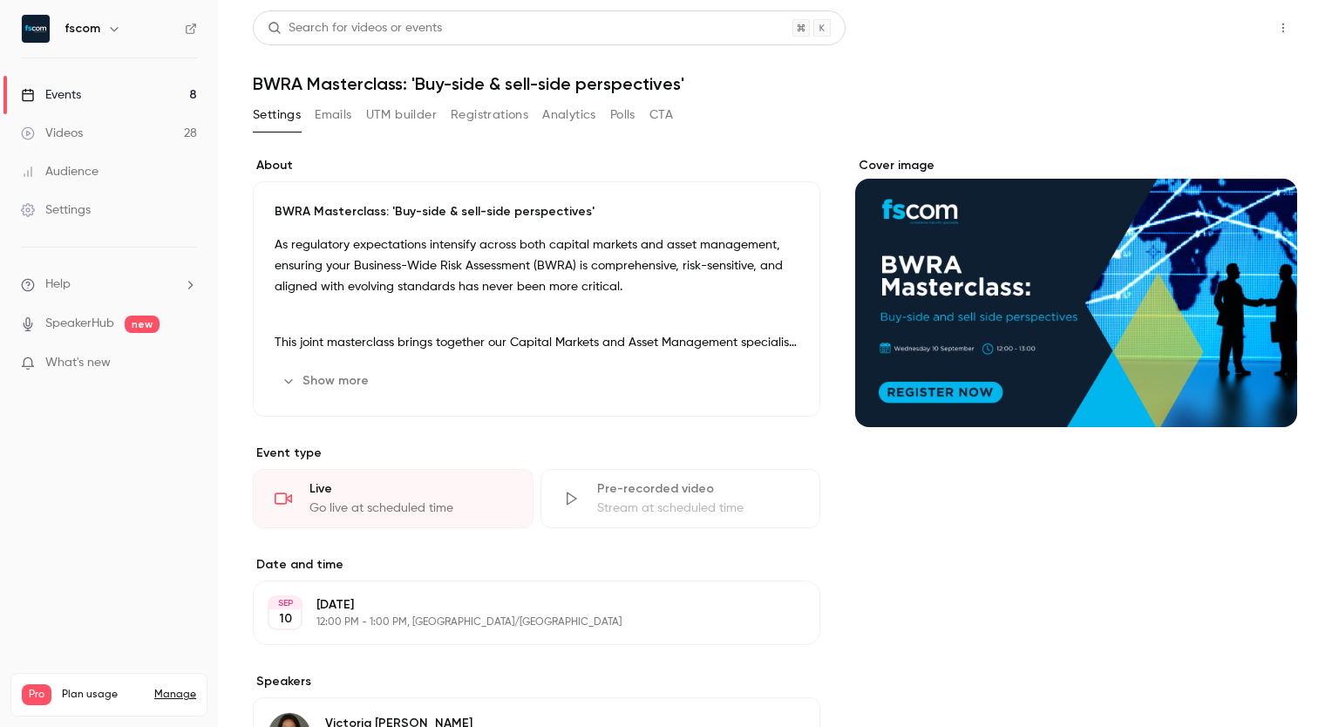
click at [1231, 36] on button "Share" at bounding box center [1220, 27] width 69 height 35
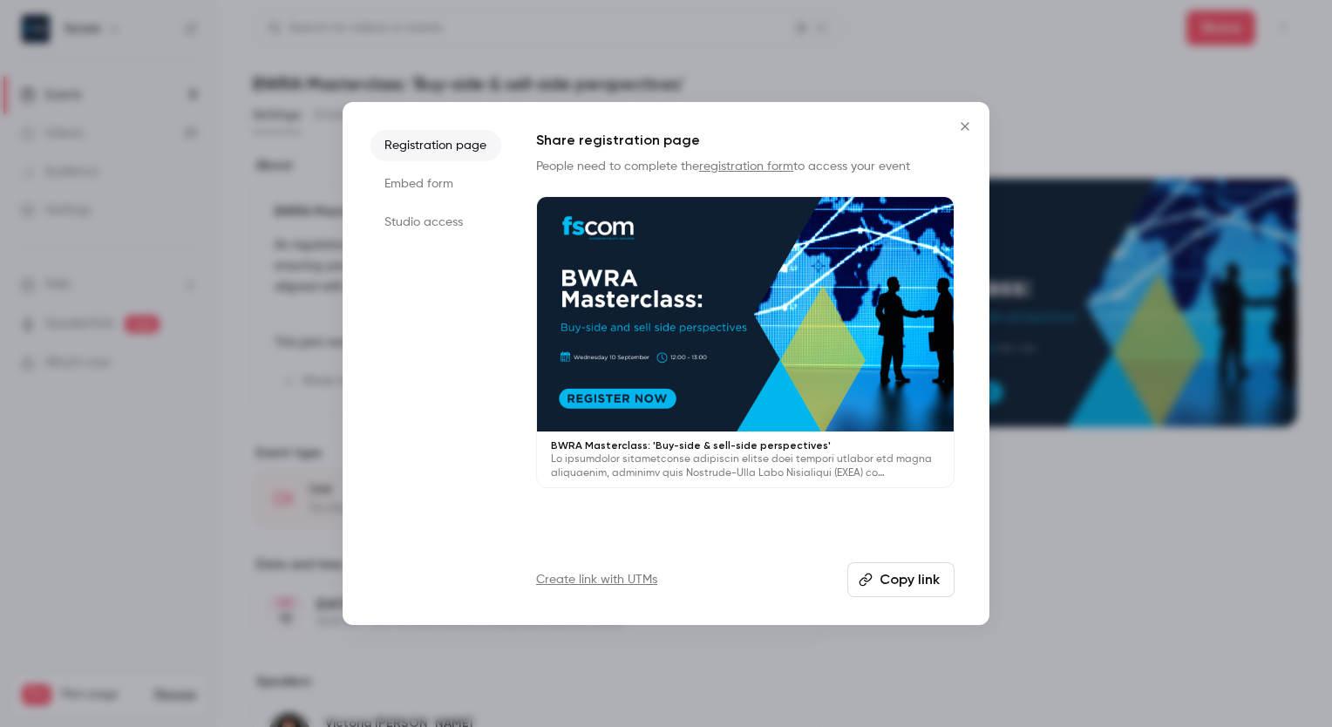
click at [935, 568] on button "Copy link" at bounding box center [900, 579] width 107 height 35
click at [963, 126] on icon "Close" at bounding box center [964, 126] width 21 height 14
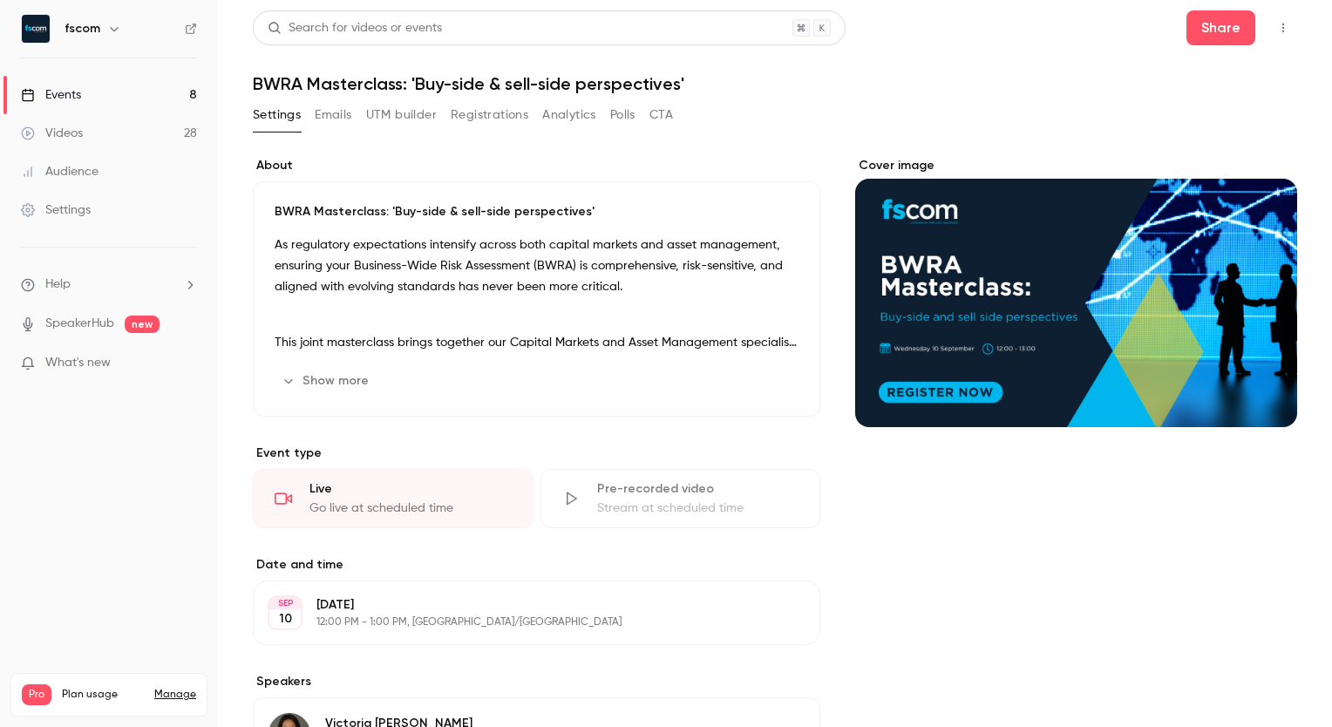
click at [73, 207] on div "Settings" at bounding box center [56, 209] width 70 height 17
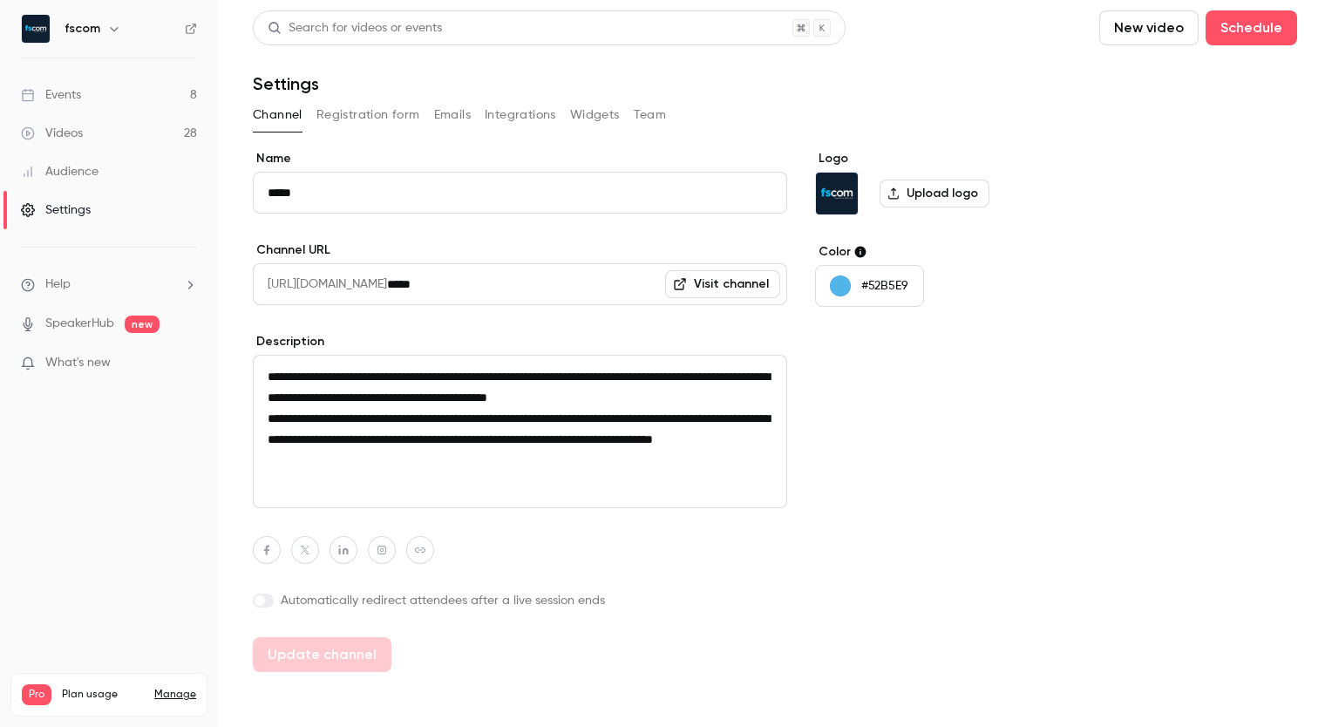
click at [391, 108] on button "Registration form" at bounding box center [368, 115] width 104 height 28
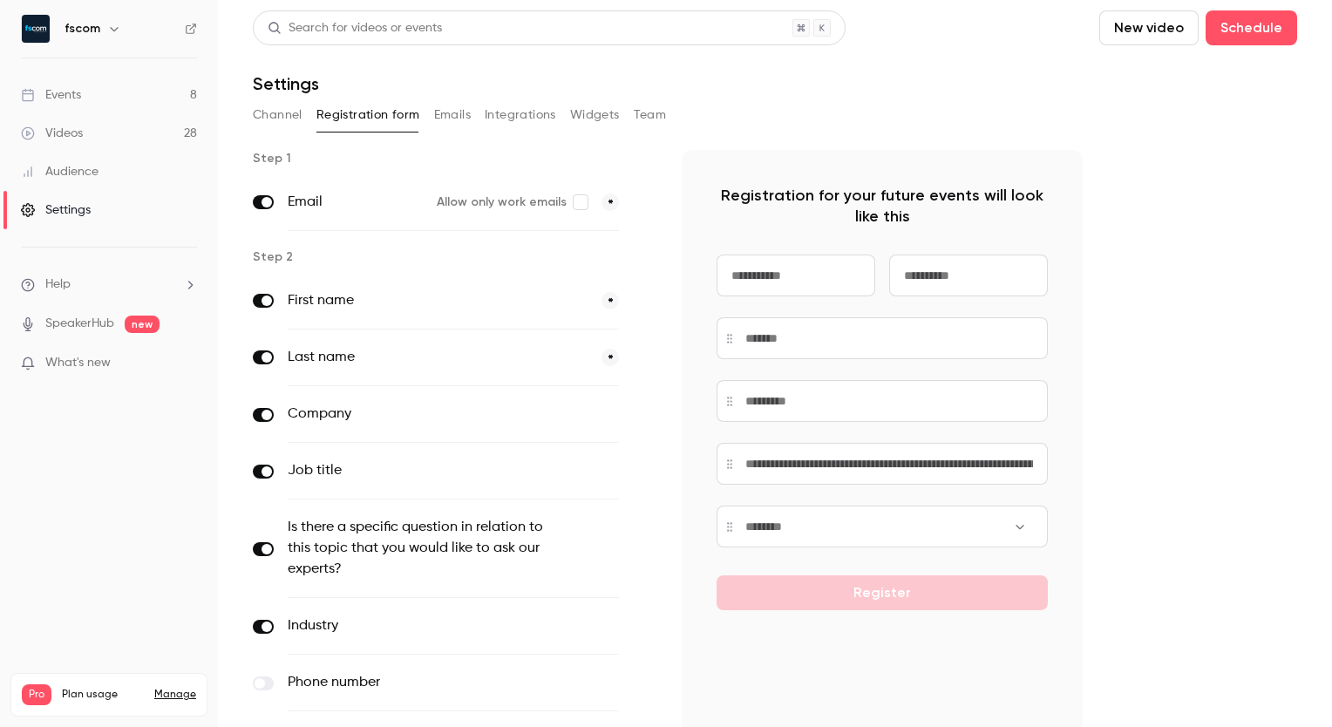
click at [648, 504] on div at bounding box center [643, 548] width 21 height 98
click at [667, 451] on div "Step 1 Email Allow only work emails * Step 2 First name * Last name * Company o…" at bounding box center [668, 491] width 830 height 683
click at [714, 120] on div "Channel Registration form Emails Integrations Widgets Team" at bounding box center [775, 115] width 1044 height 28
click at [439, 99] on div "Search for videos or events New video Schedule Settings Channel Registration fo…" at bounding box center [775, 421] width 1044 height 823
click at [454, 113] on button "Emails" at bounding box center [452, 115] width 37 height 28
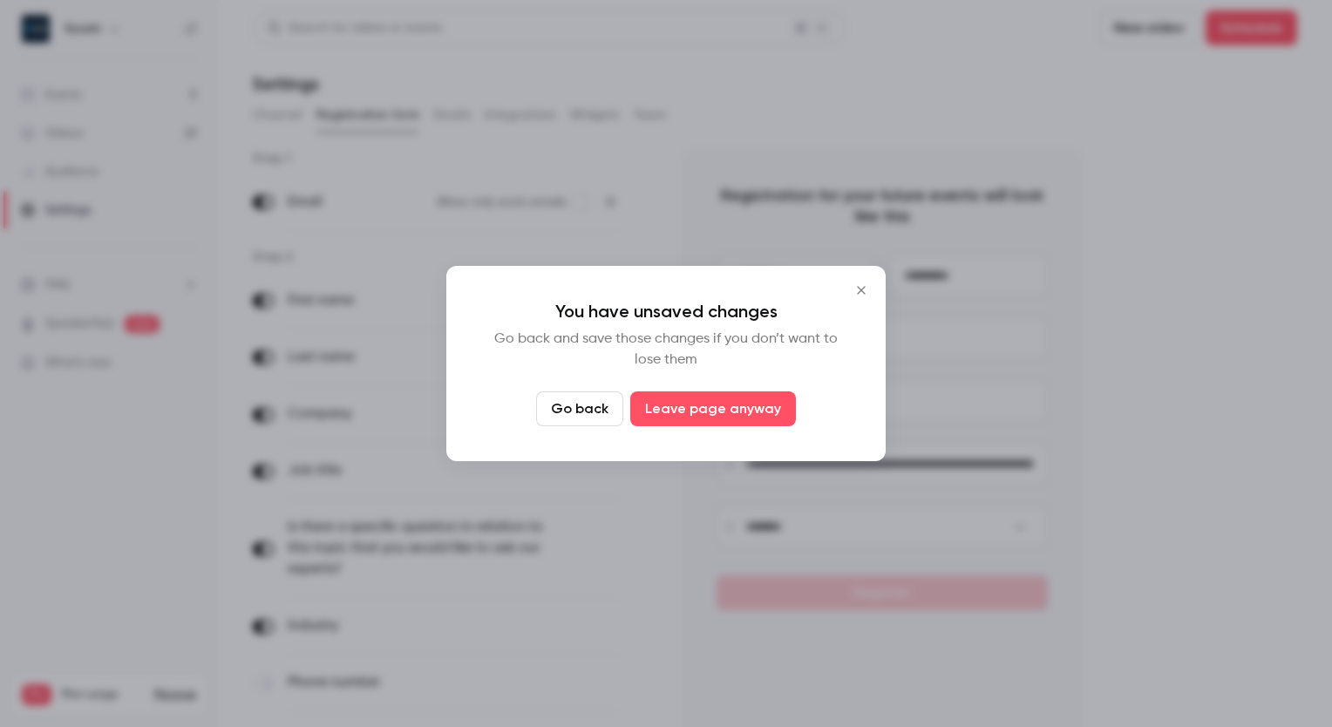
click at [599, 407] on button "Go back" at bounding box center [579, 408] width 87 height 35
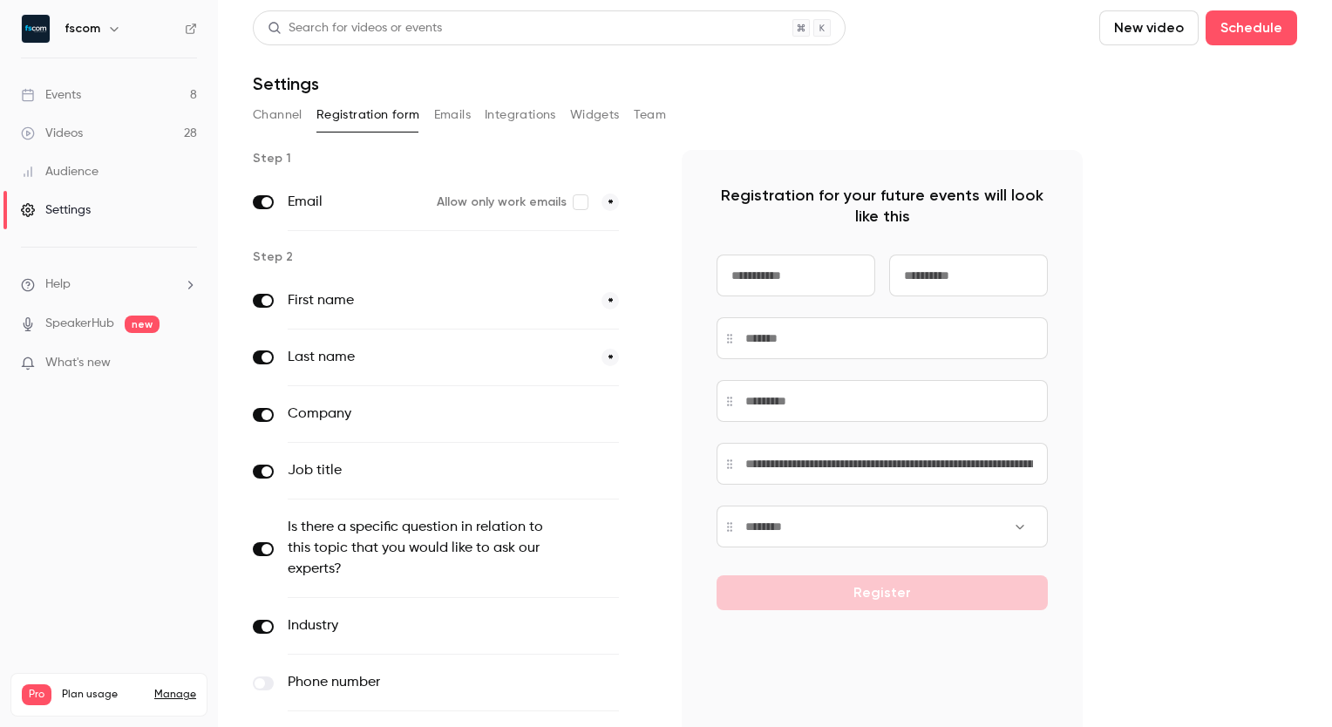
scroll to position [115, 0]
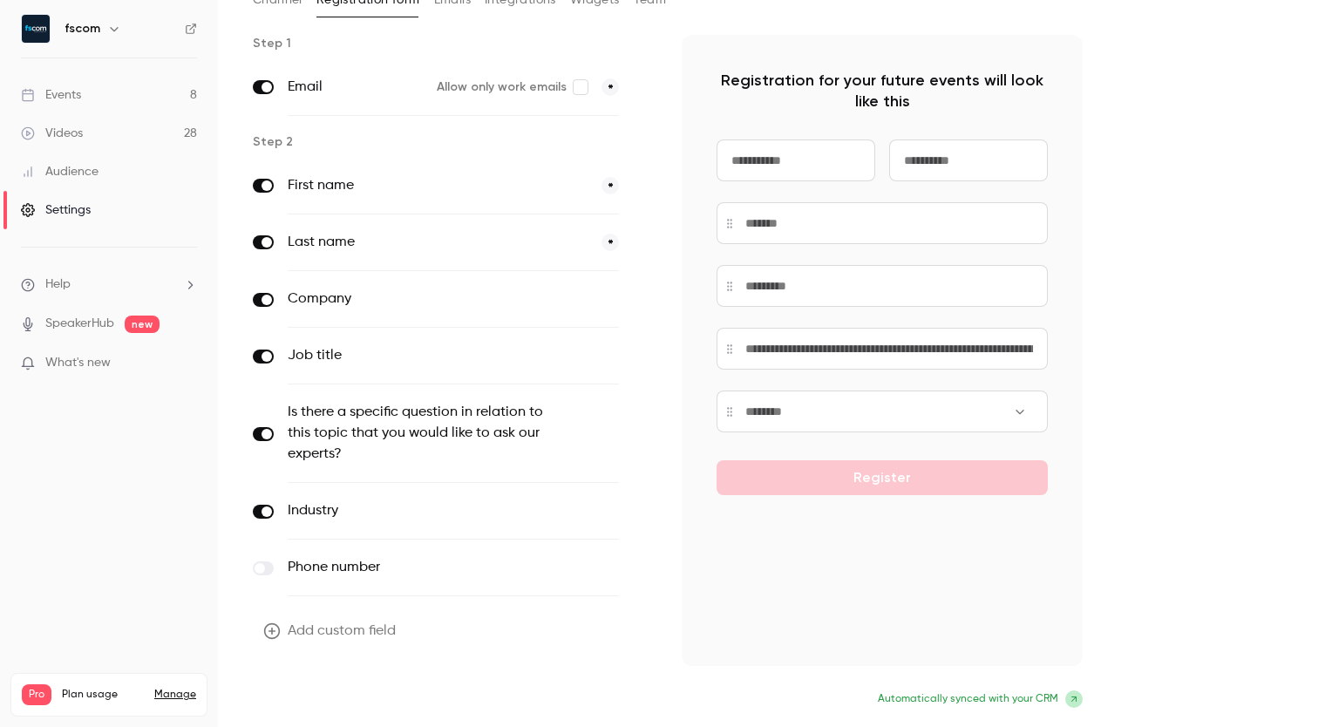
click at [295, 705] on button "Update form" at bounding box center [312, 700] width 118 height 35
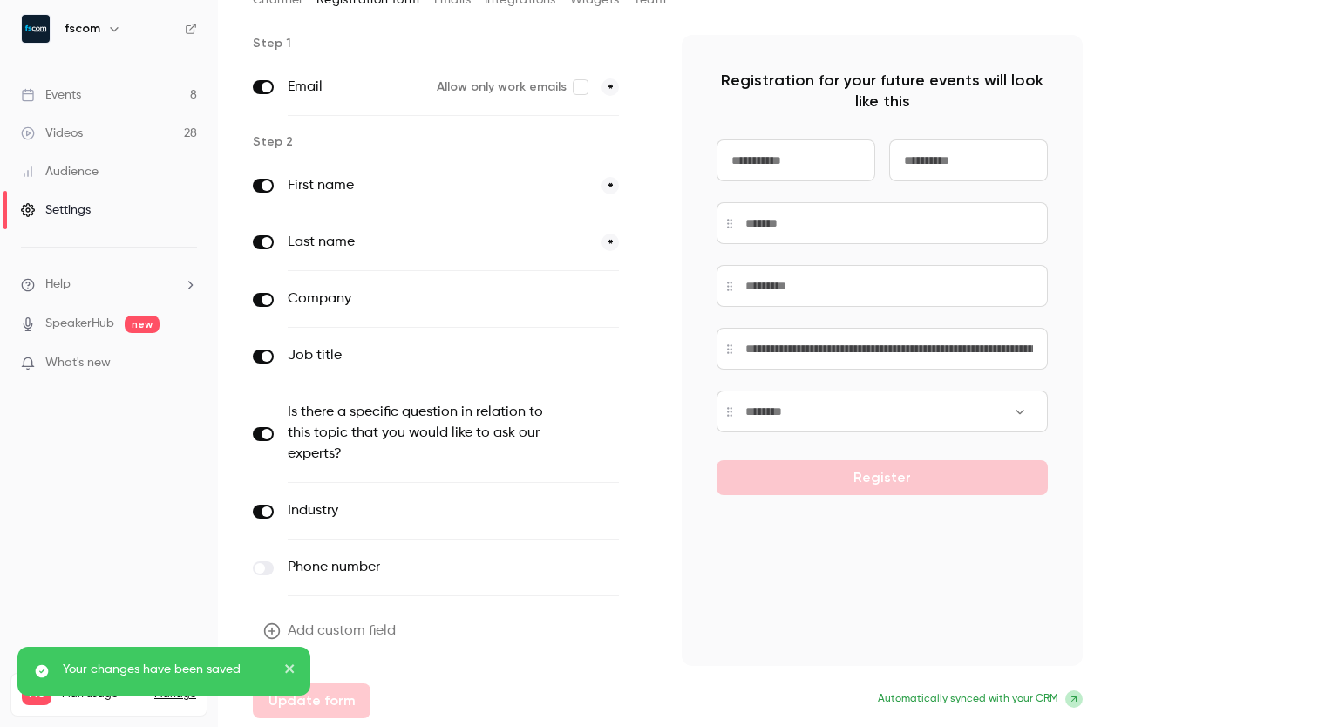
click at [96, 97] on link "Events 8" at bounding box center [109, 95] width 218 height 38
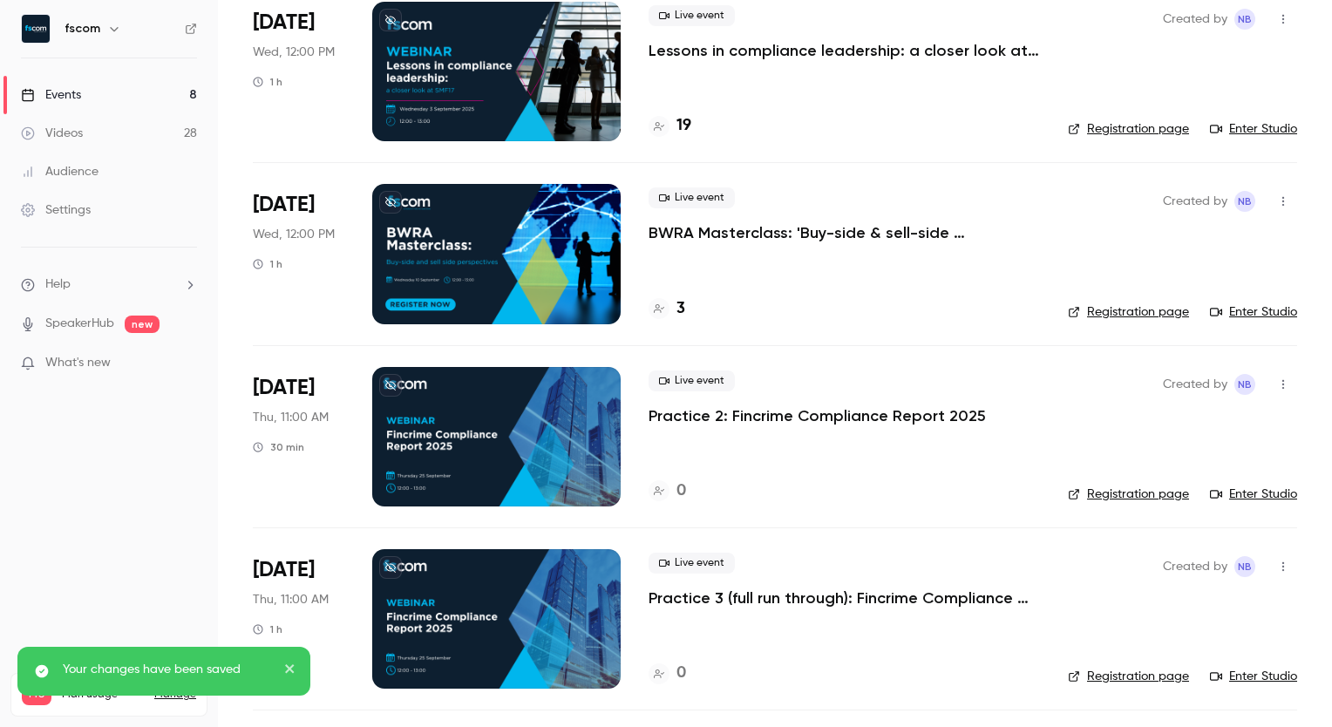
click at [464, 270] on div at bounding box center [496, 253] width 248 height 139
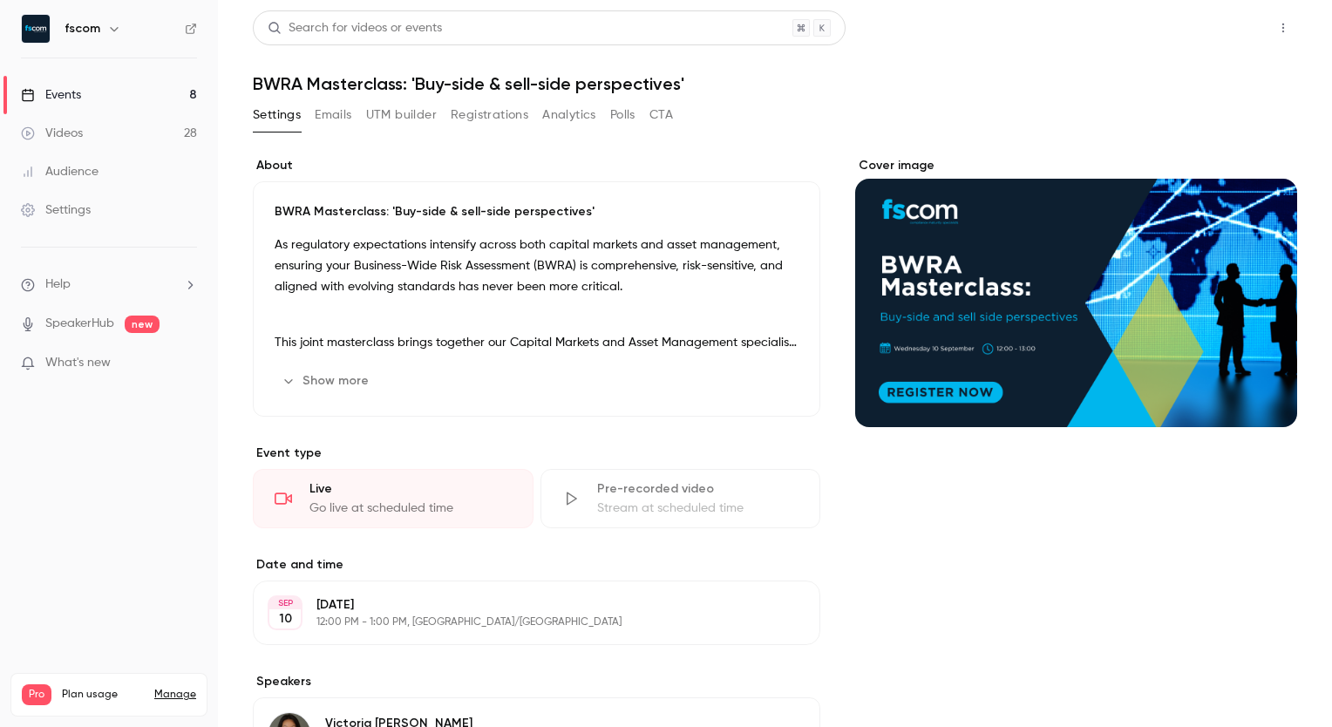
click at [1203, 17] on button "Share" at bounding box center [1220, 27] width 69 height 35
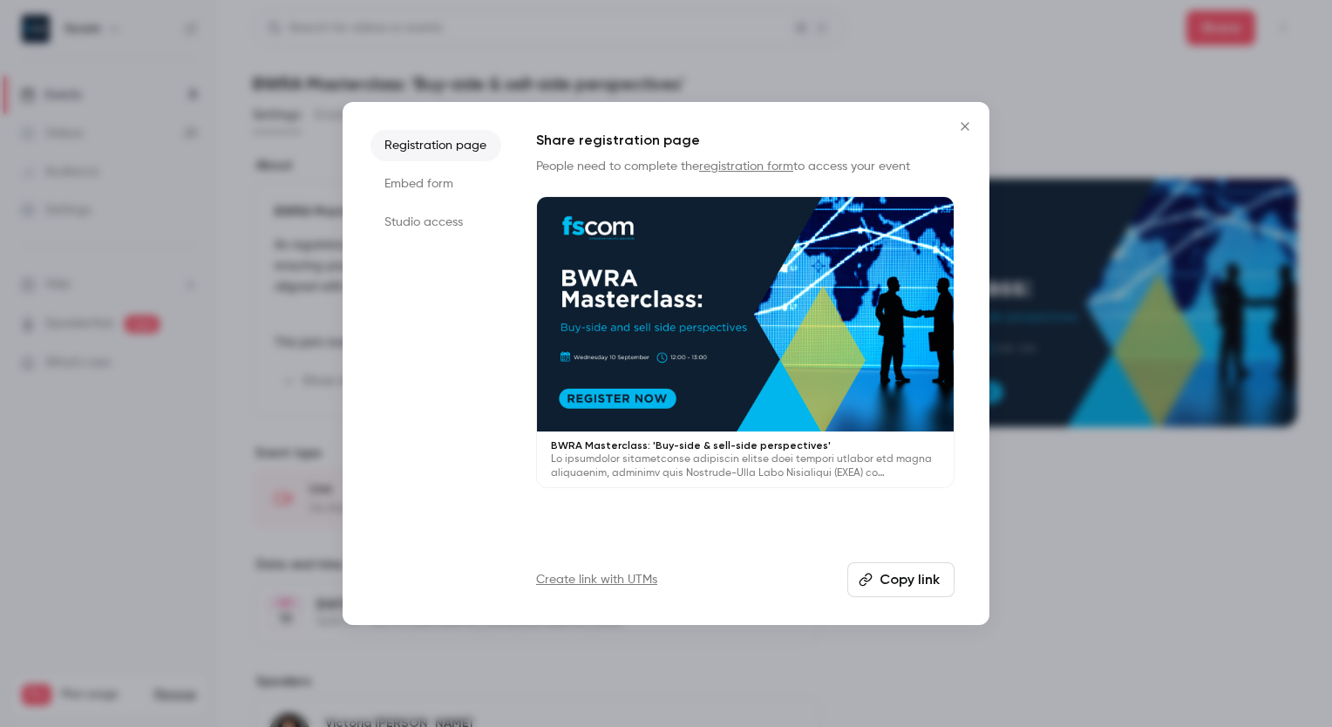
click at [899, 587] on button "Copy link" at bounding box center [900, 579] width 107 height 35
click at [966, 121] on icon "Close" at bounding box center [964, 126] width 21 height 14
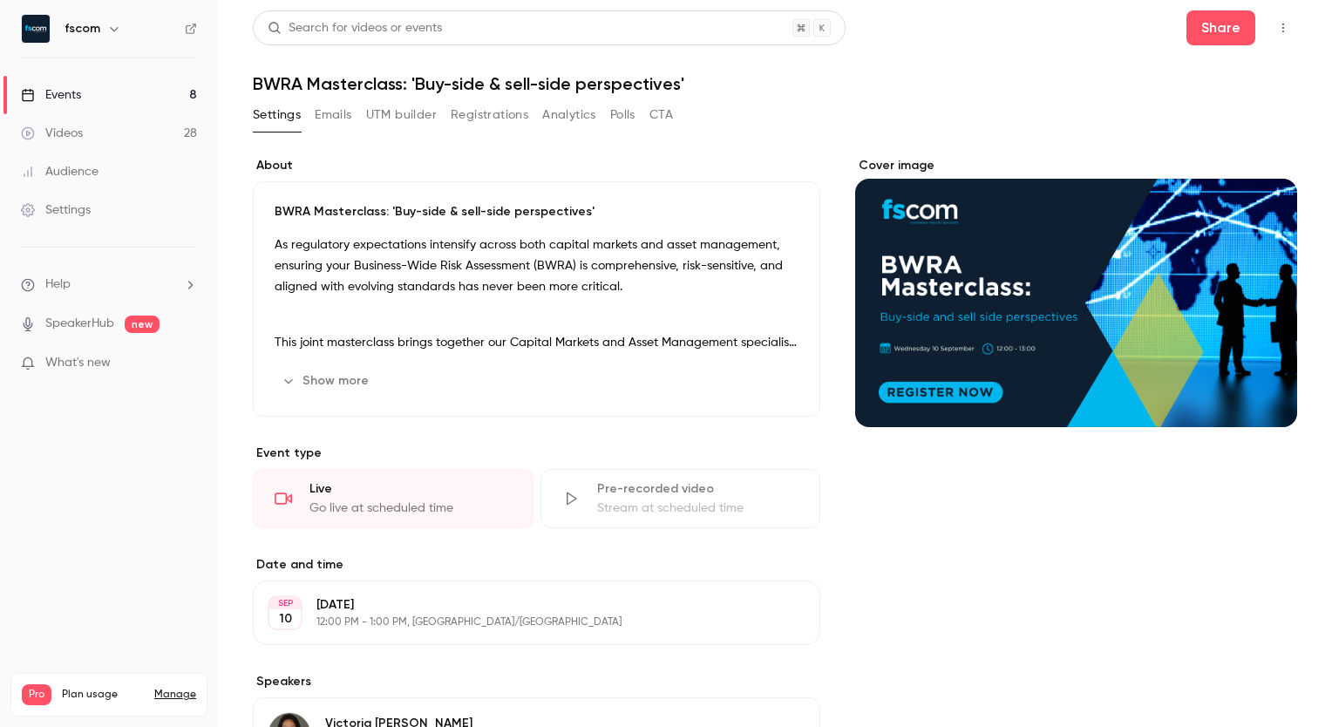
click at [759, 381] on button "Edit" at bounding box center [767, 381] width 64 height 28
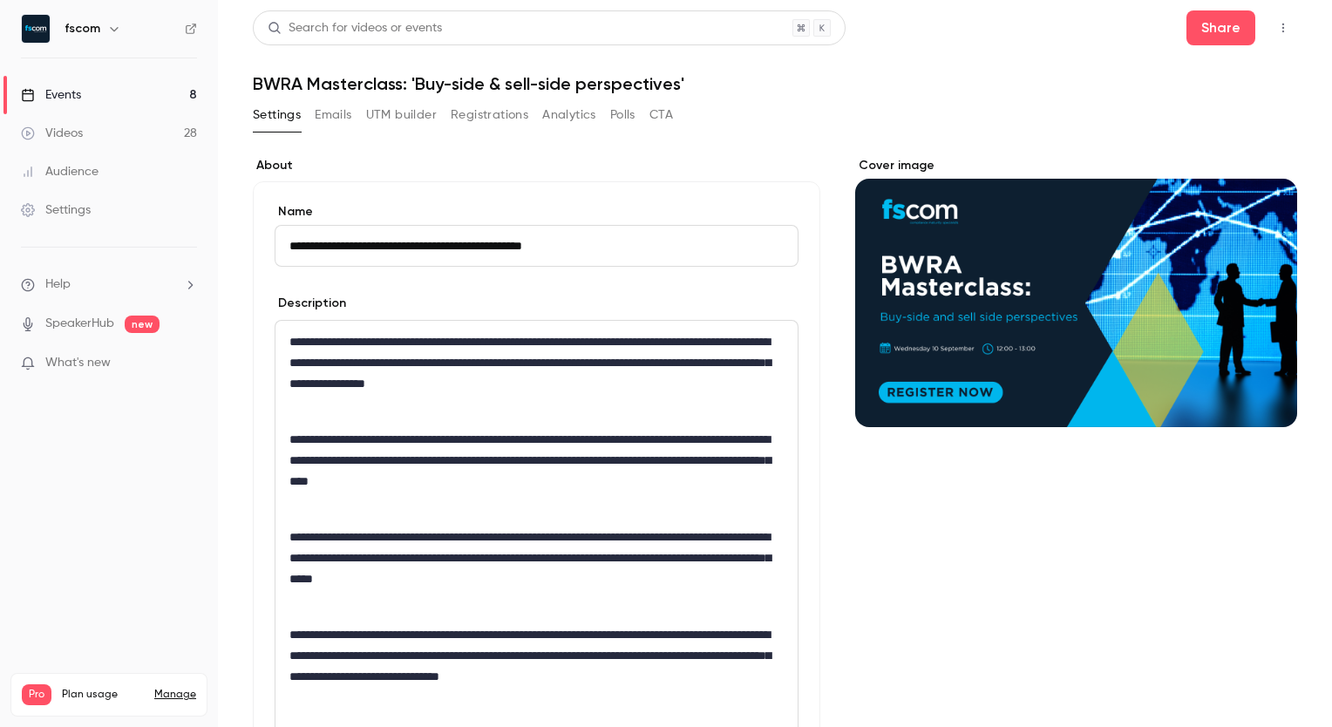
click at [404, 242] on input "**********" at bounding box center [537, 246] width 524 height 42
click at [622, 248] on input "**********" at bounding box center [537, 246] width 524 height 42
type input "**********"
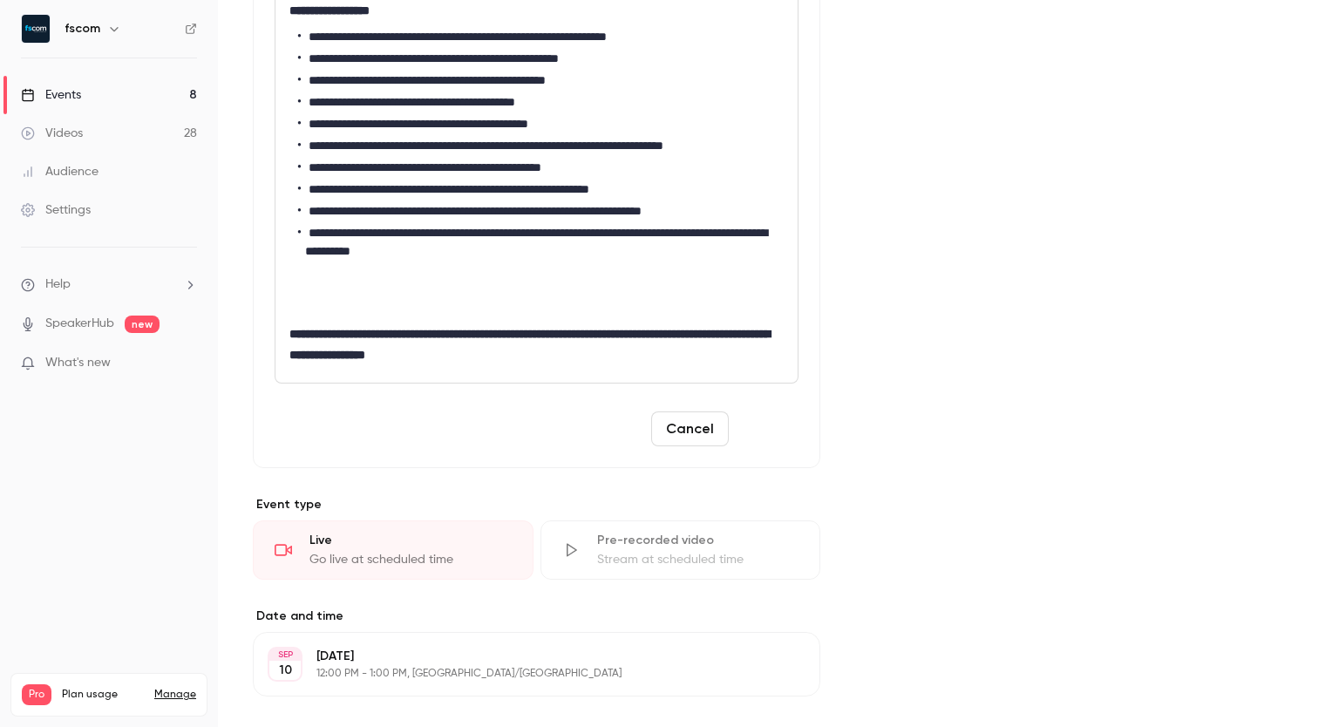
click at [763, 428] on button "Save" at bounding box center [767, 428] width 63 height 35
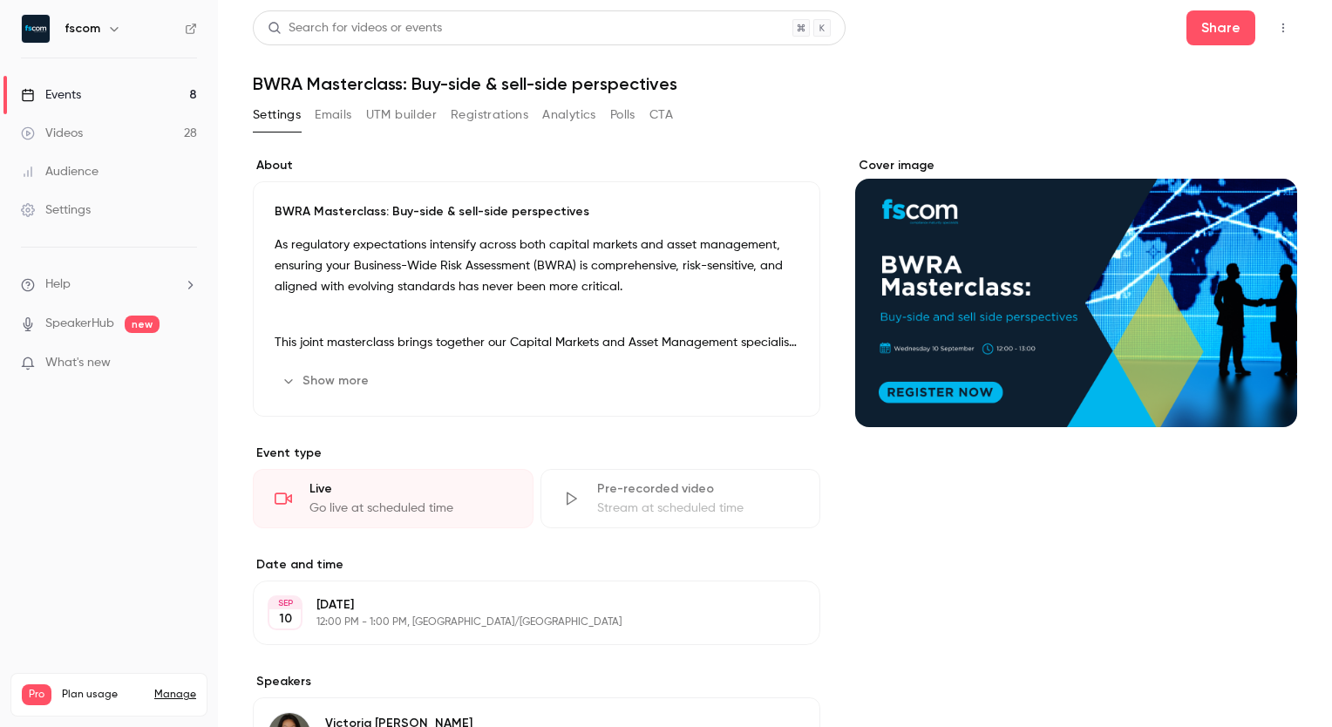
click at [345, 370] on button "Show more" at bounding box center [327, 381] width 105 height 28
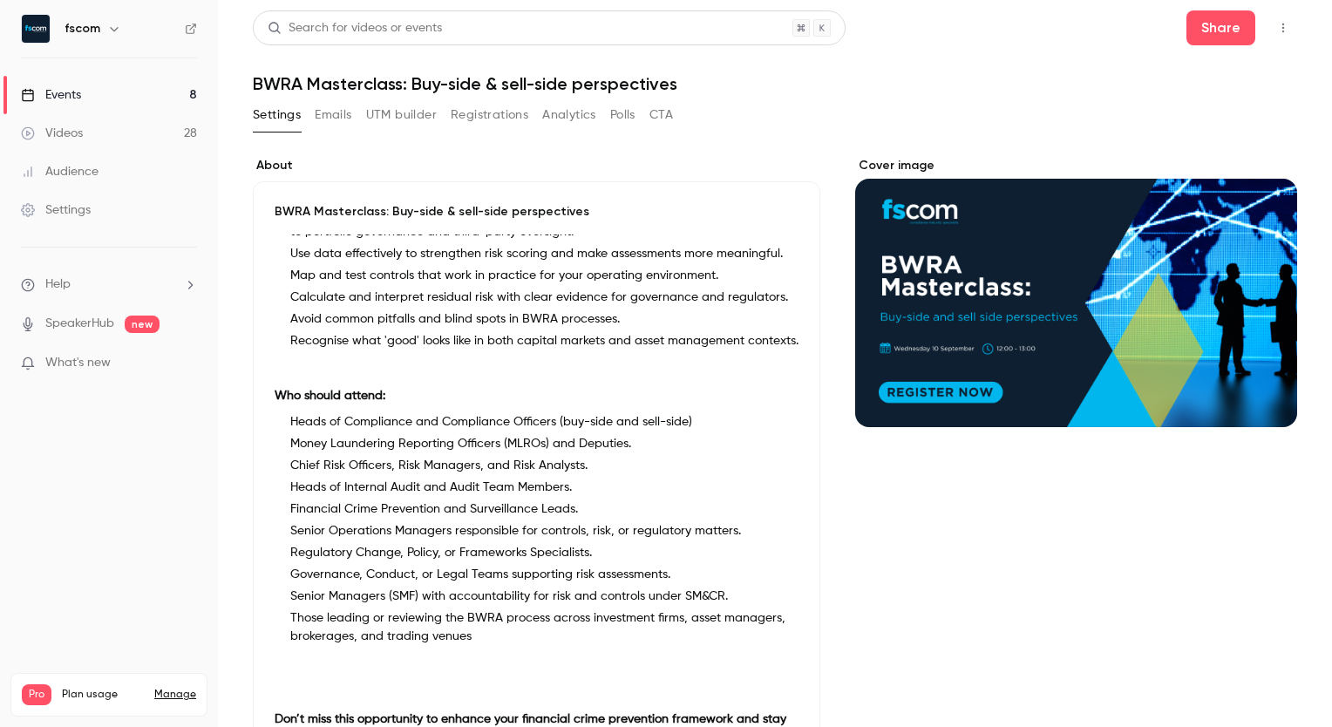
scroll to position [505, 0]
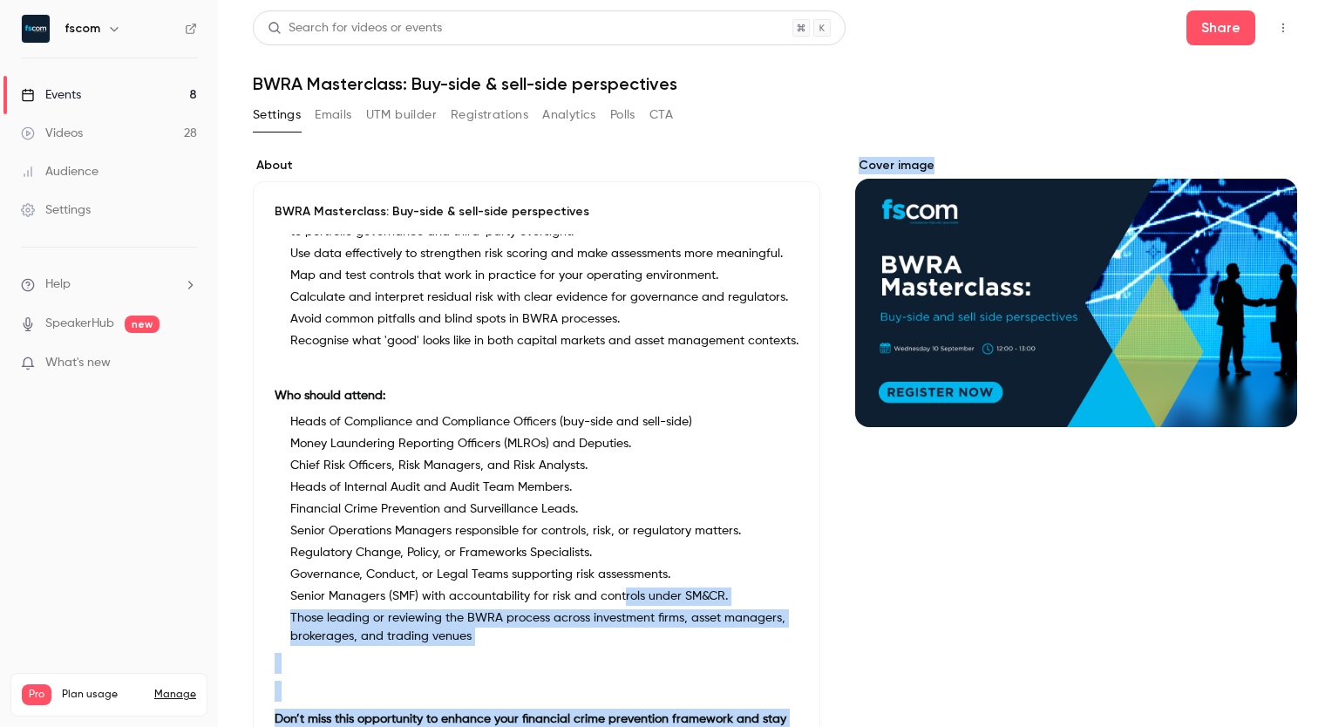
drag, startPoint x: 621, startPoint y: 600, endPoint x: 901, endPoint y: 514, distance: 293.3
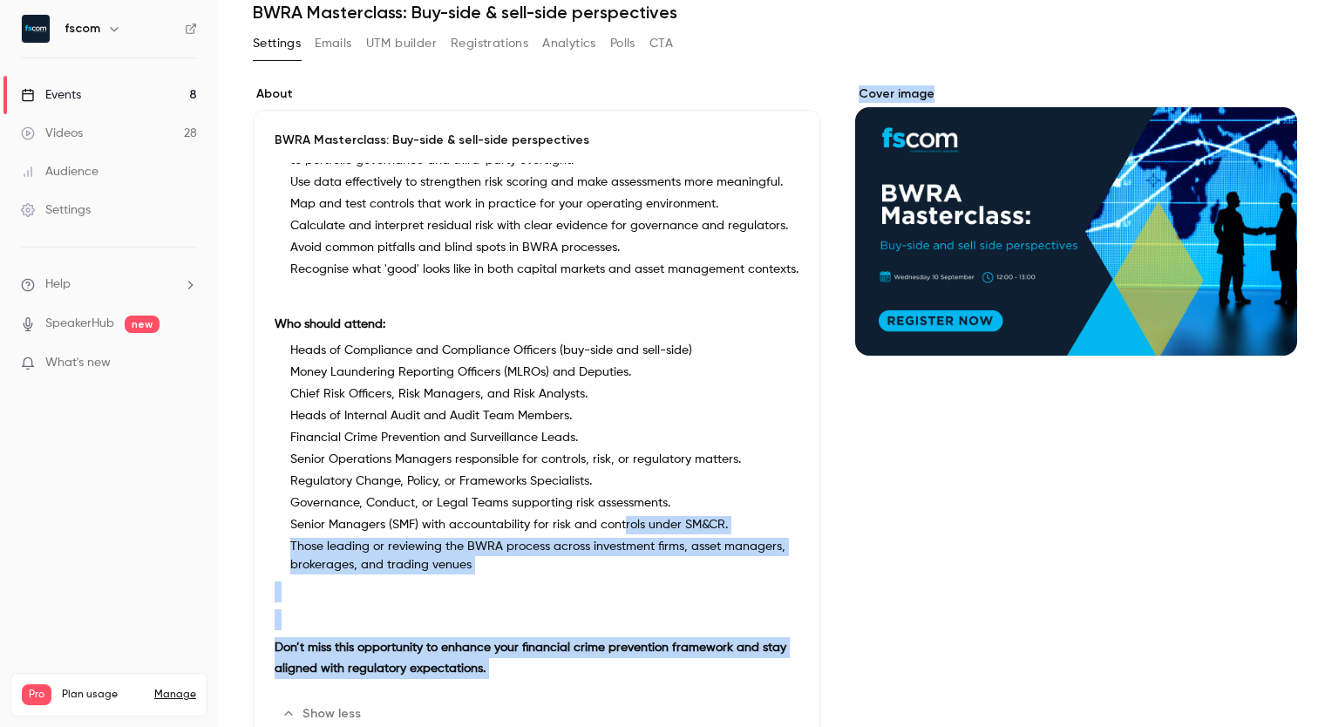
scroll to position [72, 0]
click at [894, 566] on div "Cover image" at bounding box center [1076, 741] width 442 height 1313
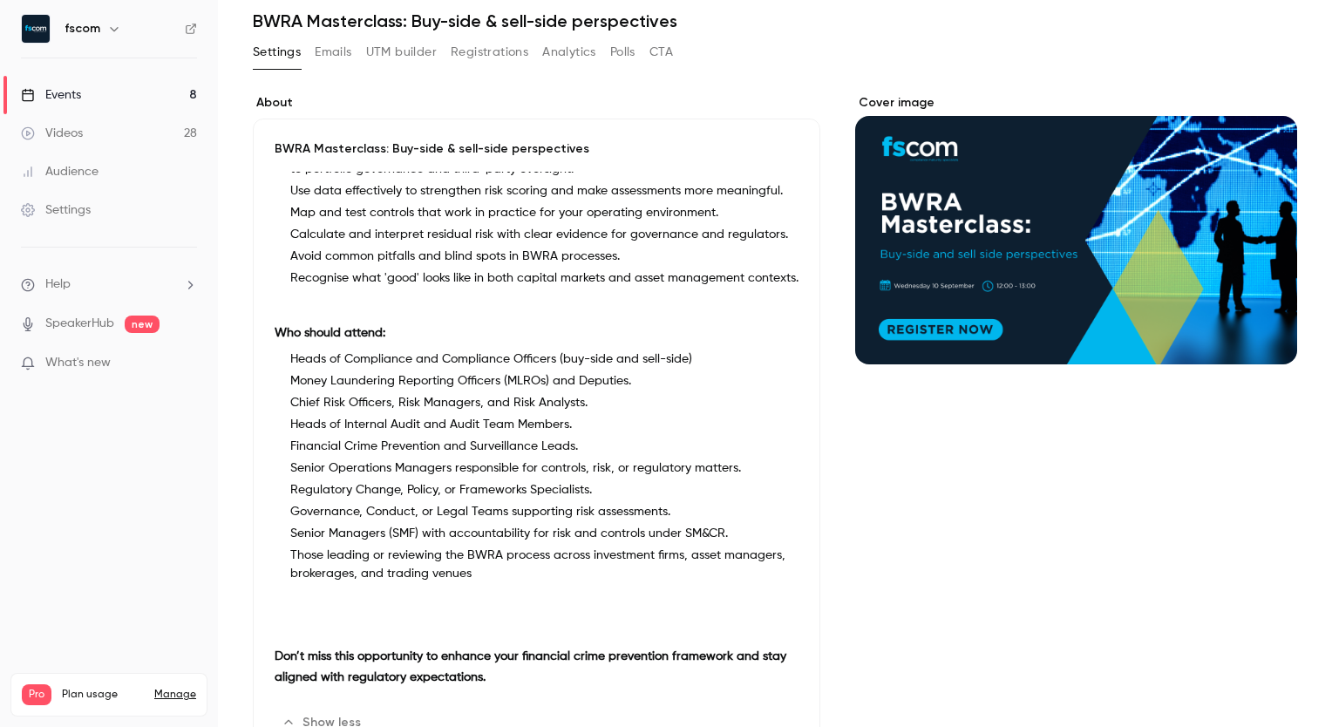
scroll to position [0, 0]
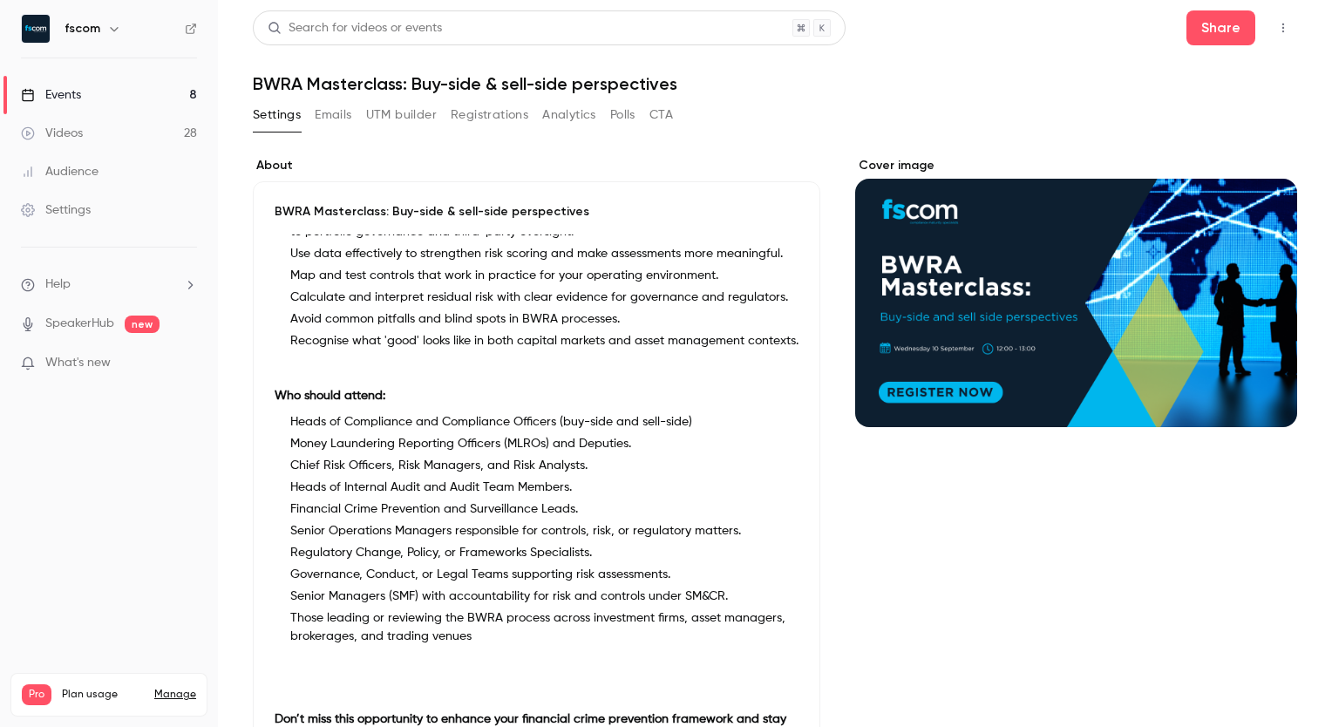
click at [344, 109] on button "Emails" at bounding box center [333, 115] width 37 height 28
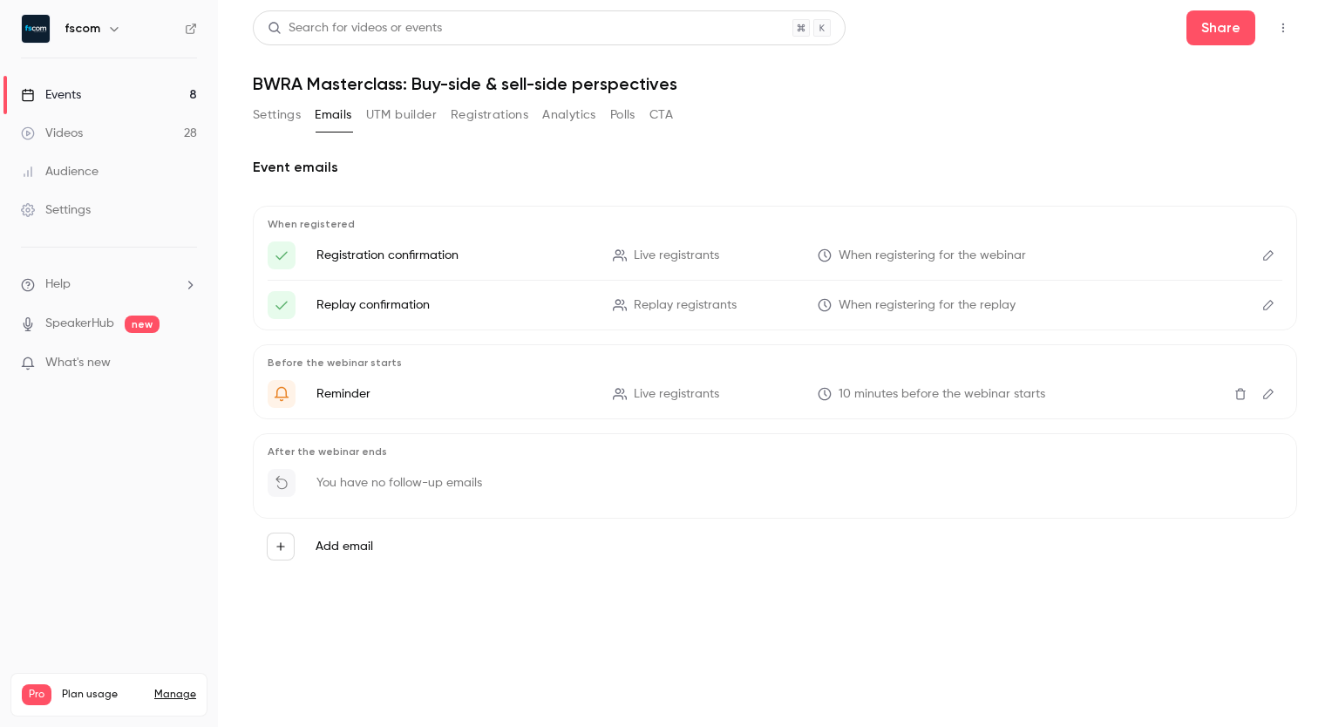
click at [408, 121] on button "UTM builder" at bounding box center [401, 115] width 71 height 28
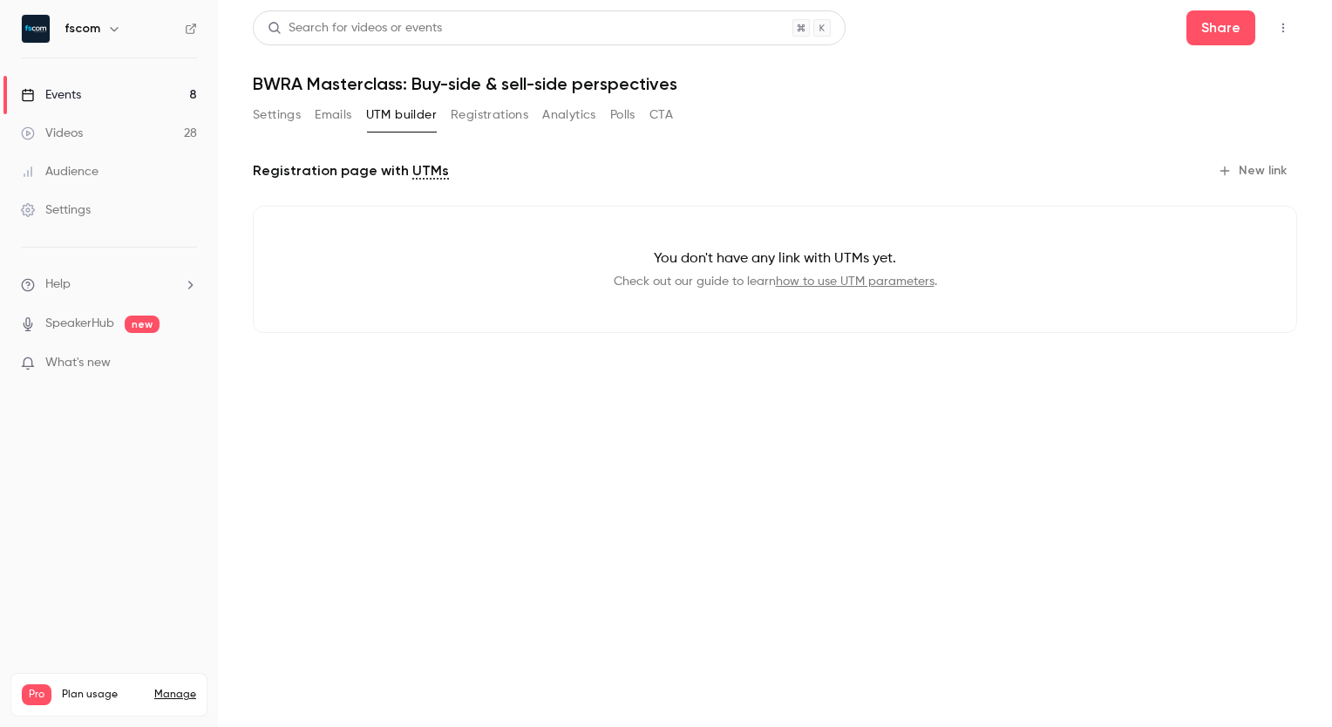
click at [481, 119] on button "Registrations" at bounding box center [490, 115] width 78 height 28
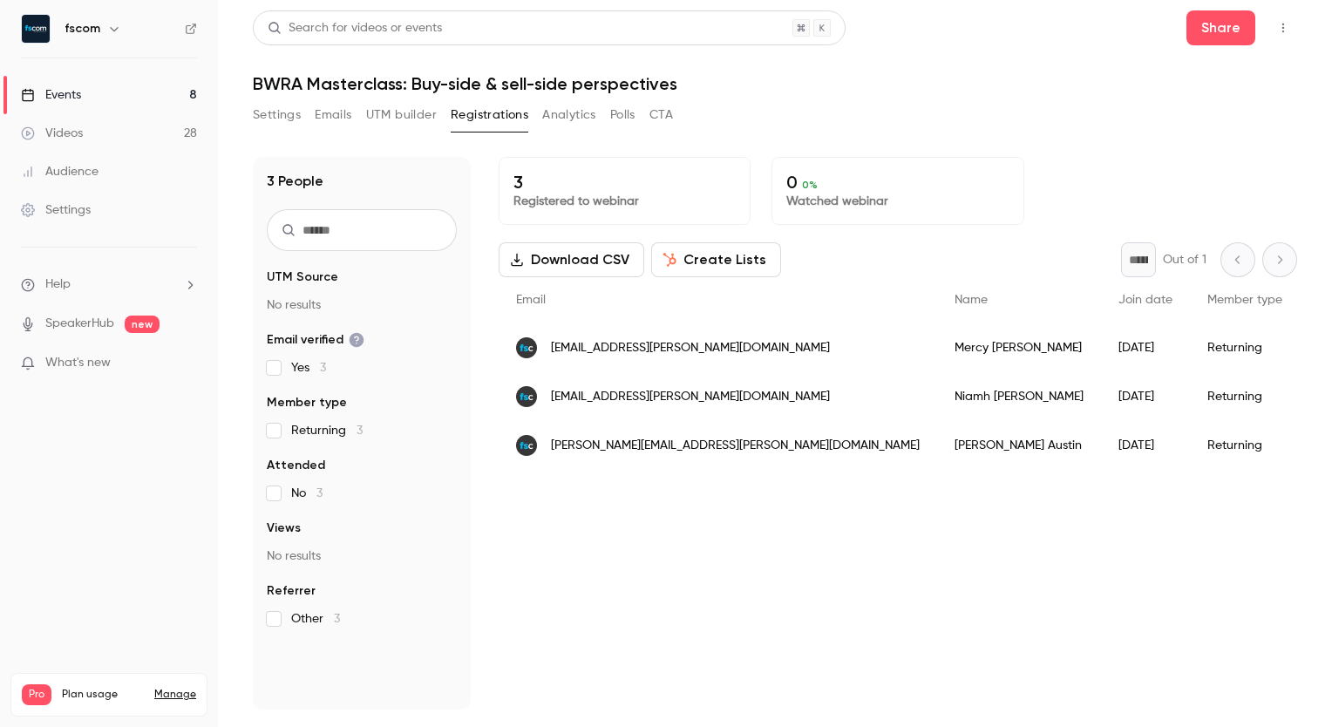
click at [572, 130] on div "Settings Emails UTM builder Registrations Analytics Polls CTA" at bounding box center [463, 118] width 420 height 35
click at [575, 119] on button "Analytics" at bounding box center [569, 115] width 54 height 28
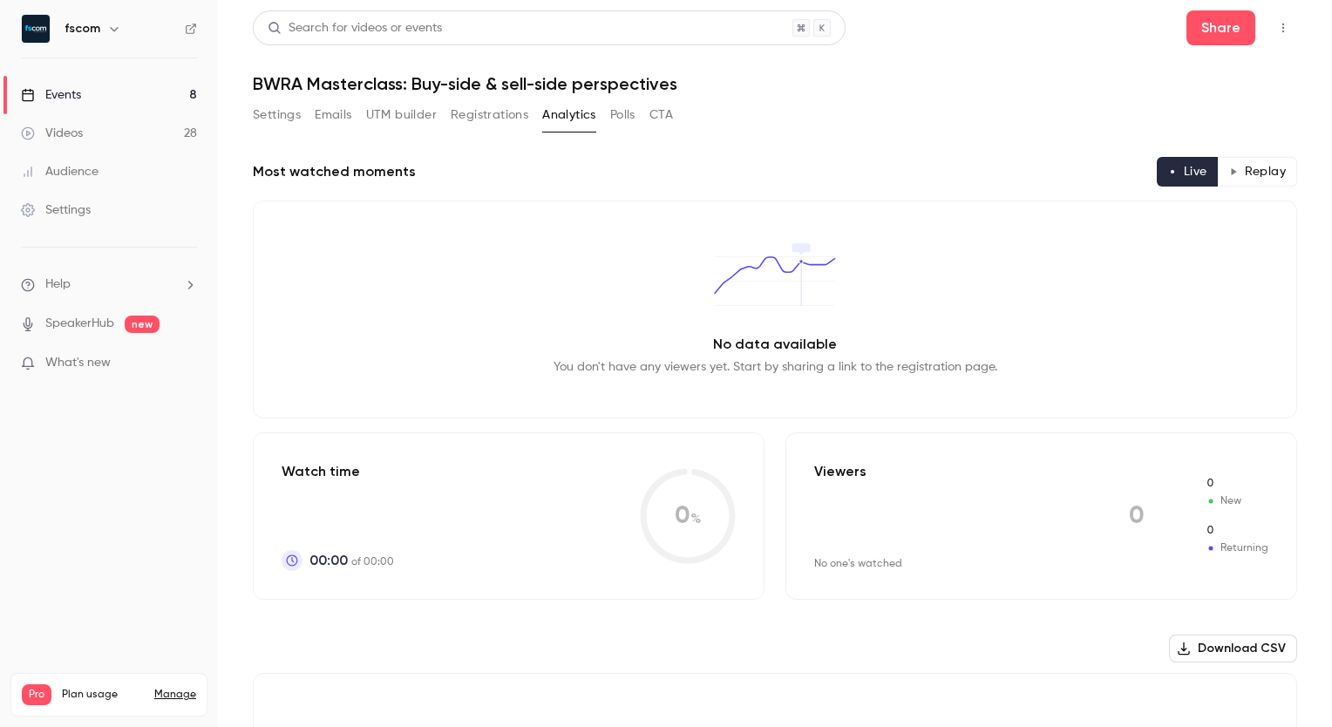
click at [621, 117] on button "Polls" at bounding box center [622, 115] width 25 height 28
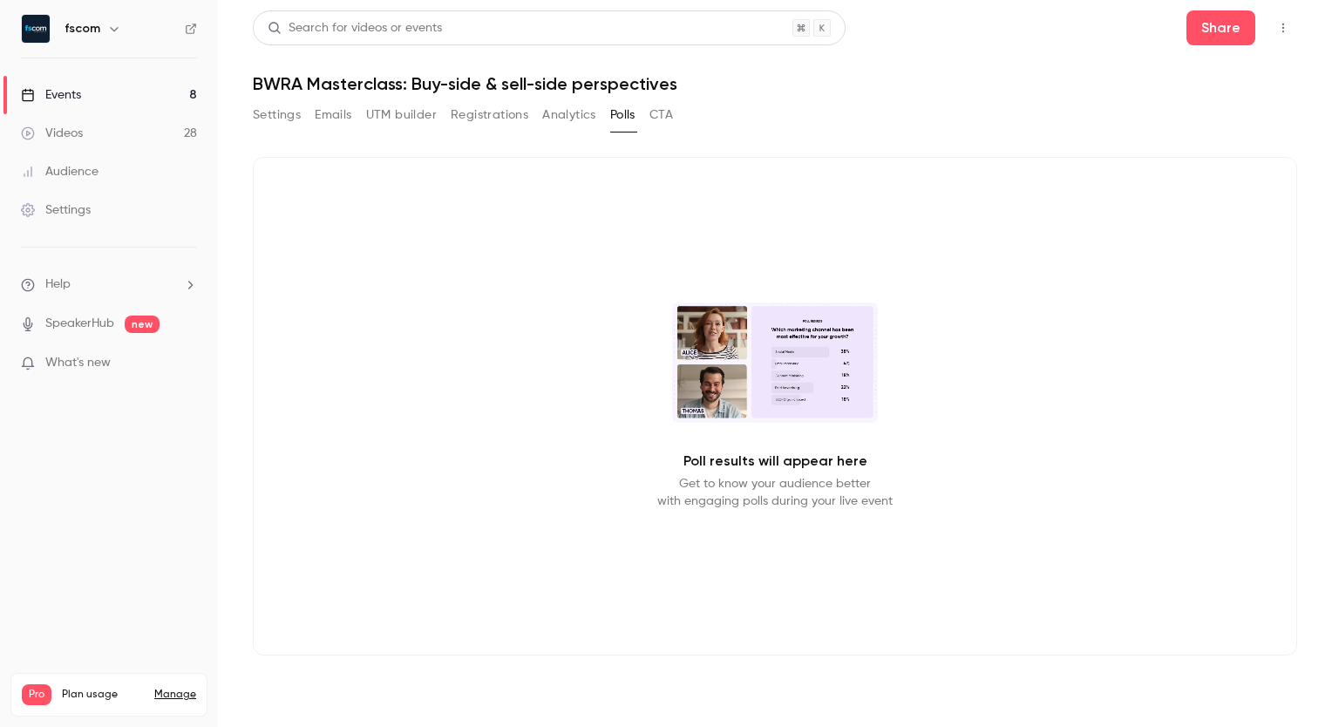
click at [662, 119] on button "CTA" at bounding box center [661, 115] width 24 height 28
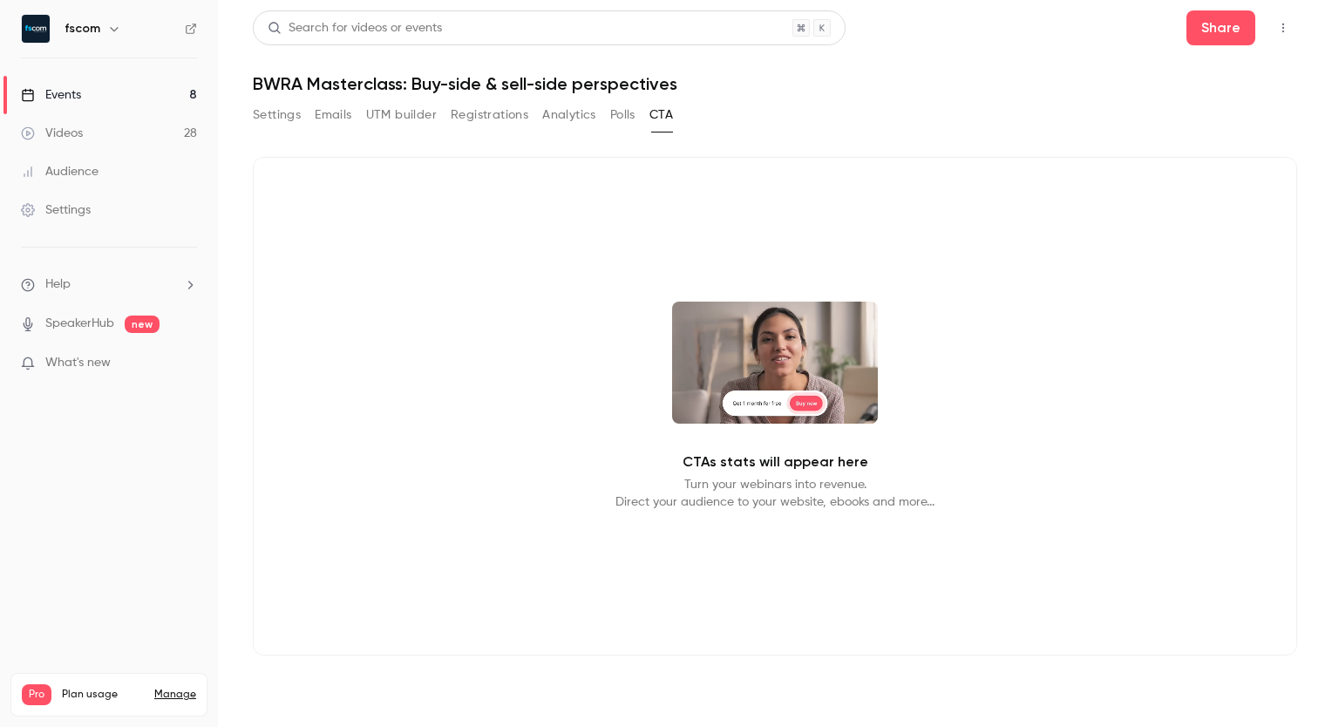
click at [271, 127] on button "Settings" at bounding box center [277, 115] width 48 height 28
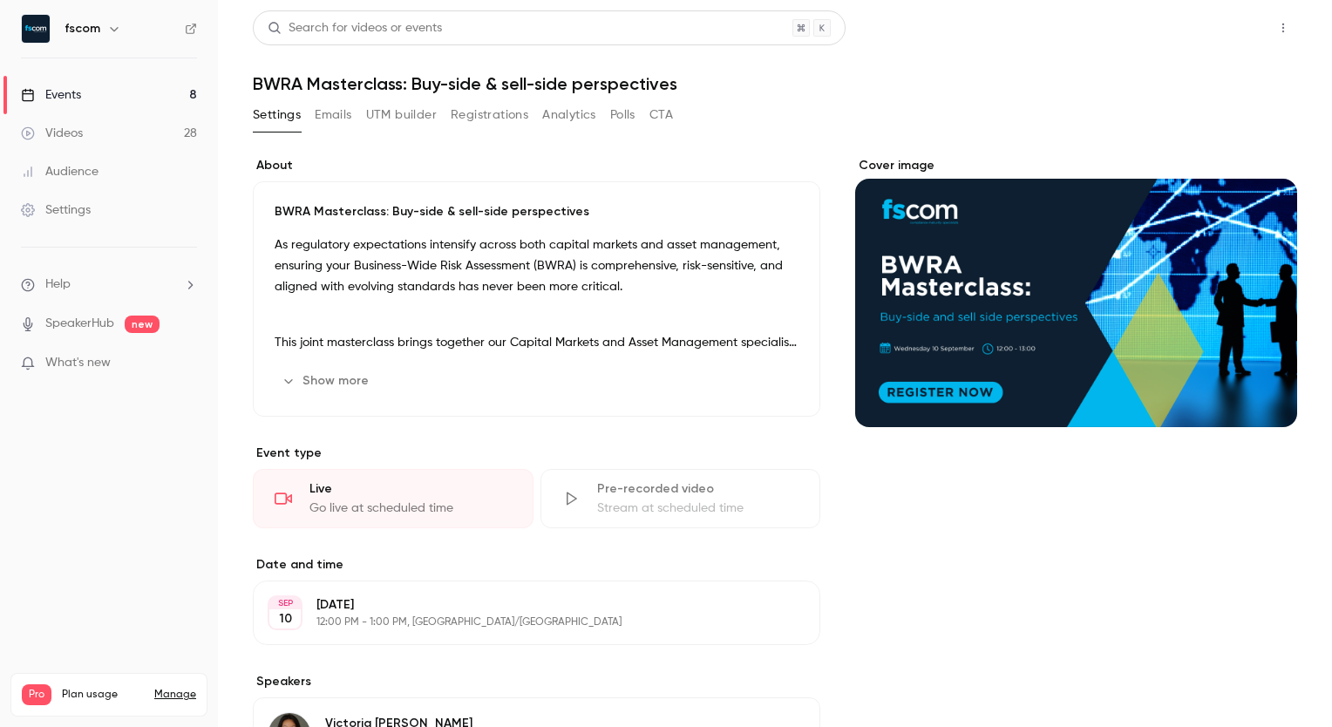
click at [1212, 23] on button "Share" at bounding box center [1220, 27] width 69 height 35
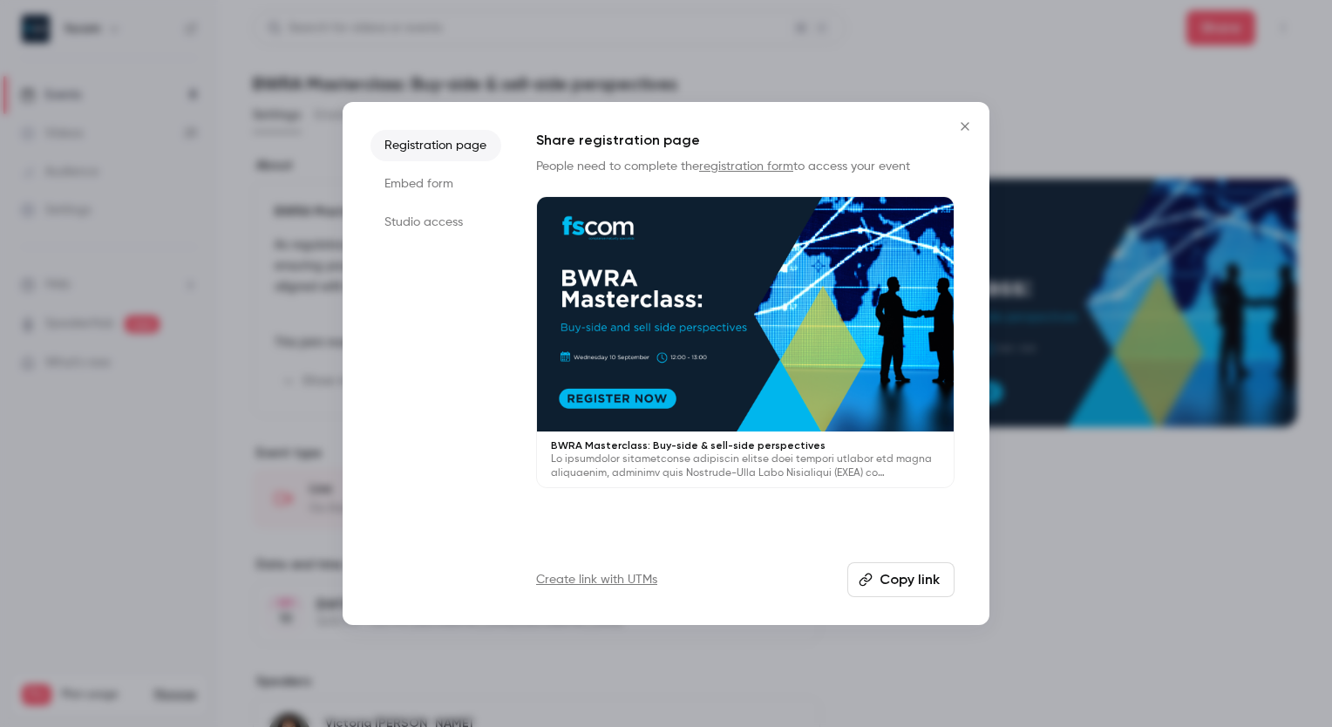
click at [432, 225] on li "Studio access" at bounding box center [435, 222] width 131 height 31
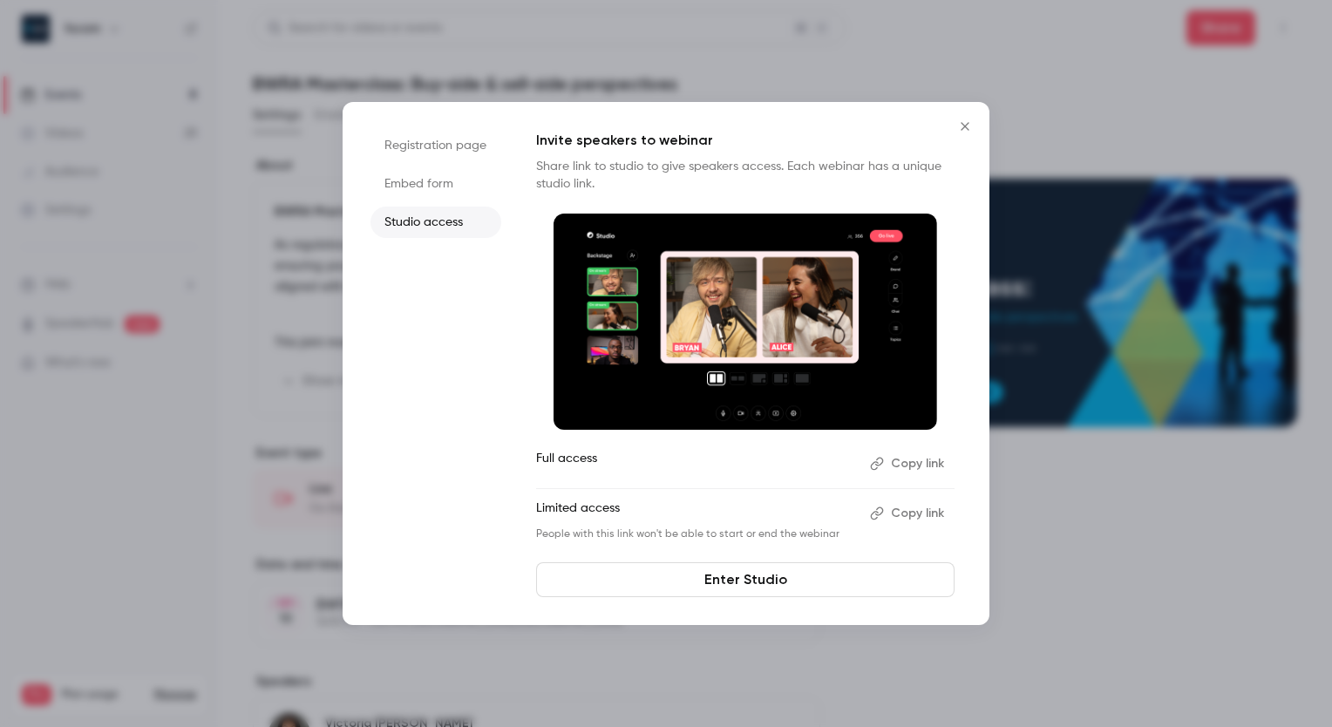
click at [913, 513] on button "Copy link" at bounding box center [909, 513] width 92 height 28
click at [960, 126] on icon "Close" at bounding box center [964, 126] width 21 height 14
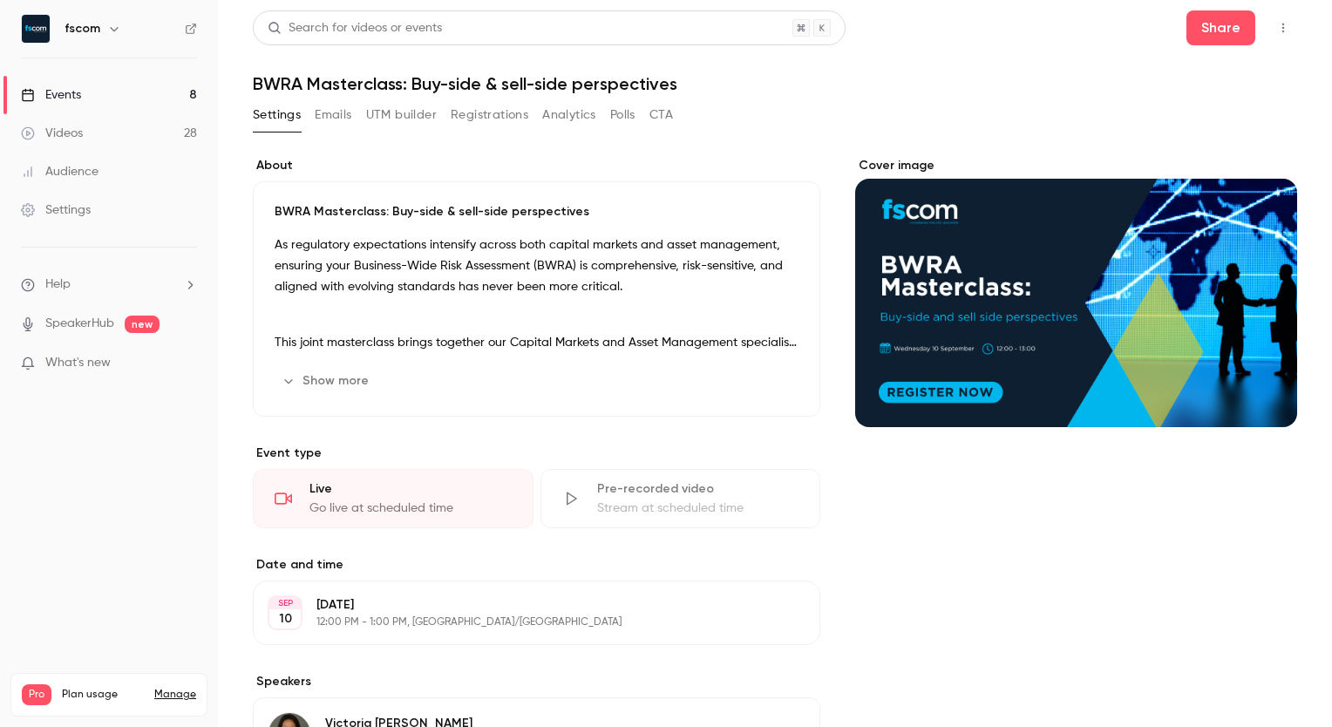
click at [162, 99] on link "Events 8" at bounding box center [109, 95] width 218 height 38
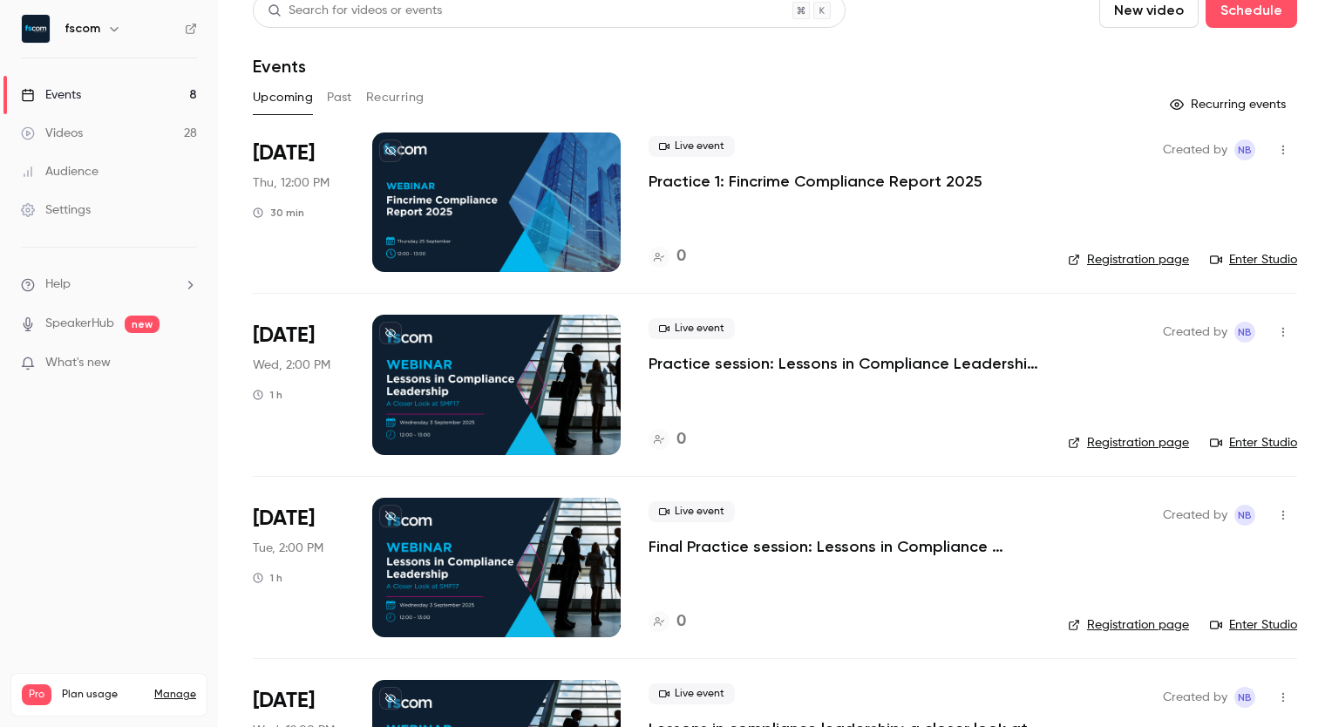
scroll to position [17, 0]
click at [1243, 19] on button "Schedule" at bounding box center [1251, 10] width 92 height 35
click at [1136, 68] on li "One time event" at bounding box center [1189, 58] width 188 height 45
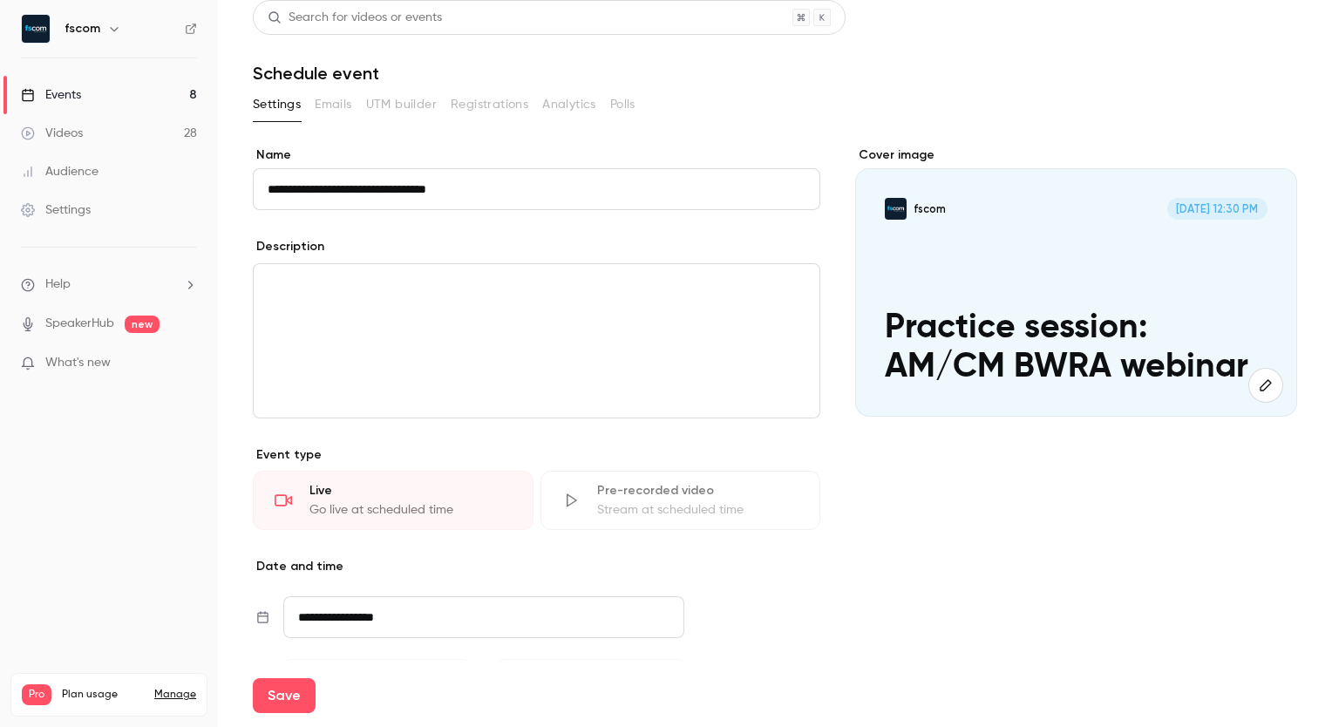
type input "**********"
click at [627, 284] on p "editor" at bounding box center [537, 285] width 538 height 21
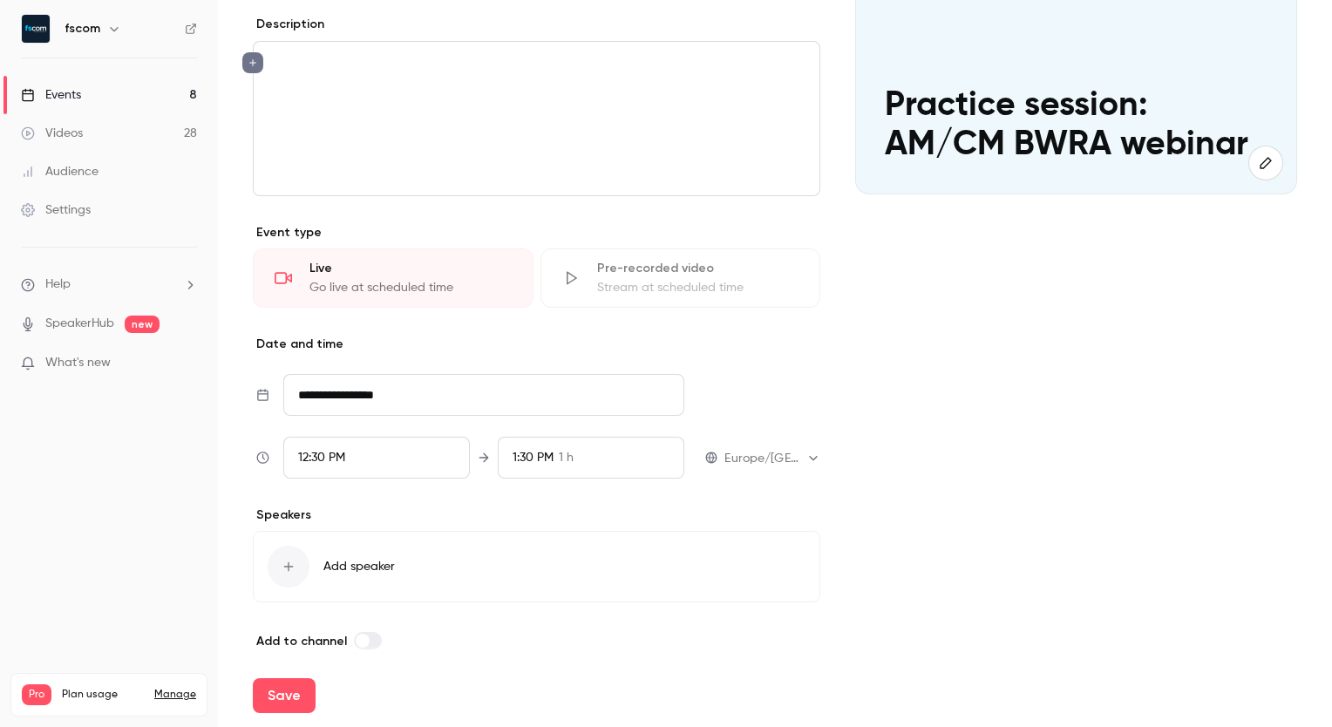
scroll to position [234, 0]
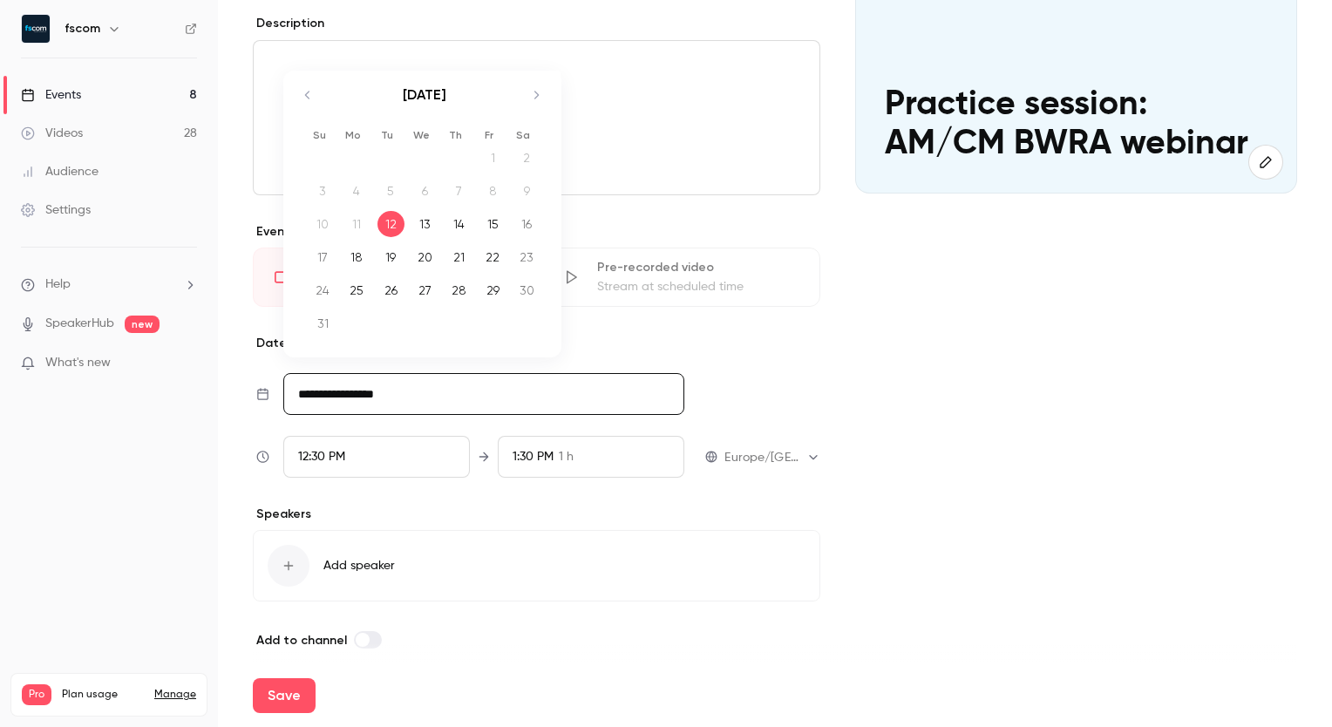
click at [419, 394] on input "**********" at bounding box center [483, 394] width 401 height 42
click at [536, 87] on icon "Move forward to switch to the next month." at bounding box center [536, 95] width 21 height 21
click at [353, 221] on div "8" at bounding box center [356, 216] width 27 height 26
type input "**********"
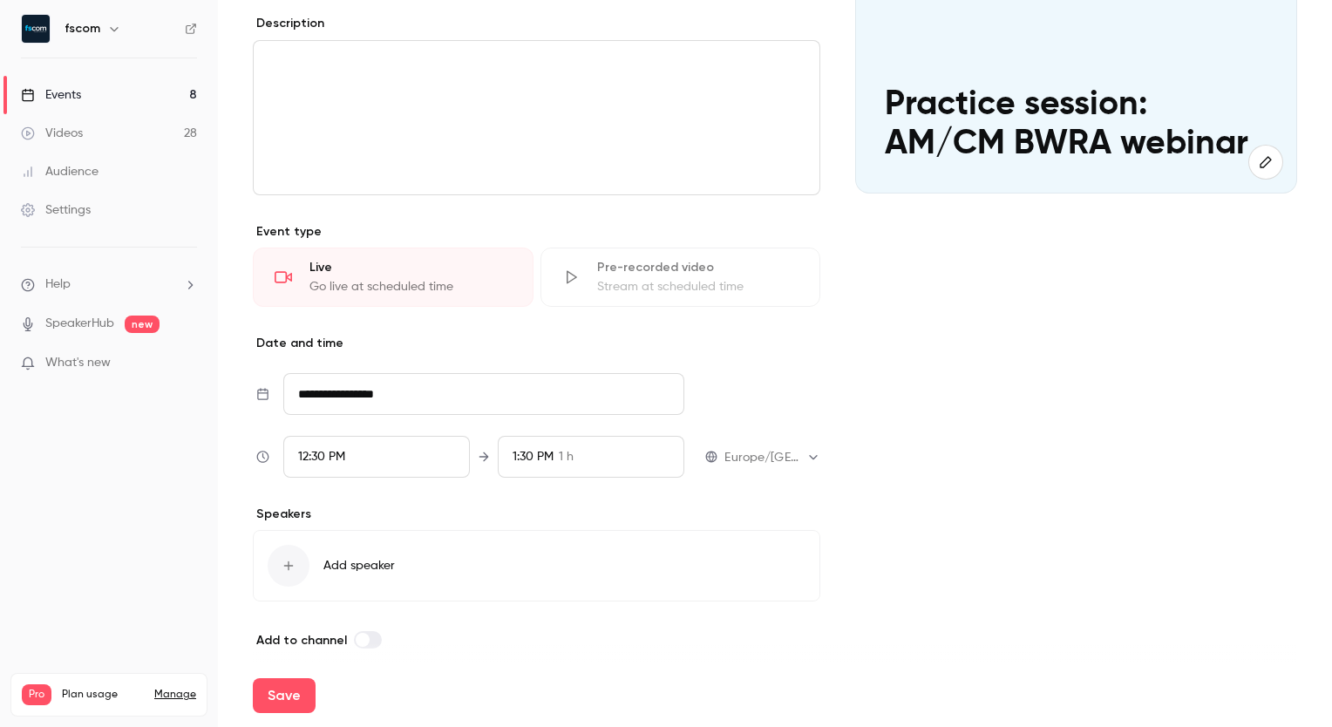
click at [387, 451] on div "12:30 PM" at bounding box center [376, 457] width 187 height 42
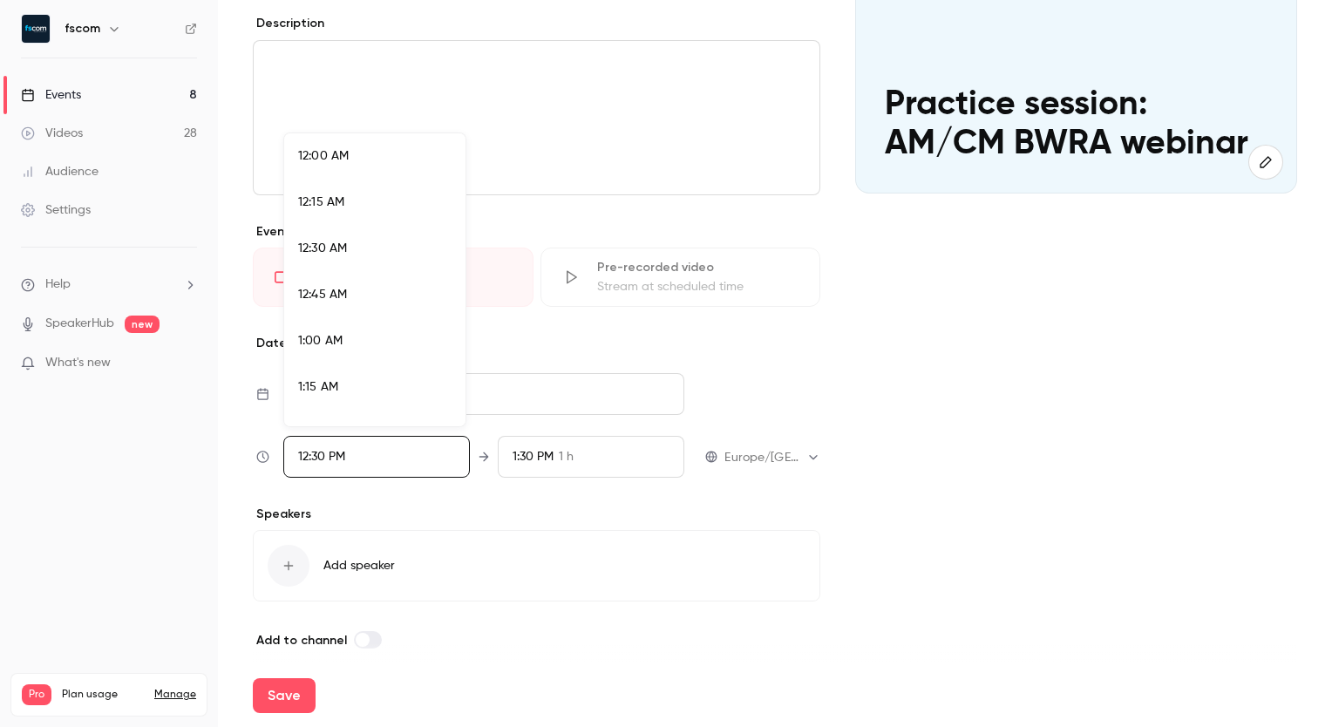
scroll to position [2186, 0]
click at [376, 328] on div "12:45 PM" at bounding box center [374, 326] width 153 height 18
click at [354, 403] on li "2:00 PM" at bounding box center [374, 417] width 181 height 46
click at [580, 507] on div at bounding box center [666, 363] width 1332 height 727
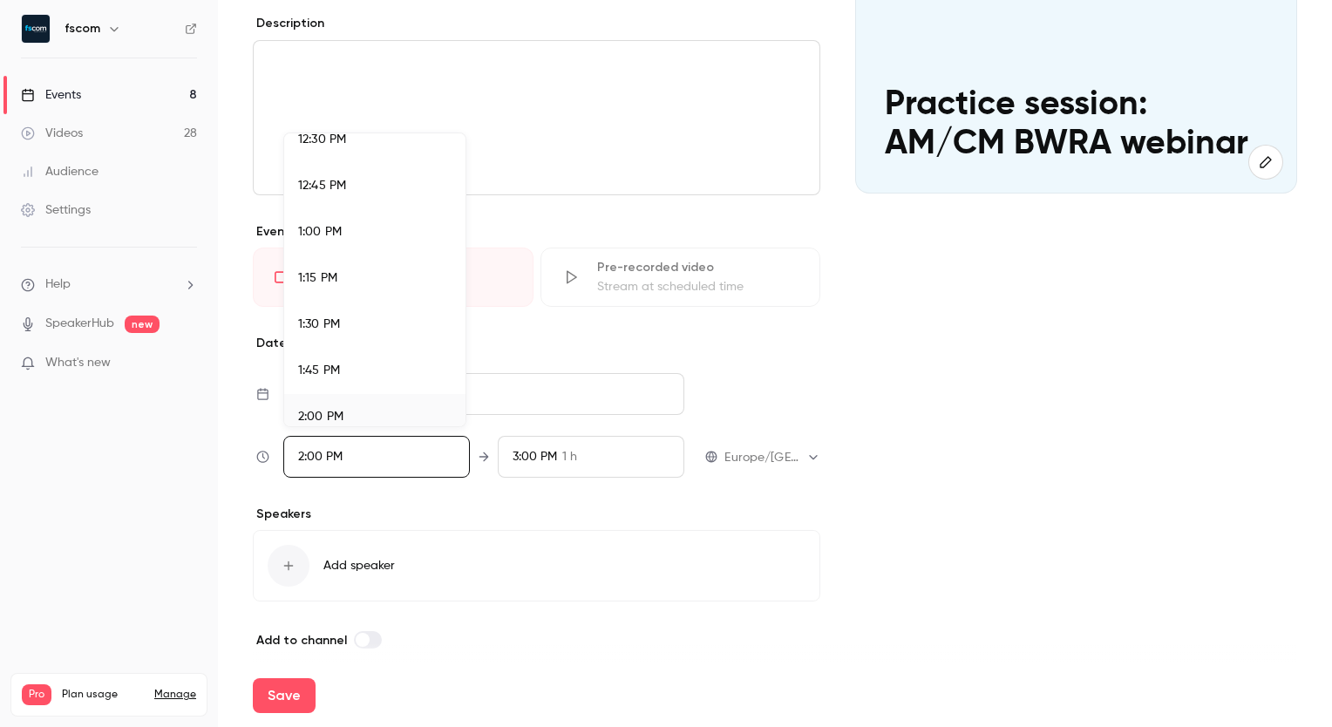
scroll to position [2310, 0]
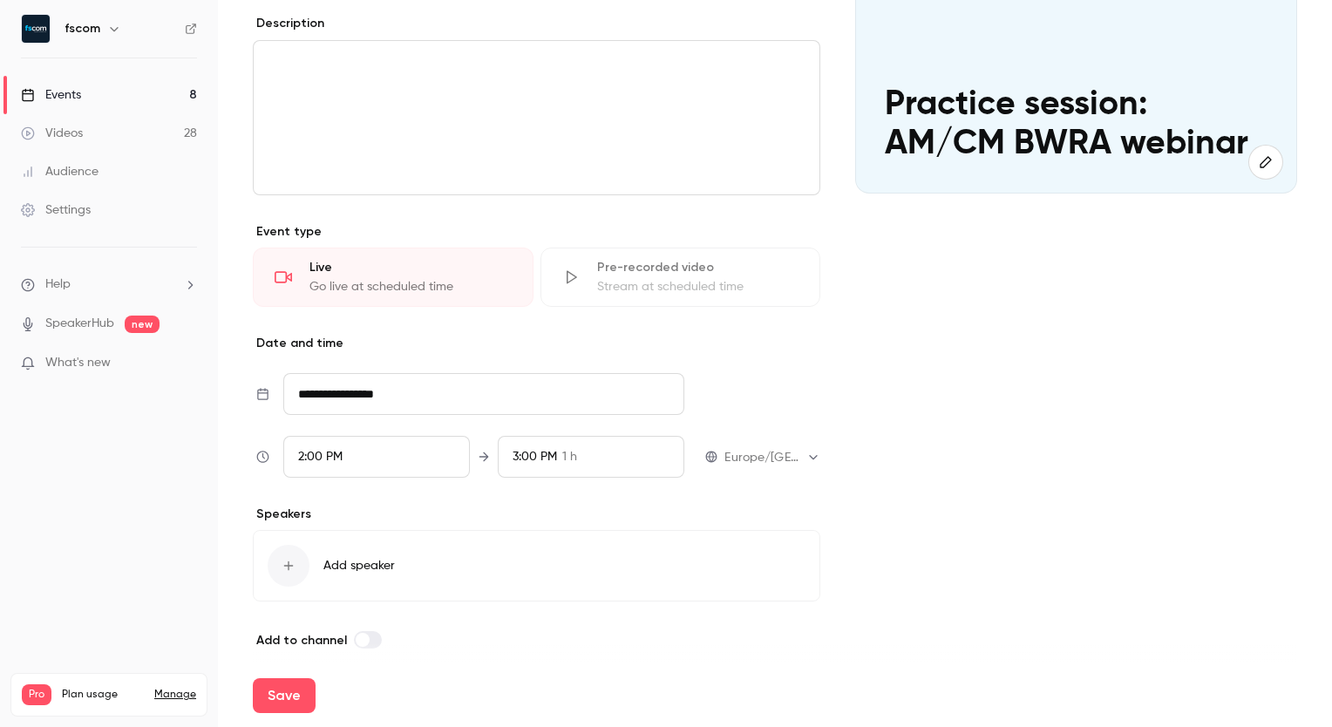
click at [367, 563] on span "Add speaker" at bounding box center [358, 565] width 71 height 17
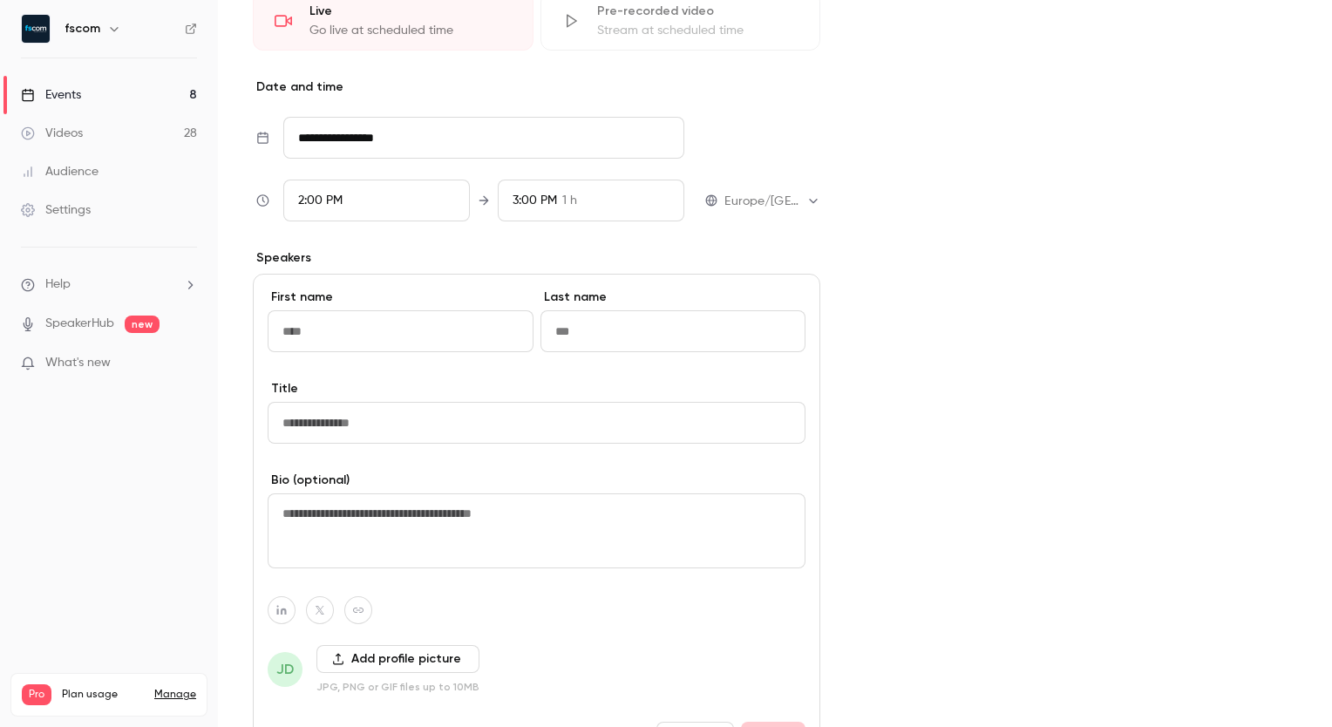
scroll to position [490, 0]
click at [373, 389] on p "Associate Director" at bounding box center [381, 390] width 105 height 17
type input "********"
type input "**"
type input "**********"
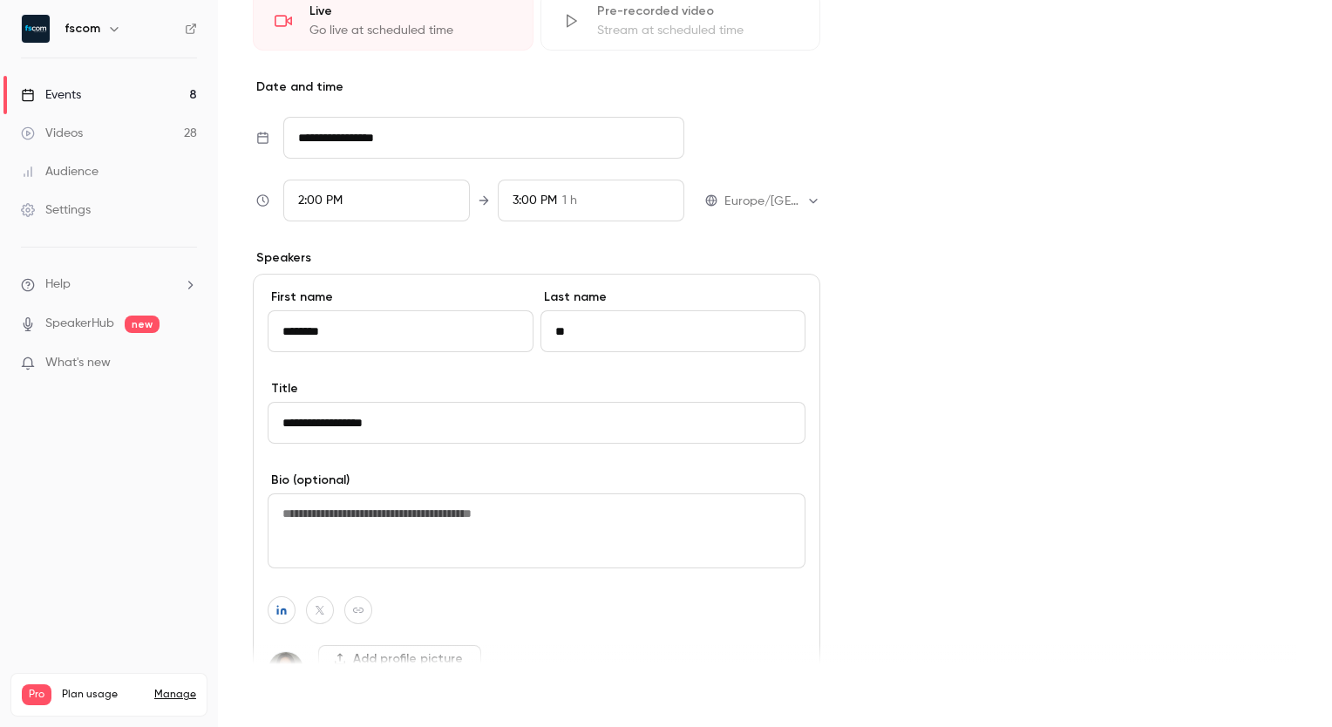
type input "********"
click at [294, 692] on button "Save" at bounding box center [284, 695] width 63 height 35
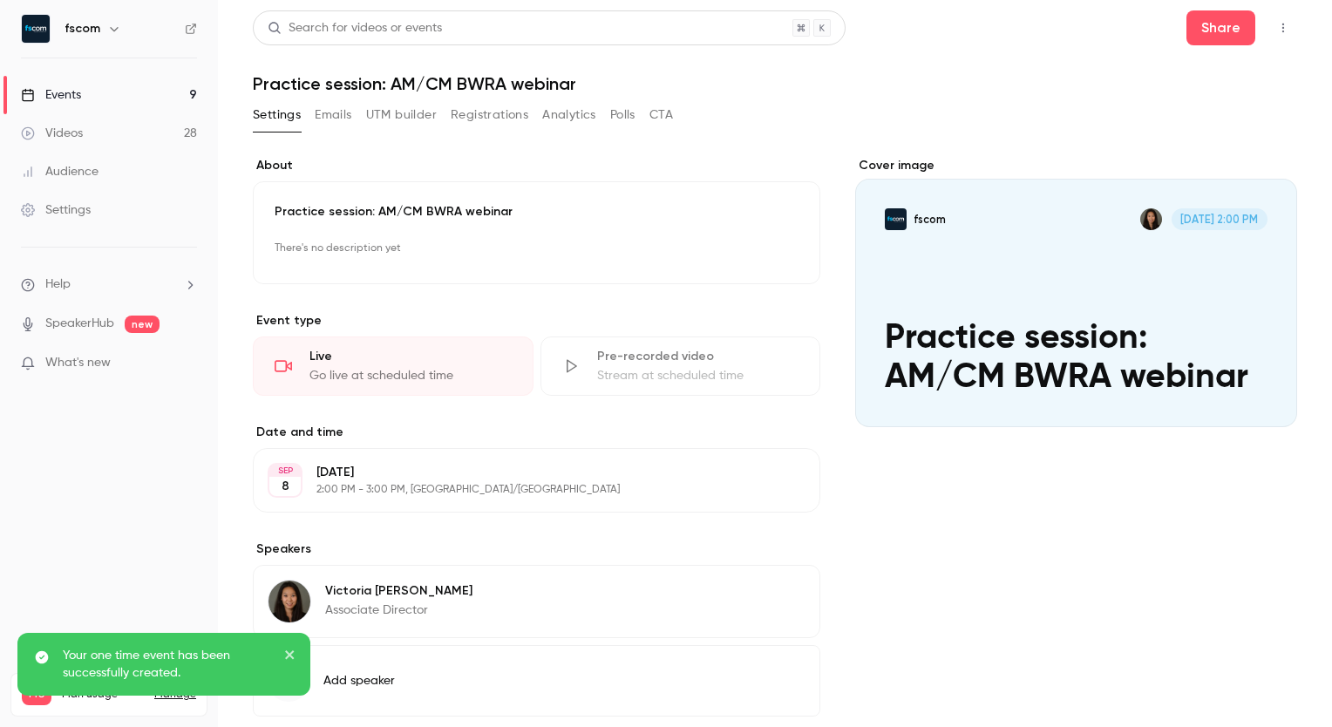
scroll to position [95, 0]
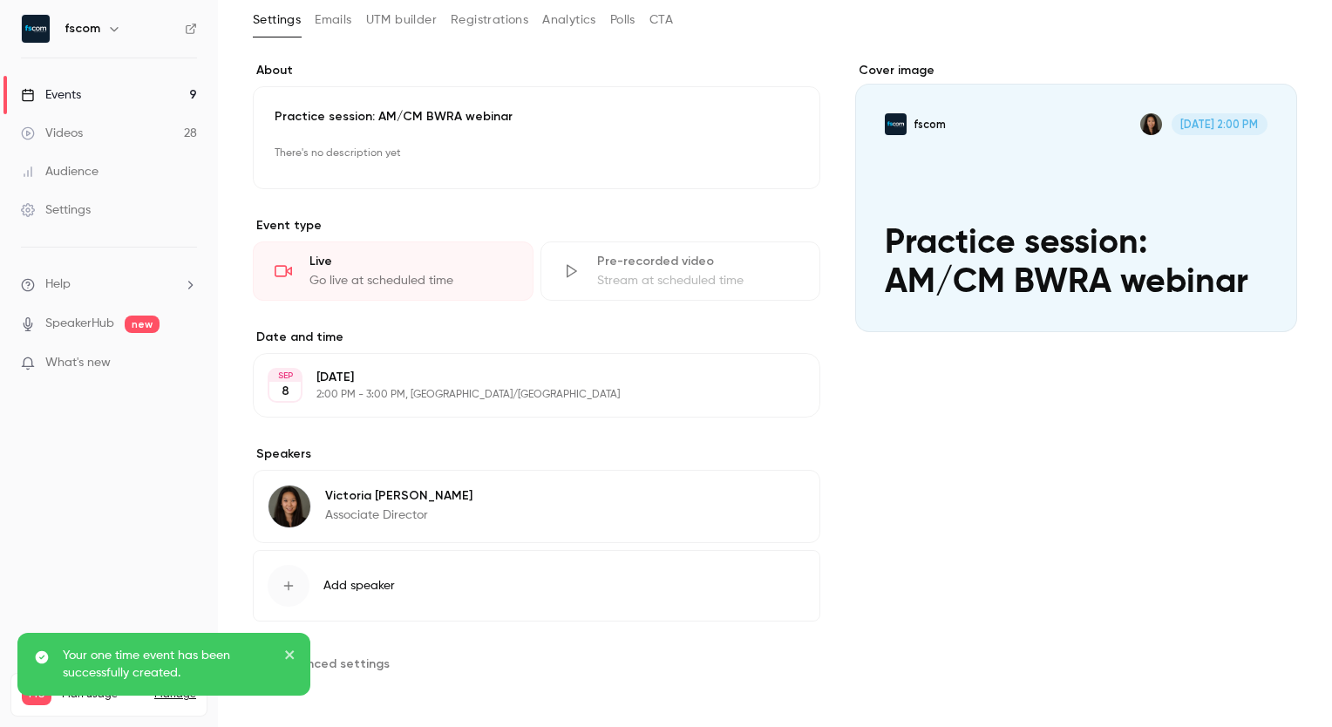
click at [366, 560] on button "Add speaker" at bounding box center [536, 585] width 567 height 71
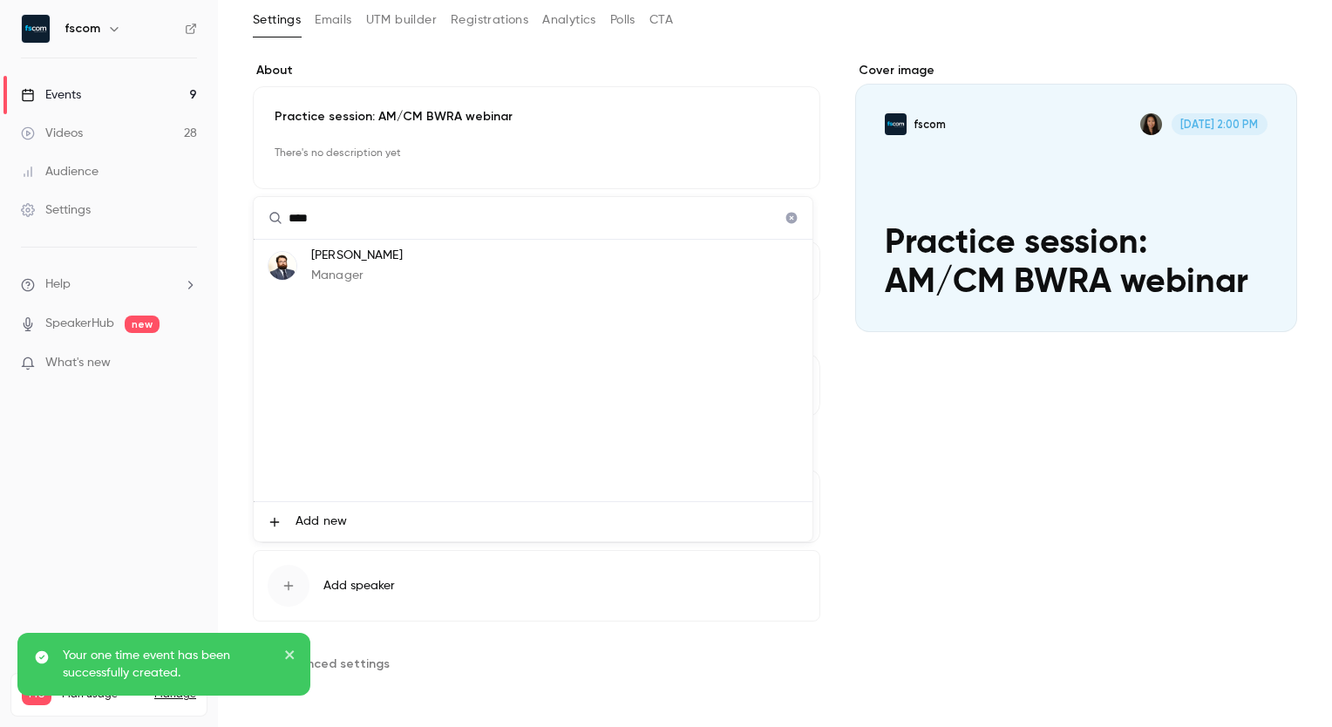
type input "****"
click at [393, 270] on p "Manager" at bounding box center [357, 276] width 92 height 18
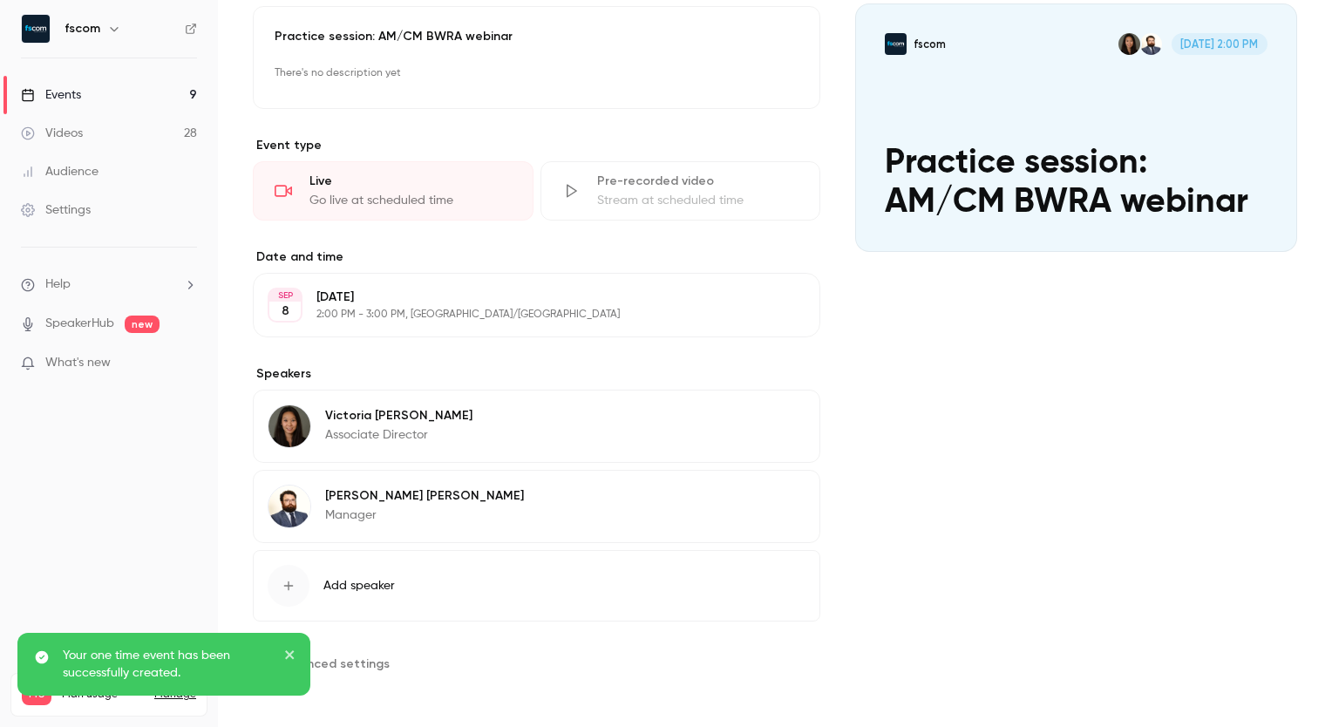
scroll to position [174, 0]
click at [362, 587] on span "Add speaker" at bounding box center [358, 586] width 71 height 17
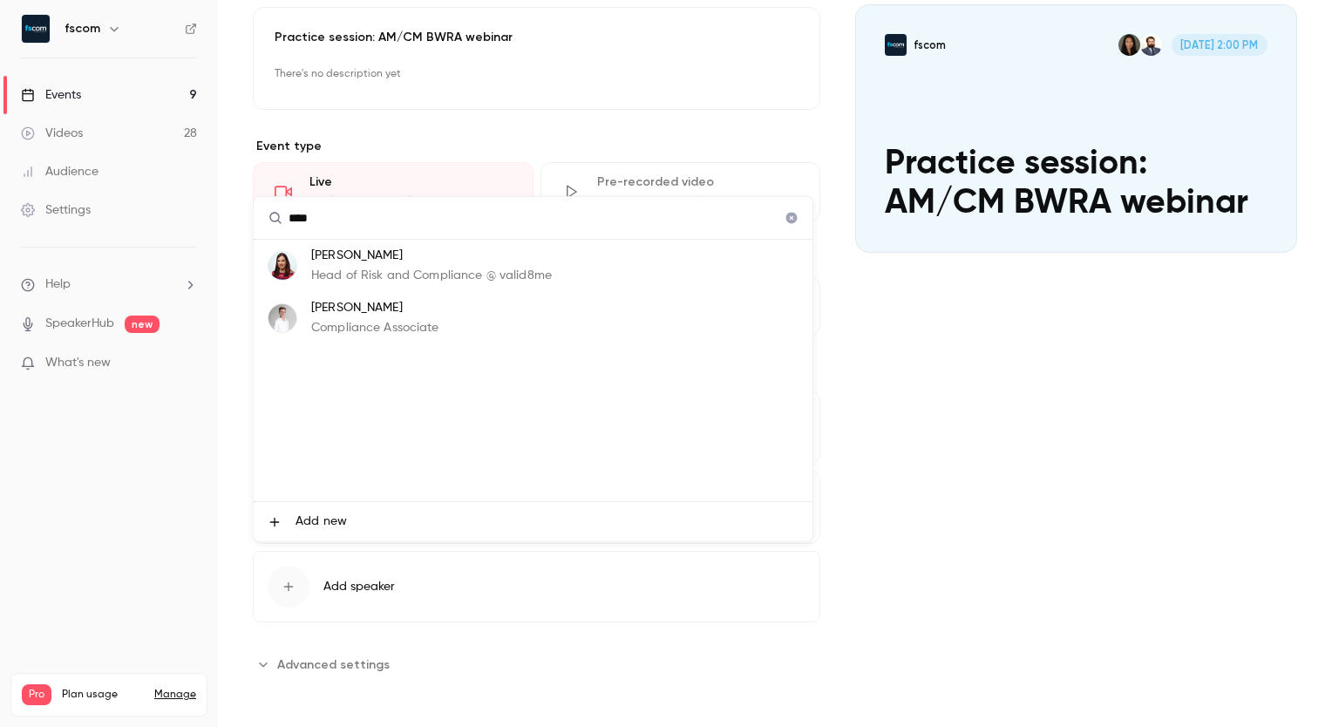
type input "****"
click at [412, 306] on p "[PERSON_NAME]" at bounding box center [375, 308] width 128 height 18
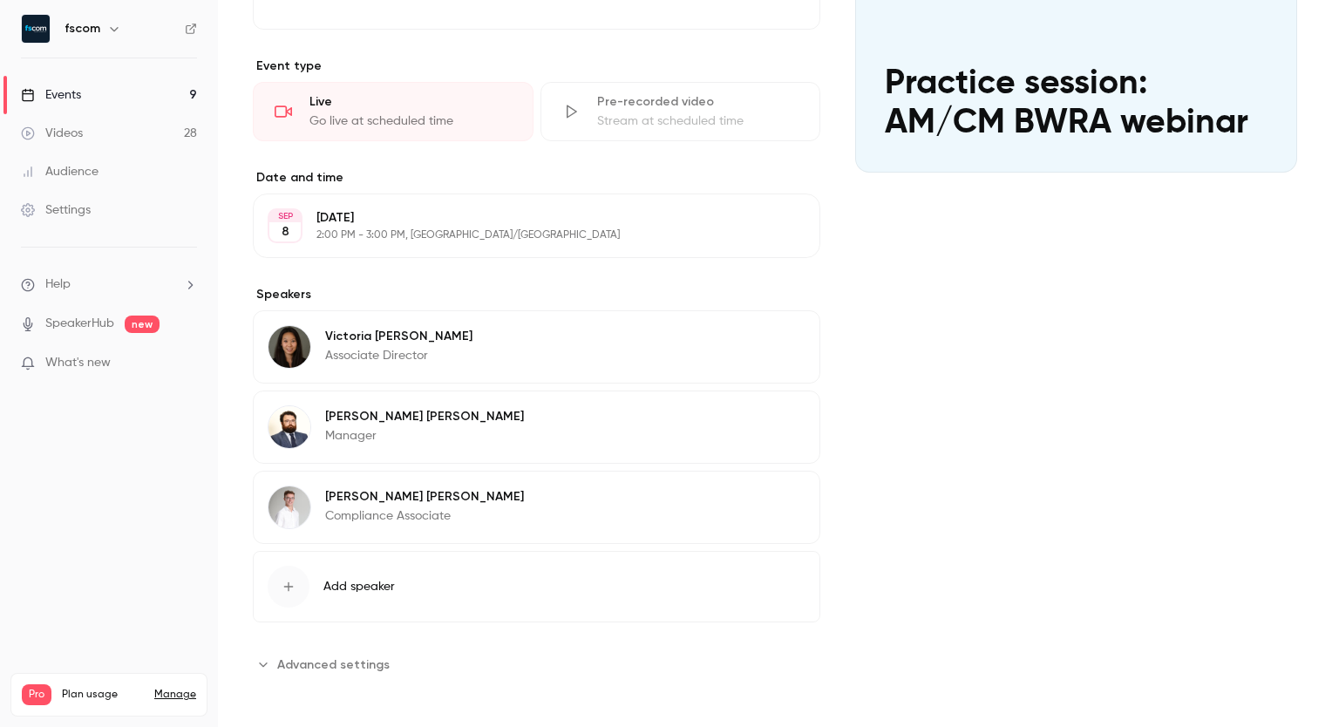
scroll to position [0, 0]
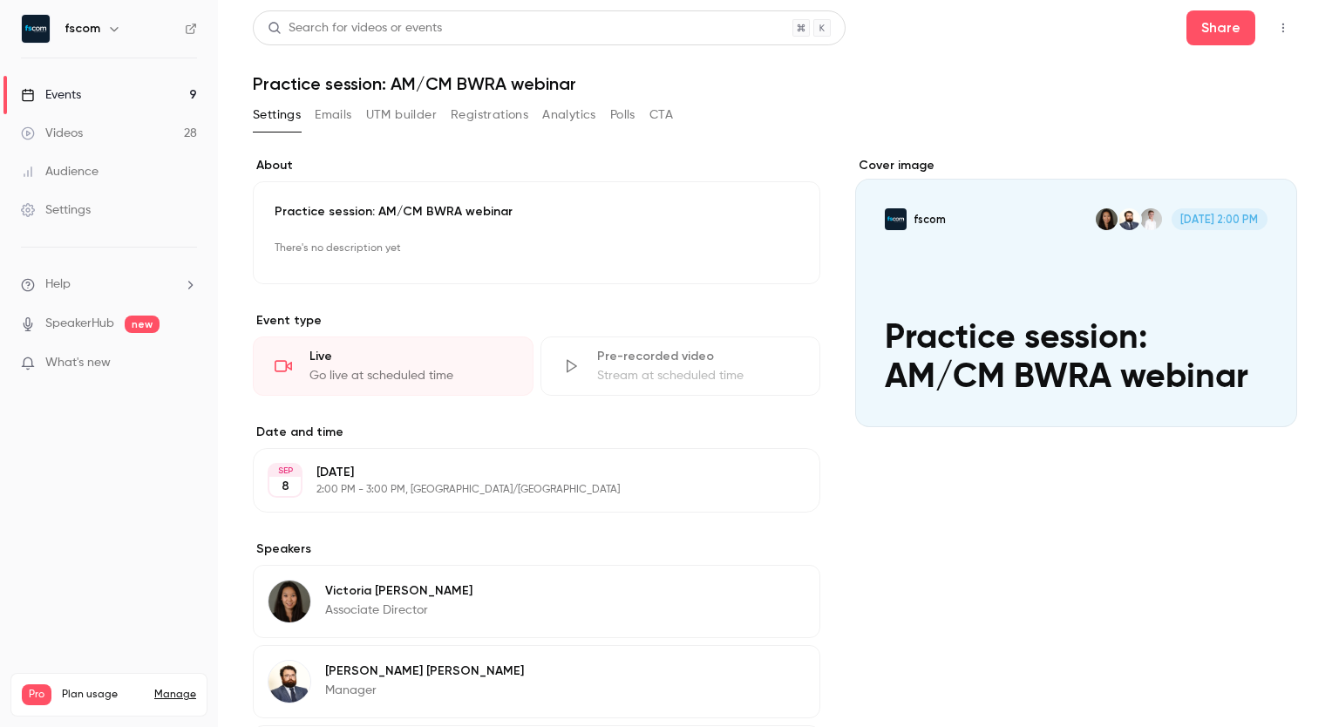
click at [676, 137] on div "**********" at bounding box center [775, 555] width 1044 height 838
click at [92, 19] on div "fscom" at bounding box center [117, 28] width 106 height 21
click at [85, 26] on h6 "fscom" at bounding box center [82, 28] width 36 height 17
click at [50, 30] on div "fscom" at bounding box center [109, 29] width 176 height 30
click at [39, 30] on img at bounding box center [36, 29] width 28 height 28
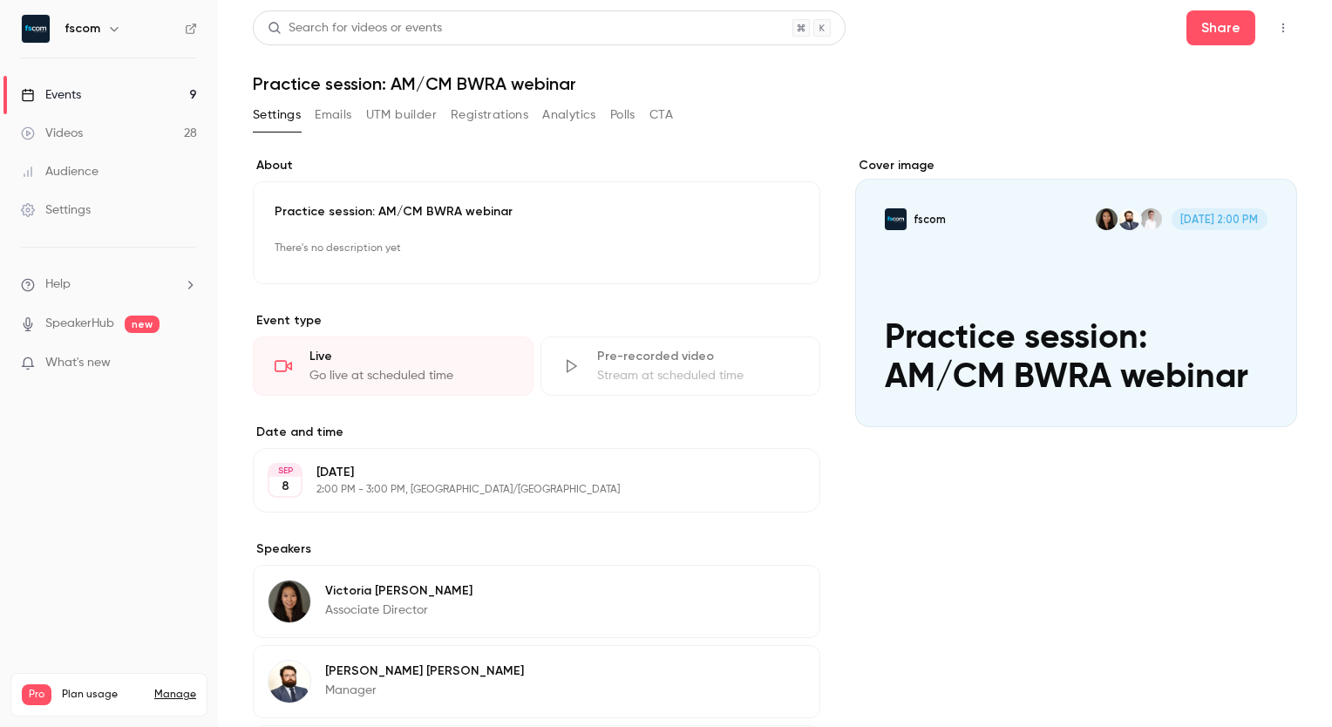
click at [953, 49] on header "Search for videos or events Share Practice session: AM/CM BWRA webinar" at bounding box center [775, 52] width 1044 height 84
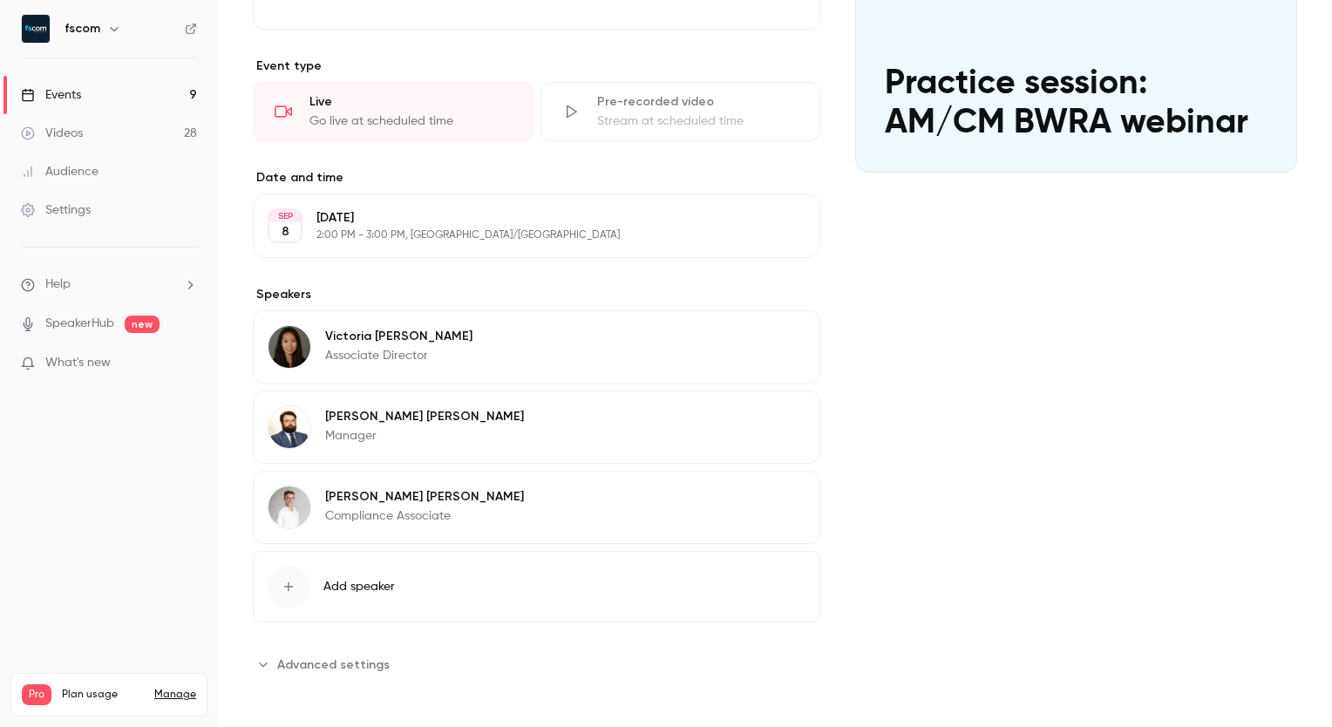
click at [343, 663] on span "Advanced settings" at bounding box center [333, 664] width 112 height 18
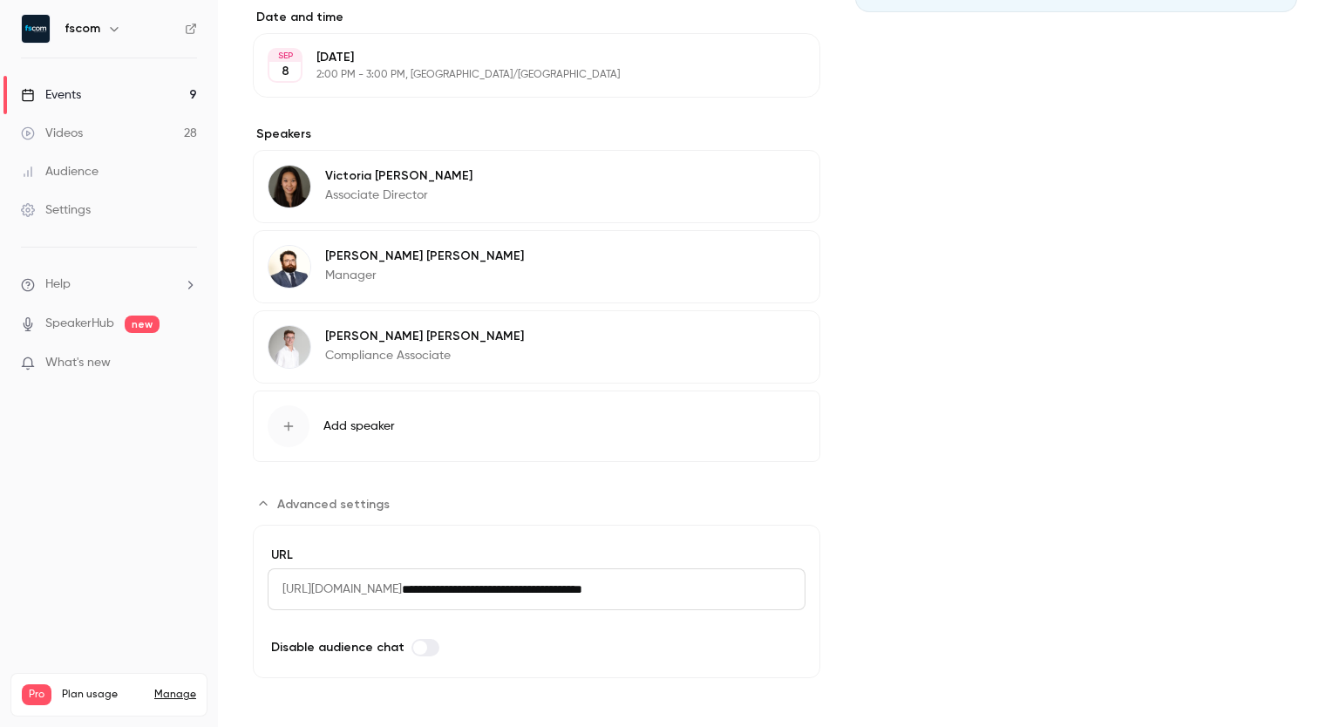
click at [78, 319] on link "SpeakerHub" at bounding box center [79, 324] width 69 height 18
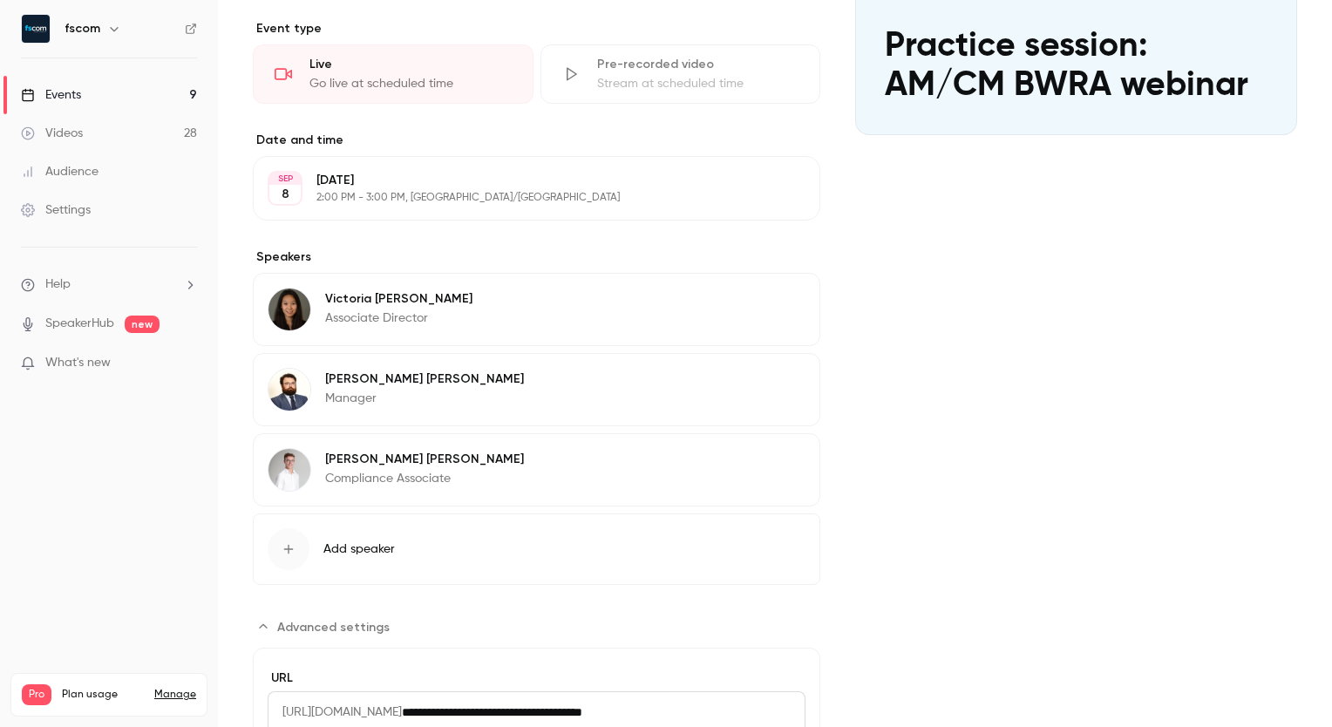
scroll to position [290, 0]
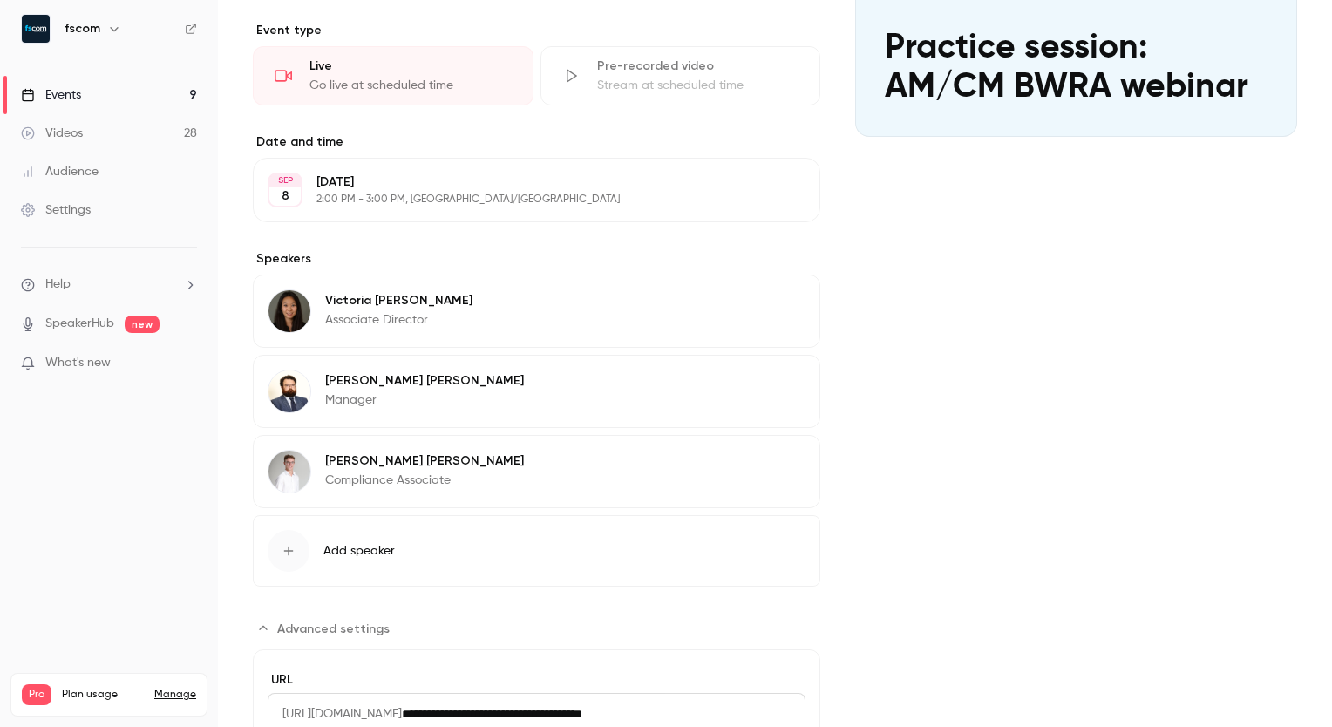
click at [92, 216] on link "Settings" at bounding box center [109, 210] width 218 height 38
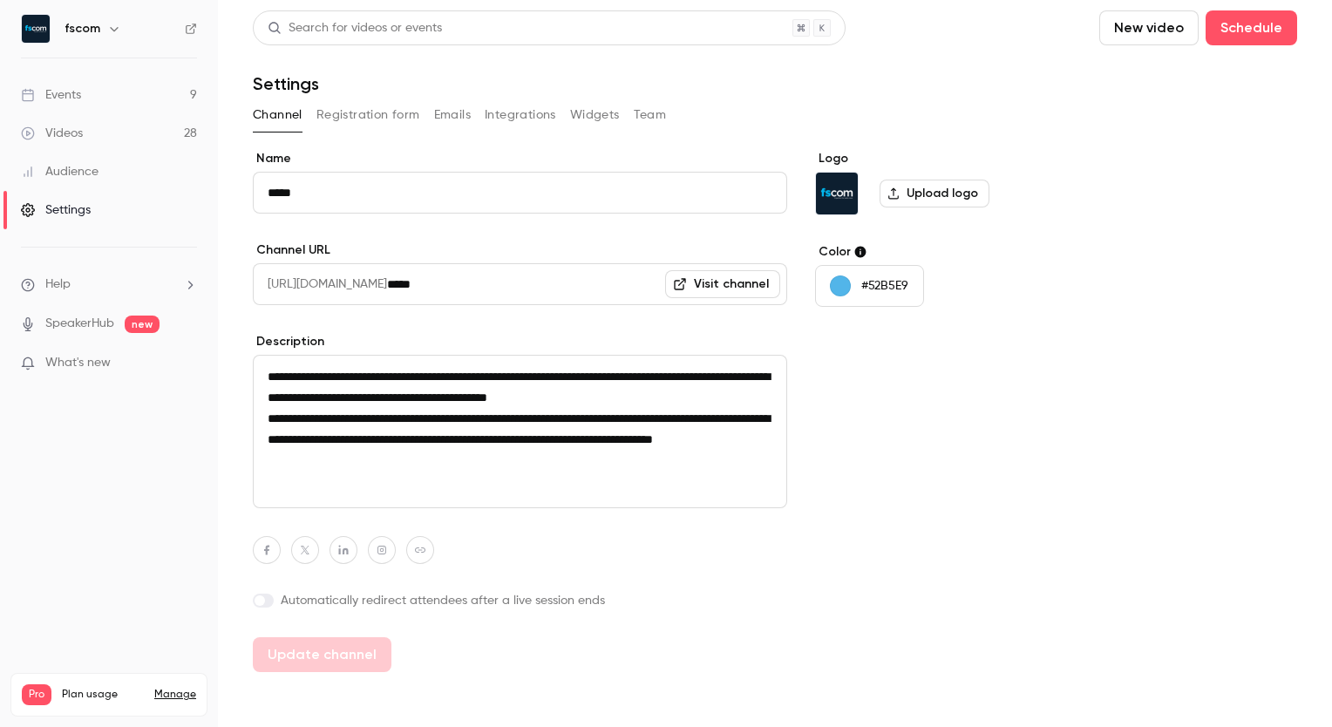
click at [531, 119] on button "Integrations" at bounding box center [520, 115] width 71 height 28
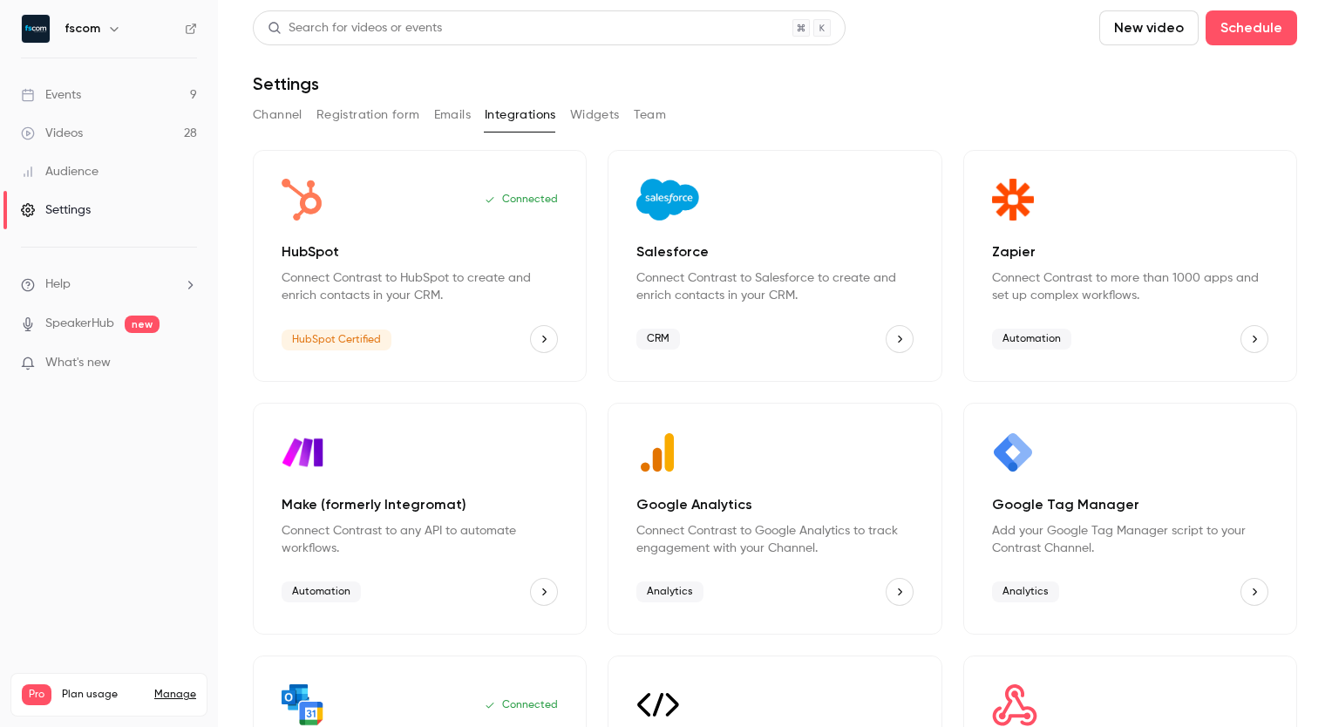
click at [656, 111] on button "Team" at bounding box center [650, 115] width 33 height 28
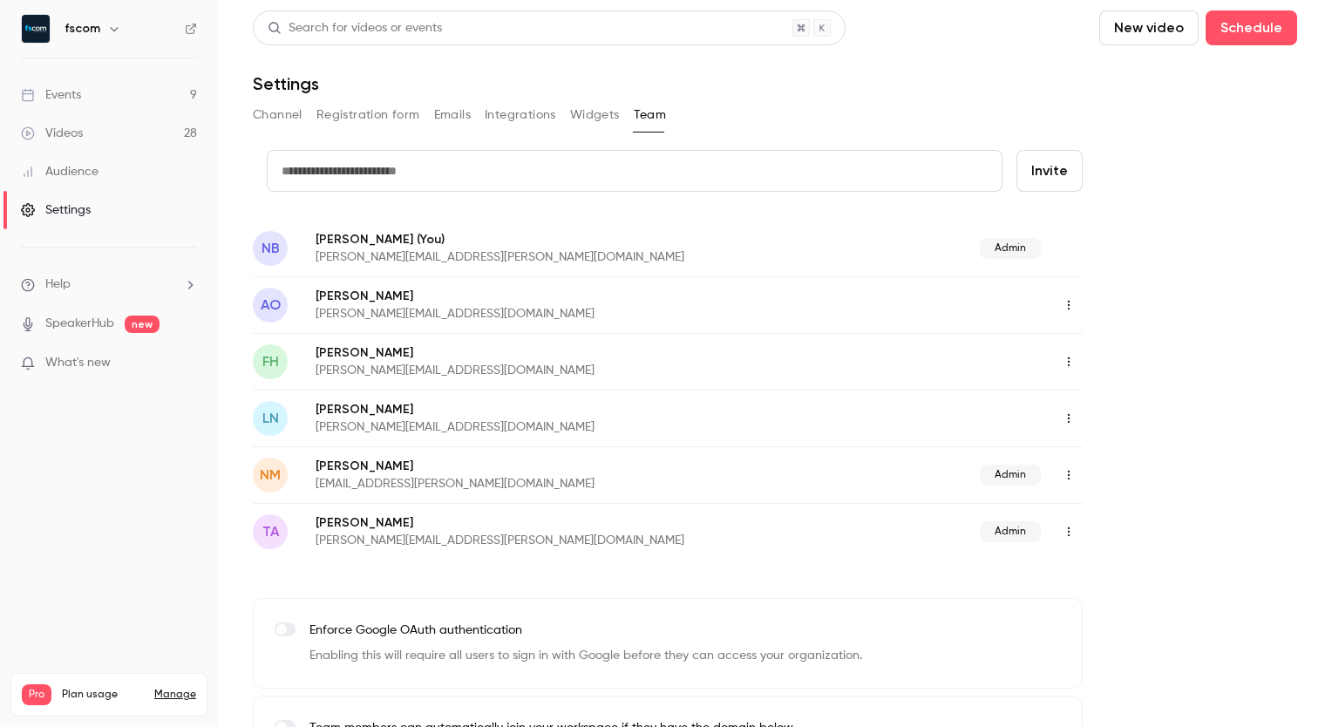
click at [610, 114] on button "Widgets" at bounding box center [595, 115] width 50 height 28
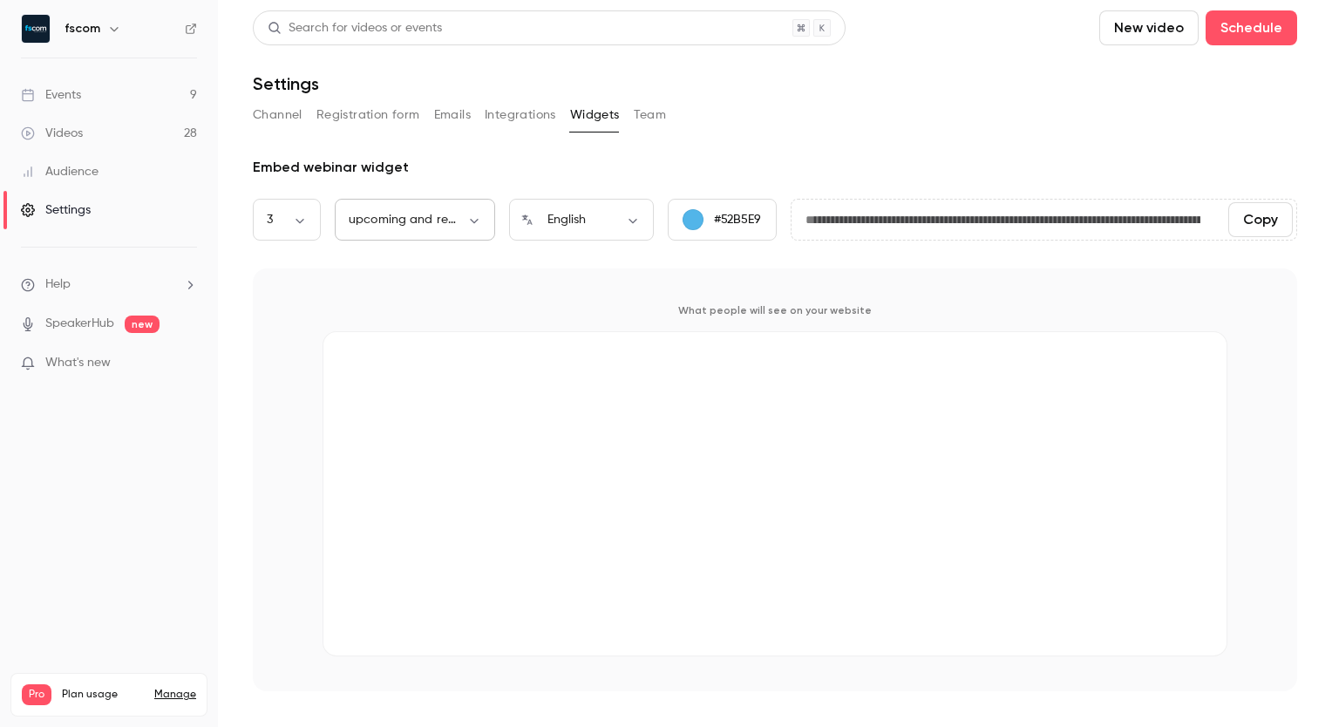
click at [424, 220] on body "**********" at bounding box center [666, 363] width 1332 height 727
click at [533, 168] on div at bounding box center [666, 363] width 1332 height 727
click at [447, 112] on button "Emails" at bounding box center [452, 115] width 37 height 28
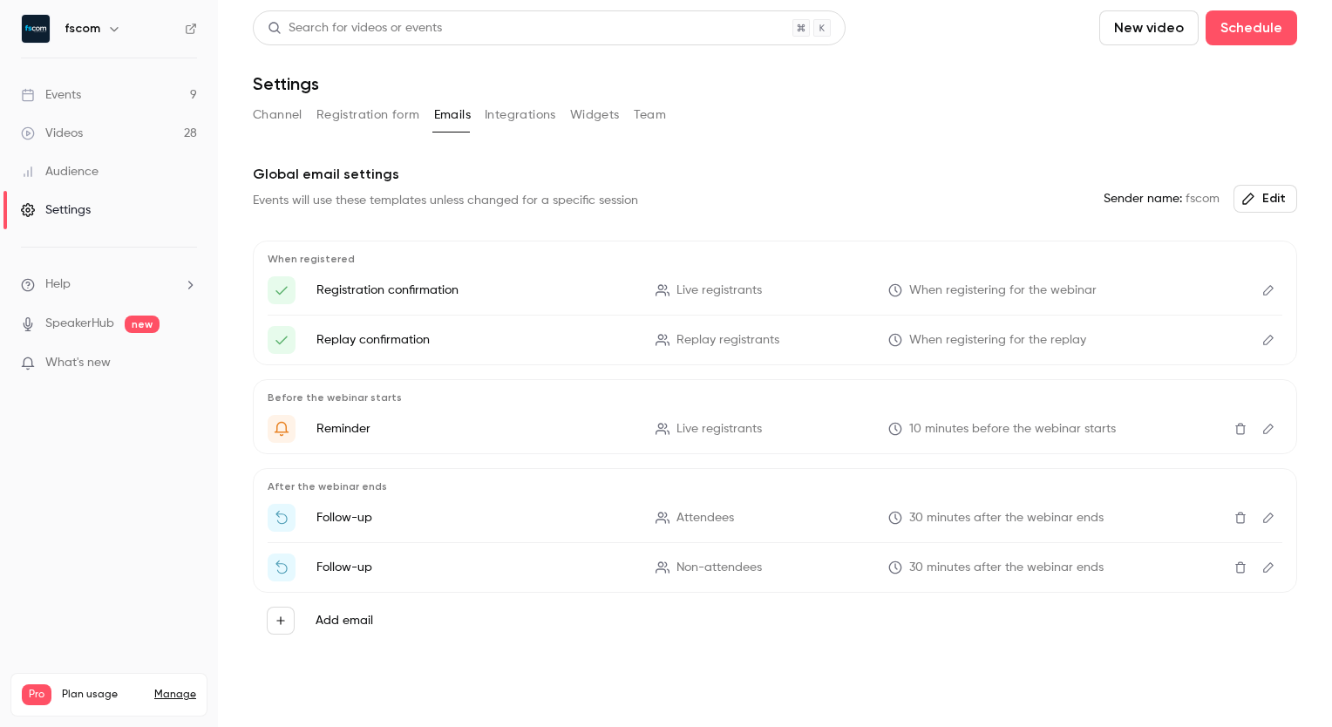
click at [86, 101] on link "Events 9" at bounding box center [109, 95] width 218 height 38
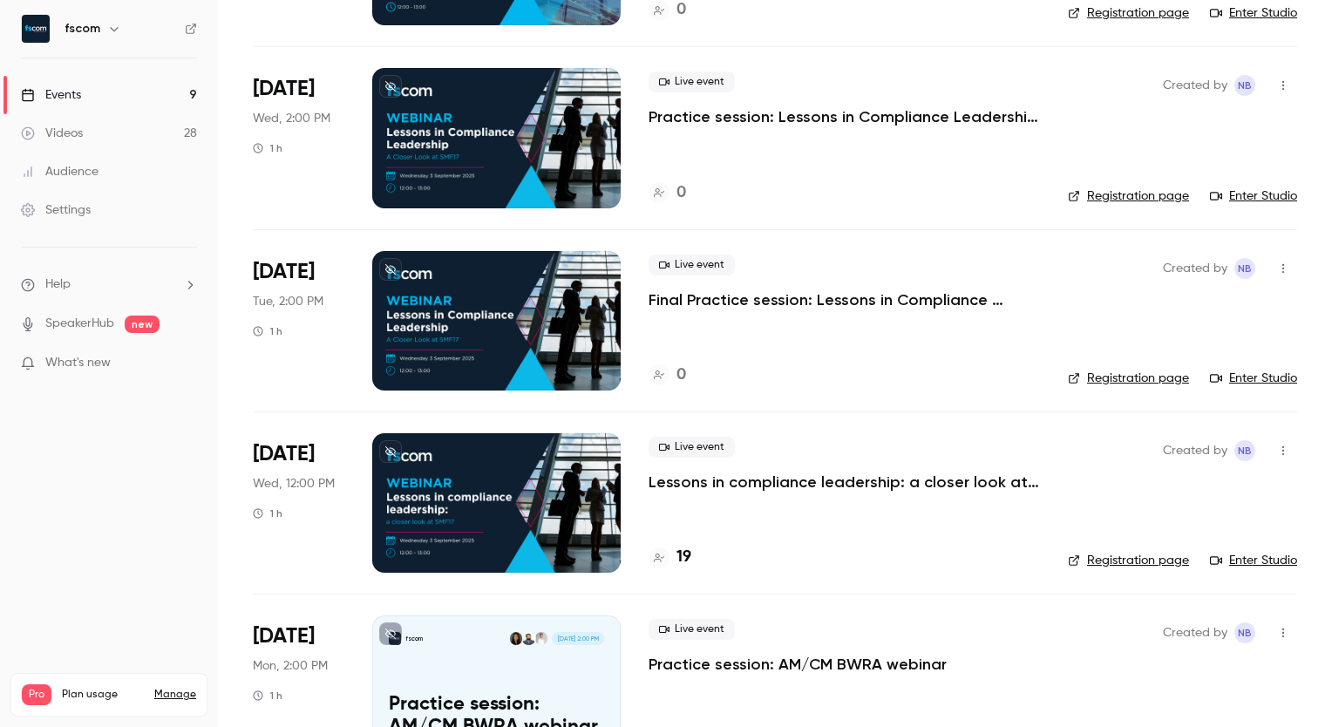
scroll to position [265, 0]
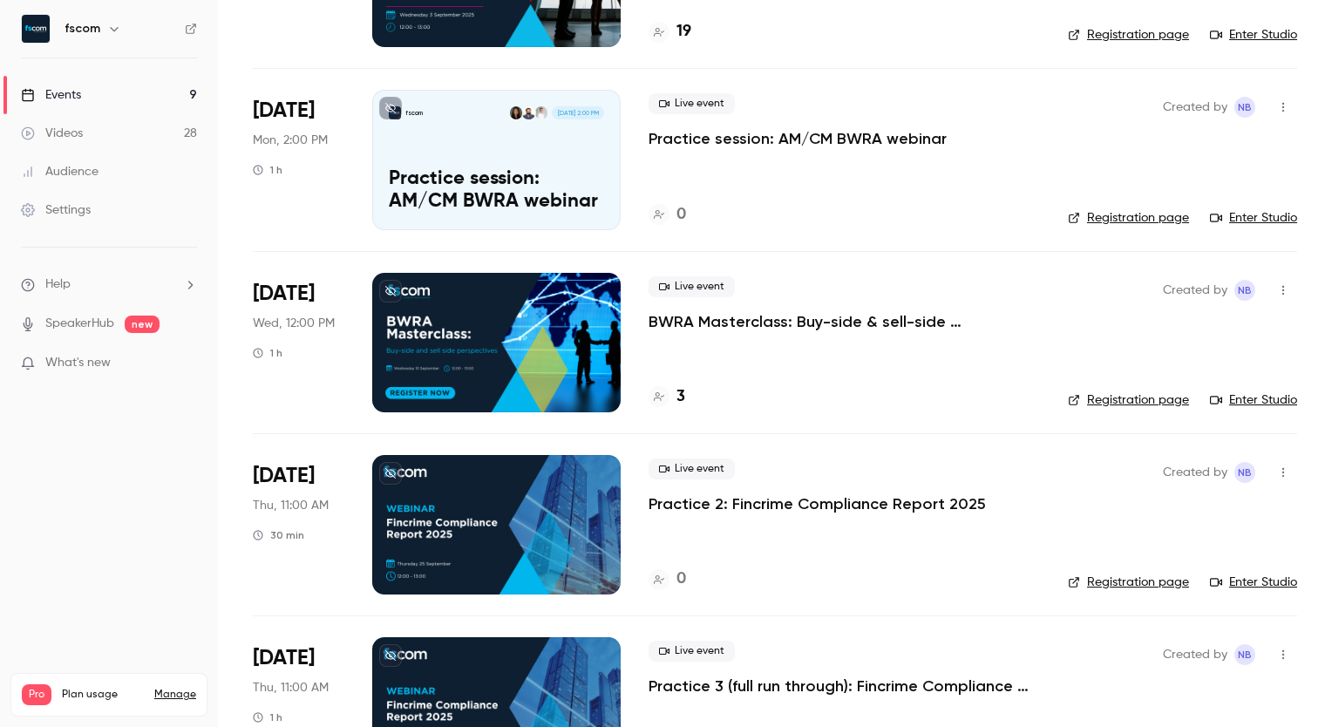
click at [450, 358] on div at bounding box center [496, 342] width 248 height 139
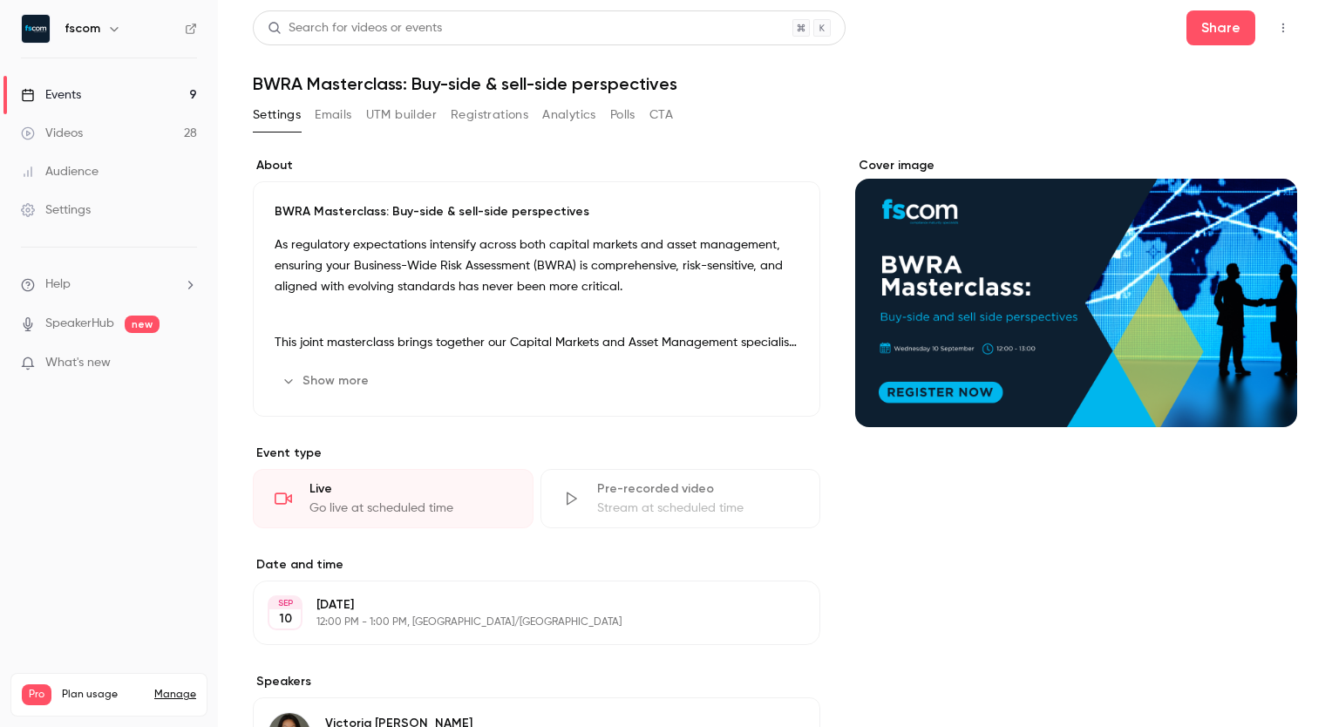
click at [318, 103] on button "Emails" at bounding box center [333, 115] width 37 height 28
